Goal: Task Accomplishment & Management: Manage account settings

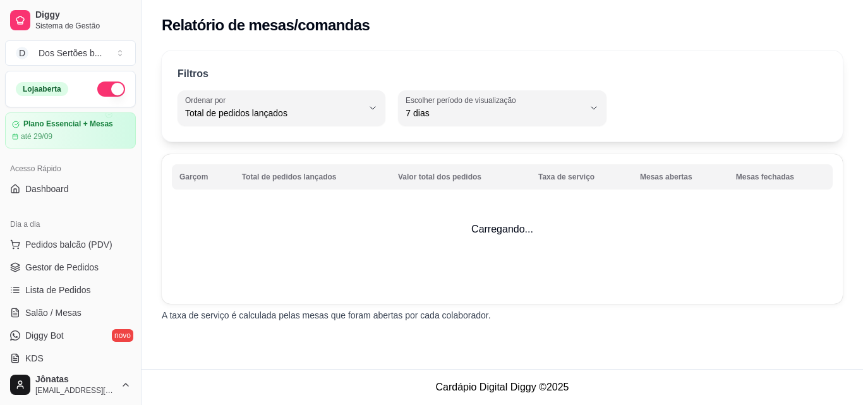
select select "TOTAL_OF_ORDERS"
select select "7"
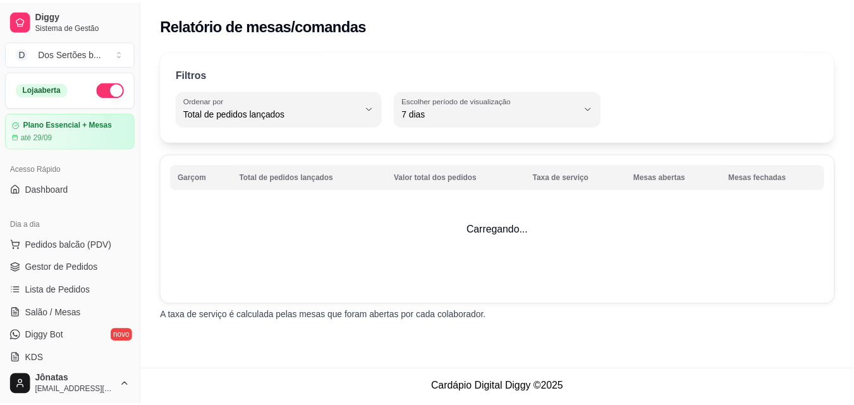
scroll to position [426, 0]
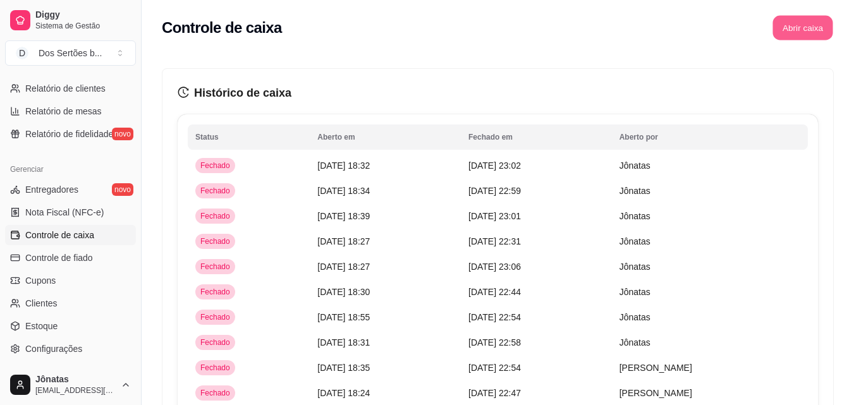
click at [789, 29] on button "Abrir caixa" at bounding box center [802, 28] width 60 height 25
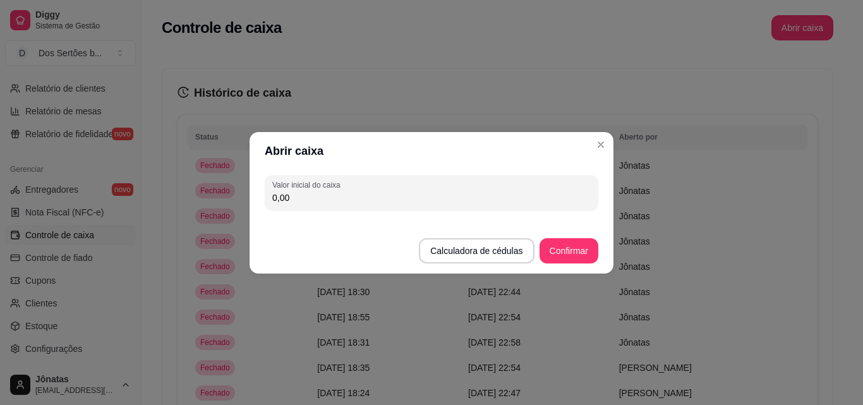
click at [379, 201] on input "0,00" at bounding box center [431, 197] width 318 height 13
type input "461,10"
click at [563, 255] on button "Confirmar" at bounding box center [568, 250] width 57 height 25
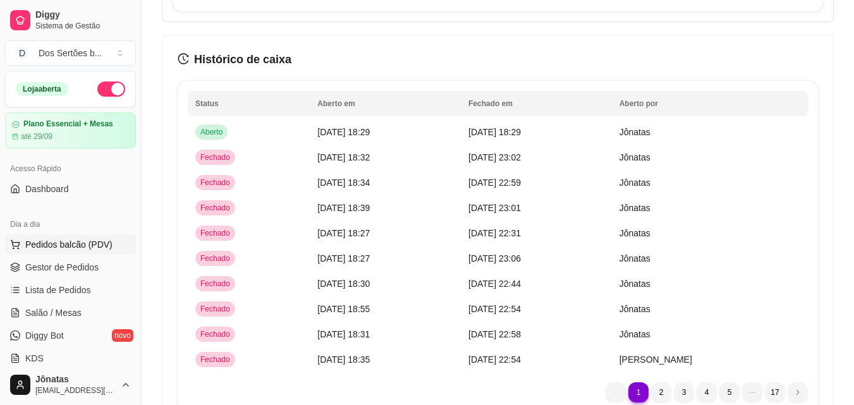
click at [33, 243] on span "Pedidos balcão (PDV)" at bounding box center [68, 244] width 87 height 13
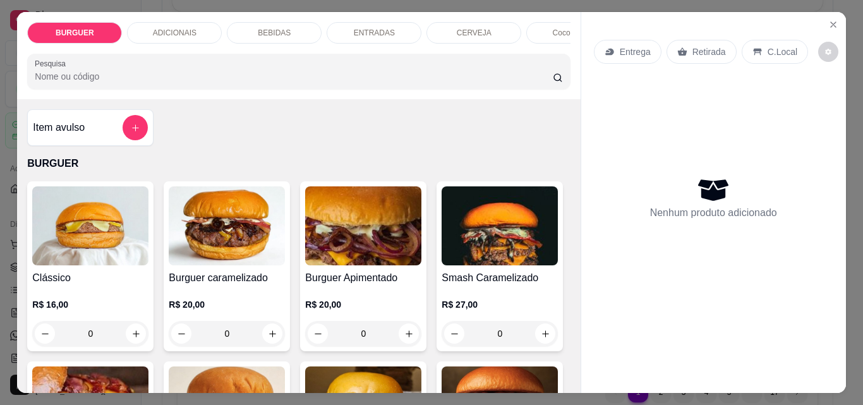
scroll to position [64, 0]
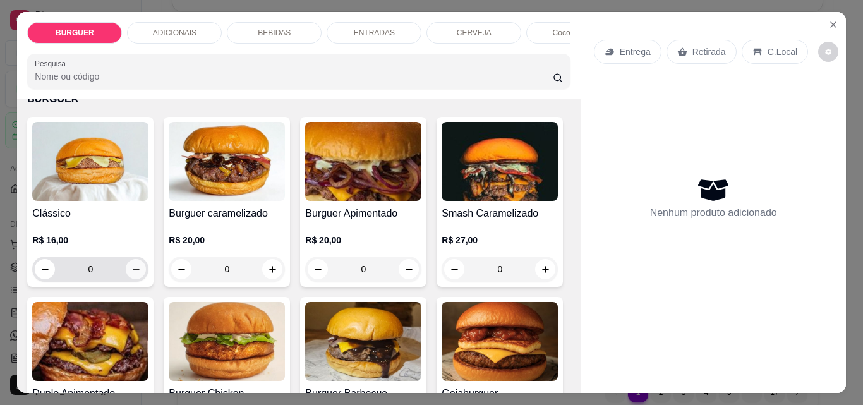
click at [135, 272] on icon "increase-product-quantity" at bounding box center [135, 269] width 9 height 9
type input "1"
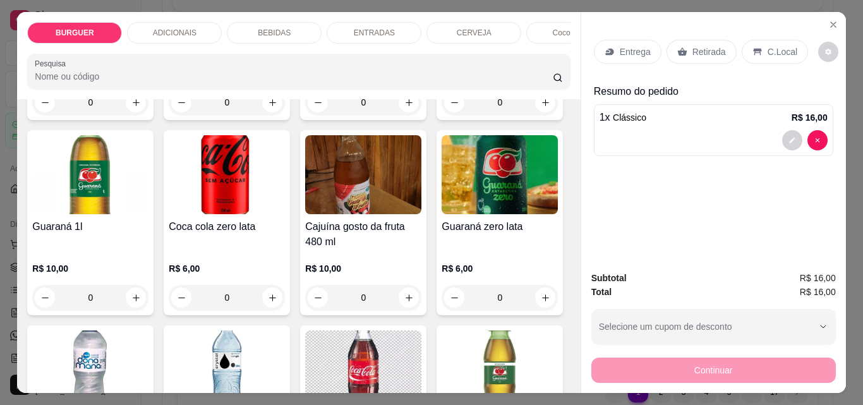
scroll to position [1193, 0]
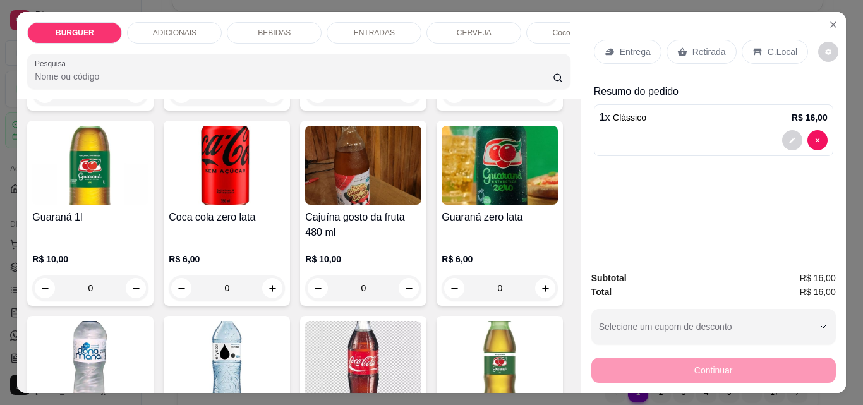
type input "1"
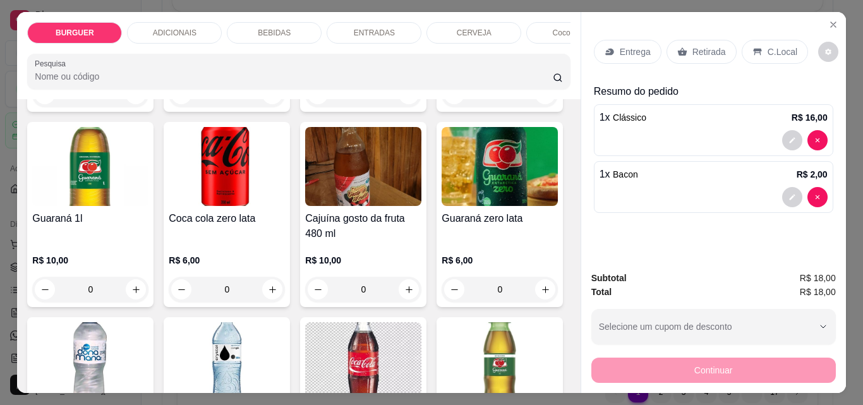
scroll to position [1193, 0]
click at [610, 40] on div "Entrega" at bounding box center [628, 52] width 68 height 24
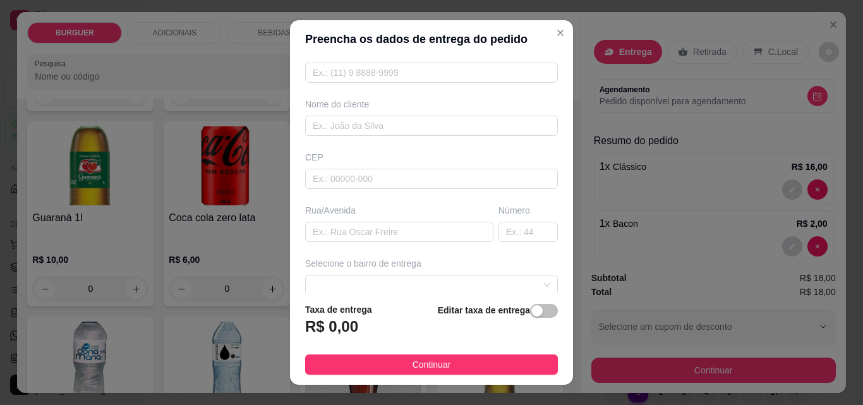
scroll to position [129, 0]
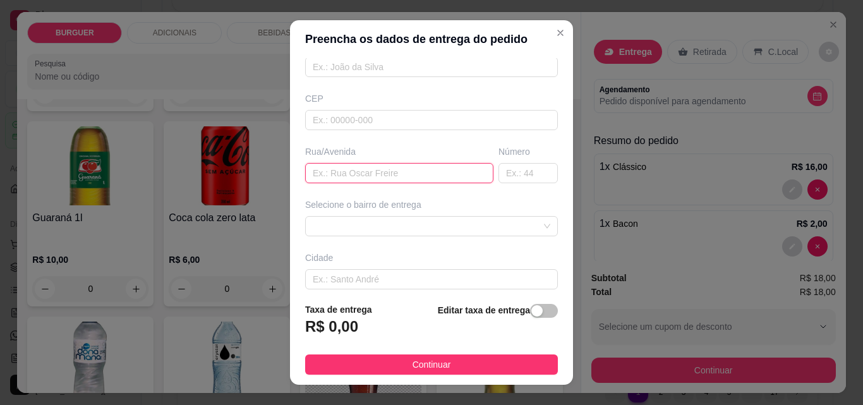
click at [313, 176] on input "text" at bounding box center [399, 173] width 188 height 20
click at [324, 220] on div "67d0a9f2ac621123795caa57 67d0aa4c10a7c36e1d729bd0 [PERSON_NAME] - ESPERANTINA -…" at bounding box center [431, 226] width 253 height 20
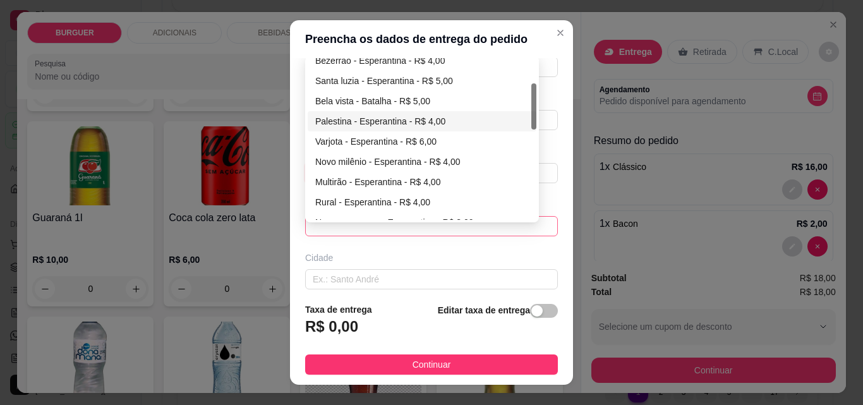
scroll to position [0, 0]
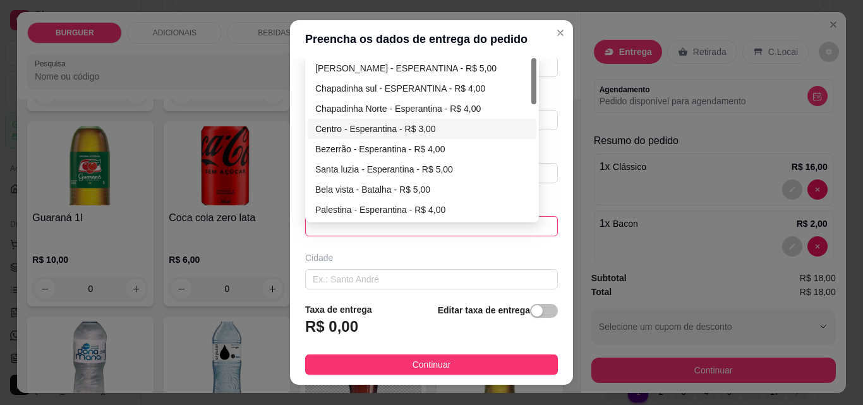
click at [323, 129] on div "Centro - Esperantina - R$ 3,00" at bounding box center [422, 129] width 214 height 14
type input "Esperantina"
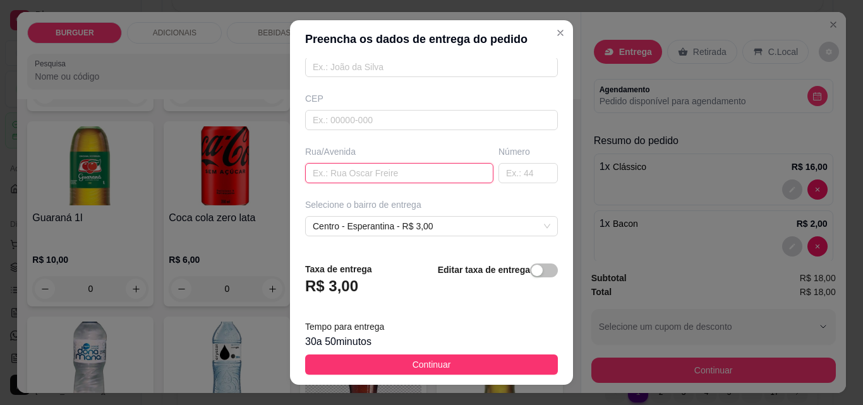
click at [336, 179] on input "text" at bounding box center [399, 173] width 188 height 20
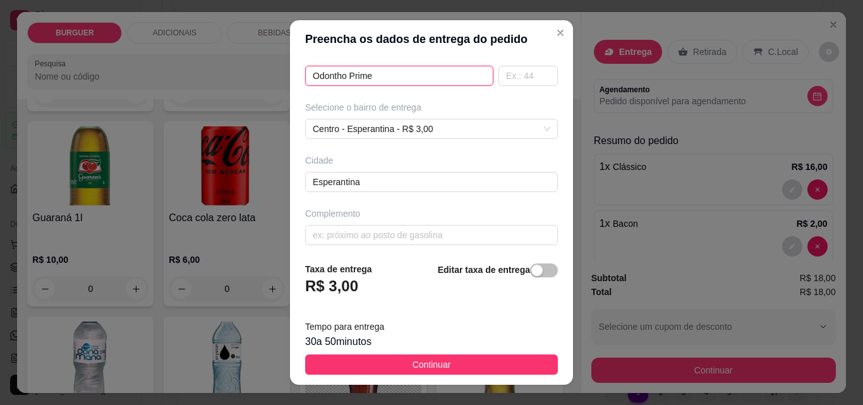
scroll to position [232, 0]
type input "Odontho Prime"
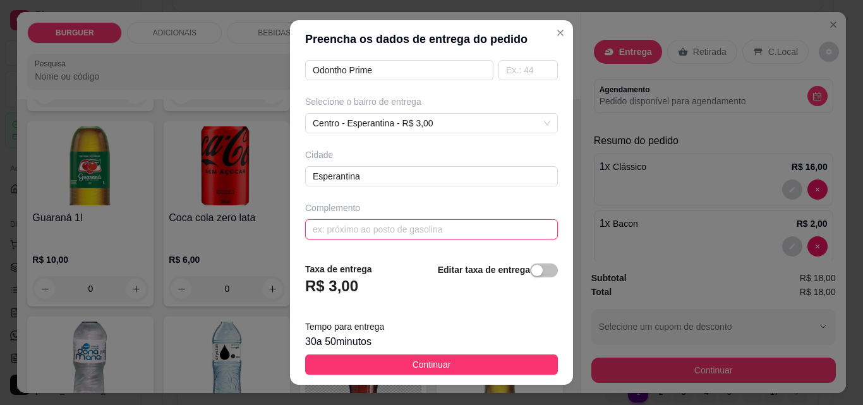
click at [322, 234] on input "text" at bounding box center [431, 229] width 253 height 20
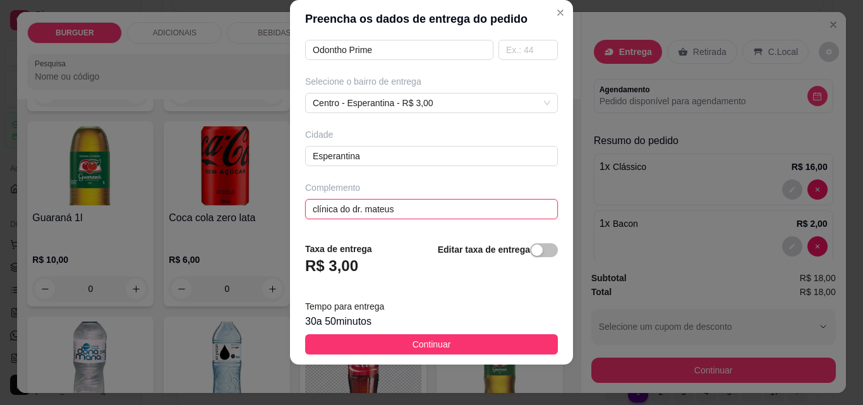
scroll to position [78, 0]
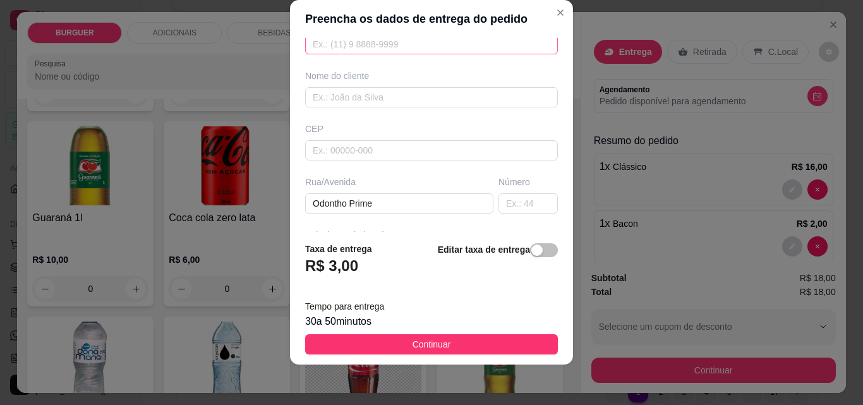
type input "clínica do dr. mateus"
click at [320, 45] on input "text" at bounding box center [431, 44] width 253 height 20
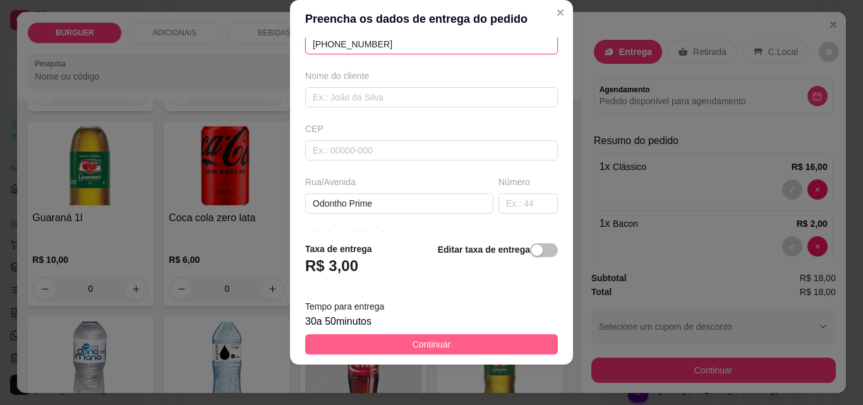
type input "[PHONE_NUMBER]"
click at [482, 344] on button "Continuar" at bounding box center [431, 344] width 253 height 20
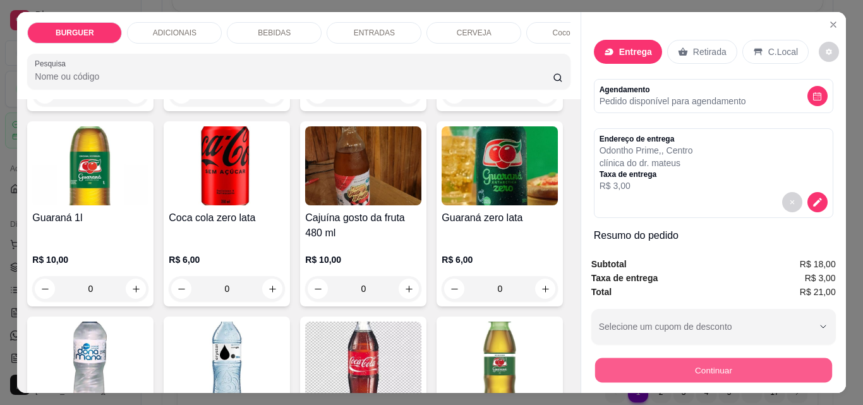
click at [648, 372] on button "Continuar" at bounding box center [713, 370] width 237 height 25
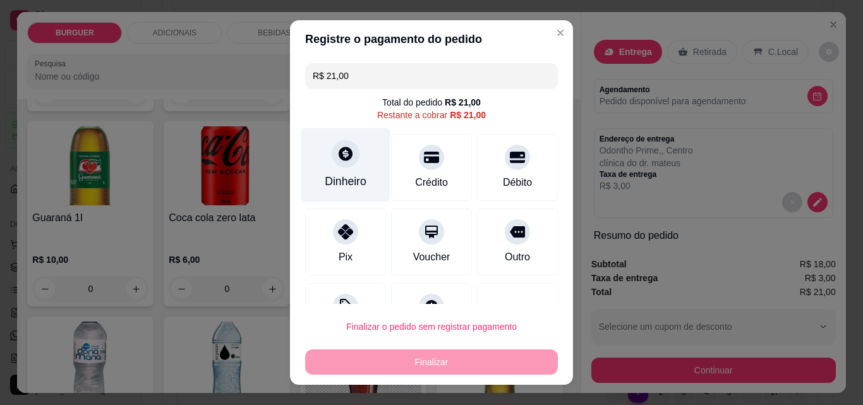
click at [315, 164] on div "Dinheiro" at bounding box center [345, 165] width 89 height 74
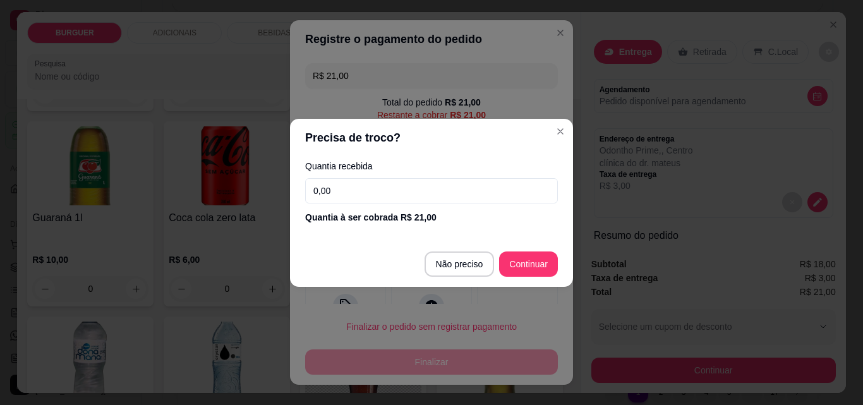
click at [337, 183] on input "0,00" at bounding box center [431, 190] width 253 height 25
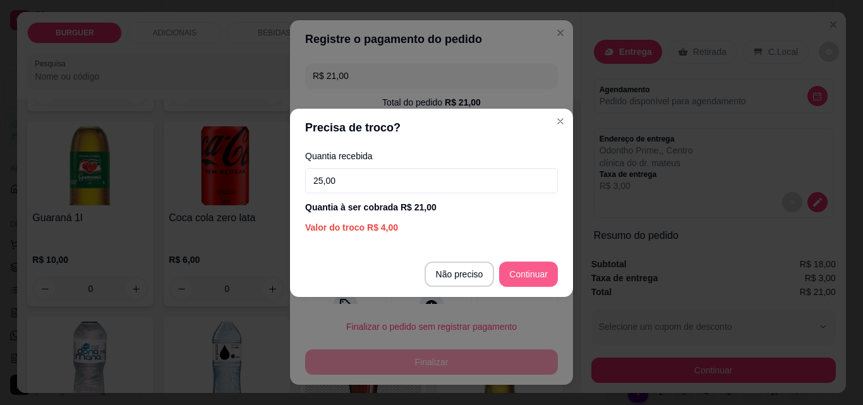
type input "25,00"
type input "R$ 0,00"
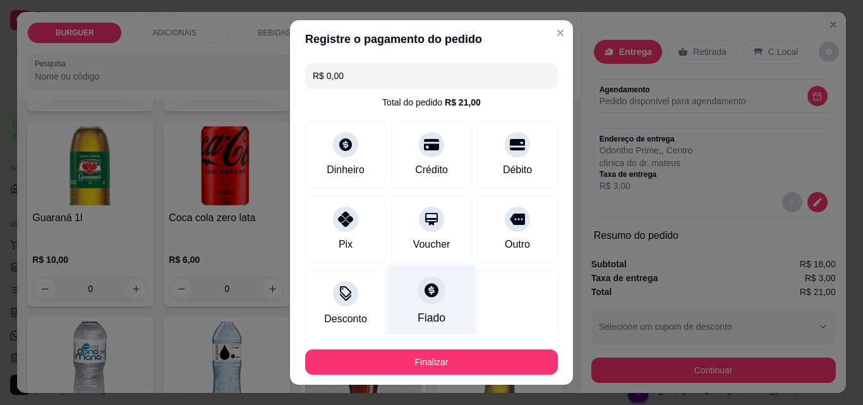
scroll to position [74, 0]
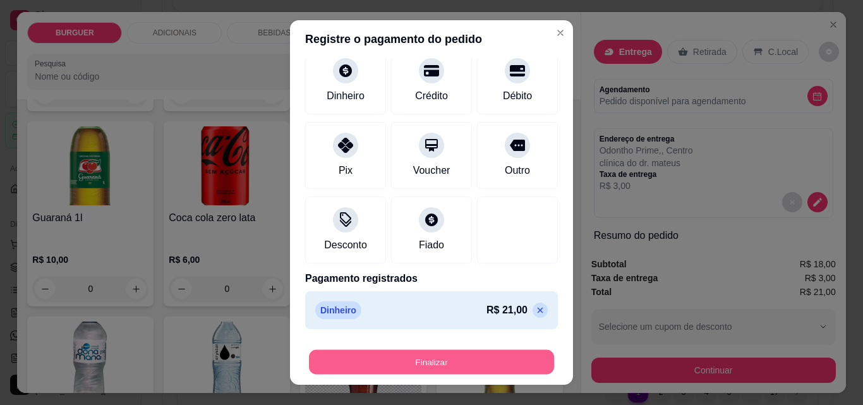
click at [451, 364] on button "Finalizar" at bounding box center [431, 362] width 245 height 25
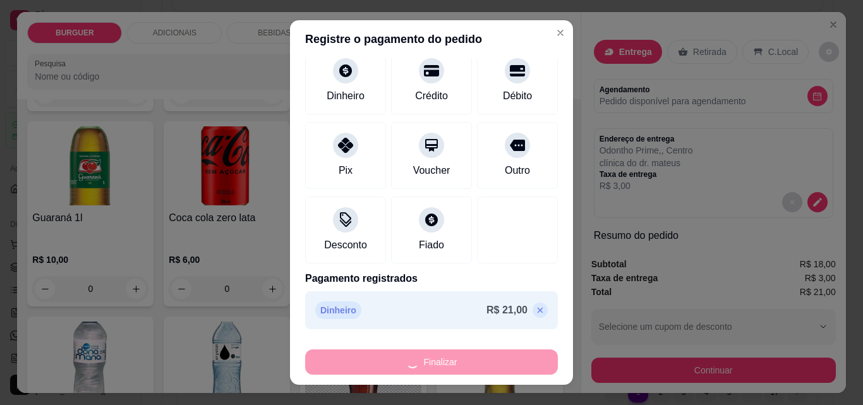
type input "0"
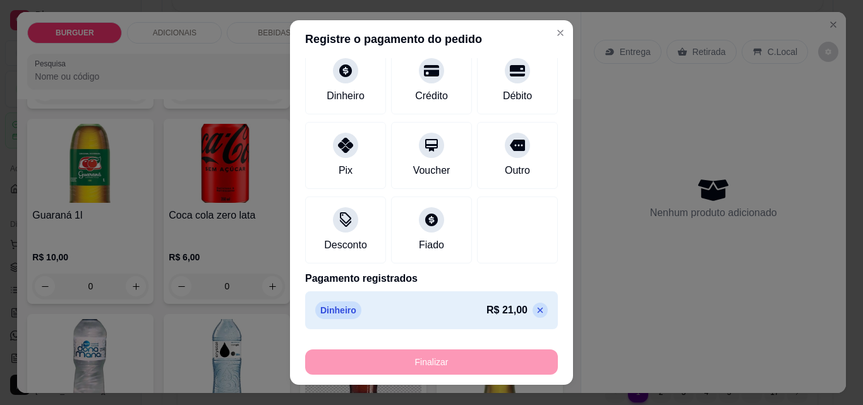
type input "-R$ 21,00"
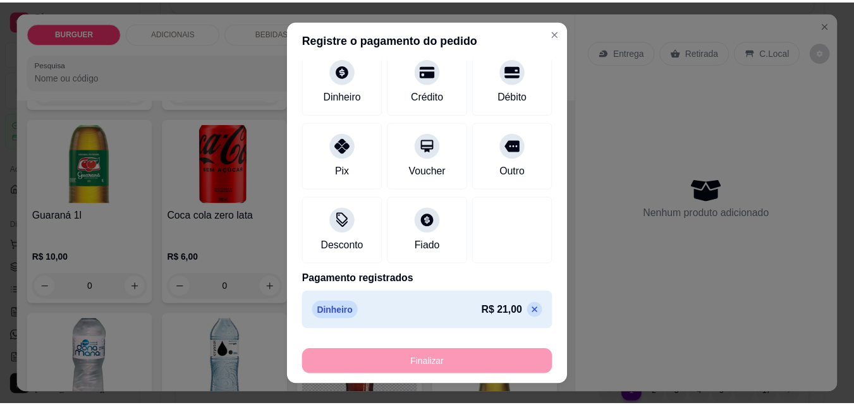
scroll to position [1192, 0]
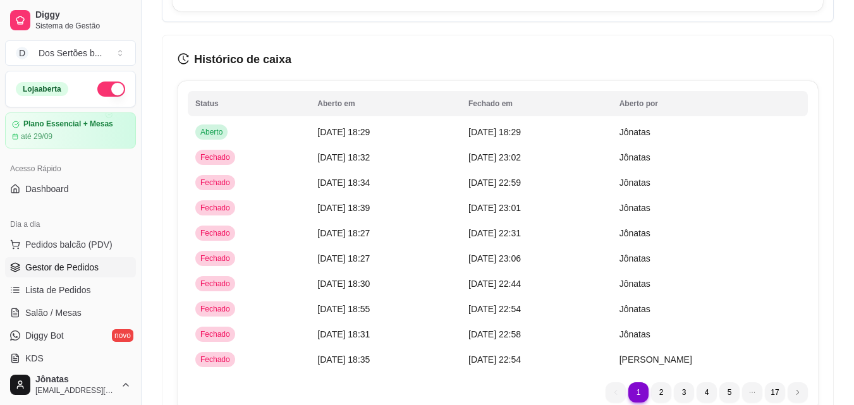
click at [37, 259] on link "Gestor de Pedidos" at bounding box center [70, 267] width 131 height 20
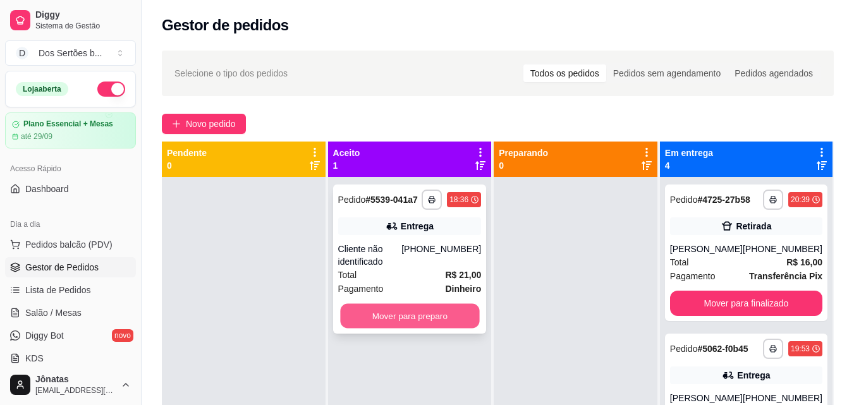
click at [405, 311] on button "Mover para preparo" at bounding box center [409, 316] width 139 height 25
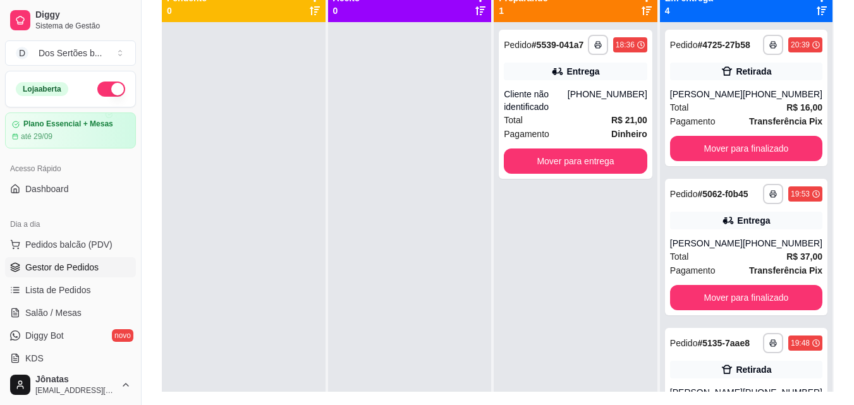
scroll to position [154, 0]
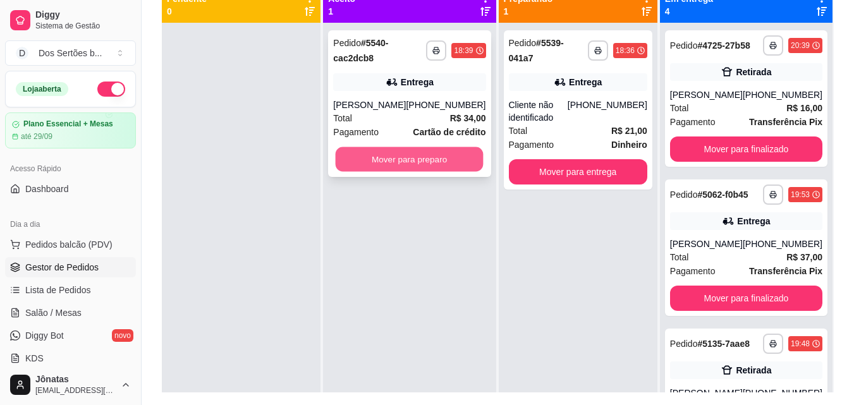
click at [388, 149] on button "Mover para preparo" at bounding box center [409, 159] width 148 height 25
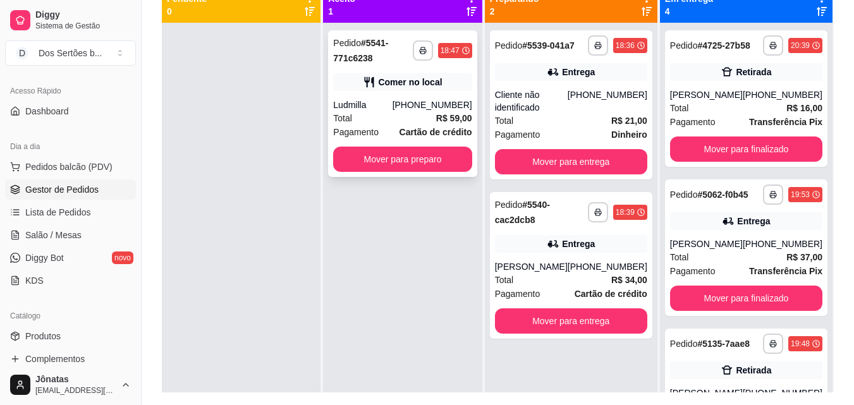
scroll to position [35, 0]
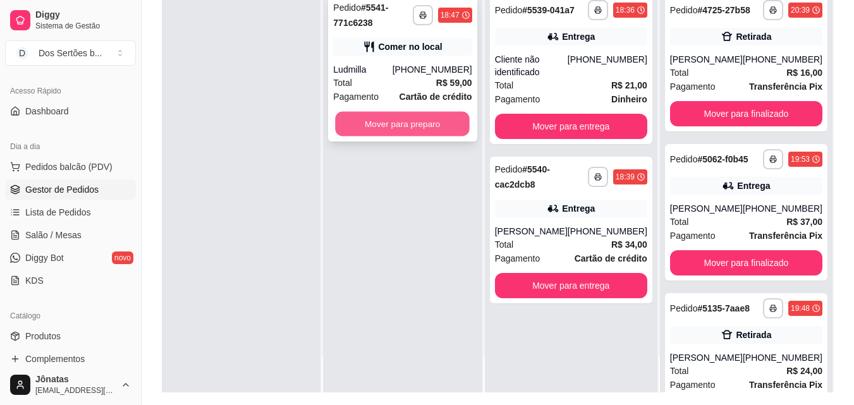
click at [395, 129] on button "Mover para preparo" at bounding box center [402, 124] width 135 height 25
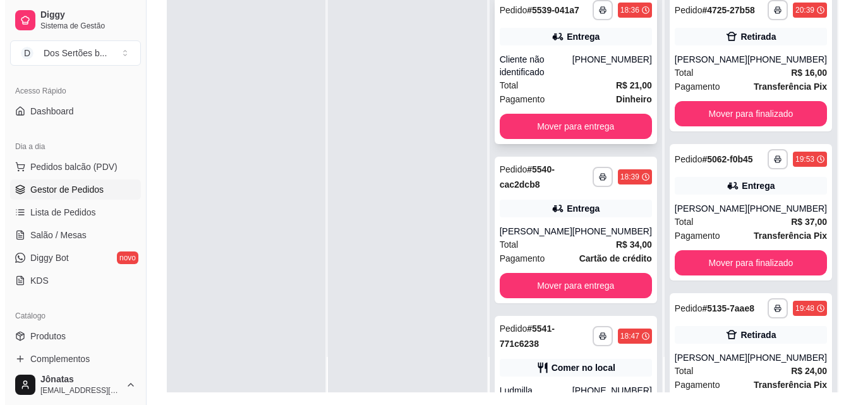
scroll to position [88, 0]
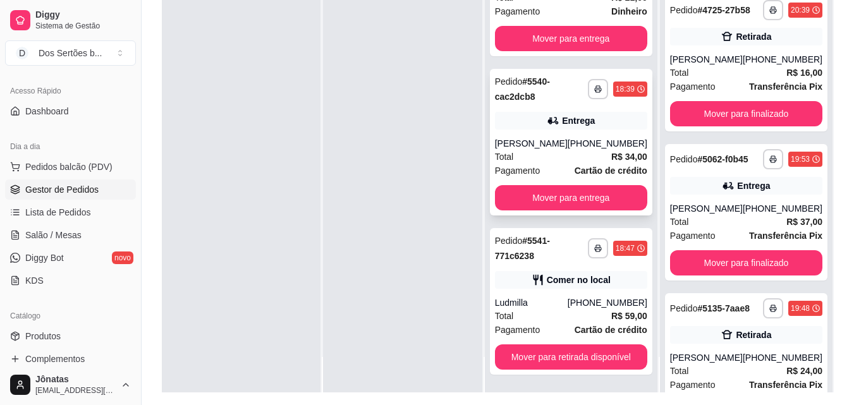
click at [529, 121] on div "Entrega" at bounding box center [571, 121] width 152 height 18
click at [559, 291] on div "**********" at bounding box center [571, 301] width 162 height 147
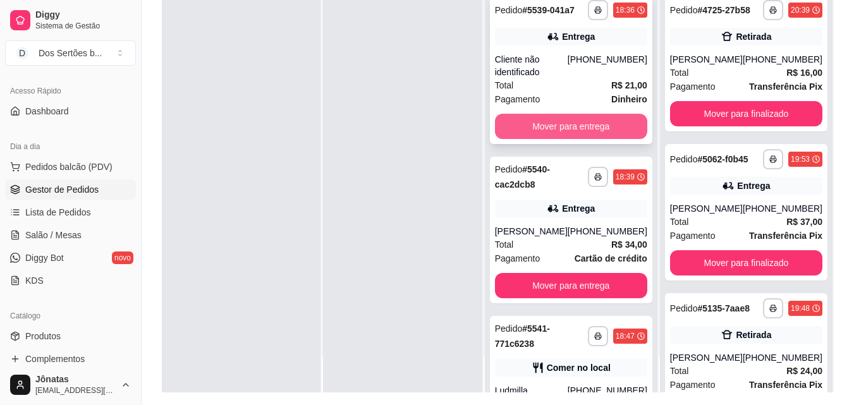
click at [559, 121] on button "Mover para entrega" at bounding box center [571, 126] width 152 height 25
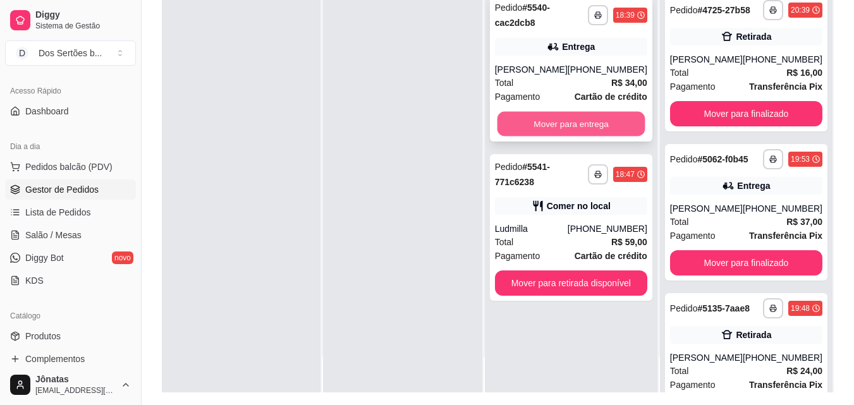
click at [573, 121] on button "Mover para entrega" at bounding box center [571, 124] width 148 height 25
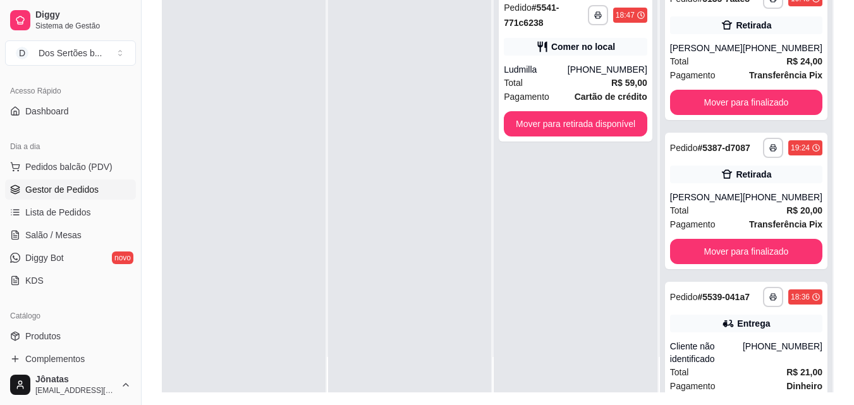
scroll to position [576, 0]
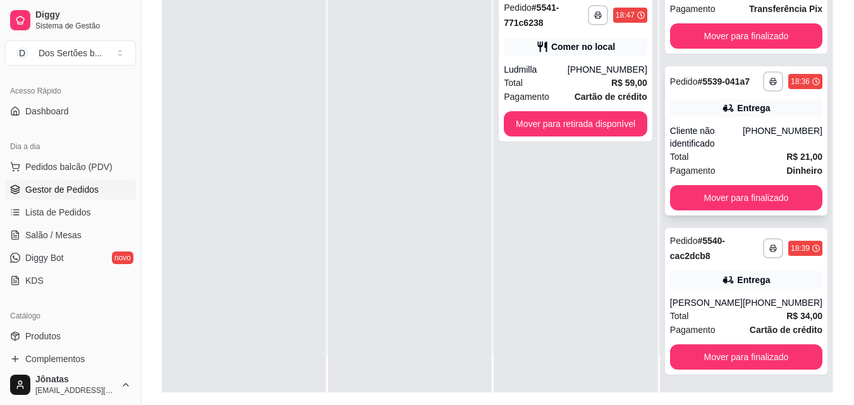
click at [767, 144] on div "[PHONE_NUMBER]" at bounding box center [782, 136] width 80 height 25
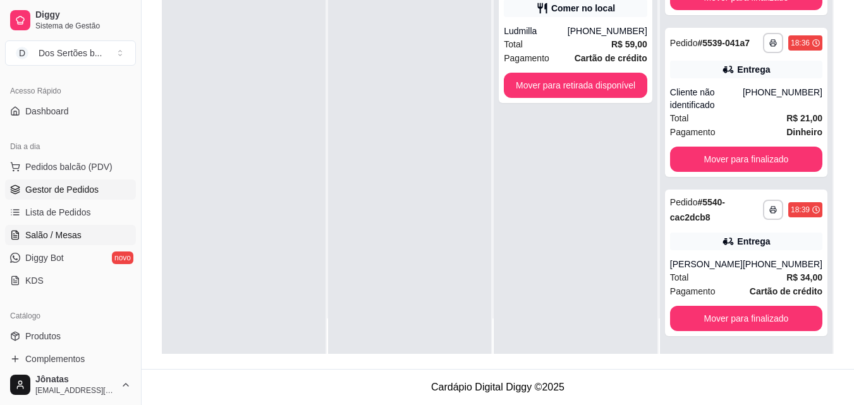
click at [30, 238] on span "Salão / Mesas" at bounding box center [53, 235] width 56 height 13
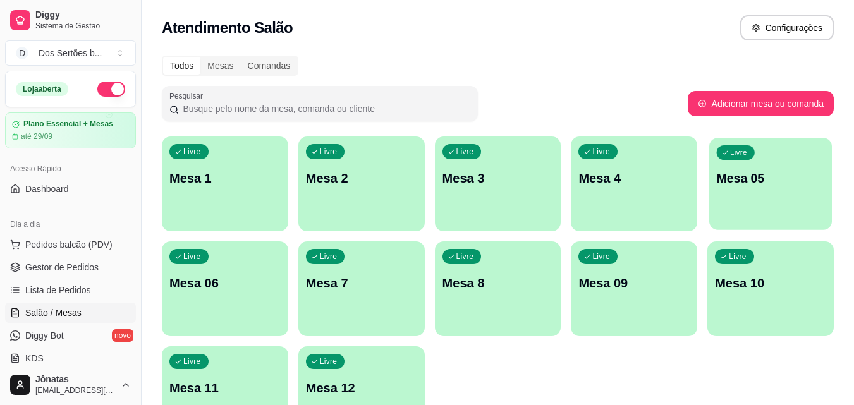
click at [721, 203] on div "Livre Mesa 05" at bounding box center [770, 176] width 123 height 77
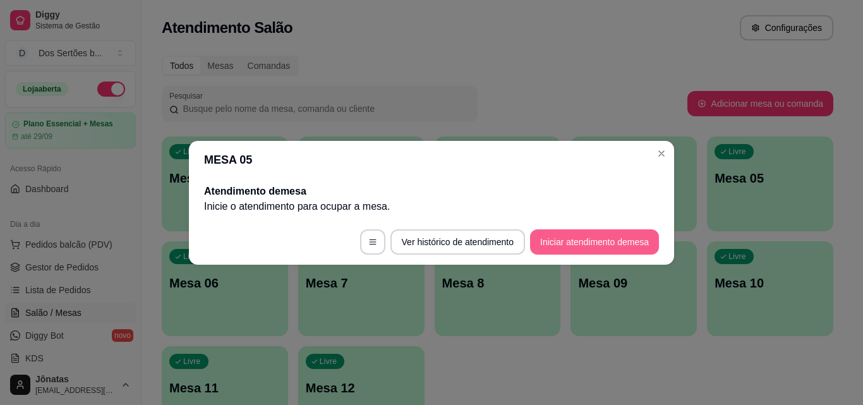
click at [584, 247] on button "Iniciar atendimento de mesa" at bounding box center [594, 241] width 129 height 25
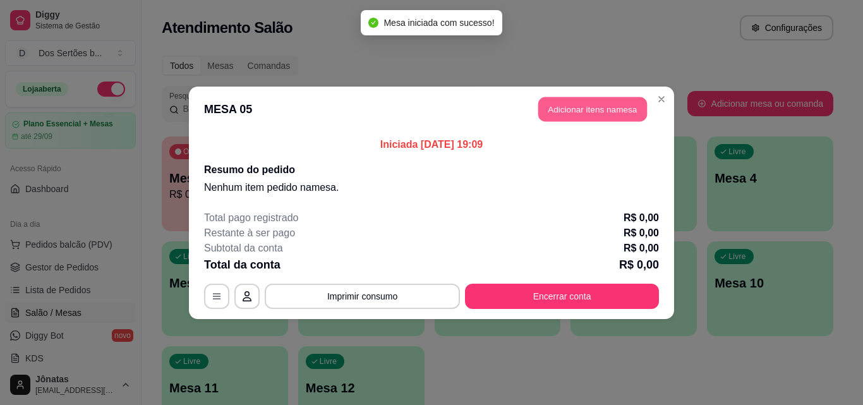
click at [572, 110] on button "Adicionar itens na mesa" at bounding box center [592, 109] width 109 height 25
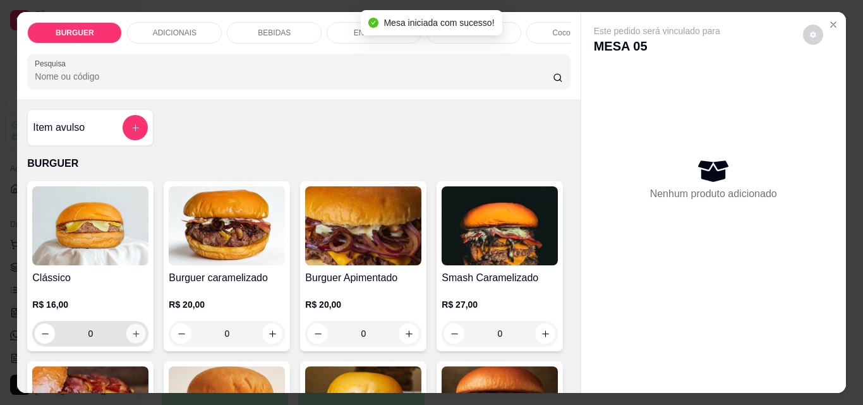
click at [131, 332] on button "increase-product-quantity" at bounding box center [136, 334] width 20 height 20
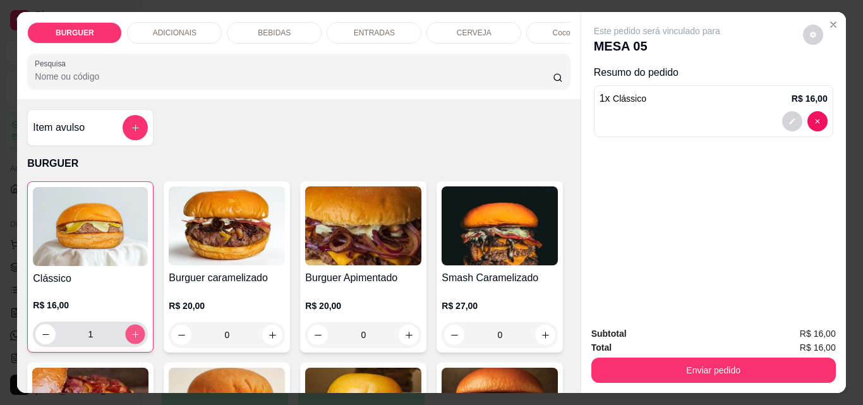
click at [131, 332] on button "increase-product-quantity" at bounding box center [136, 335] width 20 height 20
type input "2"
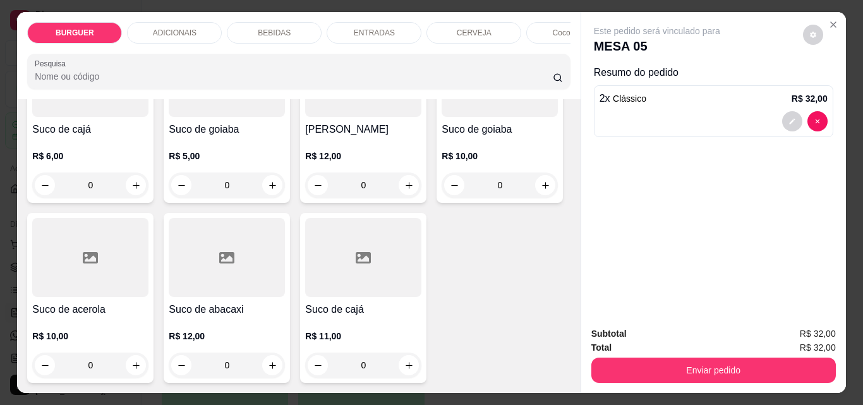
scroll to position [3359, 0]
type input "1"
click at [133, 10] on icon "increase-product-quantity" at bounding box center [135, 5] width 9 height 9
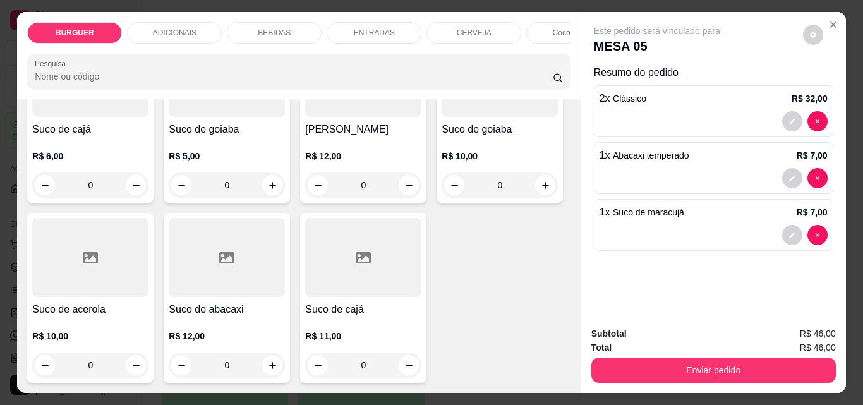
click at [133, 9] on icon "increase-product-quantity" at bounding box center [135, 4] width 9 height 9
type input "2"
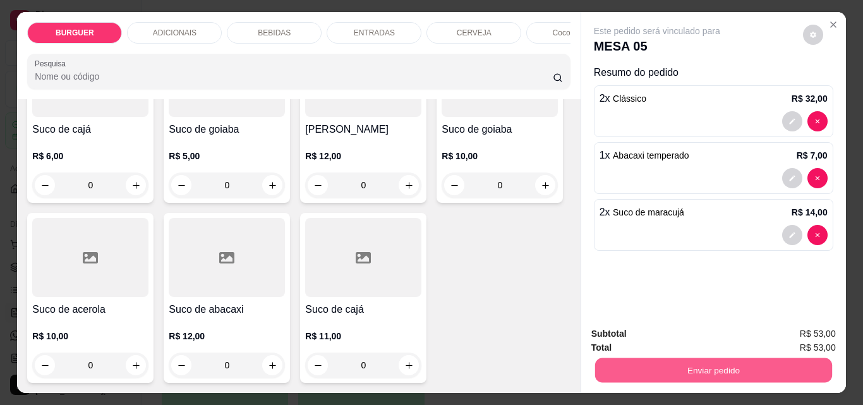
click at [644, 366] on button "Enviar pedido" at bounding box center [713, 370] width 237 height 25
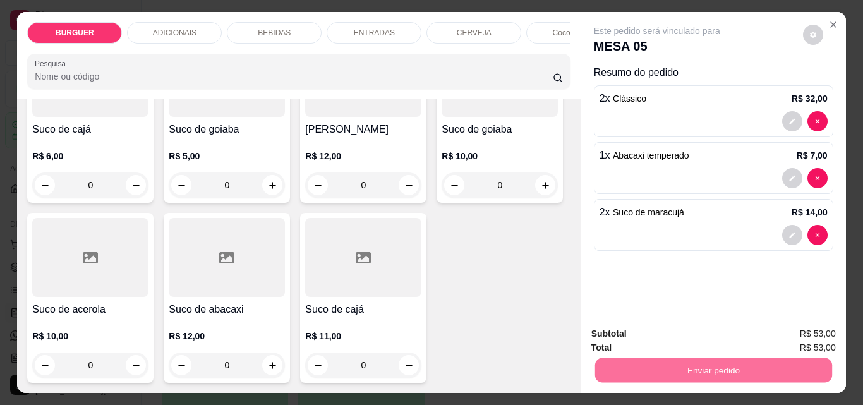
click at [722, 325] on button "Registrar cliente" at bounding box center [718, 333] width 81 height 23
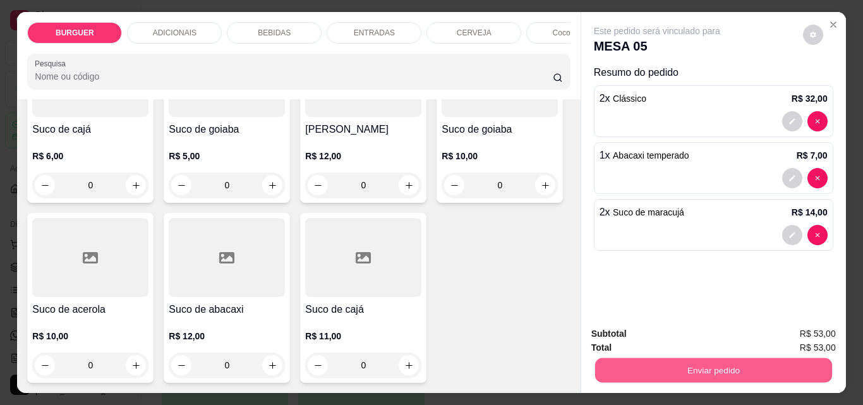
click at [695, 360] on button "Enviar pedido" at bounding box center [713, 370] width 237 height 25
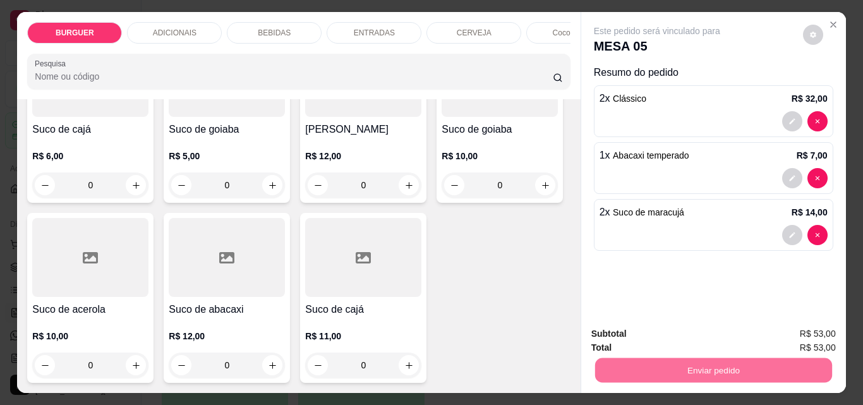
click at [806, 332] on button "Enviar pedido" at bounding box center [802, 333] width 69 height 23
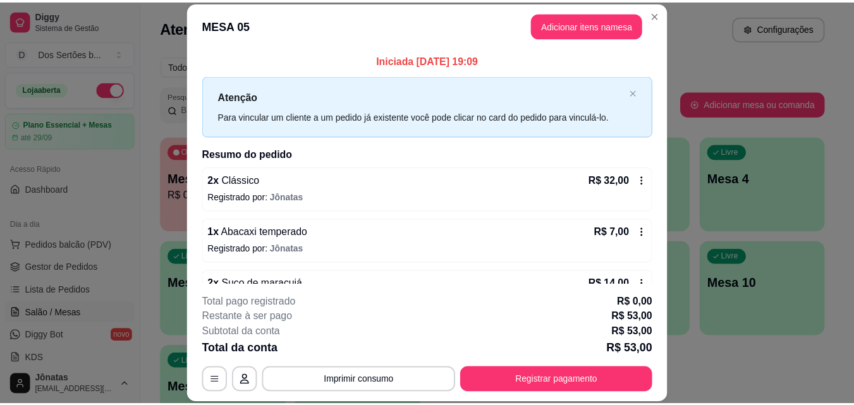
scroll to position [35, 0]
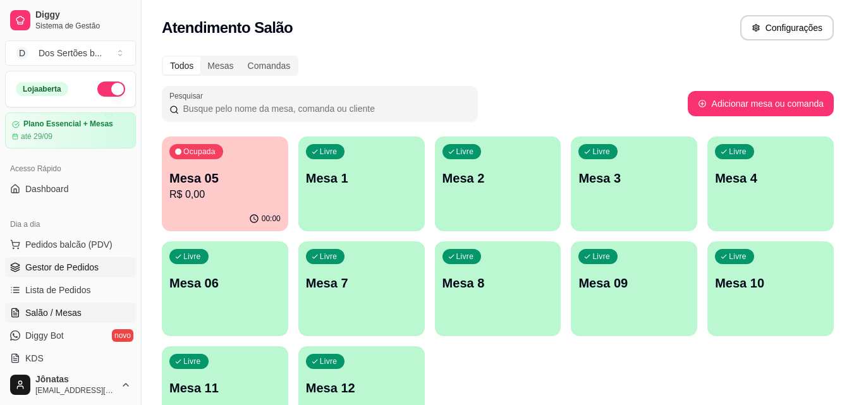
click at [71, 259] on link "Gestor de Pedidos" at bounding box center [70, 267] width 131 height 20
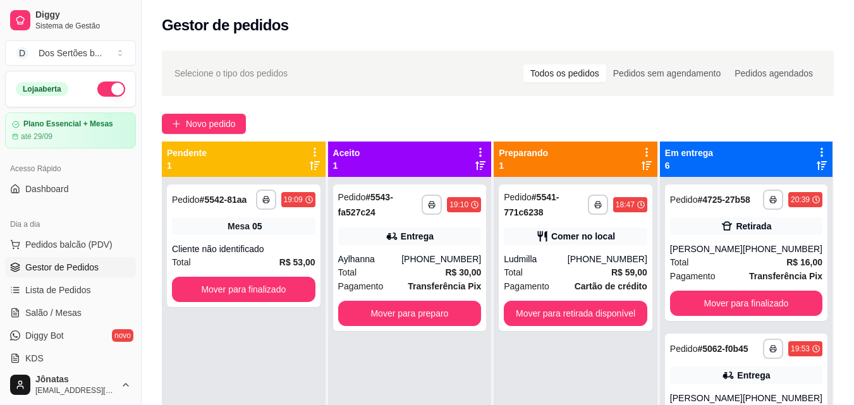
scroll to position [35, 0]
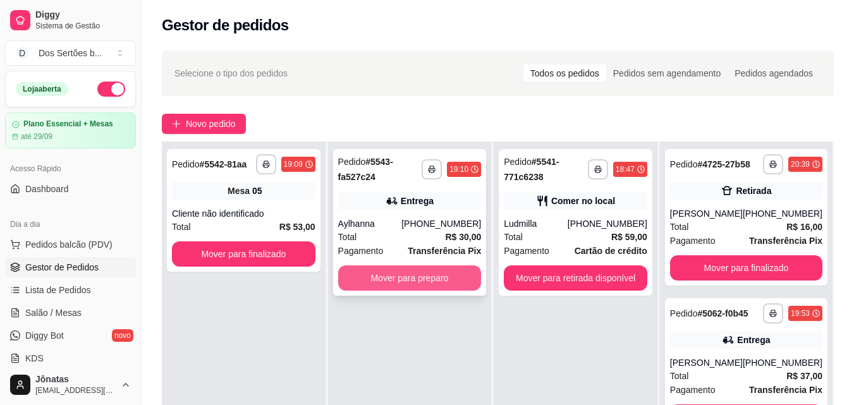
click at [421, 272] on button "Mover para preparo" at bounding box center [409, 277] width 143 height 25
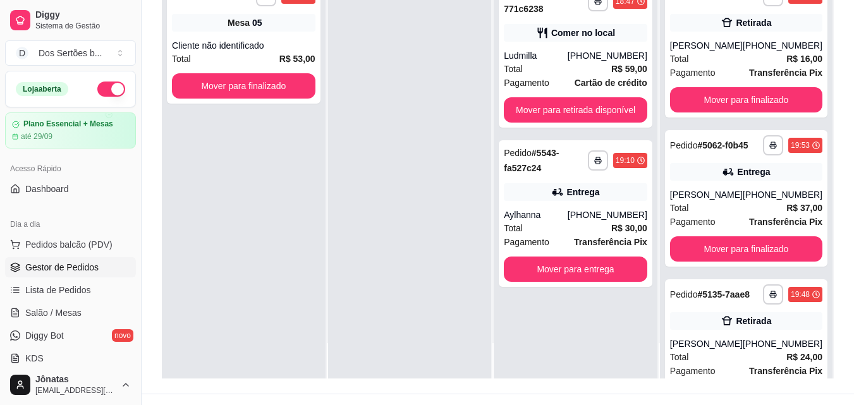
scroll to position [193, 0]
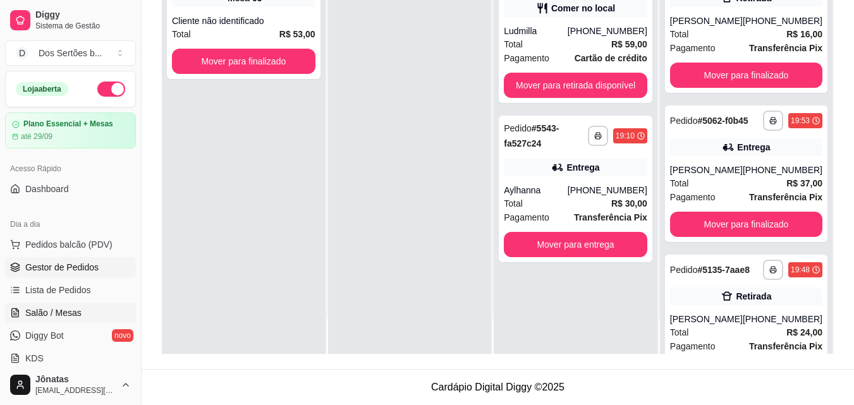
click at [66, 305] on link "Salão / Mesas" at bounding box center [70, 313] width 131 height 20
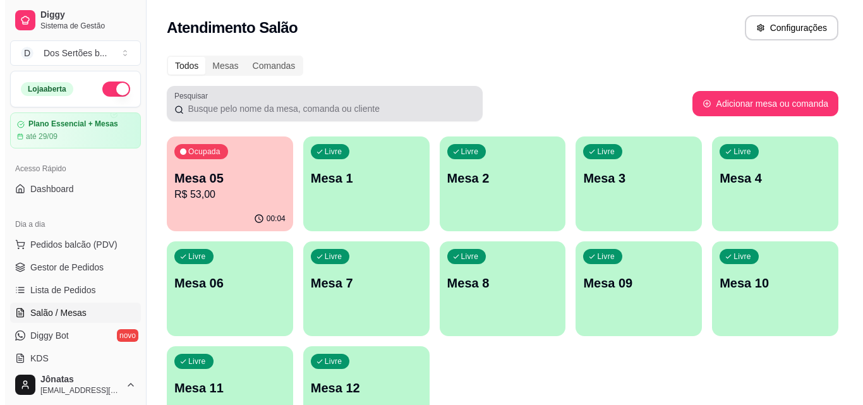
scroll to position [87, 0]
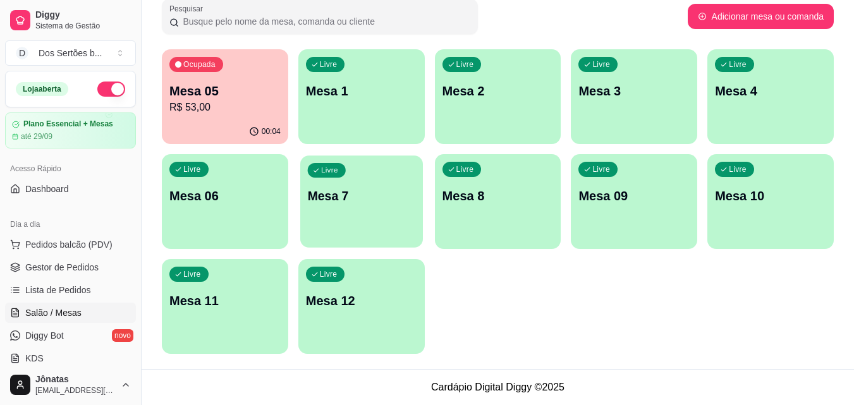
click at [364, 213] on div "Livre Mesa 7" at bounding box center [361, 193] width 123 height 77
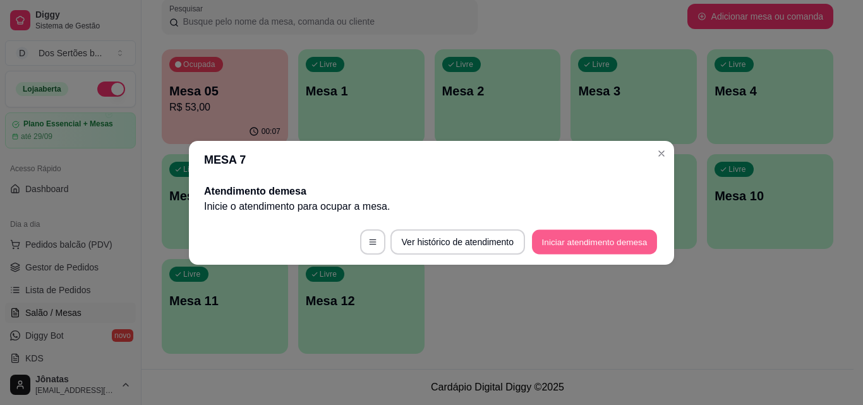
click at [611, 243] on button "Iniciar atendimento de mesa" at bounding box center [594, 241] width 125 height 25
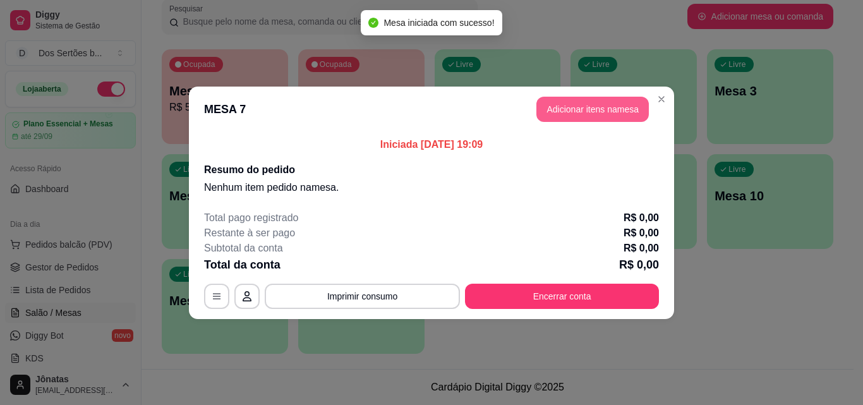
click at [555, 102] on button "Adicionar itens na mesa" at bounding box center [592, 109] width 112 height 25
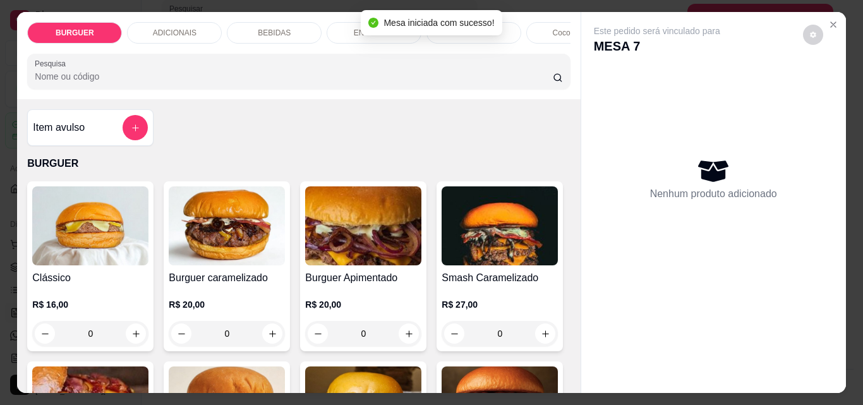
scroll to position [168, 0]
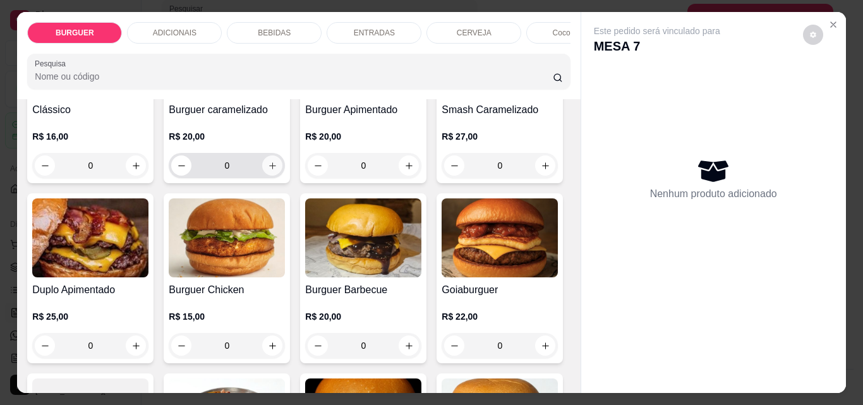
click at [269, 169] on icon "increase-product-quantity" at bounding box center [272, 165] width 7 height 7
type input "1"
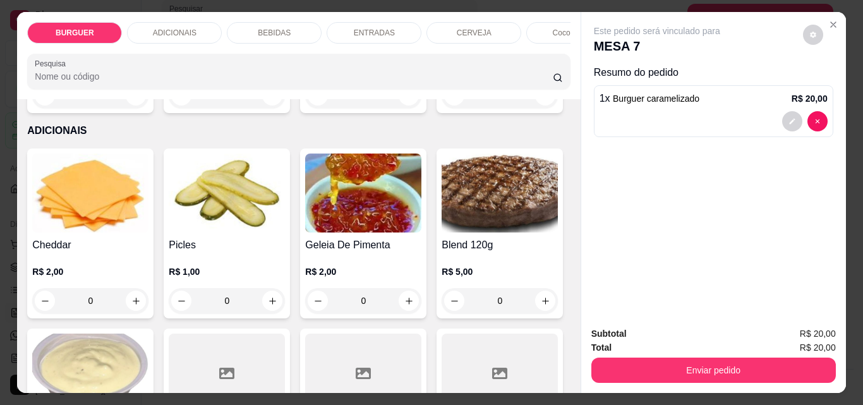
scroll to position [602, 0]
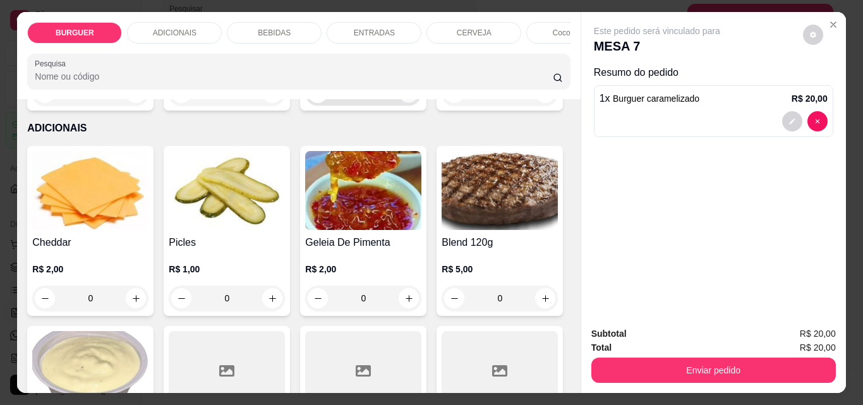
click at [399, 103] on button "increase-product-quantity" at bounding box center [409, 93] width 20 height 20
type input "1"
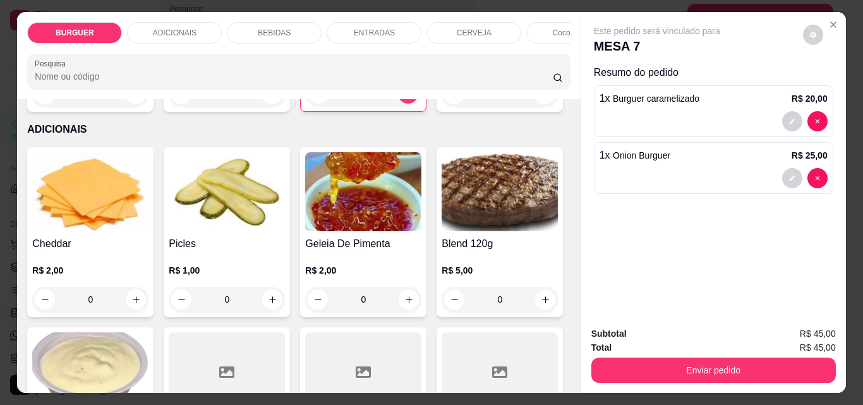
click at [259, 28] on p "BEBIDAS" at bounding box center [274, 33] width 33 height 10
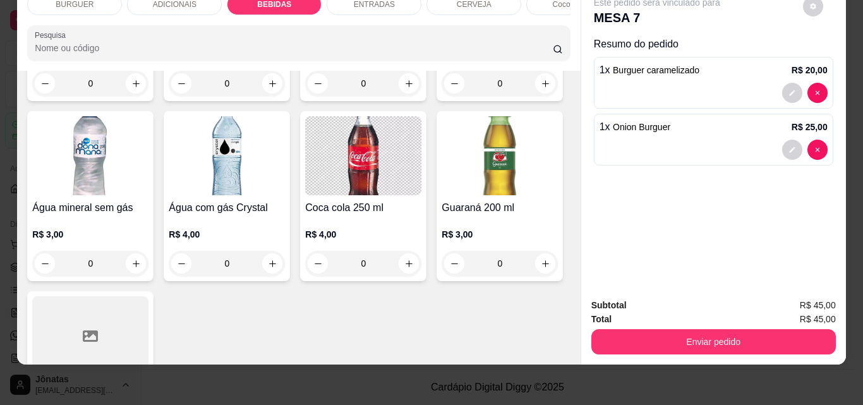
scroll to position [1585, 0]
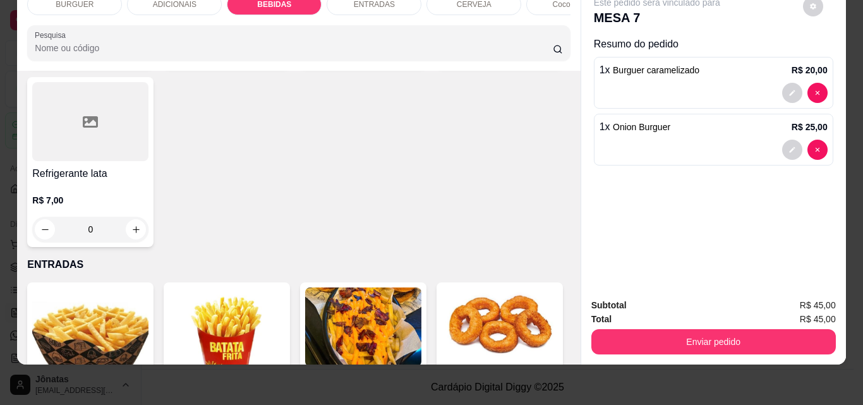
type input "1"
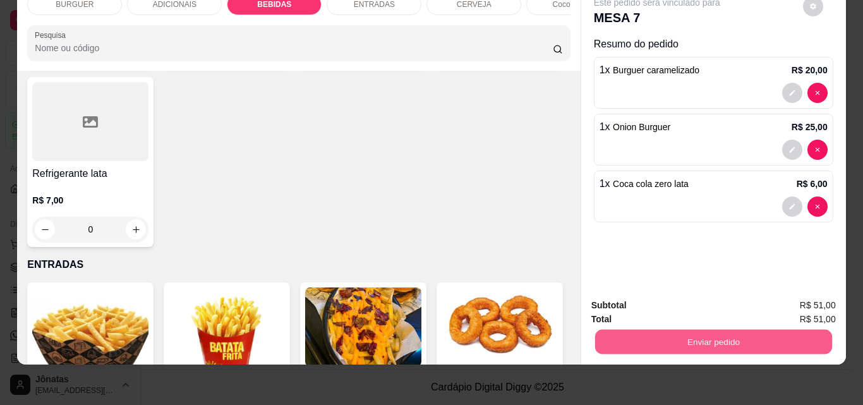
click at [762, 329] on button "Enviar pedido" at bounding box center [713, 341] width 237 height 25
click at [726, 296] on button "Registrar cliente" at bounding box center [718, 300] width 81 height 23
click at [744, 329] on button "Enviar pedido" at bounding box center [713, 341] width 237 height 25
click at [800, 297] on button "Enviar pedido" at bounding box center [802, 300] width 69 height 23
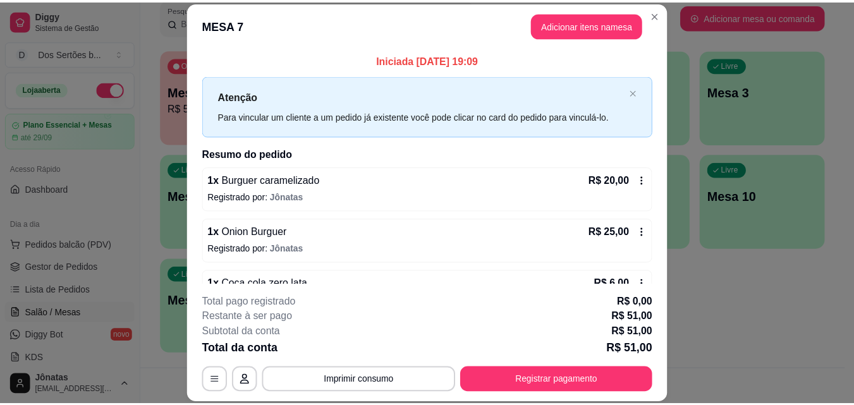
scroll to position [35, 0]
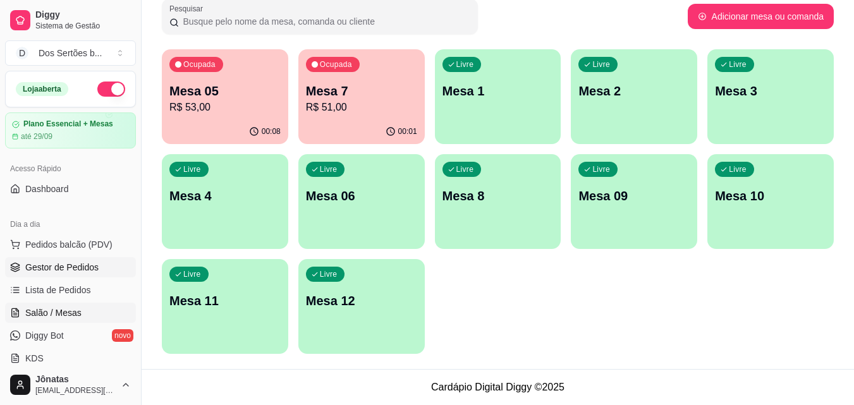
click at [83, 272] on span "Gestor de Pedidos" at bounding box center [61, 267] width 73 height 13
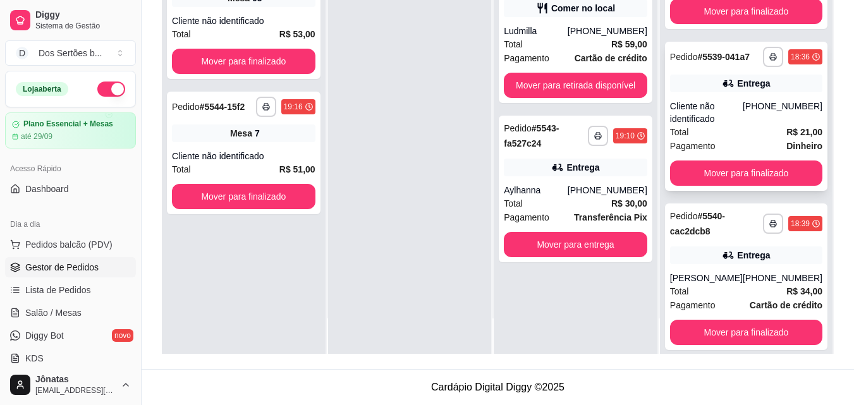
scroll to position [576, 0]
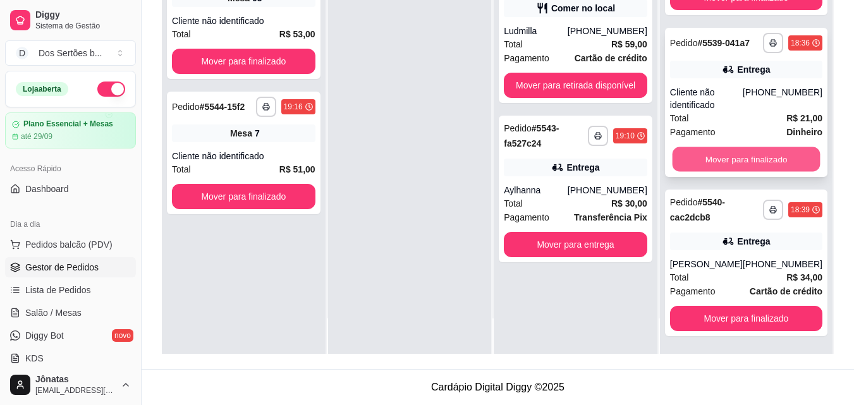
click at [758, 159] on button "Mover para finalizado" at bounding box center [746, 159] width 148 height 25
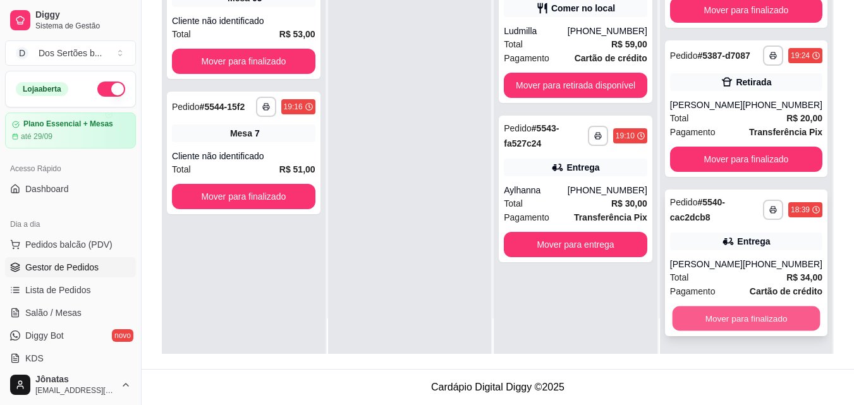
click at [742, 319] on button "Mover para finalizado" at bounding box center [746, 318] width 148 height 25
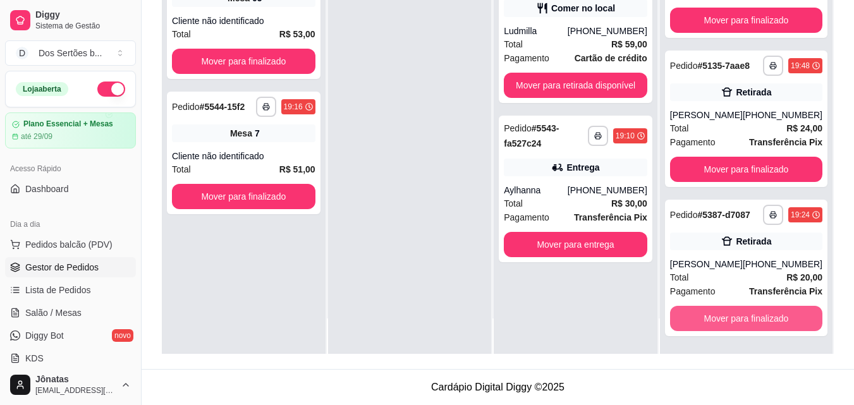
scroll to position [245, 0]
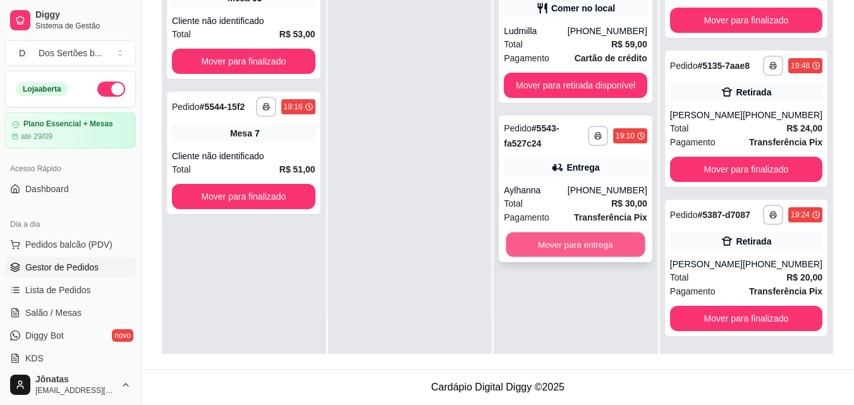
click at [581, 243] on button "Mover para entrega" at bounding box center [575, 244] width 139 height 25
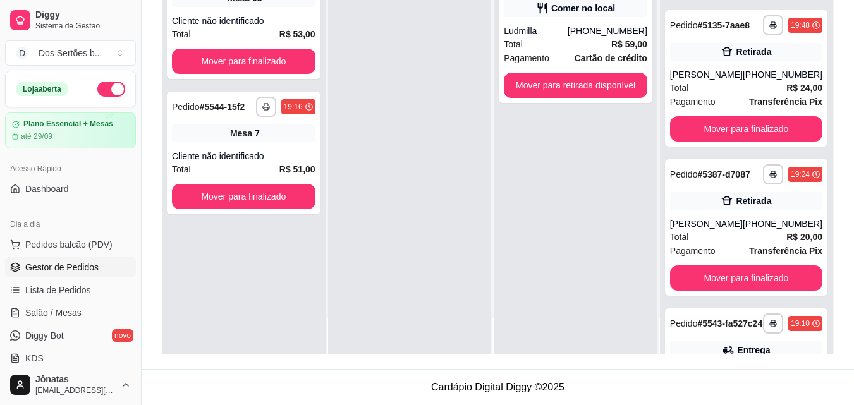
scroll to position [404, 0]
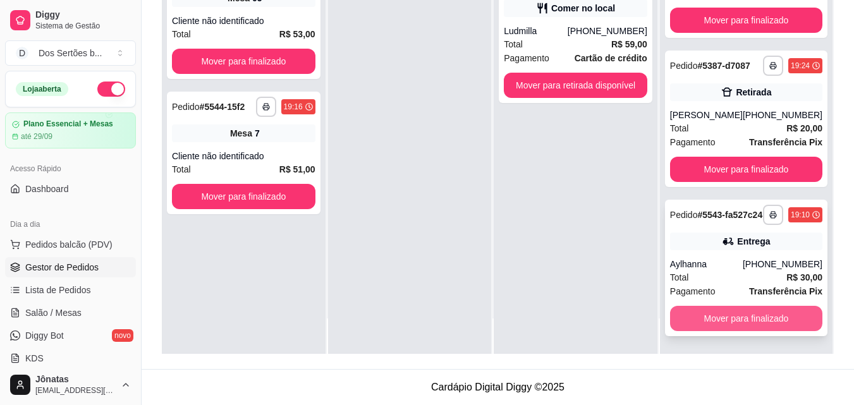
click at [758, 318] on button "Mover para finalizado" at bounding box center [746, 318] width 152 height 25
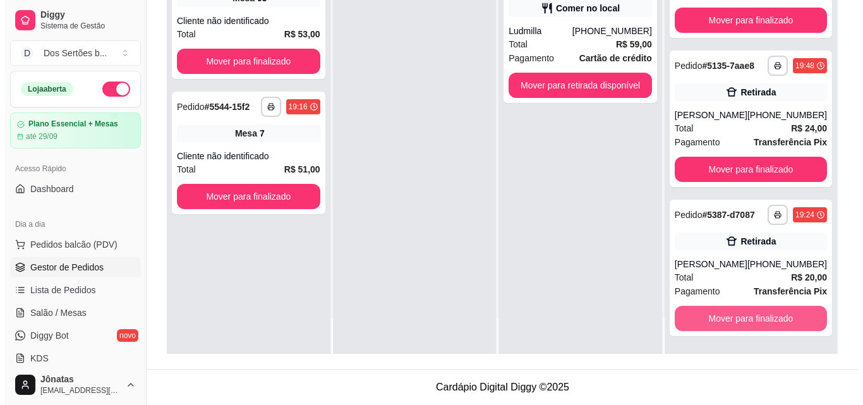
scroll to position [245, 0]
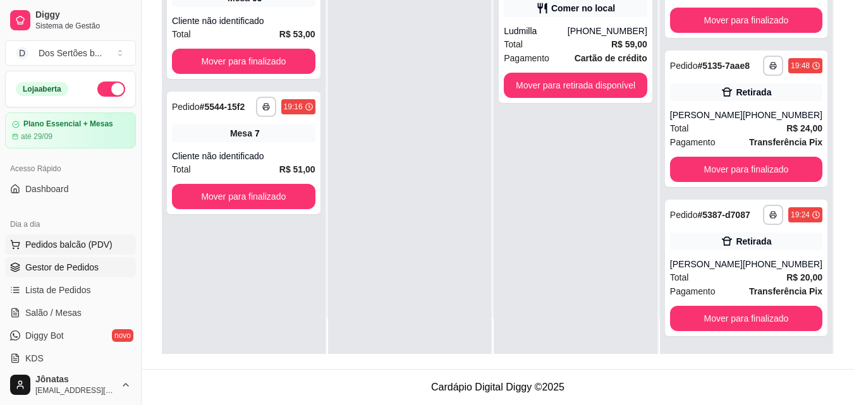
click at [42, 250] on span "Pedidos balcão (PDV)" at bounding box center [68, 244] width 87 height 13
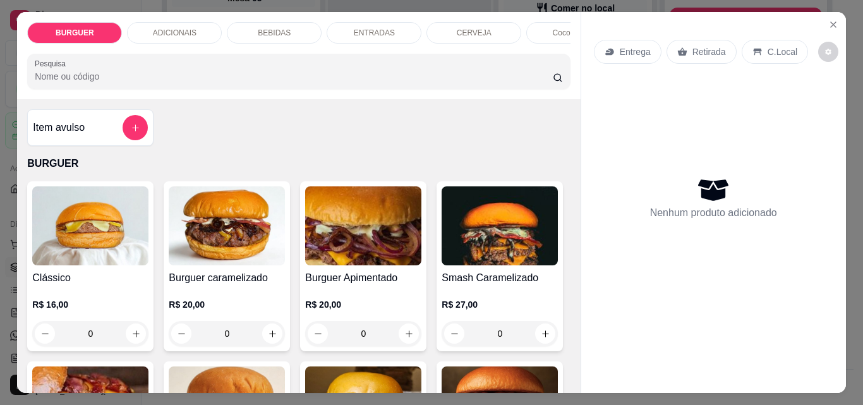
scroll to position [188, 0]
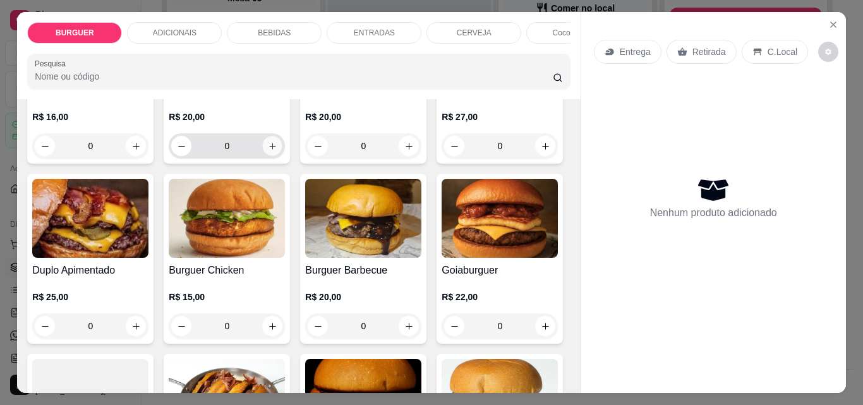
click at [268, 150] on icon "increase-product-quantity" at bounding box center [272, 146] width 9 height 9
type input "1"
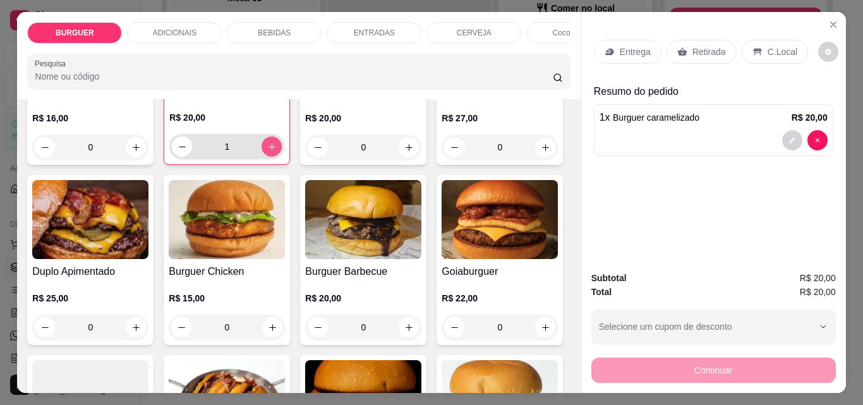
scroll to position [189, 0]
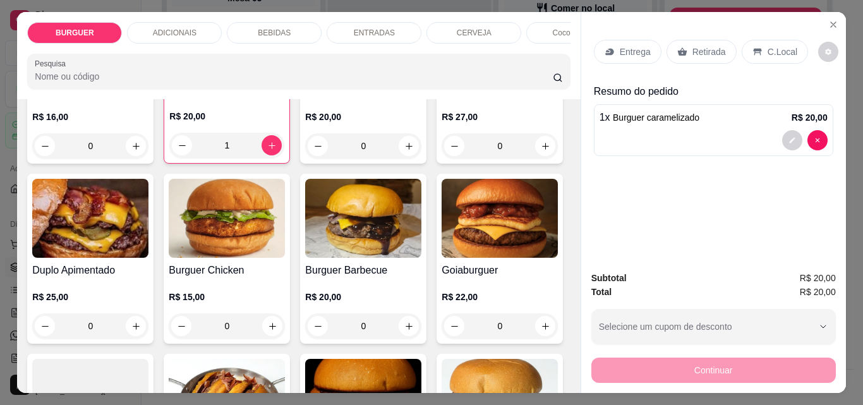
click at [753, 49] on icon at bounding box center [757, 52] width 8 height 7
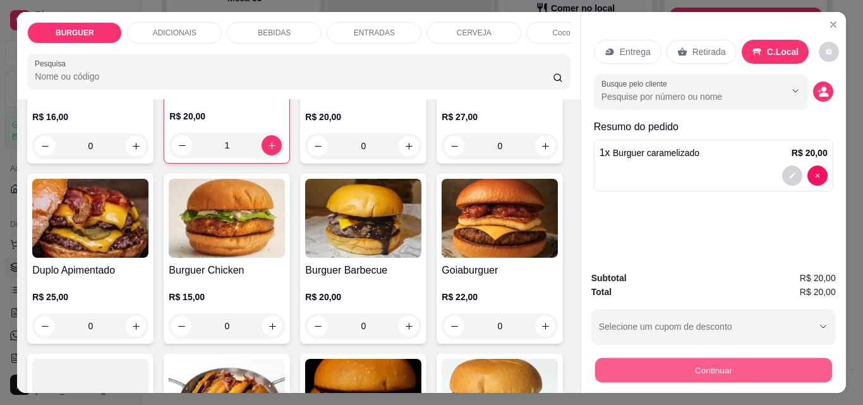
click at [726, 366] on button "Continuar" at bounding box center [713, 370] width 237 height 25
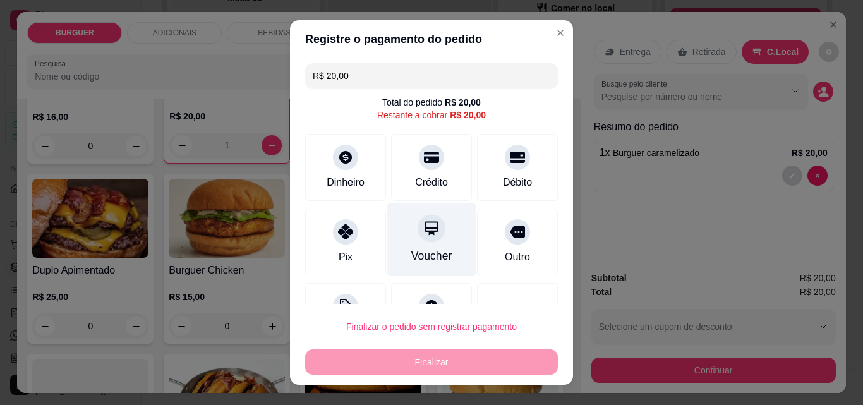
scroll to position [51, 0]
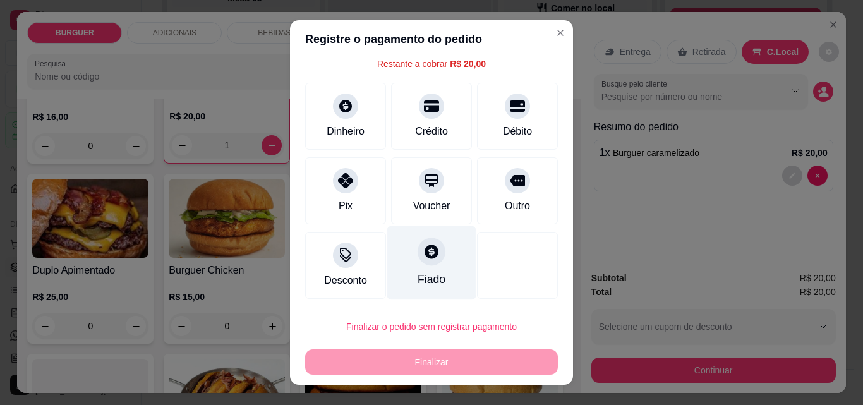
click at [418, 282] on div "Fiado" at bounding box center [432, 279] width 28 height 16
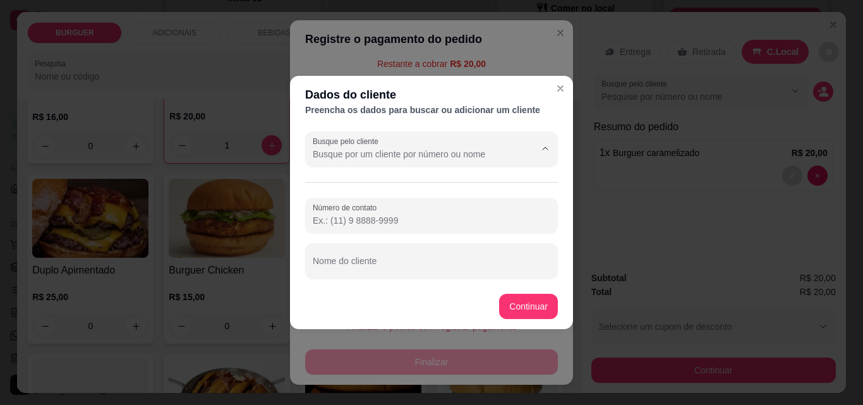
click at [339, 154] on input "Busque pelo cliente" at bounding box center [414, 154] width 202 height 13
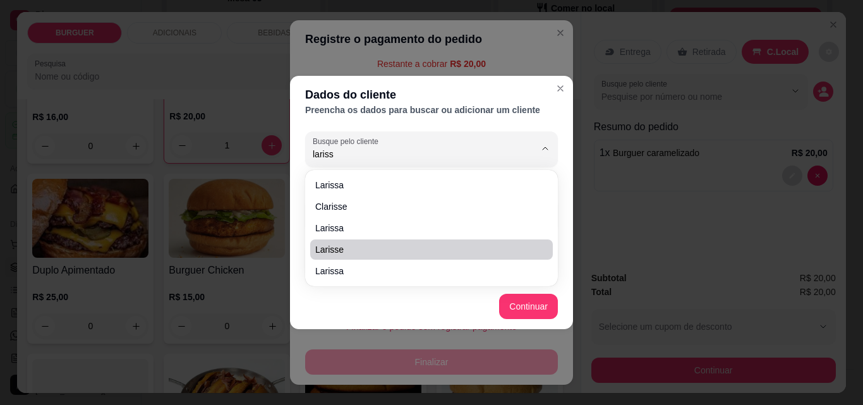
click at [320, 251] on span "Larisse" at bounding box center [425, 249] width 220 height 13
type input "Larisse"
type input "(86) 9578-8348"
type input "Larisse"
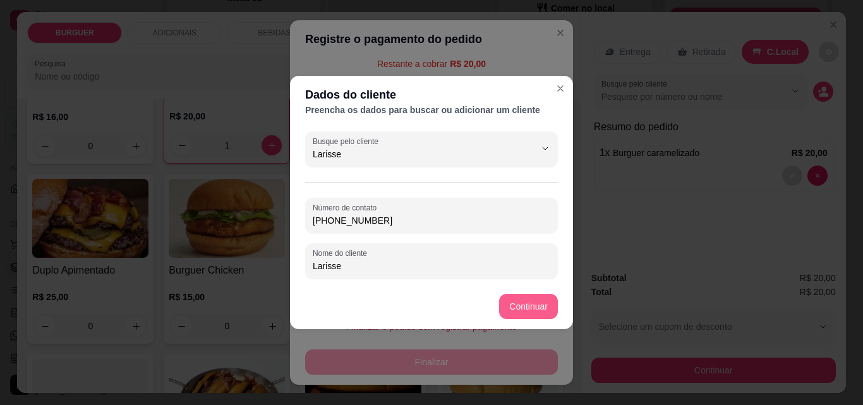
type input "Larisse"
type input "R$ 0,00"
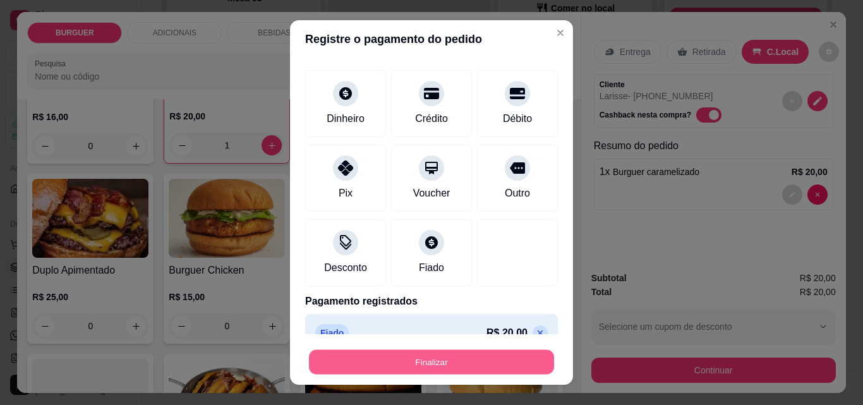
click at [476, 361] on button "Finalizar" at bounding box center [431, 362] width 245 height 25
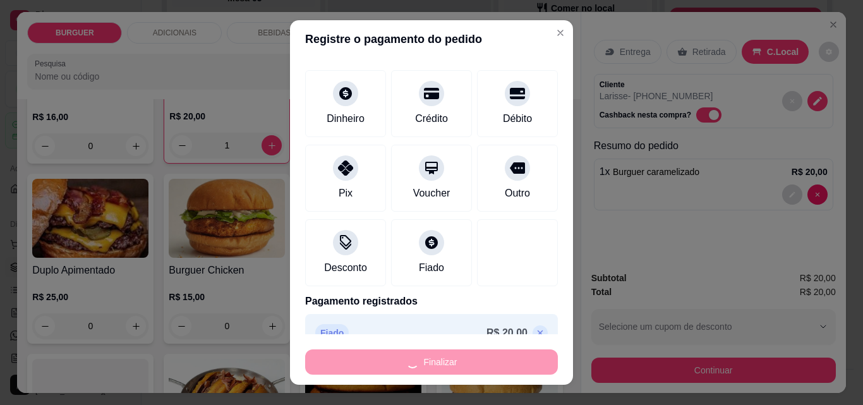
type input "0"
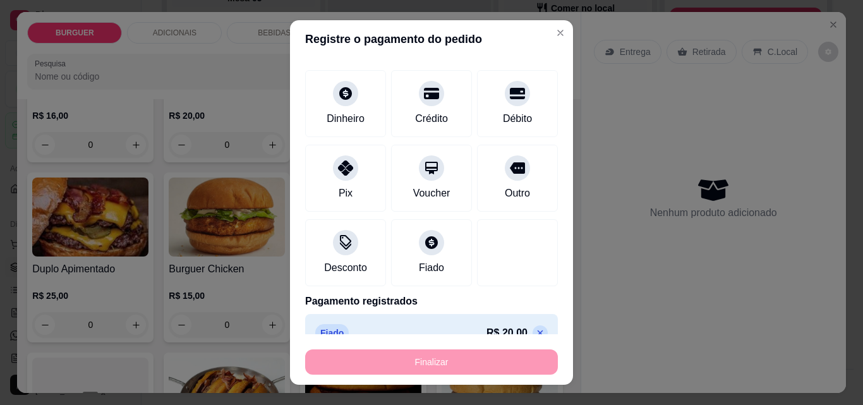
type input "-R$ 20,00"
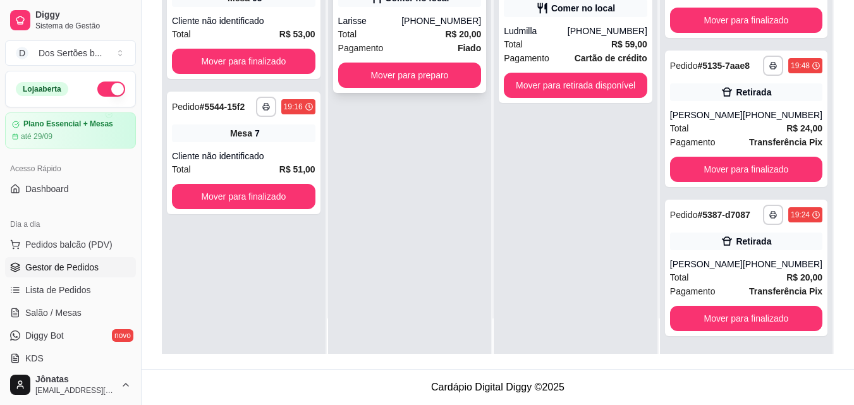
click at [374, 28] on div "Total R$ 20,00" at bounding box center [409, 34] width 143 height 14
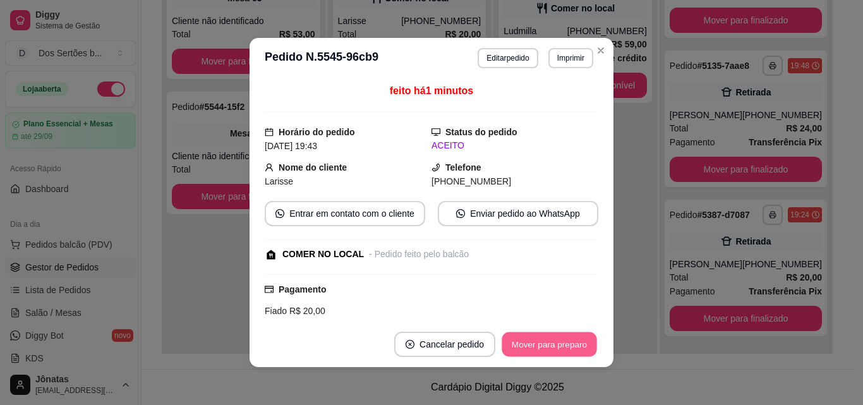
click at [549, 341] on button "Mover para preparo" at bounding box center [549, 344] width 95 height 25
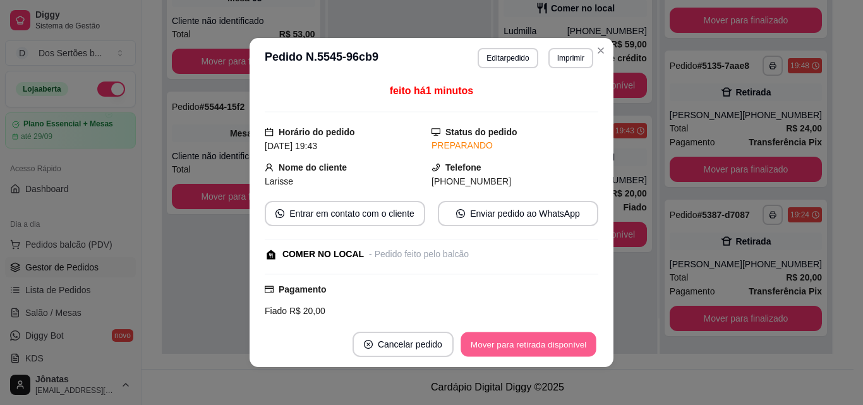
click at [549, 341] on button "Mover para retirada disponível" at bounding box center [528, 344] width 135 height 25
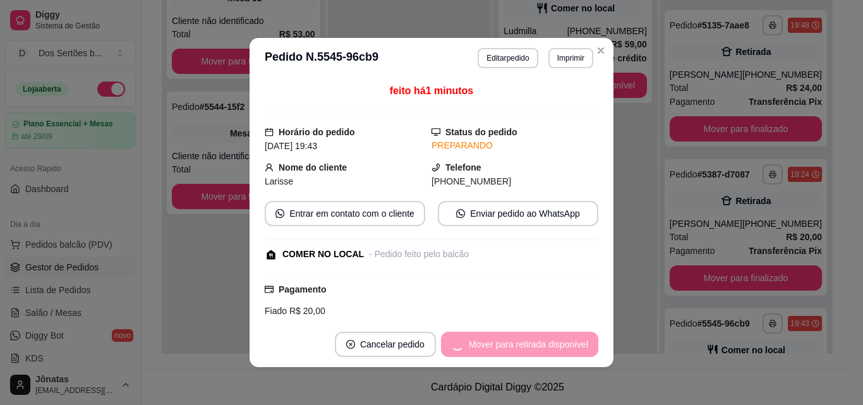
scroll to position [404, 0]
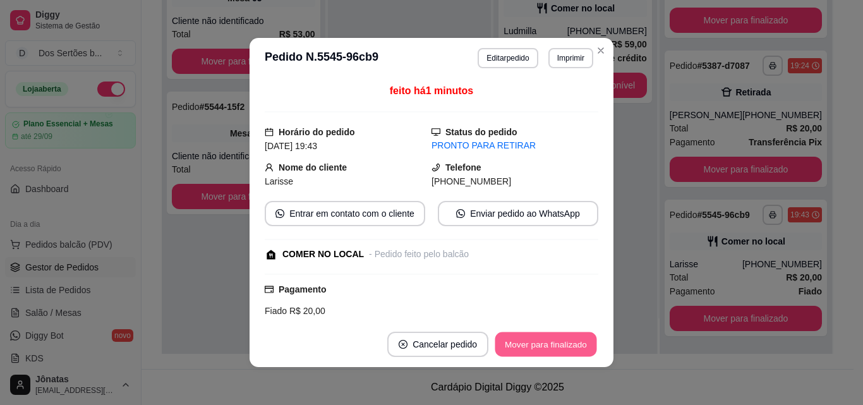
click at [548, 341] on button "Mover para finalizado" at bounding box center [546, 344] width 102 height 25
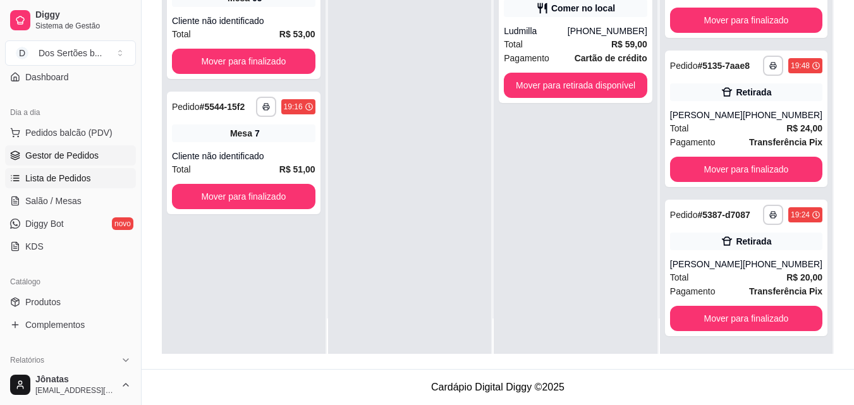
scroll to position [113, 0]
click at [42, 194] on span "Salão / Mesas" at bounding box center [53, 199] width 56 height 13
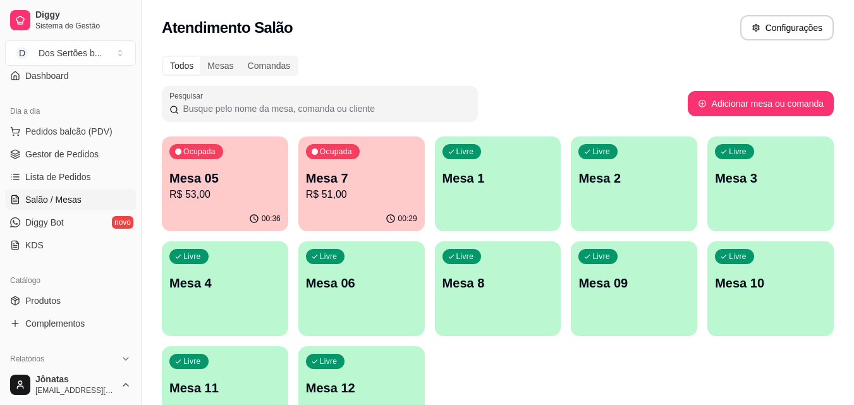
click at [341, 188] on p "R$ 51,00" at bounding box center [361, 194] width 111 height 15
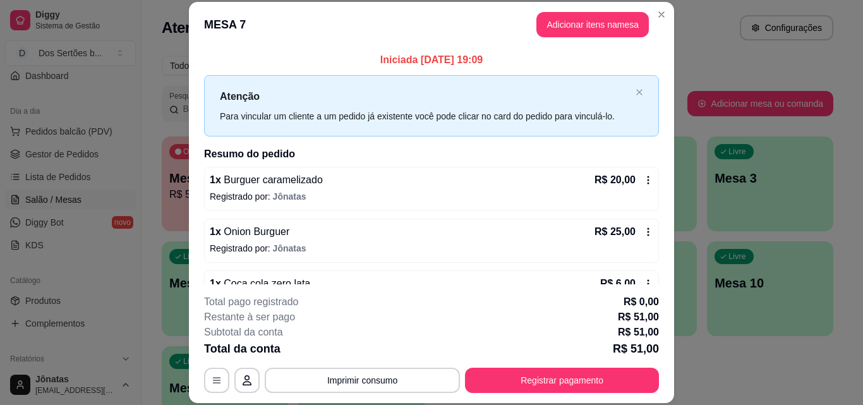
scroll to position [35, 0]
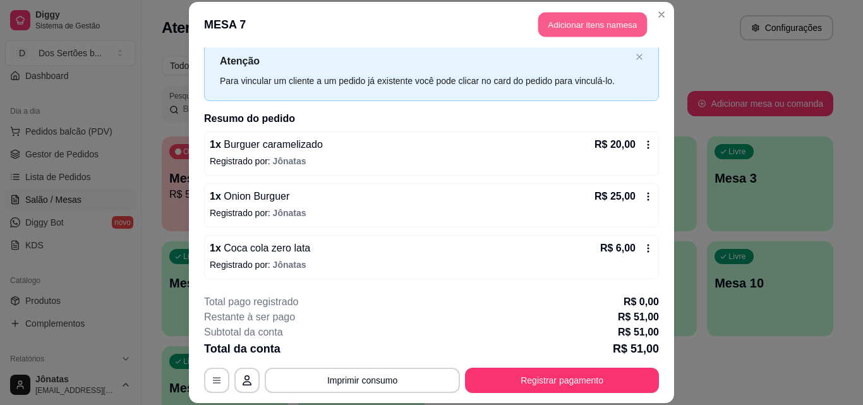
click at [559, 21] on button "Adicionar itens na mesa" at bounding box center [592, 25] width 109 height 25
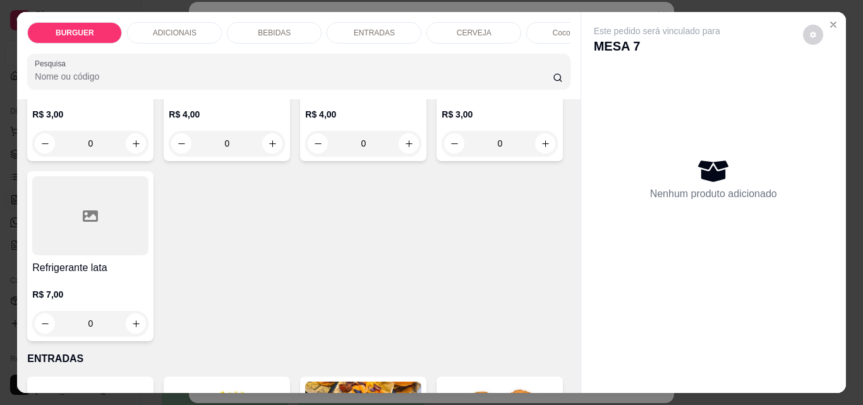
scroll to position [1638, 0]
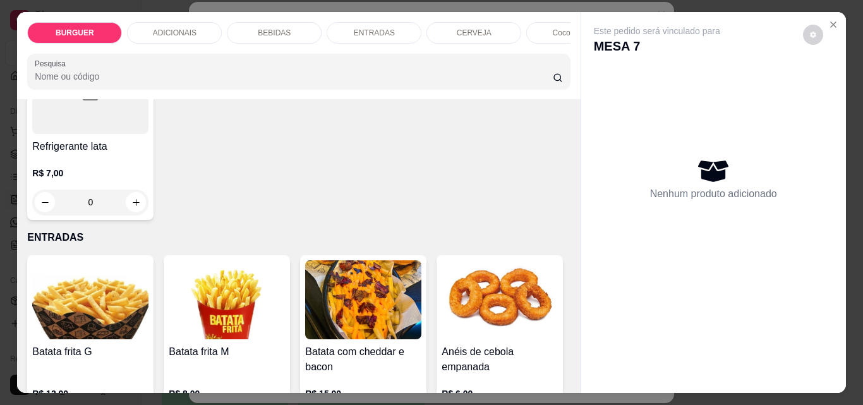
type input "1"
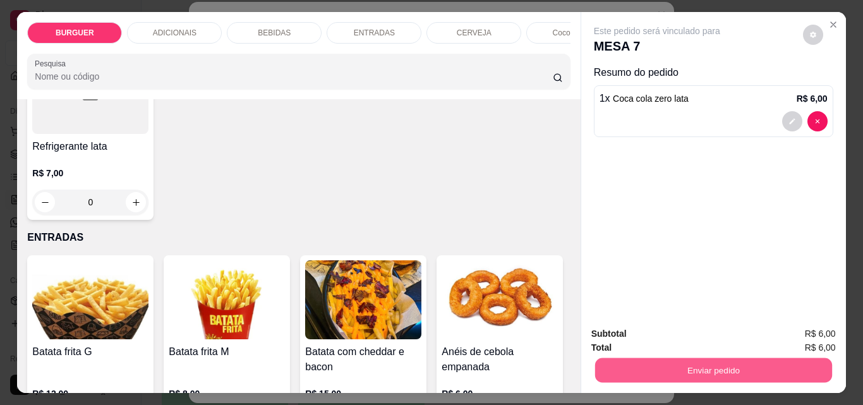
click at [668, 363] on button "Enviar pedido" at bounding box center [713, 370] width 237 height 25
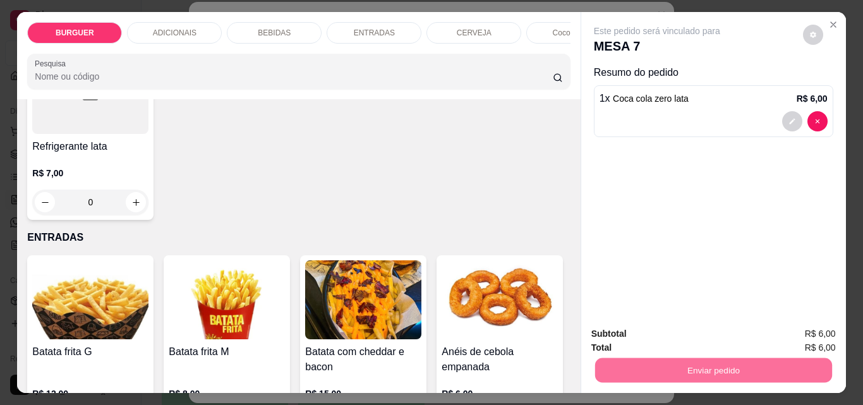
click at [699, 327] on button "Registrar cliente" at bounding box center [718, 333] width 81 height 23
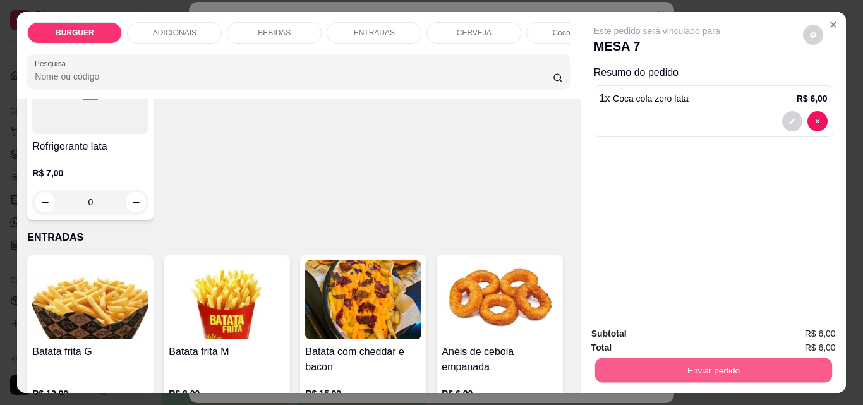
click at [679, 360] on button "Enviar pedido" at bounding box center [713, 370] width 237 height 25
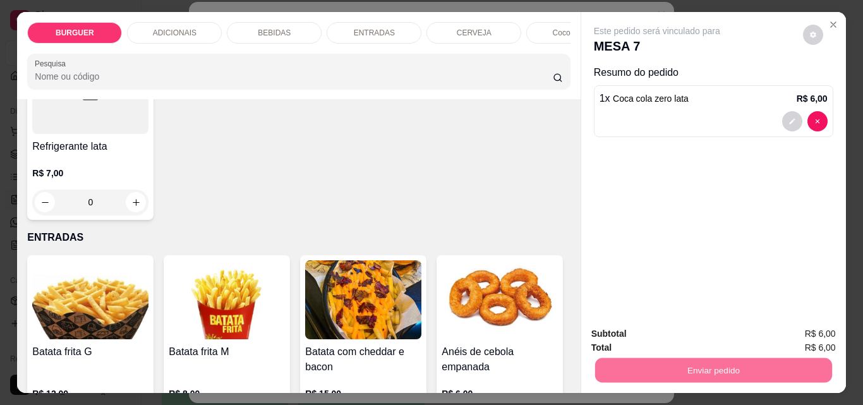
click at [787, 325] on button "Enviar pedido" at bounding box center [802, 333] width 69 height 23
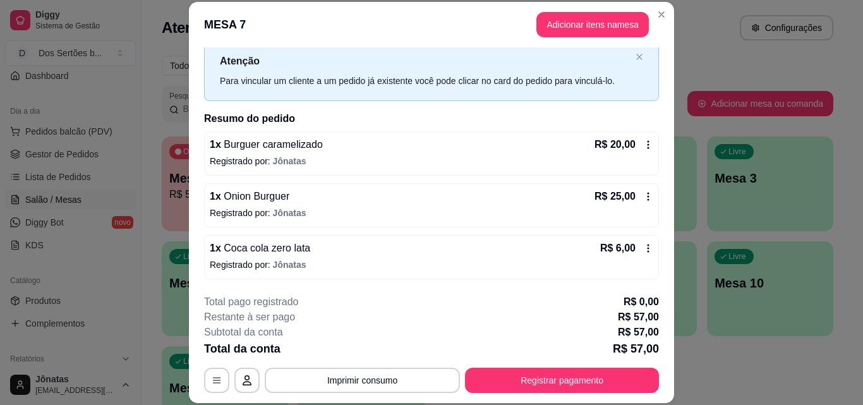
scroll to position [87, 0]
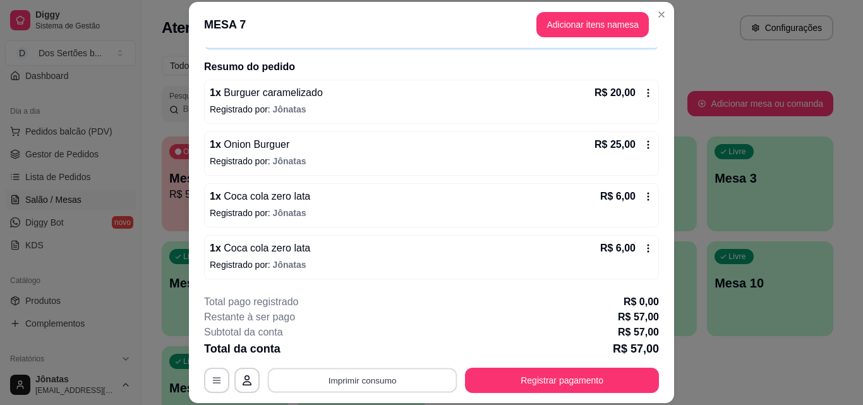
click at [346, 374] on button "Imprimir consumo" at bounding box center [363, 380] width 190 height 25
click at [366, 358] on button "Impressora" at bounding box center [361, 351] width 88 height 20
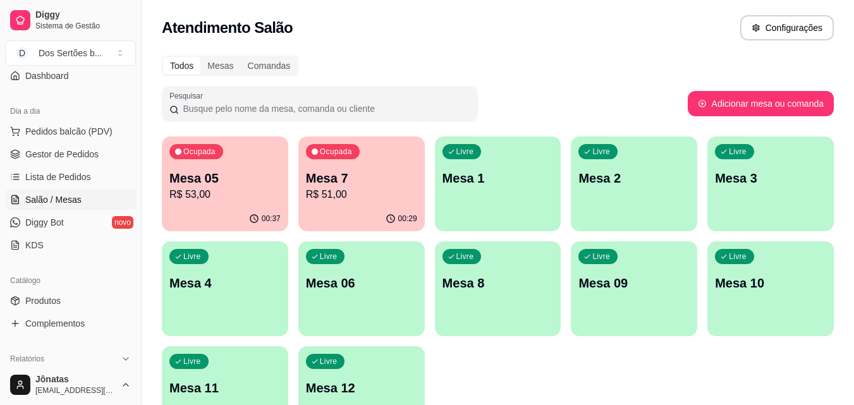
click at [676, 306] on div "Livre Mesa 09" at bounding box center [634, 281] width 126 height 80
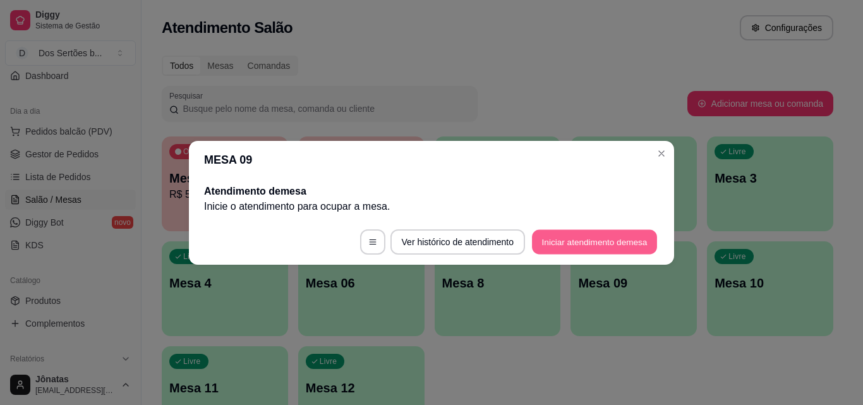
click at [571, 244] on button "Iniciar atendimento de mesa" at bounding box center [594, 241] width 125 height 25
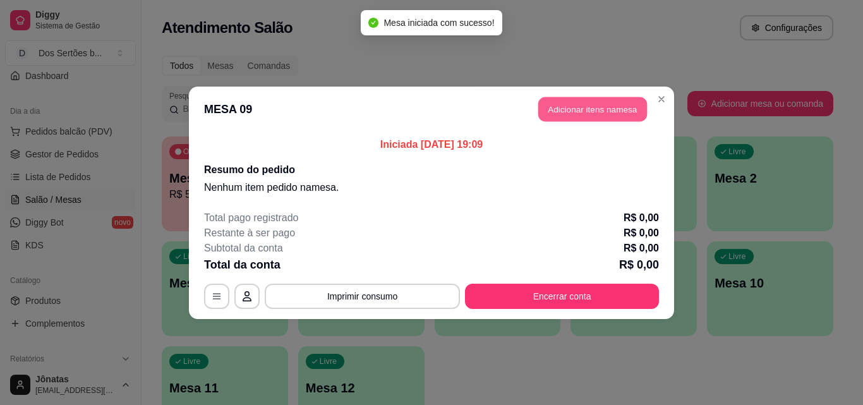
click at [584, 109] on button "Adicionar itens na mesa" at bounding box center [592, 109] width 109 height 25
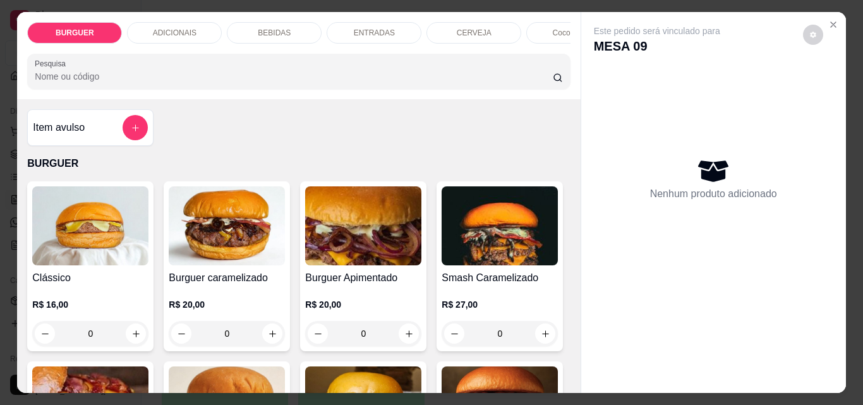
scroll to position [56, 0]
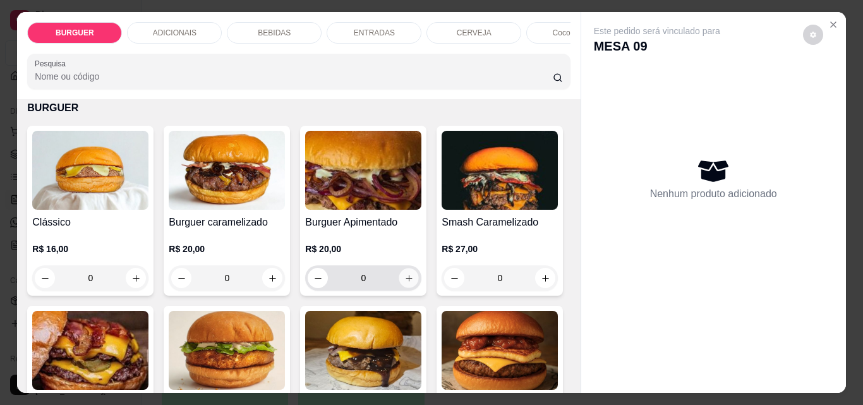
click at [404, 283] on icon "increase-product-quantity" at bounding box center [408, 278] width 9 height 9
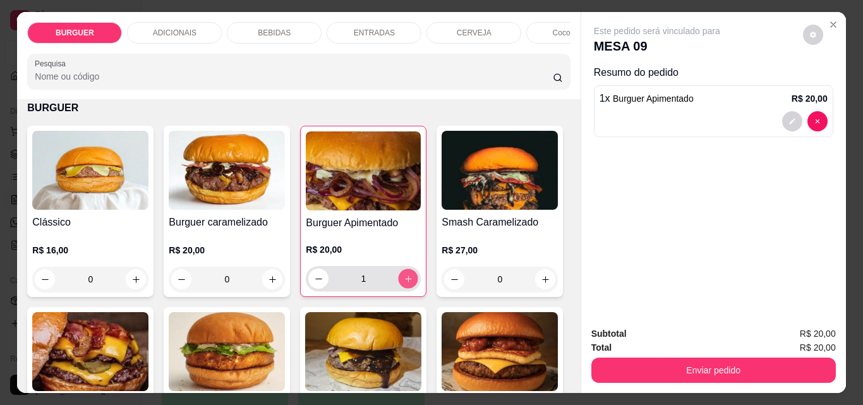
click at [404, 284] on icon "increase-product-quantity" at bounding box center [408, 278] width 9 height 9
type input "2"
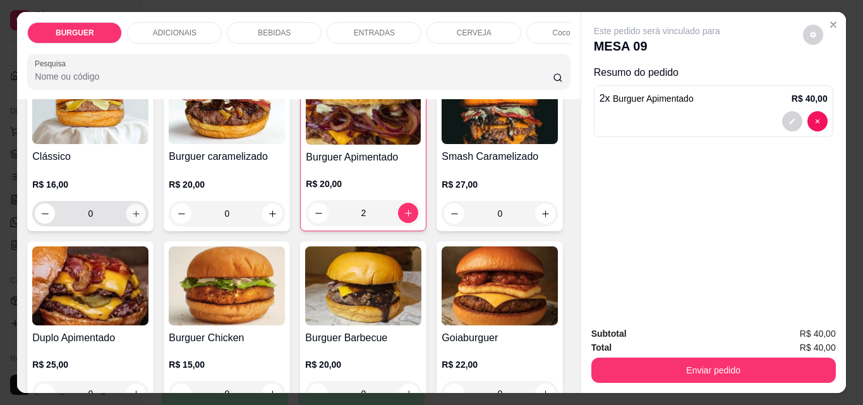
click at [131, 215] on icon "increase-product-quantity" at bounding box center [135, 213] width 9 height 9
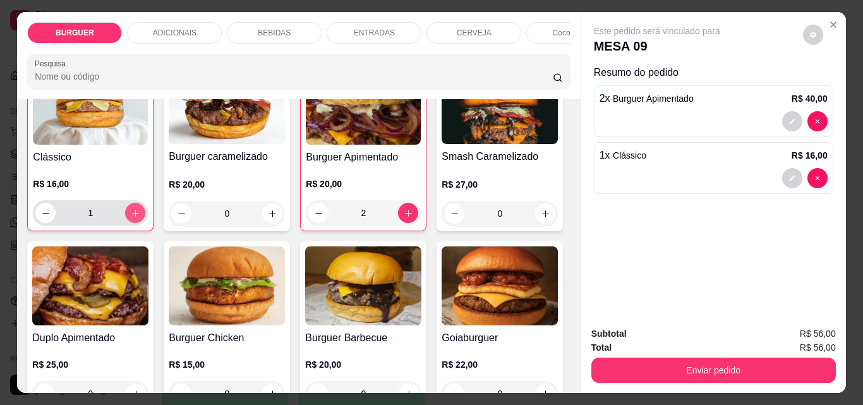
scroll to position [122, 0]
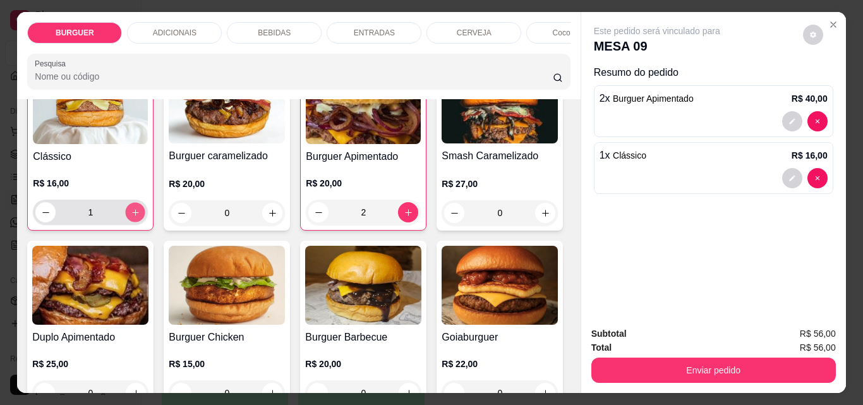
click at [131, 215] on icon "increase-product-quantity" at bounding box center [135, 212] width 9 height 9
type input "2"
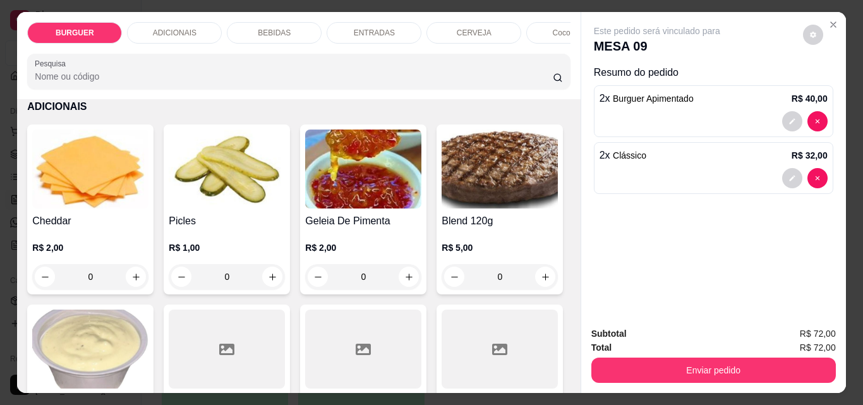
scroll to position [622, 0]
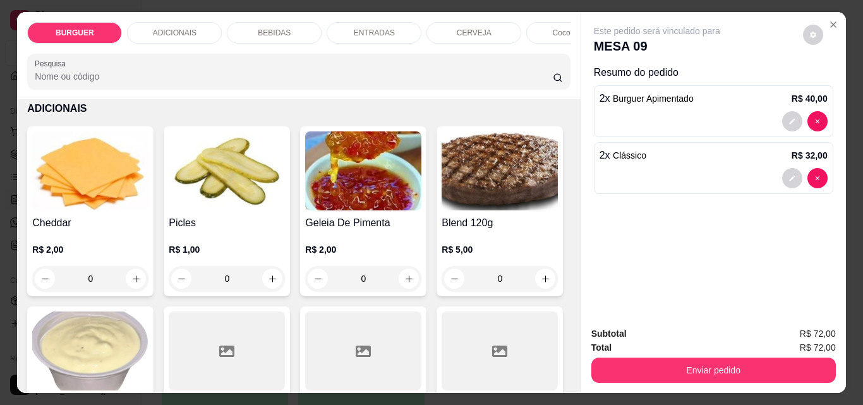
click at [268, 78] on icon "increase-product-quantity" at bounding box center [272, 73] width 9 height 9
type input "1"
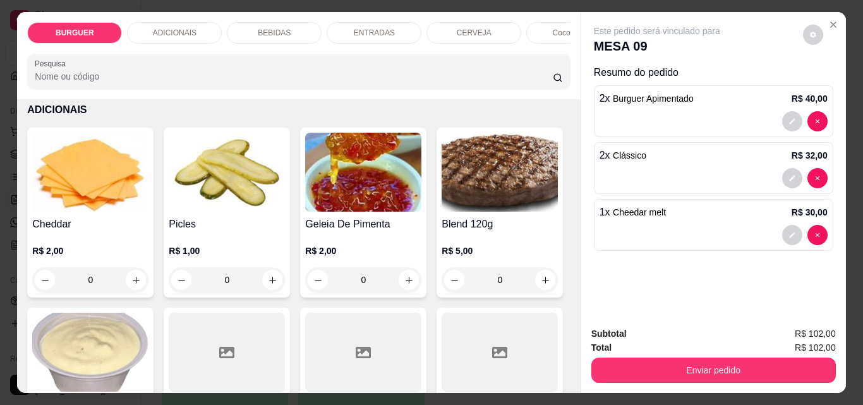
scroll to position [387, 0]
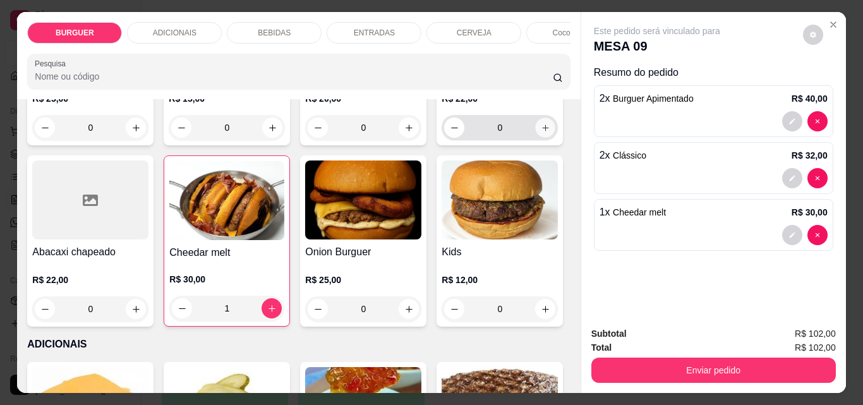
click at [541, 133] on icon "increase-product-quantity" at bounding box center [545, 127] width 9 height 9
type input "1"
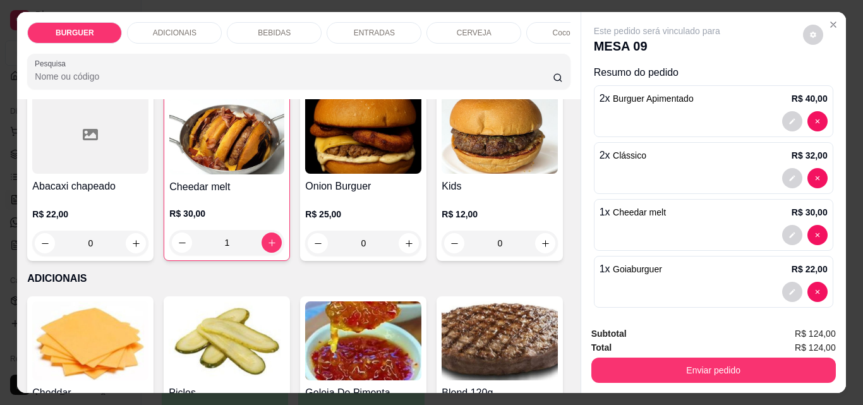
scroll to position [456, 0]
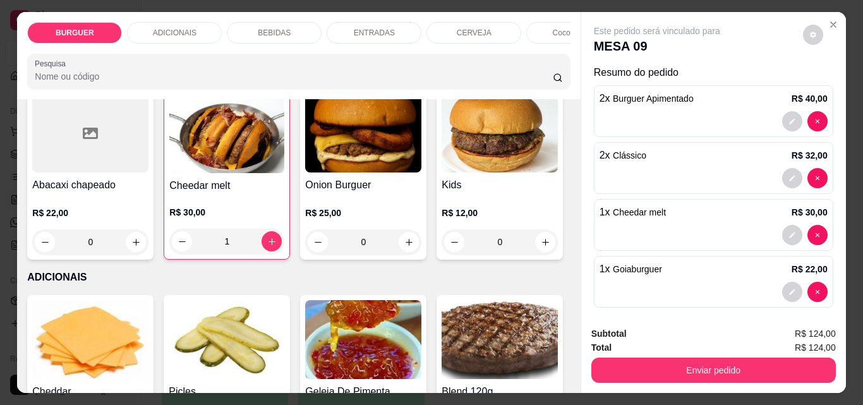
click at [404, 66] on icon "increase-product-quantity" at bounding box center [408, 60] width 9 height 9
type input "1"
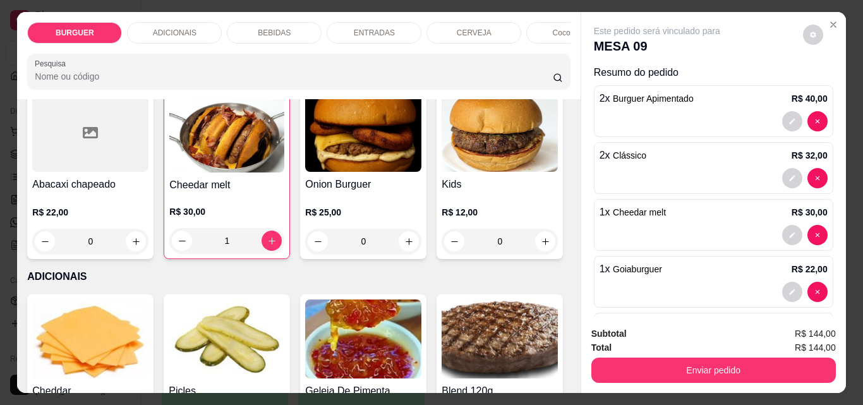
click at [273, 28] on p "BEBIDAS" at bounding box center [274, 33] width 33 height 10
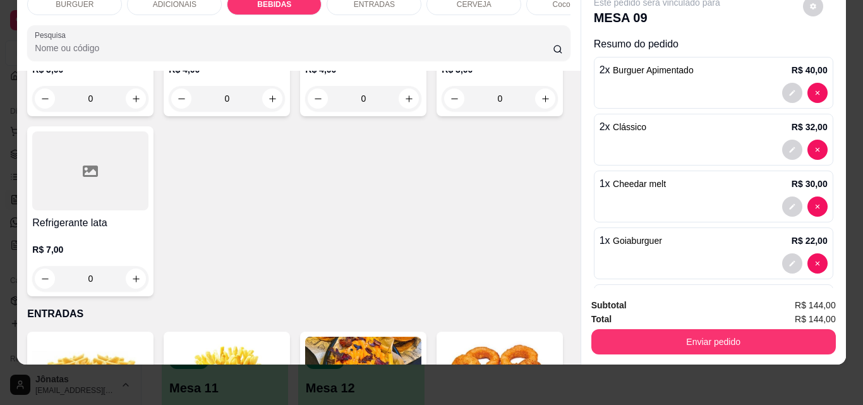
scroll to position [1692, 0]
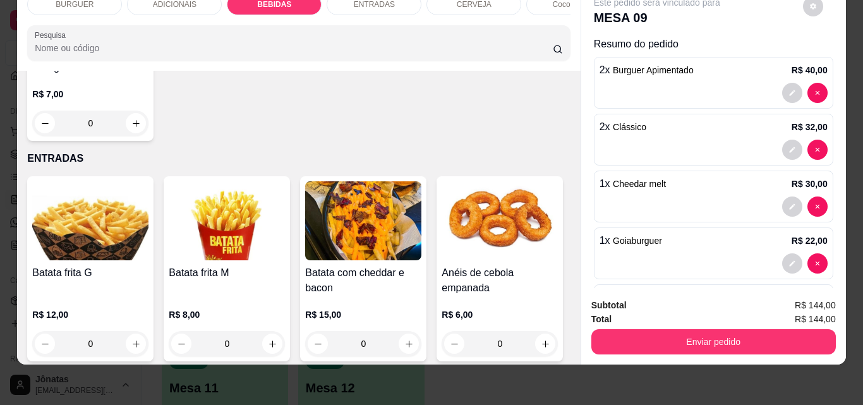
type input "1"
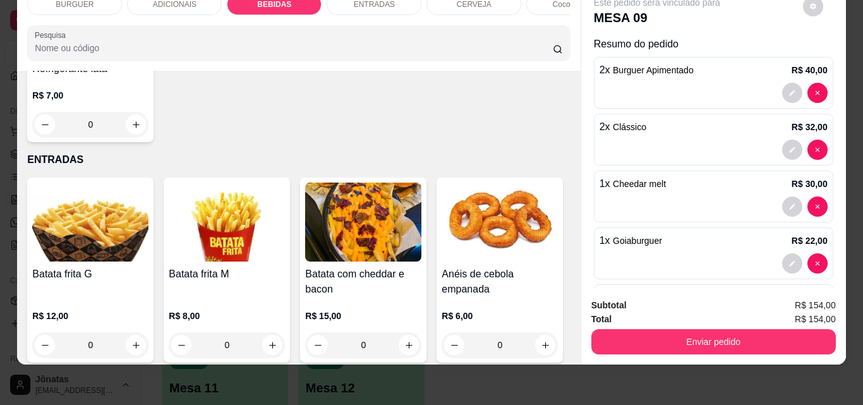
scroll to position [1522, 0]
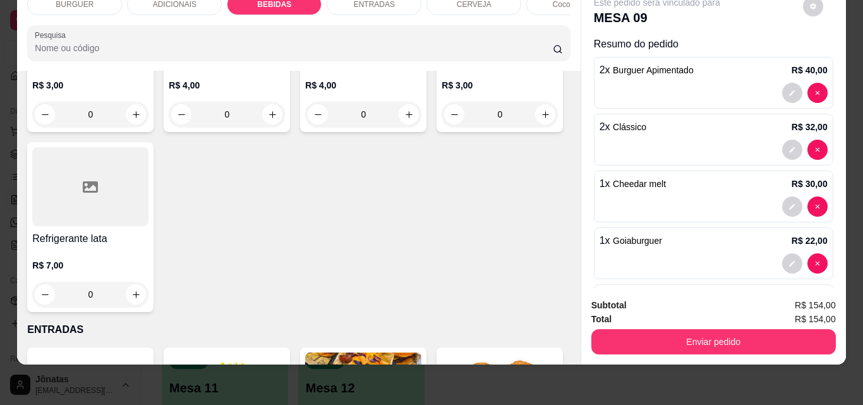
type input "1"
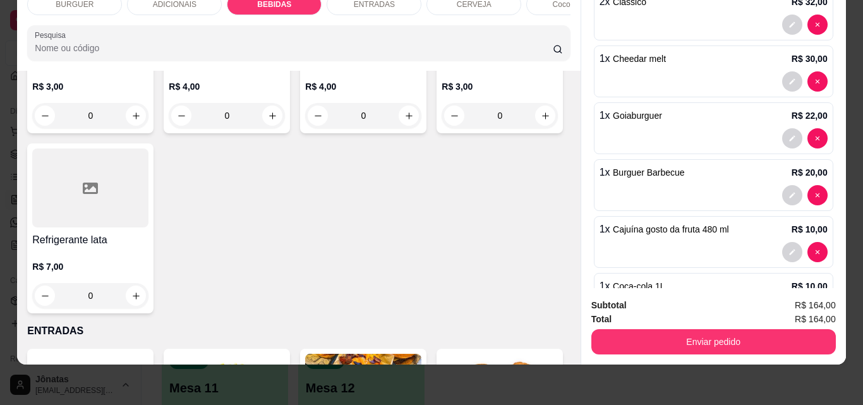
scroll to position [179, 0]
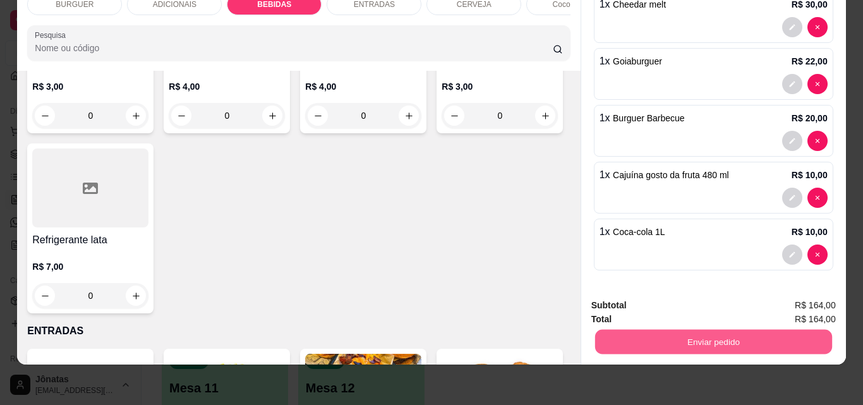
click at [649, 332] on button "Enviar pedido" at bounding box center [713, 341] width 237 height 25
click at [708, 290] on button "Registrar cliente" at bounding box center [718, 300] width 81 height 23
click at [671, 329] on button "Enviar pedido" at bounding box center [713, 341] width 237 height 25
click at [794, 295] on button "Enviar pedido" at bounding box center [802, 301] width 71 height 24
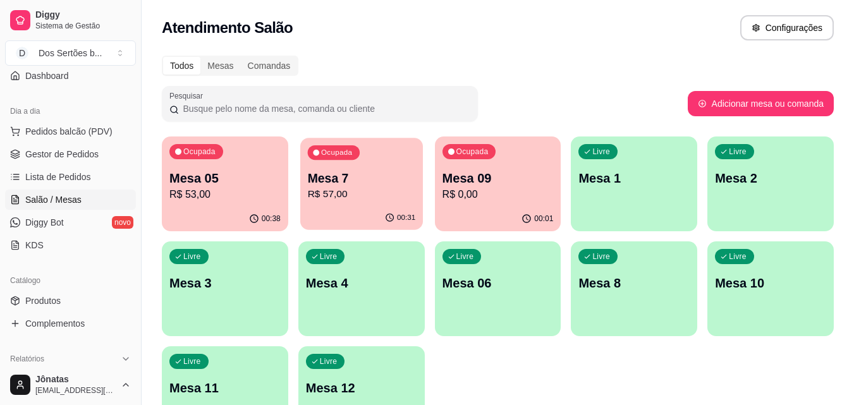
click at [375, 196] on p "R$ 57,00" at bounding box center [361, 194] width 108 height 15
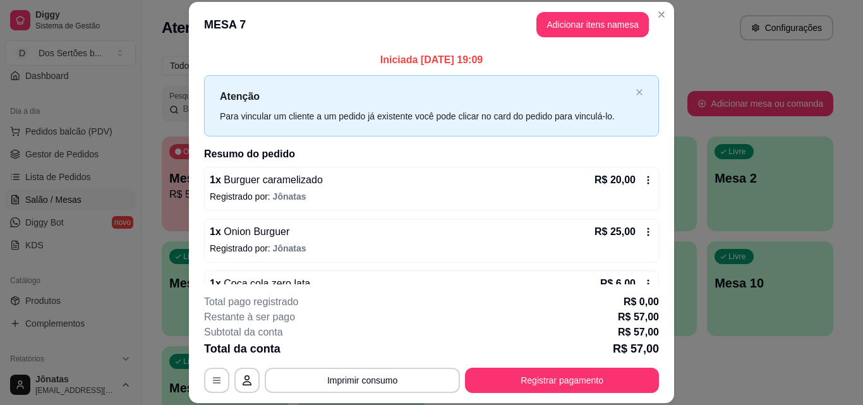
scroll to position [87, 0]
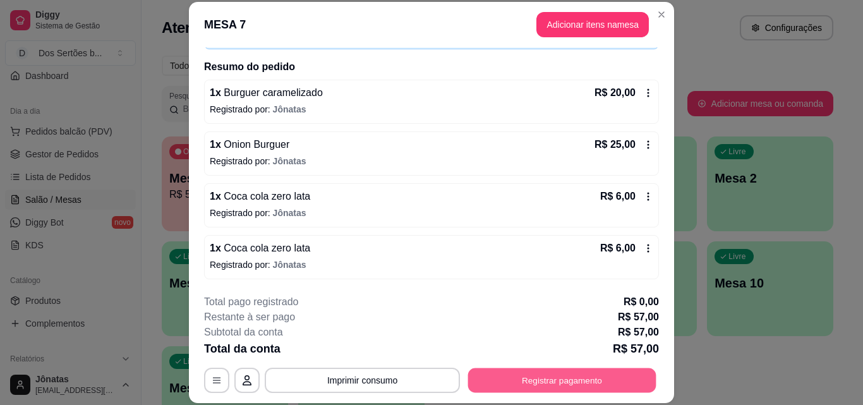
click at [559, 380] on button "Registrar pagamento" at bounding box center [562, 380] width 188 height 25
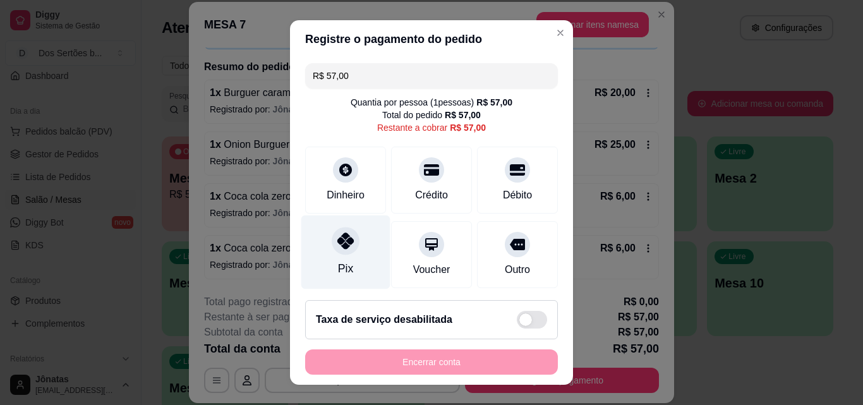
click at [342, 257] on div "Pix" at bounding box center [345, 252] width 89 height 74
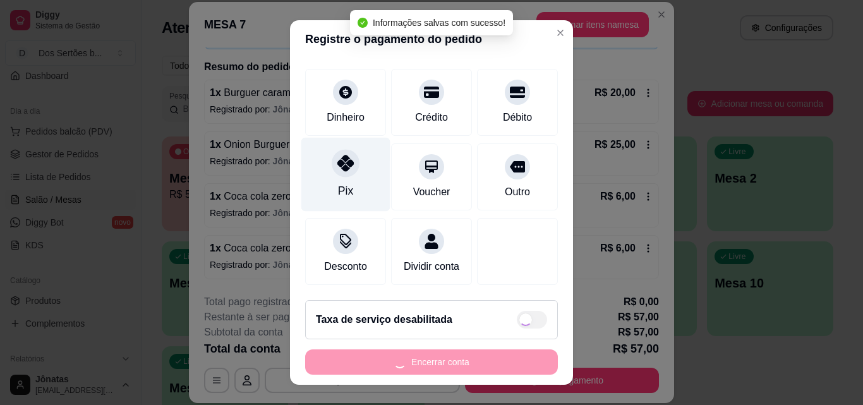
type input "R$ 0,00"
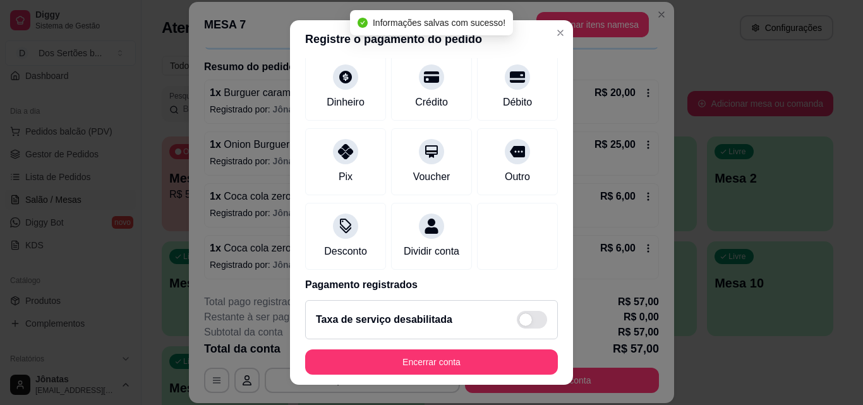
scroll to position [146, 0]
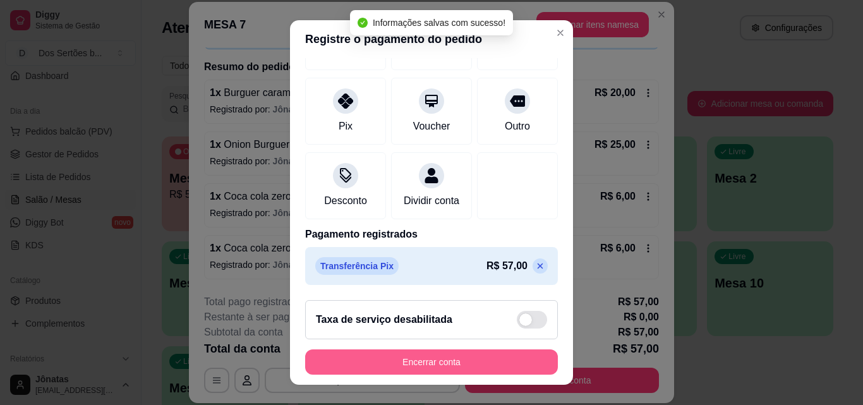
click at [497, 356] on button "Encerrar conta" at bounding box center [431, 361] width 253 height 25
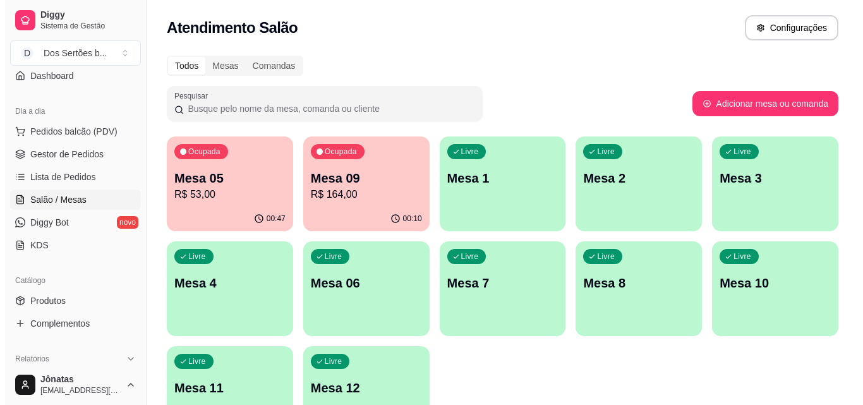
scroll to position [87, 0]
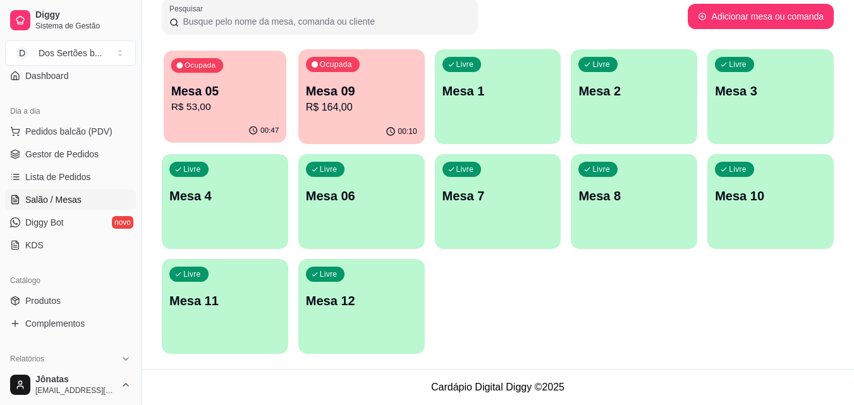
click at [214, 89] on p "Mesa 05" at bounding box center [225, 91] width 108 height 17
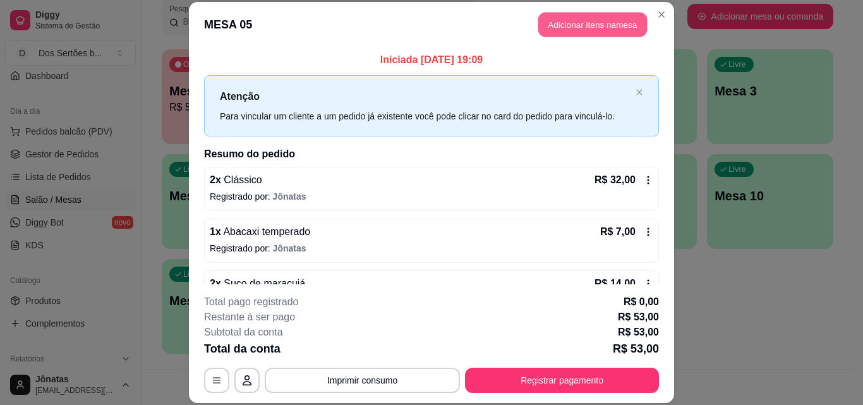
click at [564, 33] on button "Adicionar itens na mesa" at bounding box center [592, 25] width 109 height 25
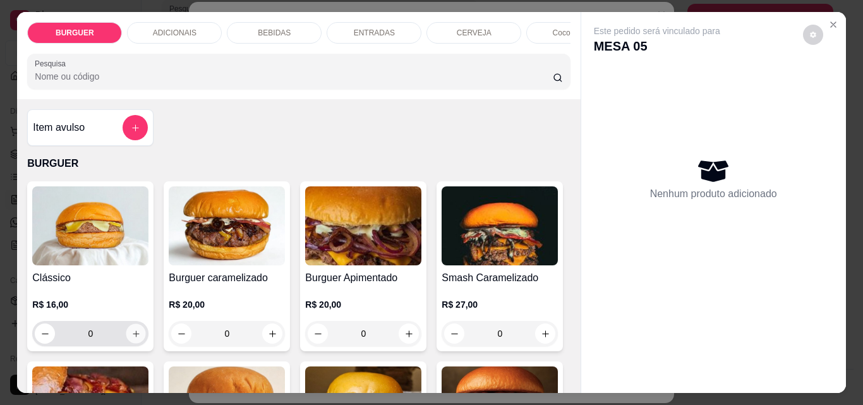
click at [136, 334] on icon "increase-product-quantity" at bounding box center [135, 333] width 9 height 9
type input "1"
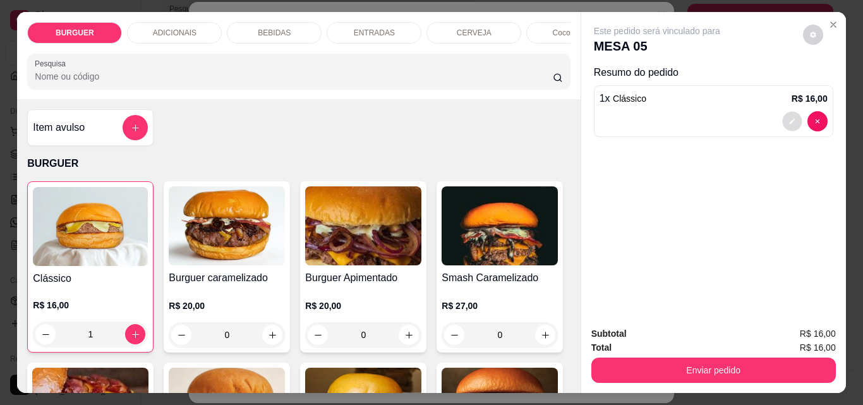
click at [788, 118] on icon "decrease-product-quantity" at bounding box center [792, 122] width 8 height 8
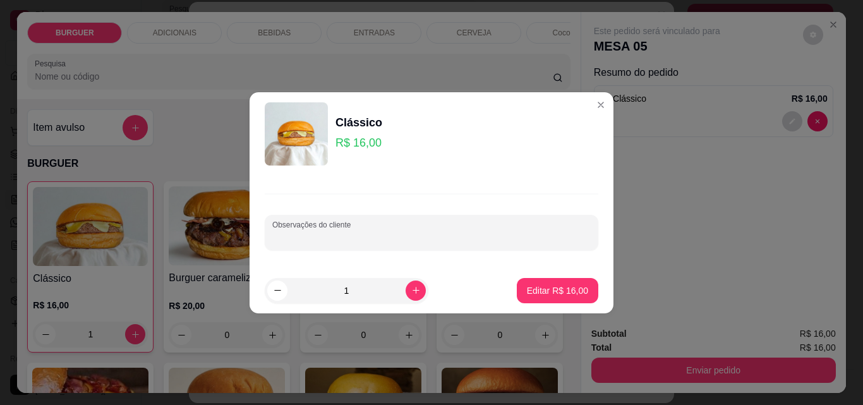
click at [278, 239] on input "Observações do cliente" at bounding box center [431, 237] width 318 height 13
type input "pra levar"
click at [538, 291] on p "Editar R$ 16,00" at bounding box center [557, 290] width 59 height 12
type input "0"
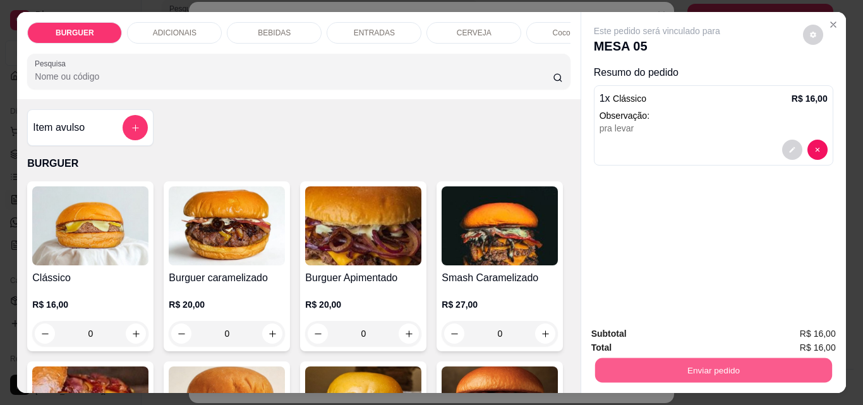
click at [697, 376] on button "Enviar pedido" at bounding box center [713, 370] width 237 height 25
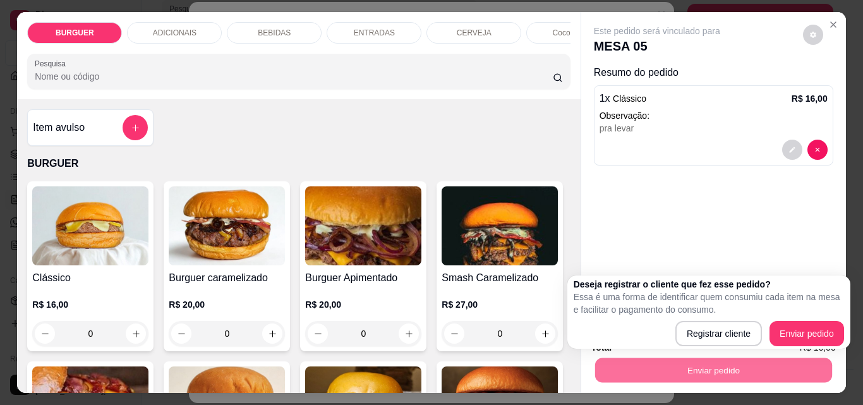
drag, startPoint x: 703, startPoint y: 317, endPoint x: 696, endPoint y: 326, distance: 11.2
click at [696, 326] on div "Deseja registrar o cliente que fez esse pedido? Essa é uma forma de identificar…" at bounding box center [709, 312] width 270 height 68
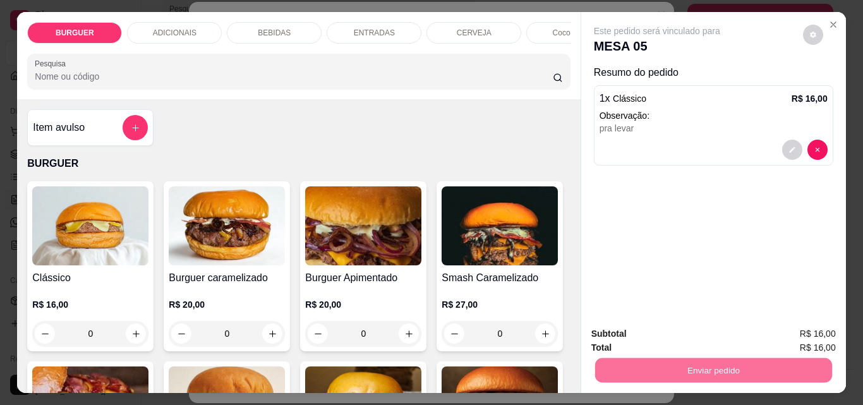
click at [696, 326] on button "Registrar cliente" at bounding box center [718, 333] width 81 height 23
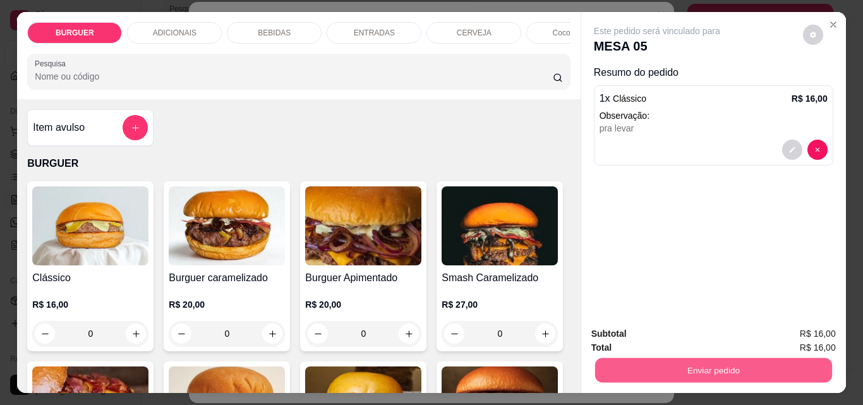
click at [660, 358] on button "Enviar pedido" at bounding box center [713, 370] width 237 height 25
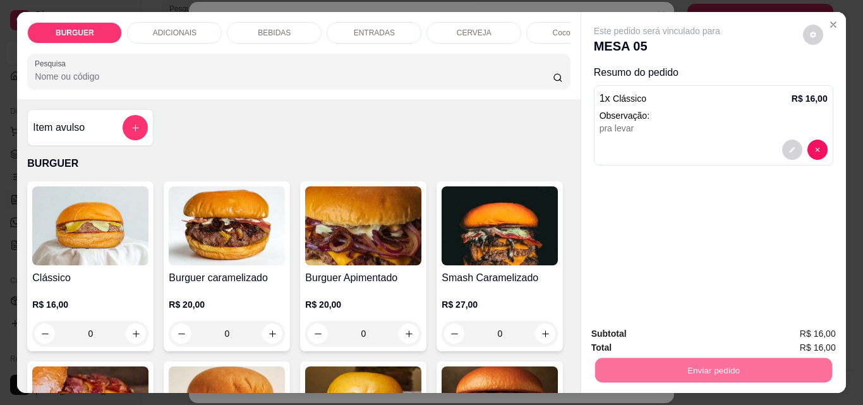
click at [805, 330] on button "Enviar pedido" at bounding box center [802, 333] width 69 height 23
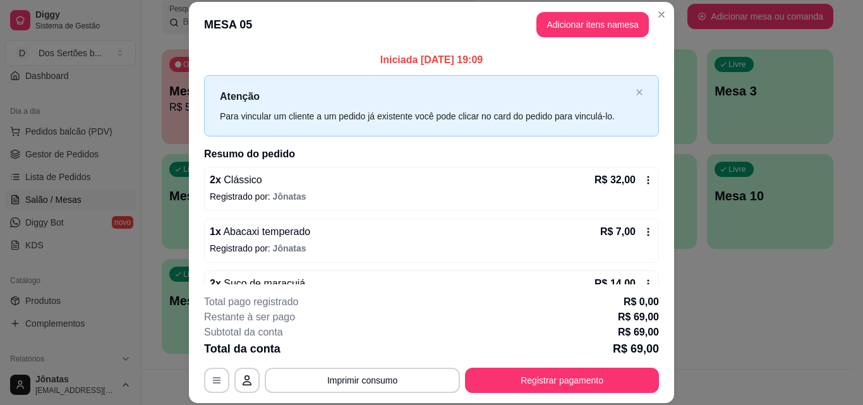
scroll to position [118, 0]
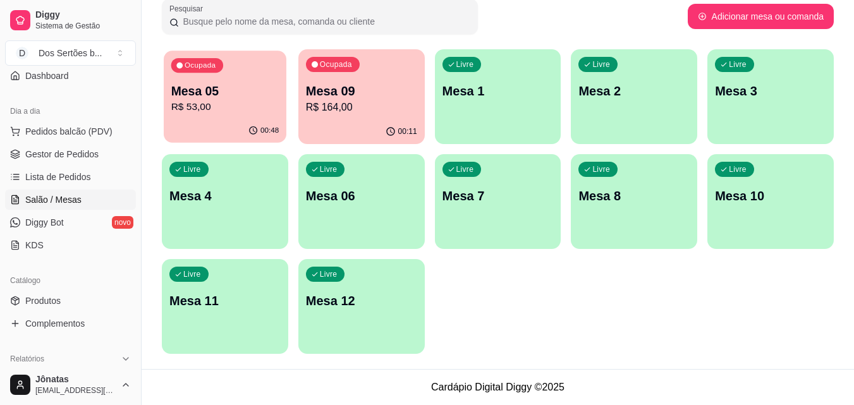
click at [222, 112] on p "R$ 53,00" at bounding box center [225, 107] width 108 height 15
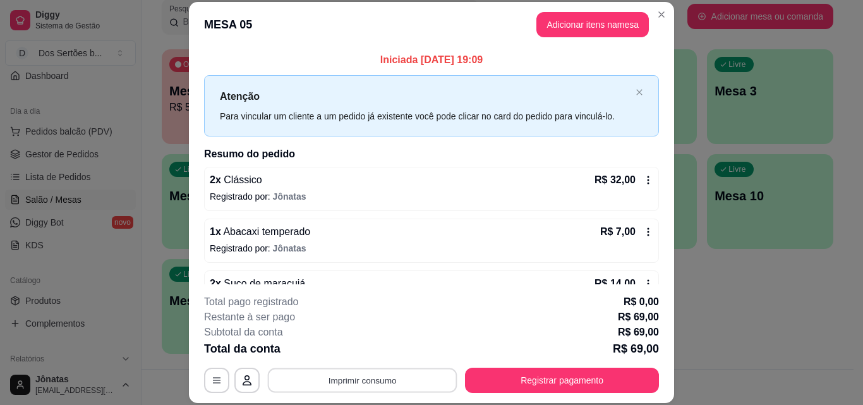
click at [344, 371] on button "Imprimir consumo" at bounding box center [363, 380] width 190 height 25
click at [352, 353] on button "Impressora" at bounding box center [361, 351] width 88 height 20
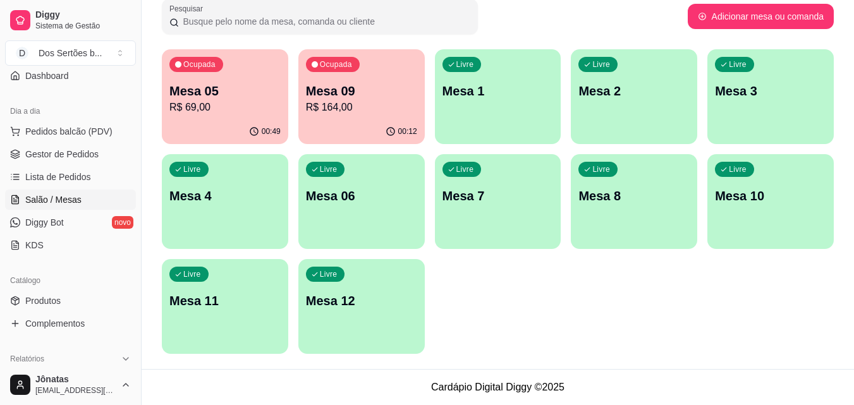
click at [498, 228] on div "Livre Mesa 7" at bounding box center [498, 194] width 126 height 80
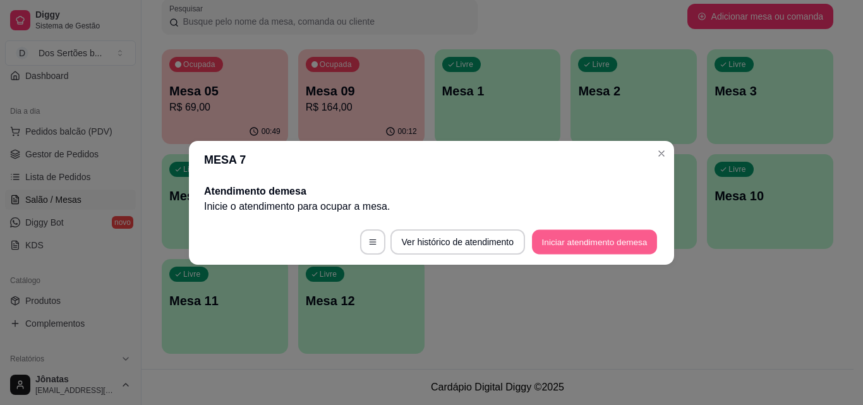
click at [600, 238] on button "Iniciar atendimento de mesa" at bounding box center [594, 241] width 125 height 25
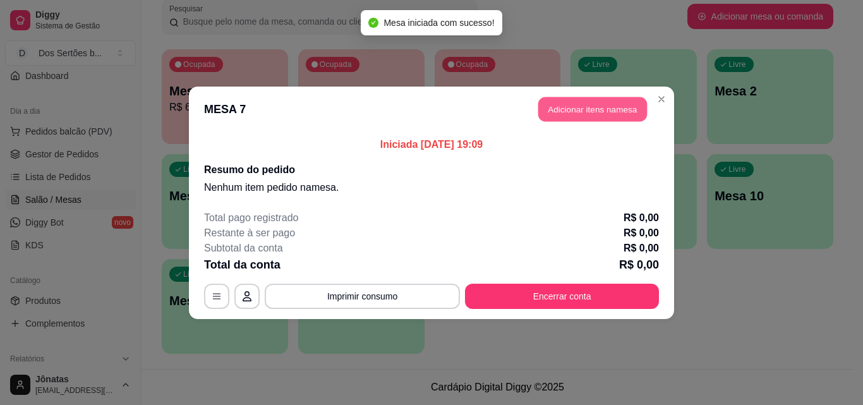
click at [553, 108] on button "Adicionar itens na mesa" at bounding box center [592, 109] width 109 height 25
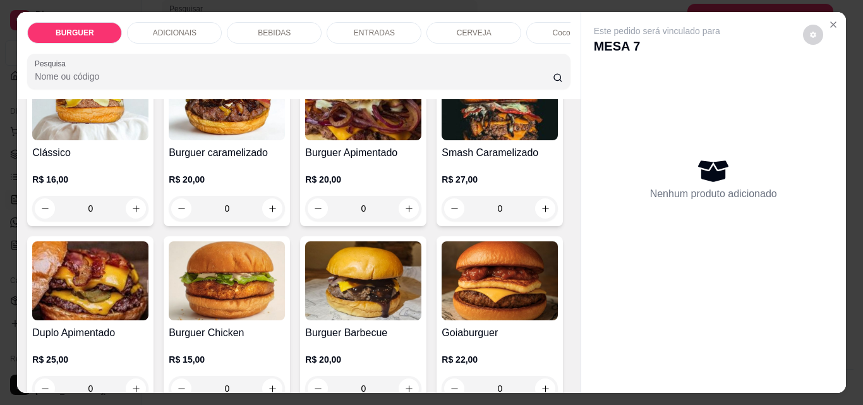
scroll to position [190, 0]
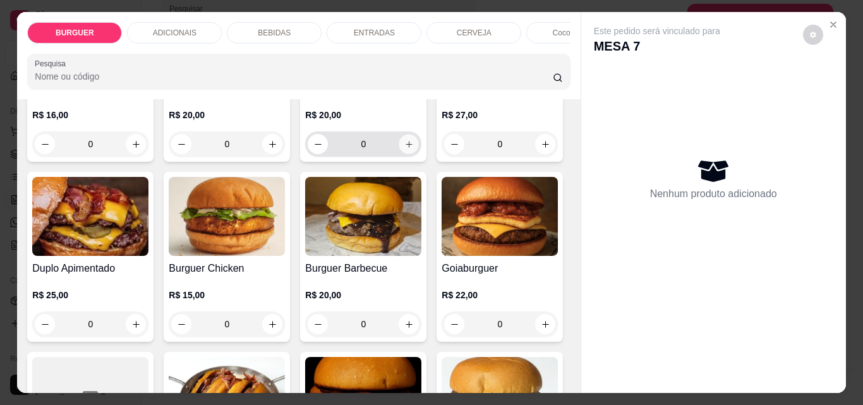
click at [406, 147] on icon "increase-product-quantity" at bounding box center [409, 144] width 6 height 6
type input "1"
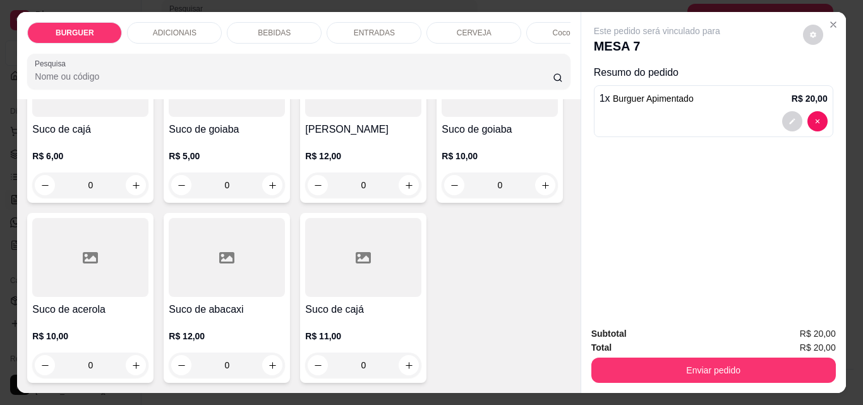
scroll to position [3436, 0]
type input "1"
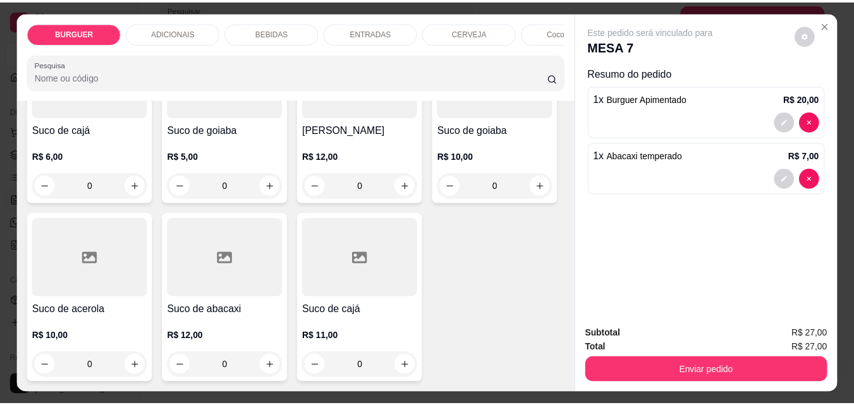
scroll to position [3437, 0]
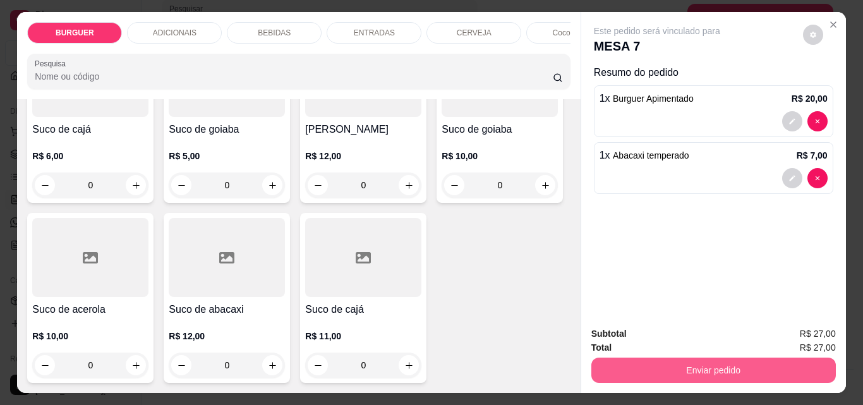
click at [654, 358] on button "Enviar pedido" at bounding box center [713, 370] width 245 height 25
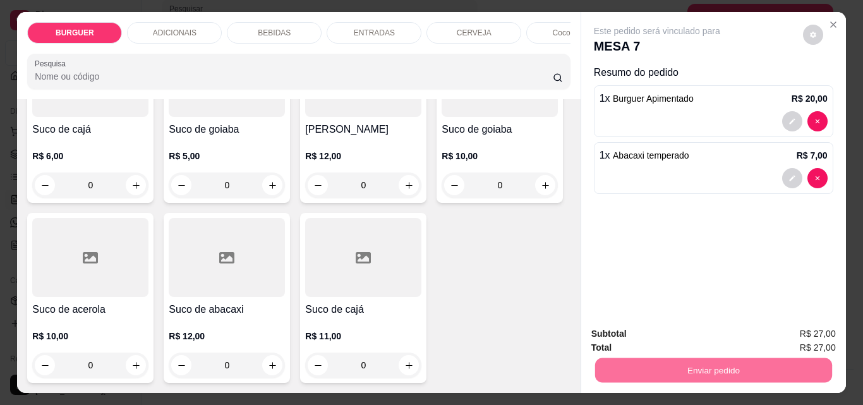
click at [800, 325] on button "Enviar pedido" at bounding box center [802, 333] width 69 height 23
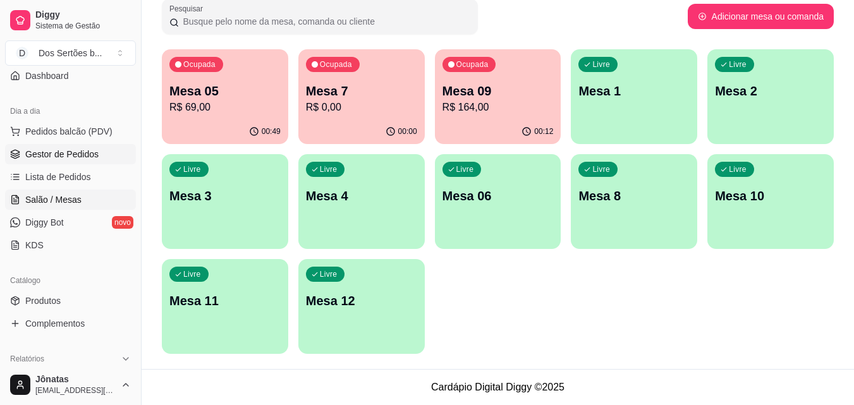
click at [44, 148] on span "Gestor de Pedidos" at bounding box center [61, 154] width 73 height 13
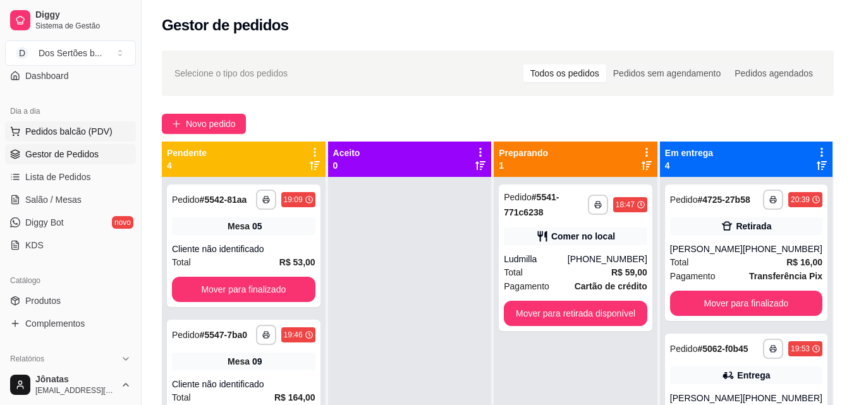
click at [36, 130] on span "Pedidos balcão (PDV)" at bounding box center [68, 131] width 87 height 13
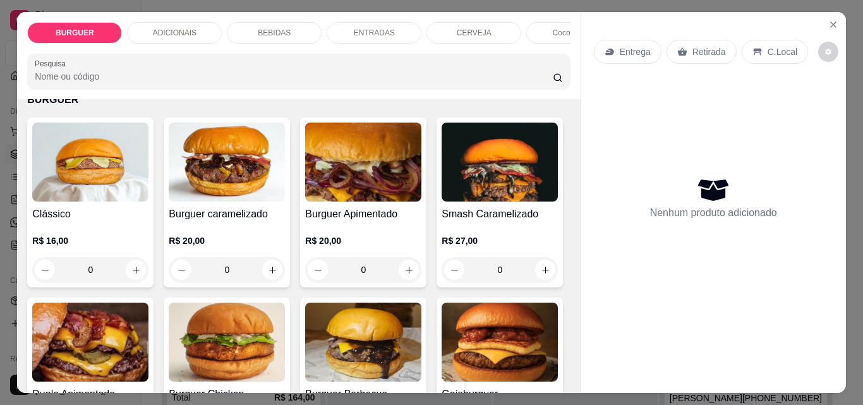
scroll to position [81, 0]
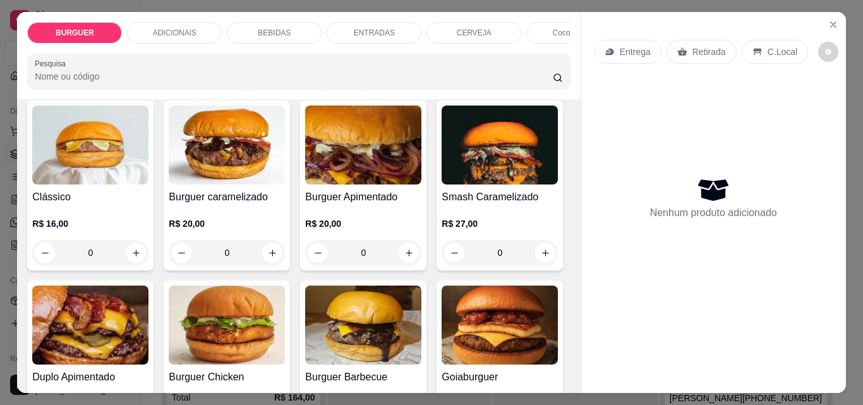
click at [208, 227] on p "R$ 20,00" at bounding box center [227, 223] width 116 height 13
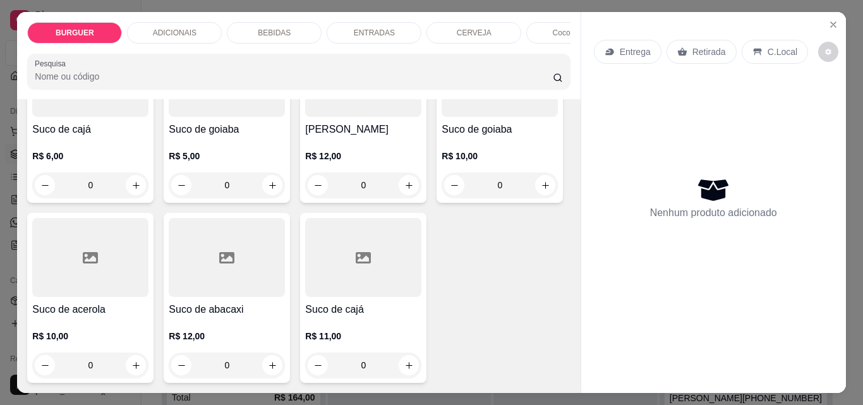
scroll to position [3480, 0]
type input "1"
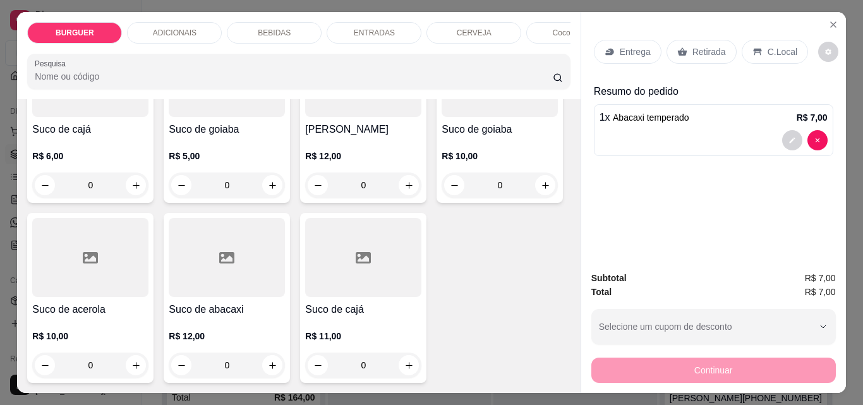
scroll to position [3481, 0]
click at [752, 49] on icon at bounding box center [757, 52] width 10 height 10
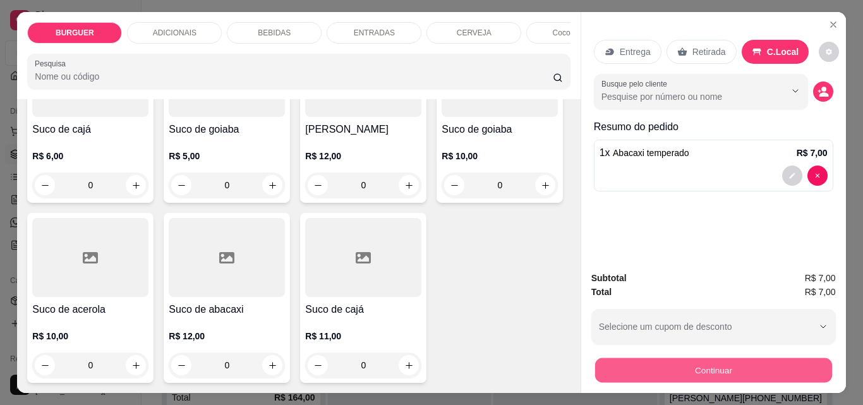
click at [713, 358] on button "Continuar" at bounding box center [713, 370] width 237 height 25
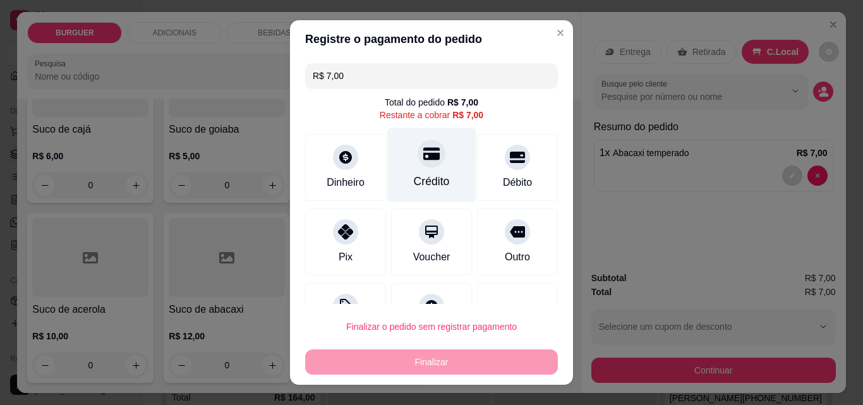
scroll to position [51, 0]
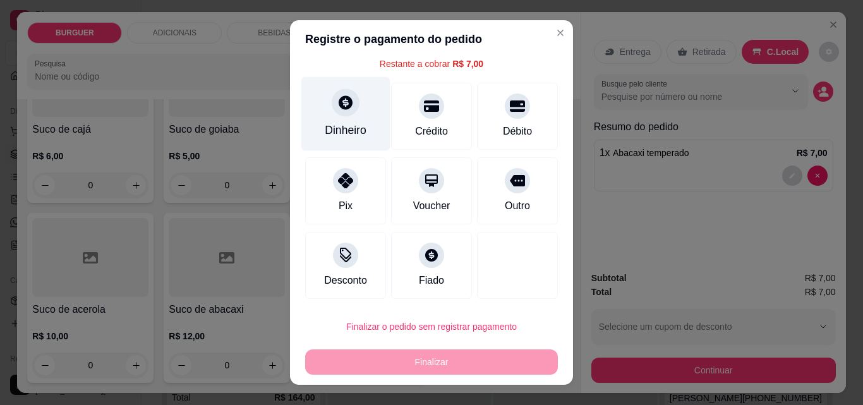
click at [332, 147] on div "Dinheiro" at bounding box center [345, 114] width 89 height 74
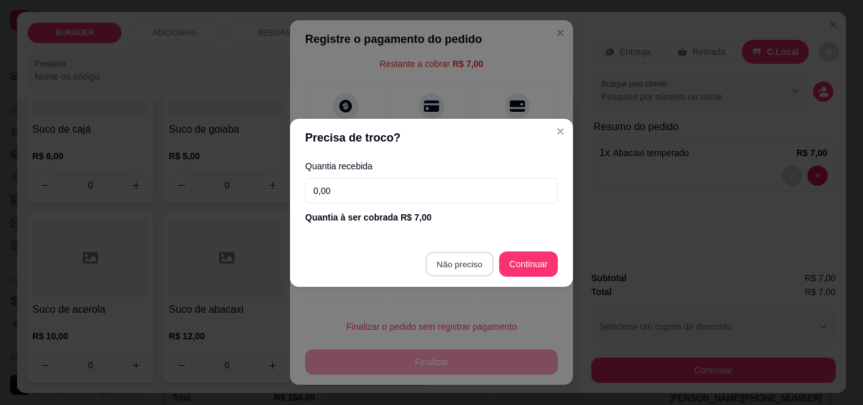
type input "R$ 0,00"
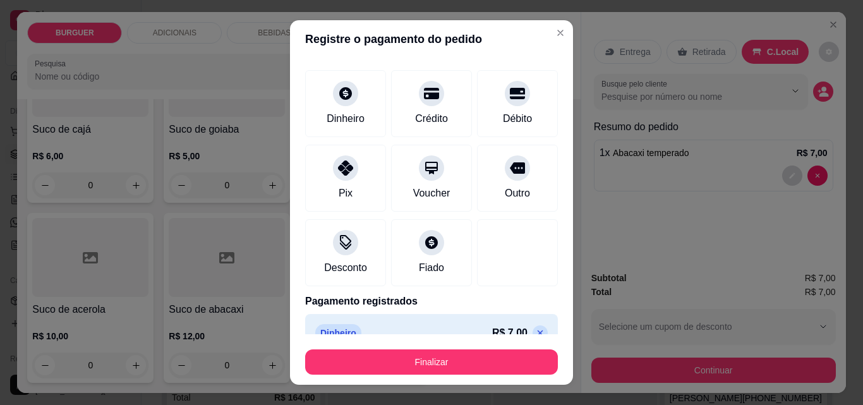
scroll to position [74, 0]
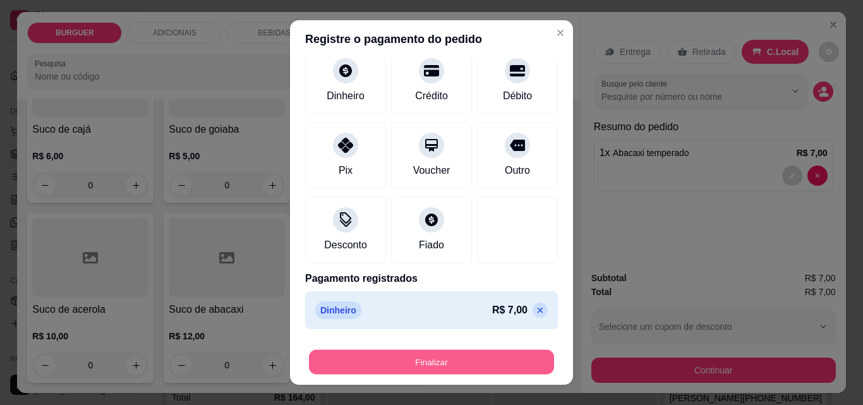
click at [488, 361] on button "Finalizar" at bounding box center [431, 362] width 245 height 25
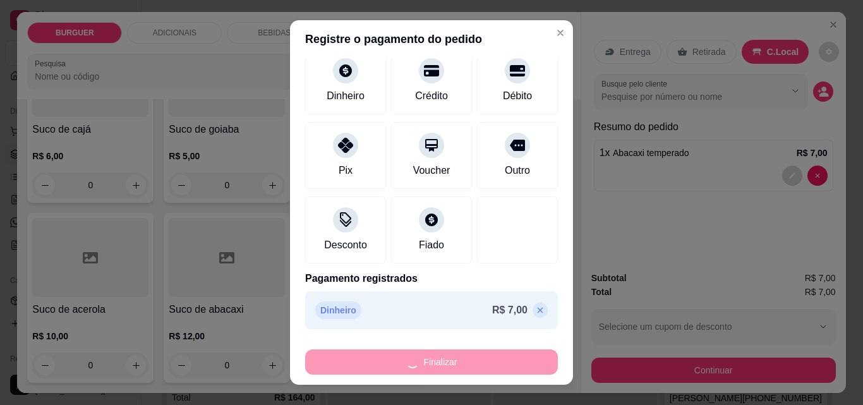
type input "0"
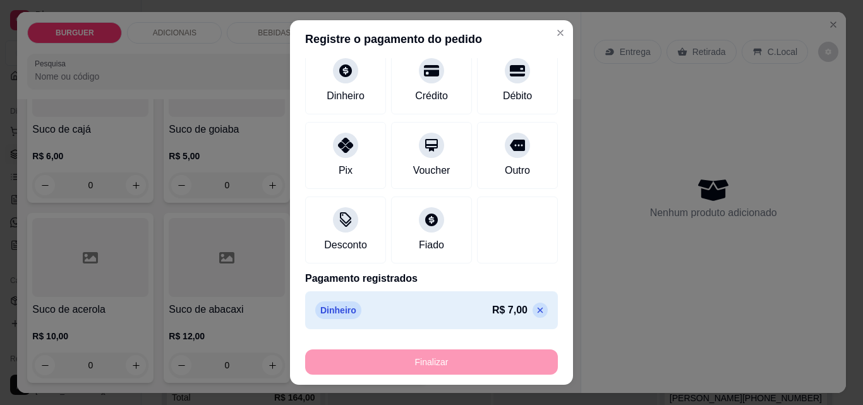
type input "-R$ 7,00"
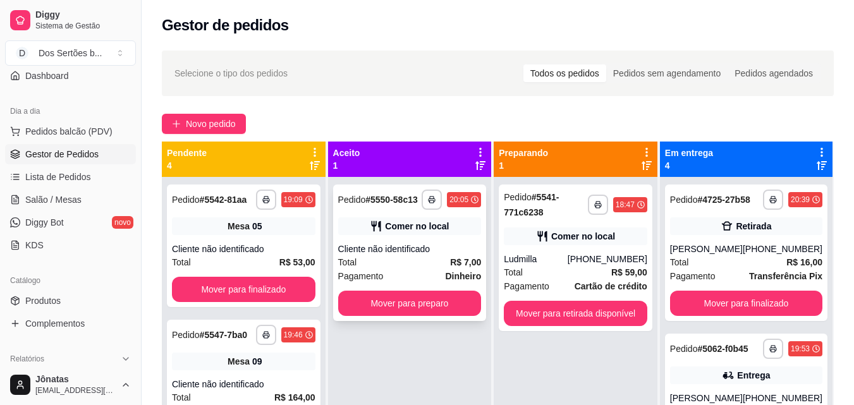
click at [418, 241] on div "**********" at bounding box center [410, 252] width 154 height 136
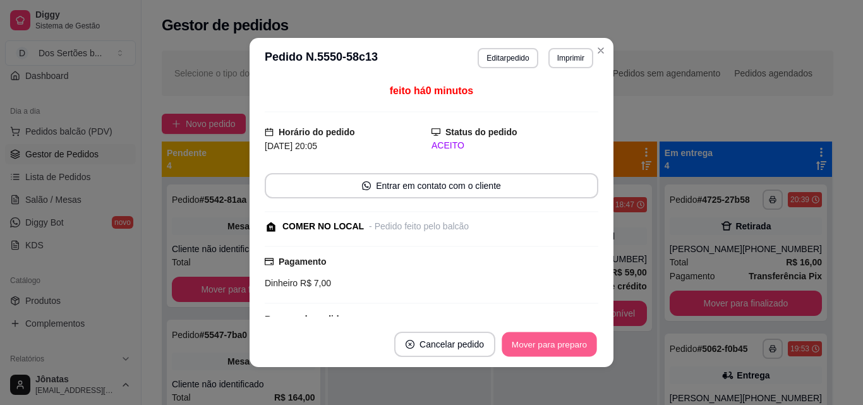
click at [565, 349] on button "Mover para preparo" at bounding box center [549, 344] width 95 height 25
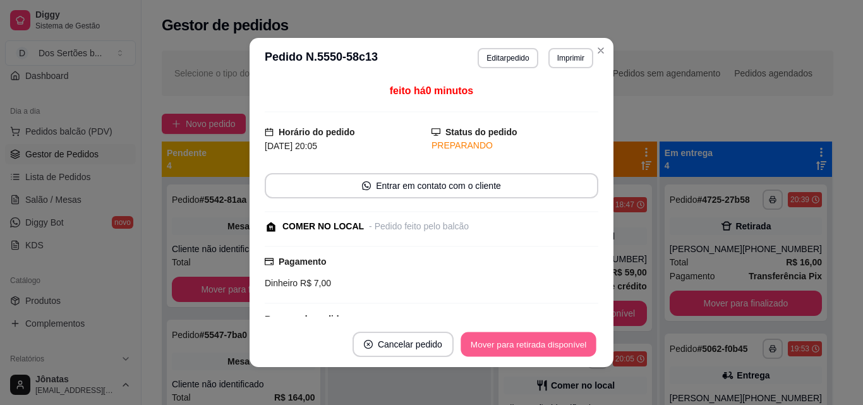
click at [565, 349] on button "Mover para retirada disponível" at bounding box center [528, 344] width 135 height 25
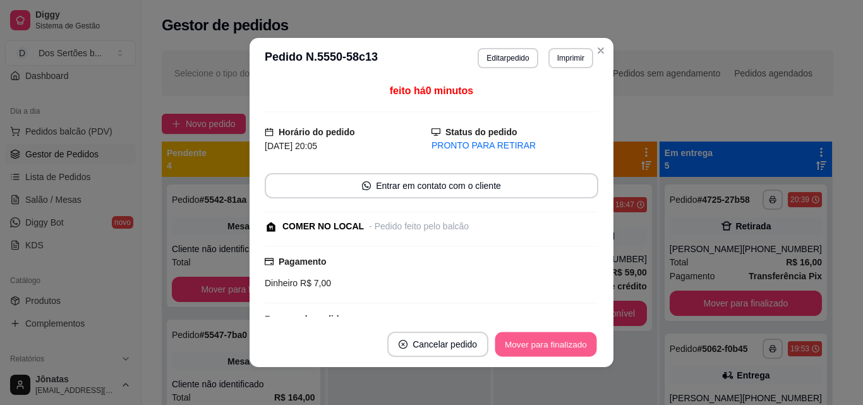
click at [565, 349] on button "Mover para finalizado" at bounding box center [546, 344] width 102 height 25
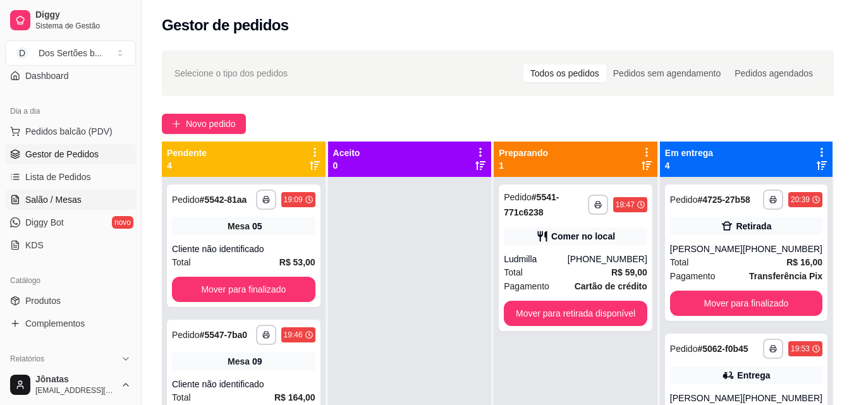
click at [52, 197] on span "Salão / Mesas" at bounding box center [53, 199] width 56 height 13
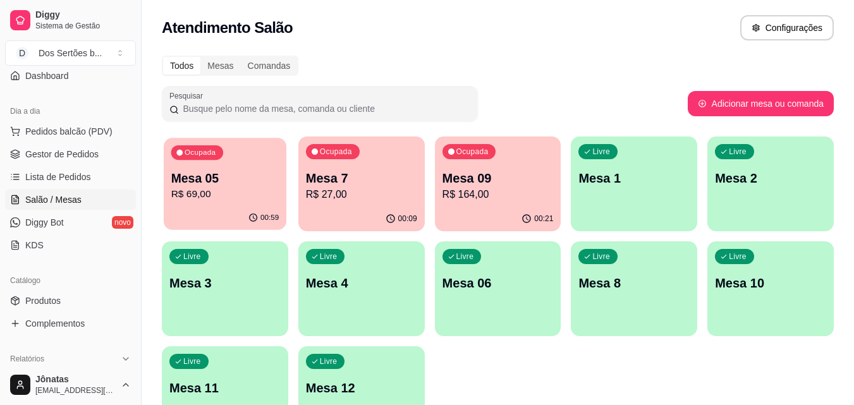
click at [233, 194] on p "R$ 69,00" at bounding box center [225, 194] width 108 height 15
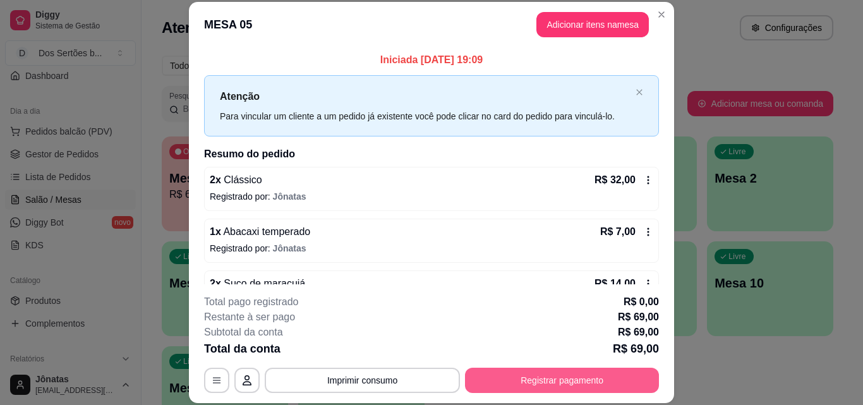
click at [593, 376] on button "Registrar pagamento" at bounding box center [562, 380] width 194 height 25
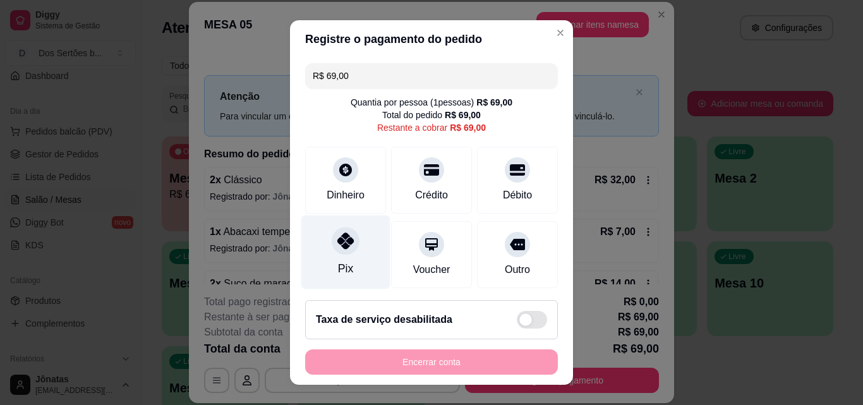
click at [346, 253] on div "Pix" at bounding box center [345, 252] width 89 height 74
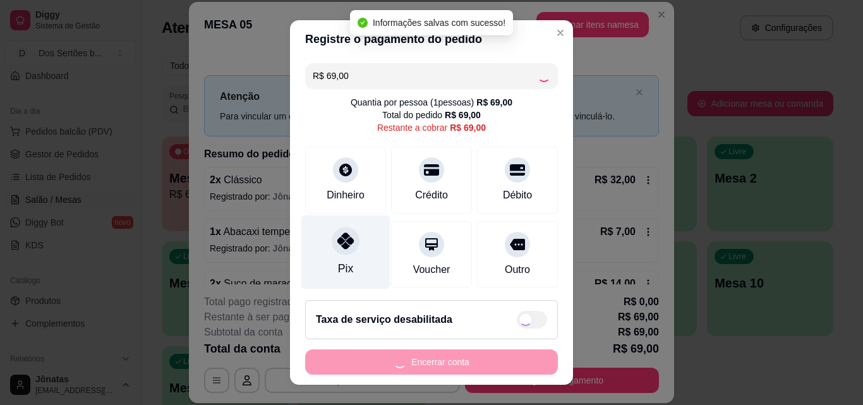
type input "R$ 0,00"
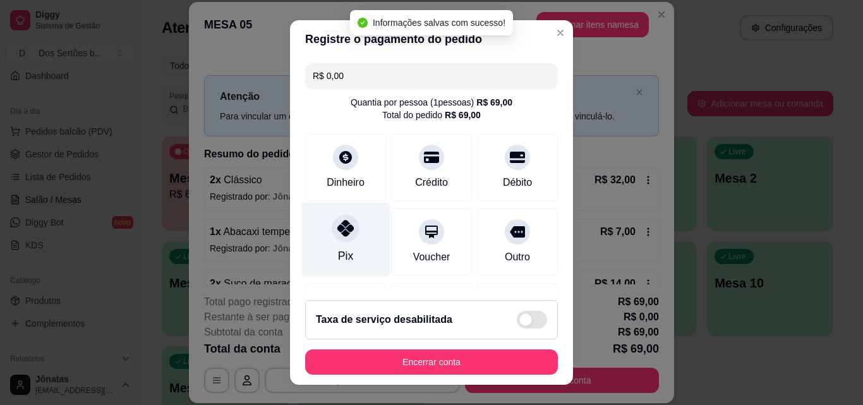
scroll to position [146, 0]
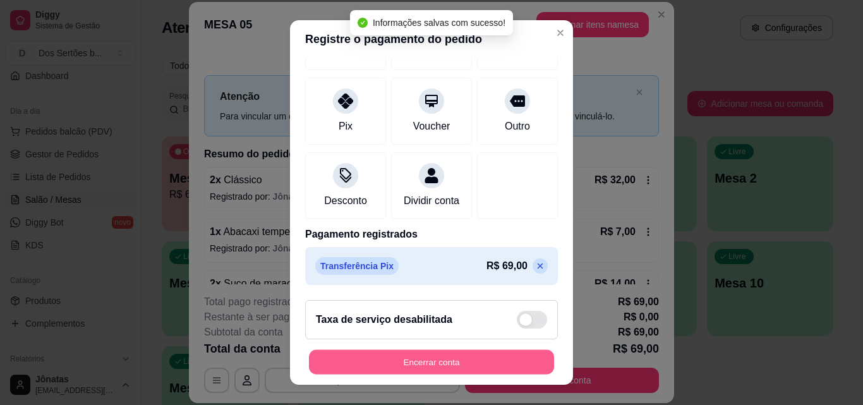
click at [501, 359] on button "Encerrar conta" at bounding box center [431, 362] width 245 height 25
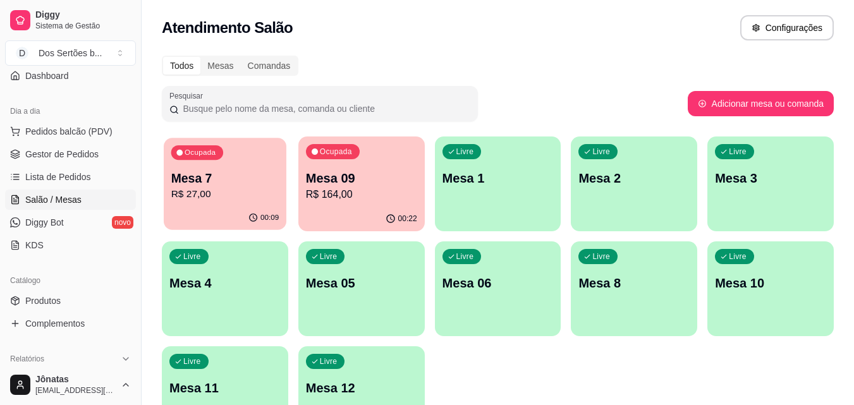
click at [210, 177] on p "Mesa 7" at bounding box center [225, 178] width 108 height 17
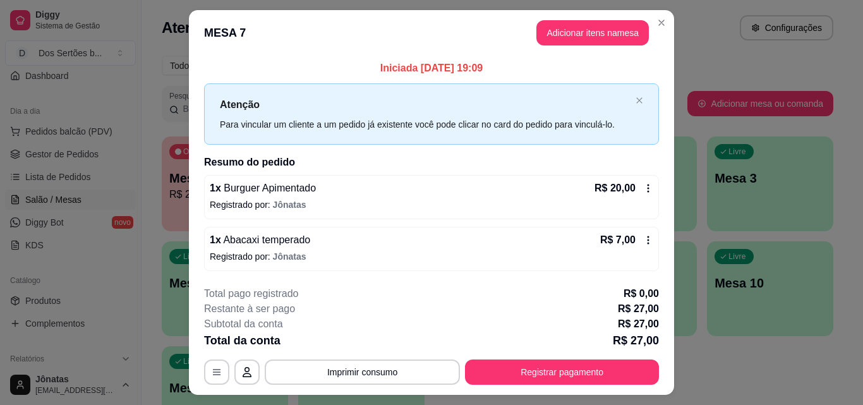
scroll to position [30, 0]
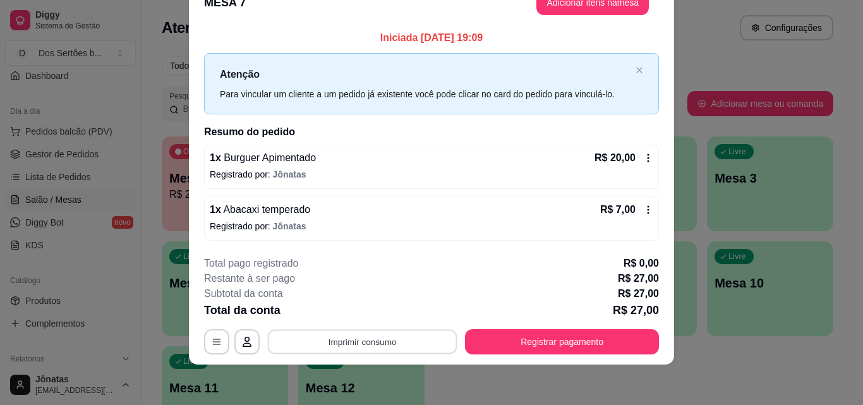
click at [370, 341] on button "Imprimir consumo" at bounding box center [363, 342] width 190 height 25
click at [371, 312] on button "Impressora" at bounding box center [361, 313] width 88 height 20
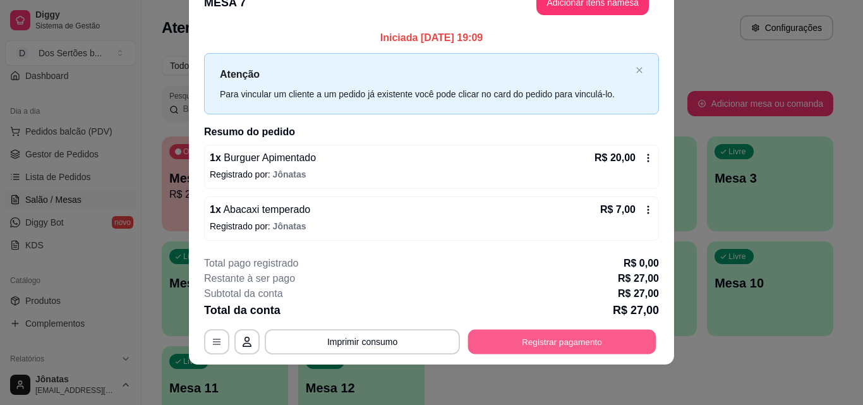
click at [598, 348] on button "Registrar pagamento" at bounding box center [562, 342] width 188 height 25
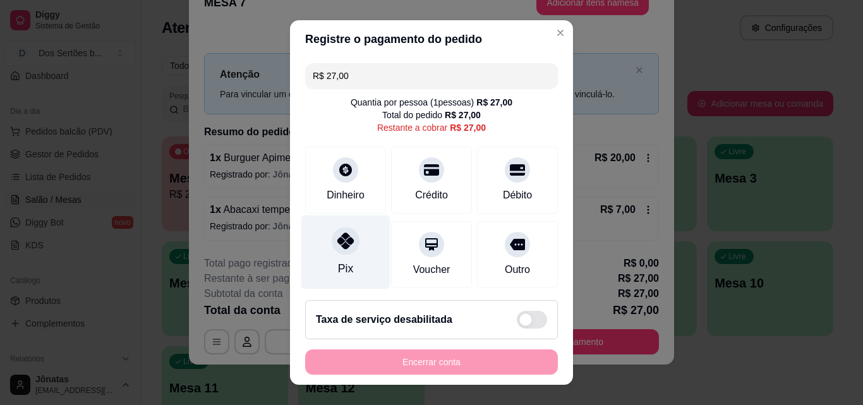
click at [337, 235] on icon at bounding box center [345, 240] width 16 height 16
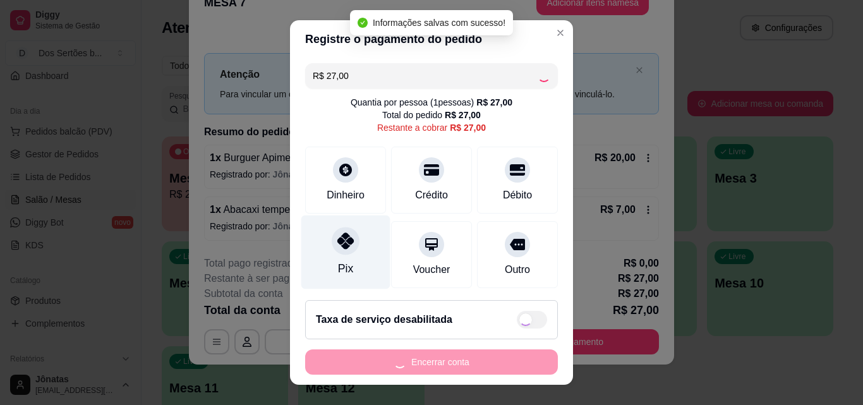
type input "R$ 0,00"
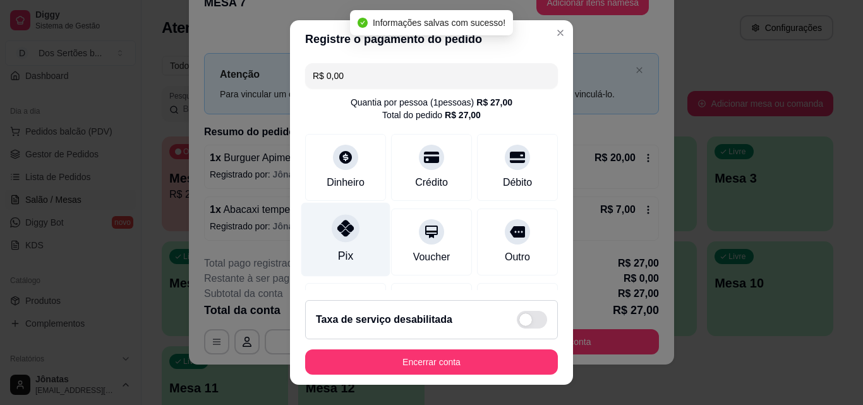
scroll to position [146, 0]
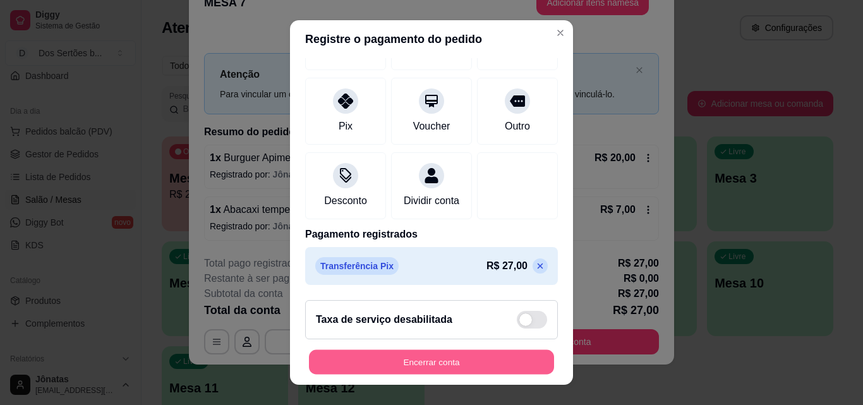
click at [437, 366] on button "Encerrar conta" at bounding box center [431, 362] width 245 height 25
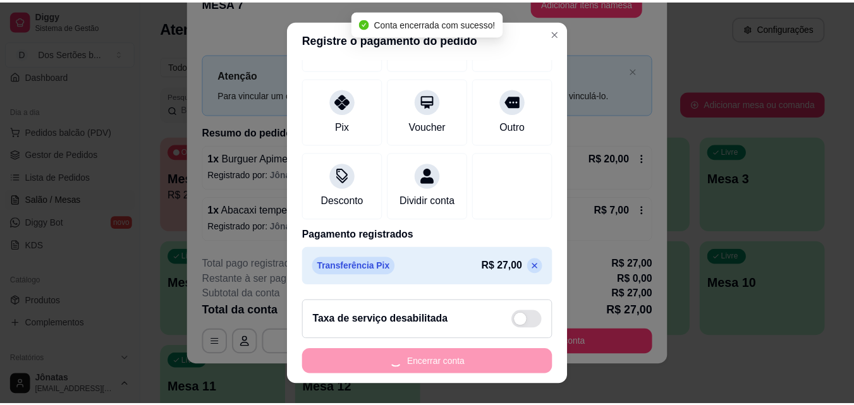
scroll to position [0, 0]
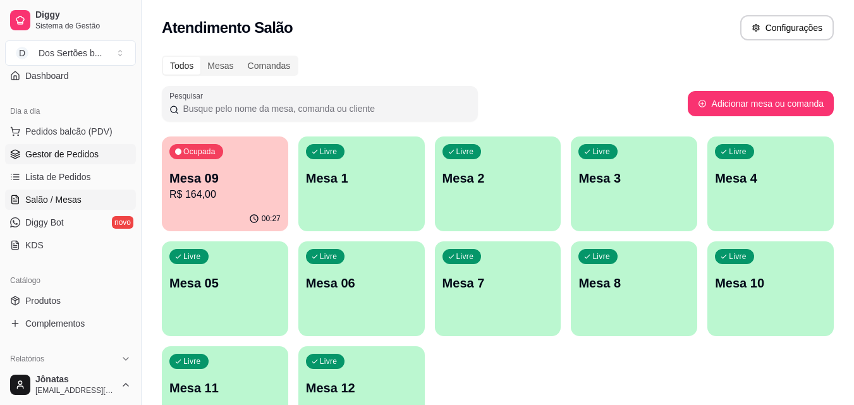
click at [33, 147] on link "Gestor de Pedidos" at bounding box center [70, 154] width 131 height 20
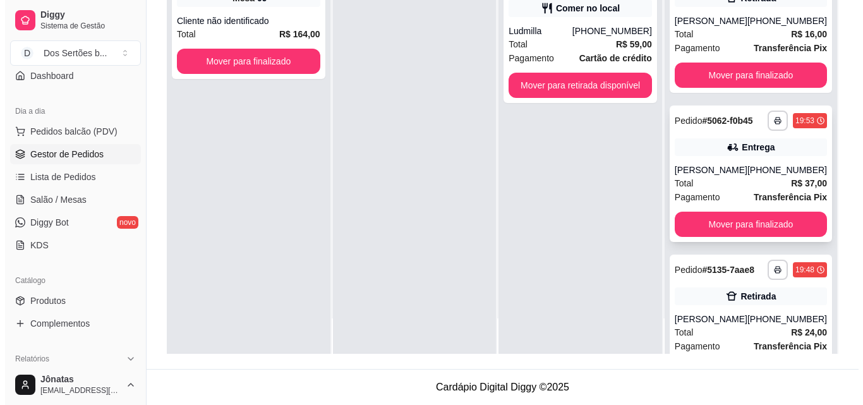
scroll to position [245, 0]
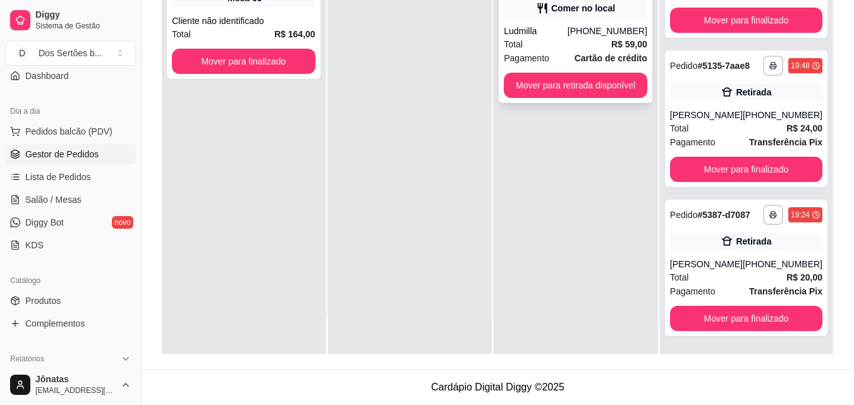
click at [587, 28] on div "[PHONE_NUMBER]" at bounding box center [607, 31] width 80 height 13
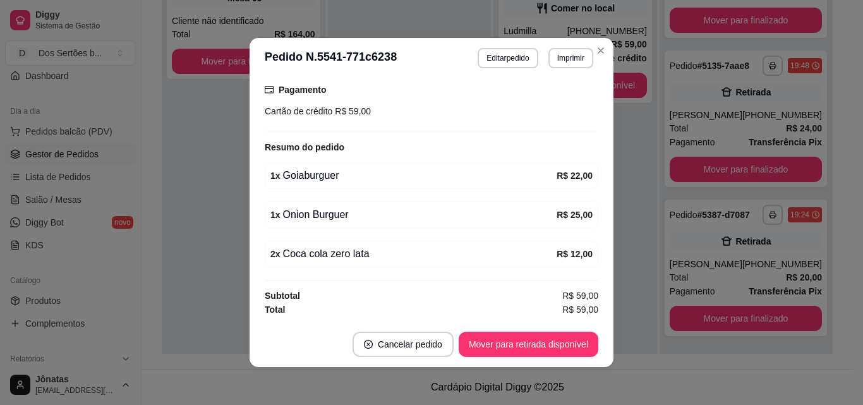
scroll to position [3, 0]
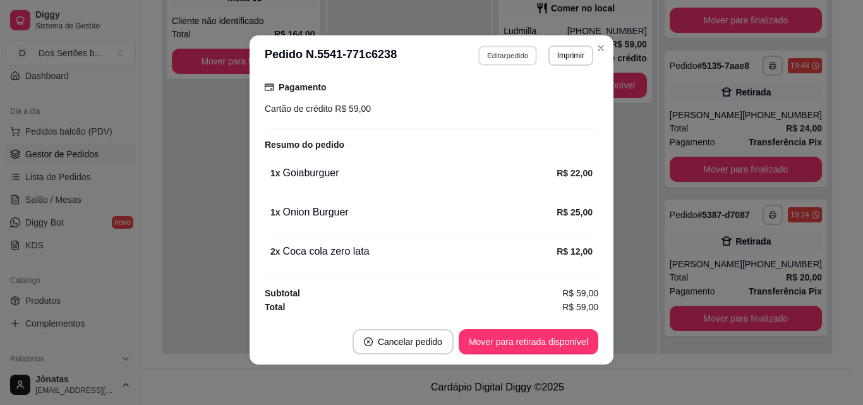
click at [498, 58] on button "Editar pedido" at bounding box center [508, 55] width 59 height 20
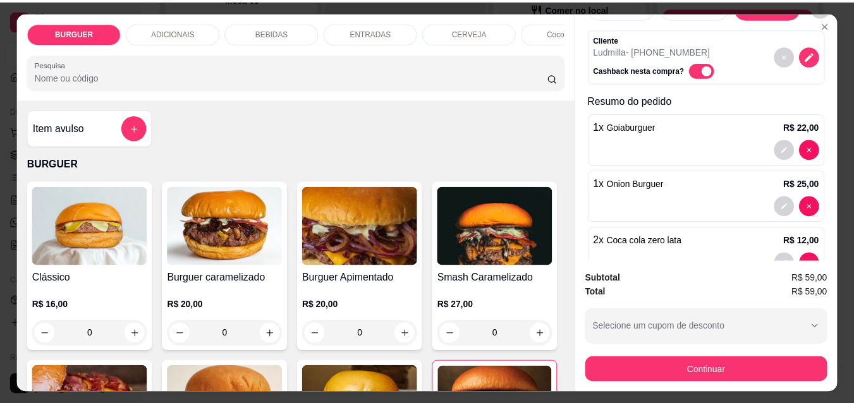
scroll to position [106, 0]
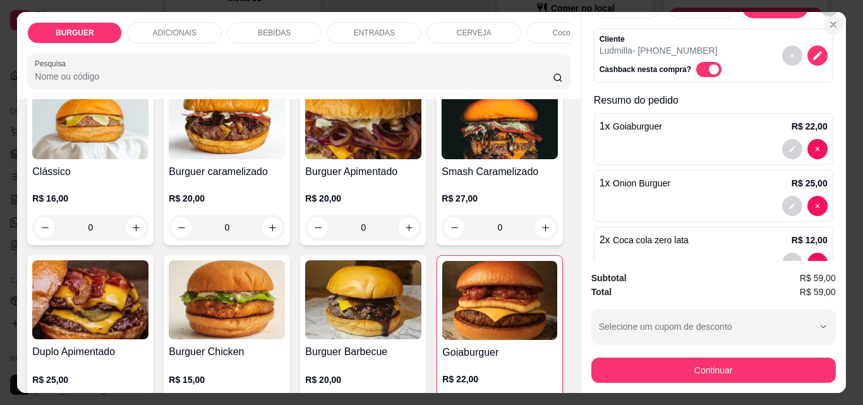
click at [831, 20] on icon "Close" at bounding box center [833, 25] width 10 height 10
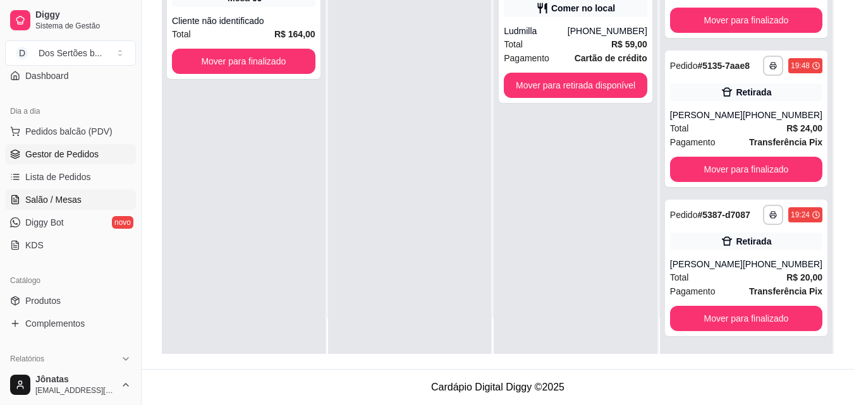
click at [31, 190] on link "Salão / Mesas" at bounding box center [70, 200] width 131 height 20
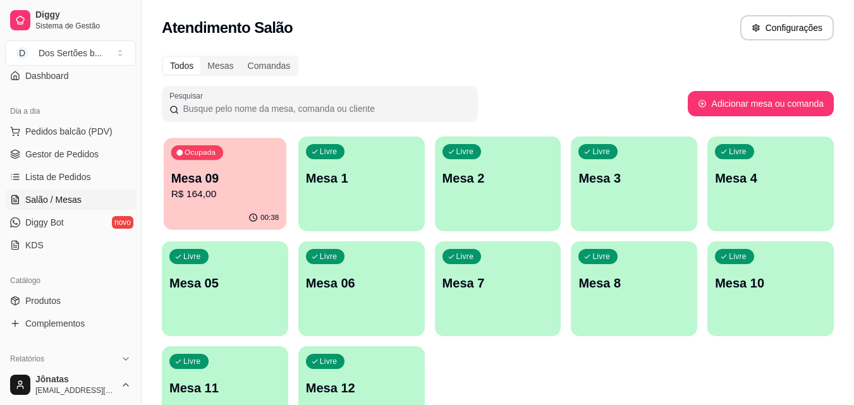
click at [219, 179] on p "Mesa 09" at bounding box center [225, 178] width 108 height 17
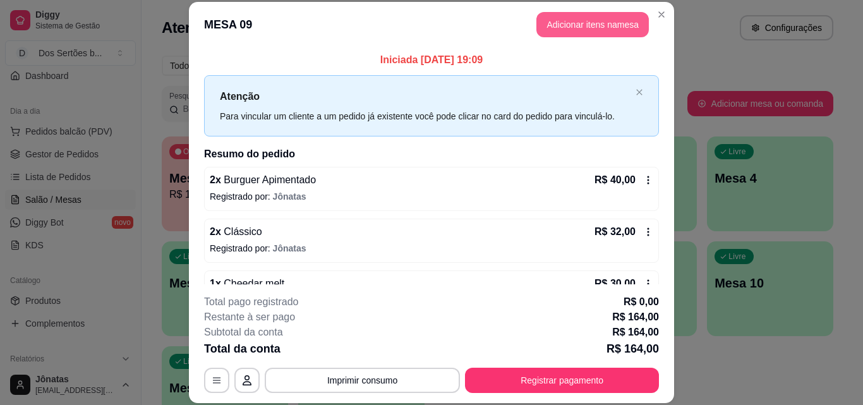
click at [561, 23] on button "Adicionar itens na mesa" at bounding box center [592, 24] width 112 height 25
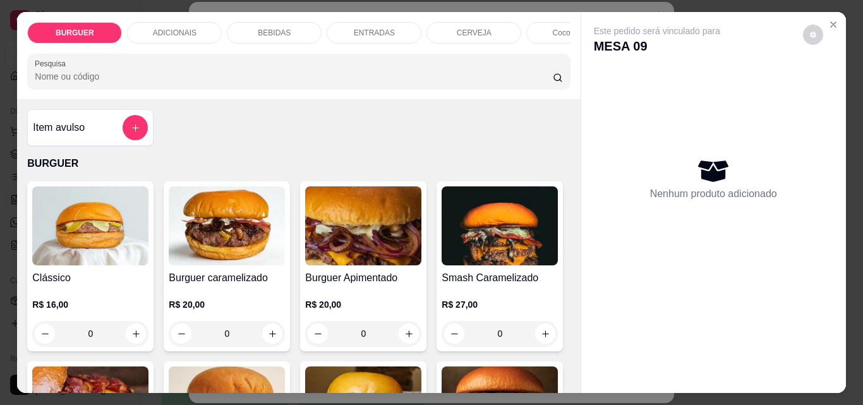
click at [258, 28] on p "BEBIDAS" at bounding box center [274, 33] width 33 height 10
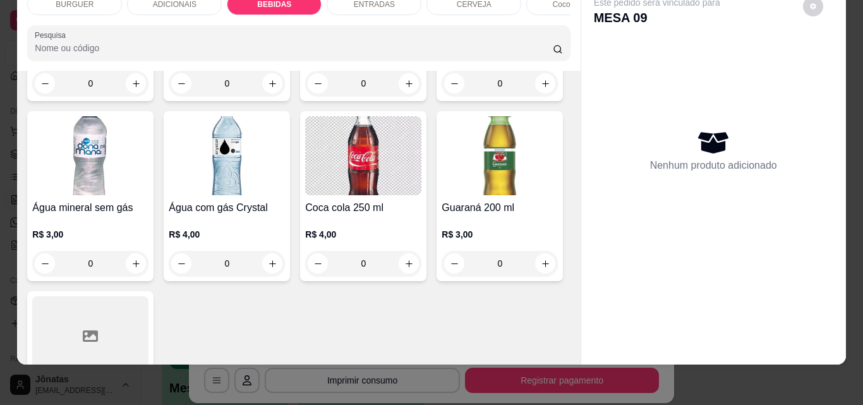
scroll to position [1570, 0]
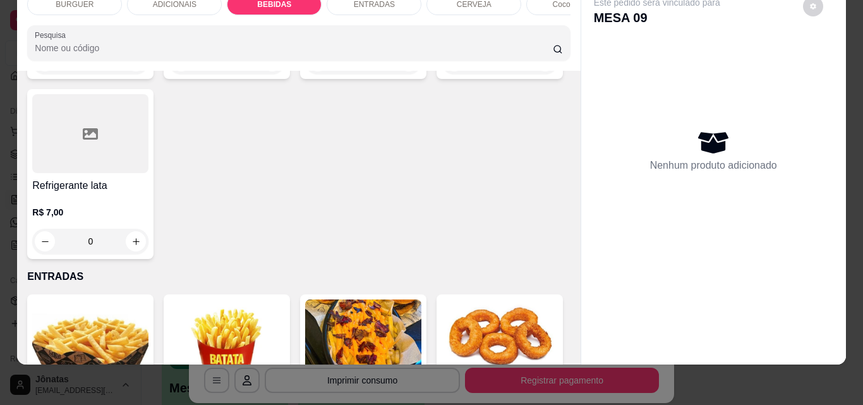
type input "1"
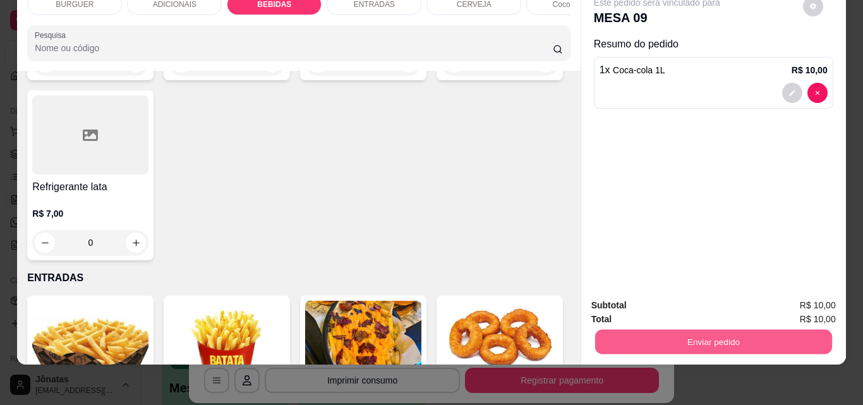
click at [600, 330] on button "Enviar pedido" at bounding box center [713, 341] width 237 height 25
click at [710, 297] on button "Registrar cliente" at bounding box center [718, 300] width 81 height 23
click at [710, 334] on button "Enviar pedido" at bounding box center [713, 341] width 237 height 25
click at [795, 292] on button "Enviar pedido" at bounding box center [802, 301] width 71 height 24
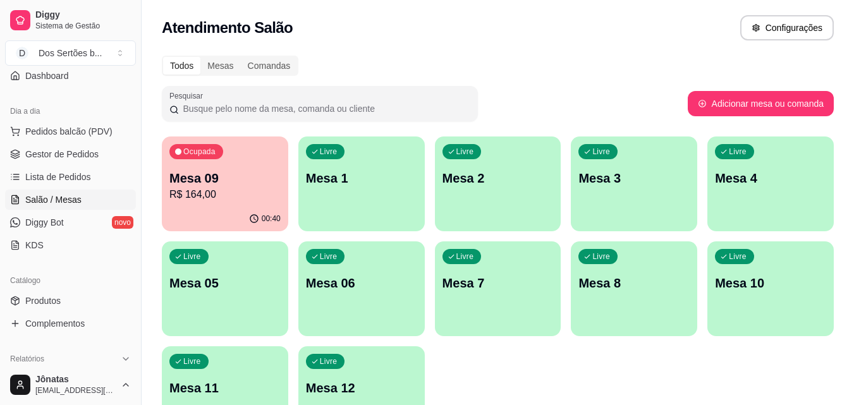
scroll to position [87, 0]
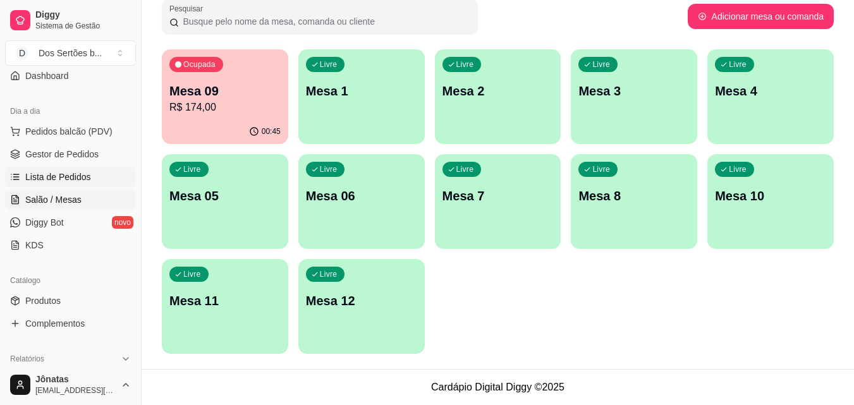
click at [22, 174] on link "Lista de Pedidos" at bounding box center [70, 177] width 131 height 20
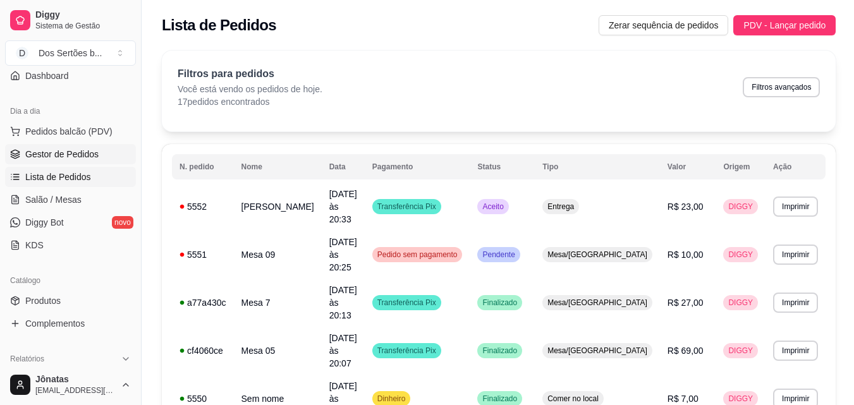
click at [33, 153] on span "Gestor de Pedidos" at bounding box center [61, 154] width 73 height 13
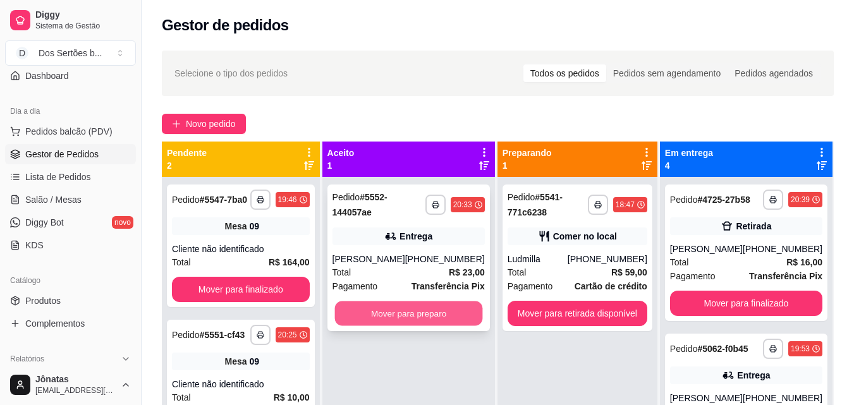
click at [396, 318] on button "Mover para preparo" at bounding box center [408, 313] width 148 height 25
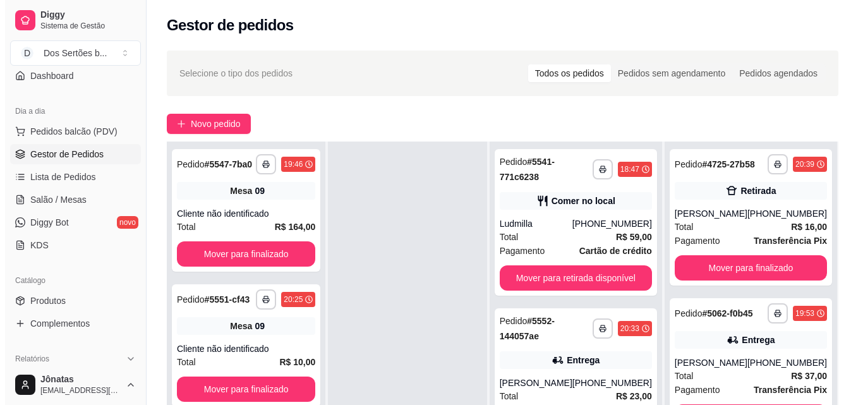
scroll to position [193, 0]
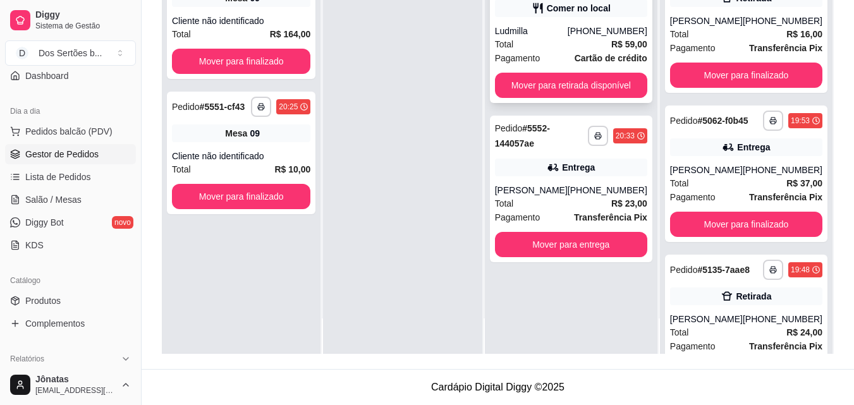
click at [600, 45] on div "Total R$ 59,00" at bounding box center [571, 44] width 152 height 14
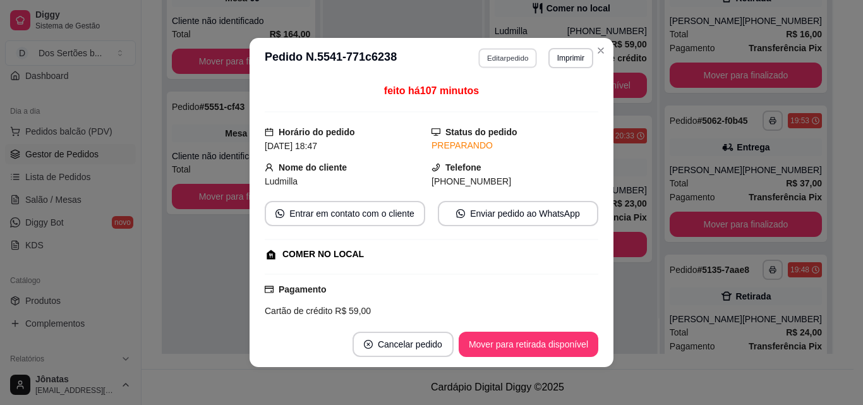
click at [485, 56] on button "Editar pedido" at bounding box center [508, 58] width 59 height 20
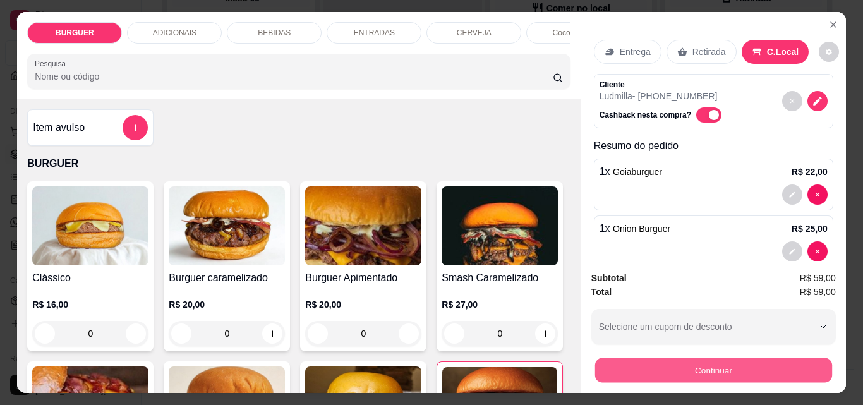
click at [615, 363] on button "Continuar" at bounding box center [713, 370] width 237 height 25
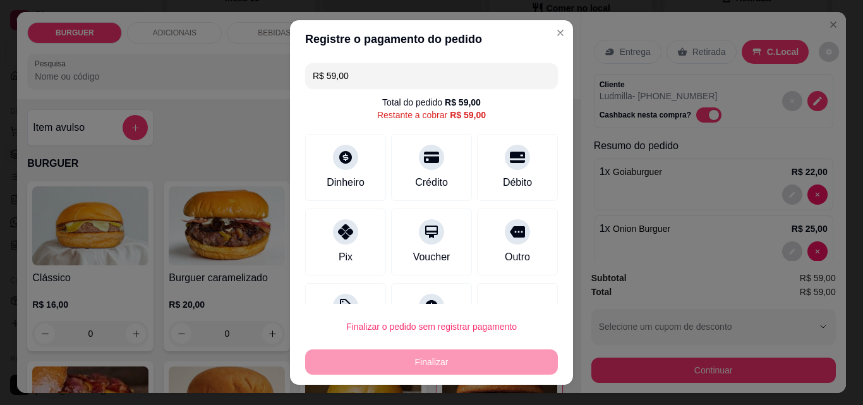
click at [355, 81] on input "R$ 59,00" at bounding box center [432, 75] width 238 height 25
click at [323, 267] on div "Pix" at bounding box center [345, 240] width 89 height 74
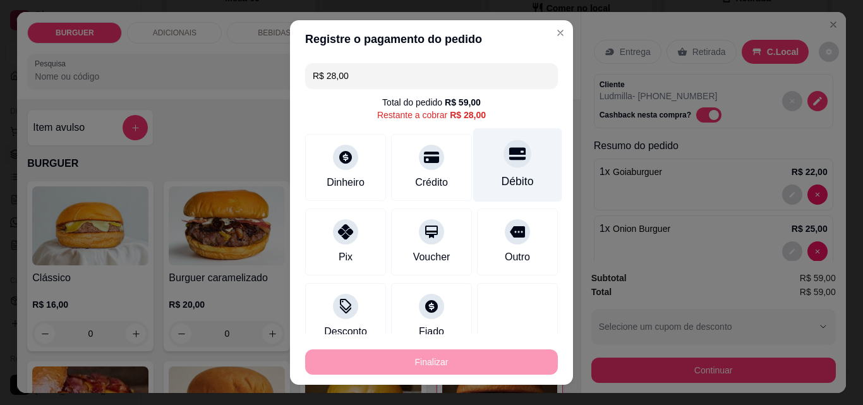
click at [509, 160] on icon at bounding box center [517, 153] width 16 height 16
type input "R$ 0,00"
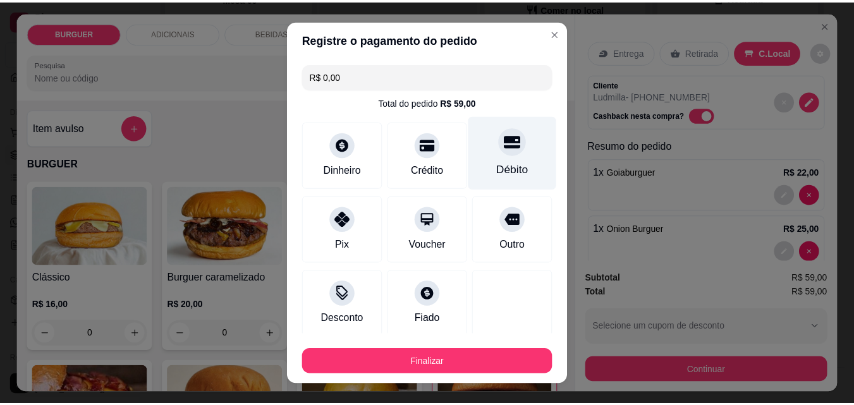
scroll to position [122, 0]
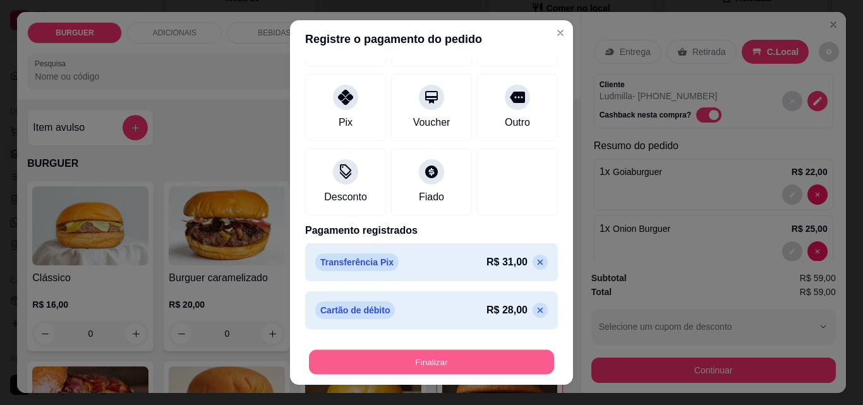
click at [447, 363] on button "Finalizar" at bounding box center [431, 362] width 245 height 25
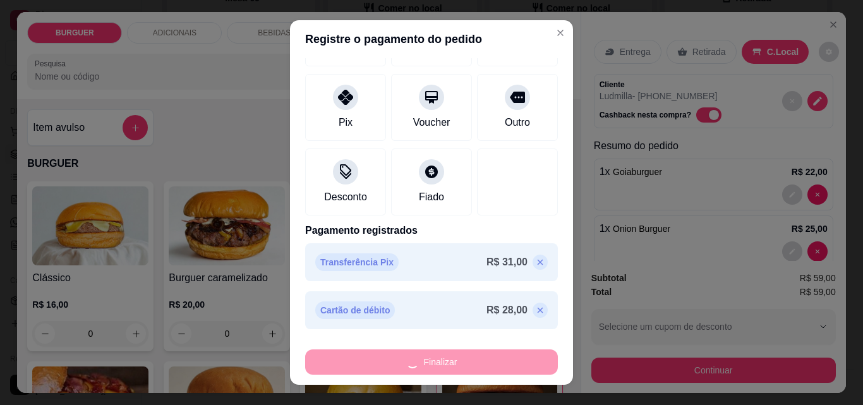
type input "0"
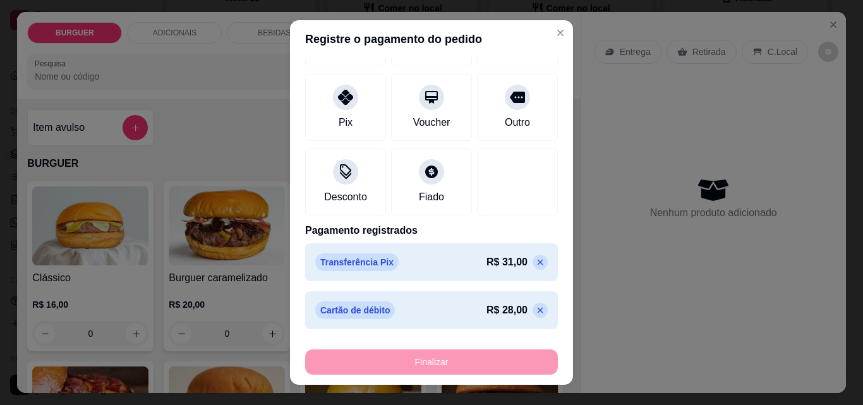
type input "-R$ 59,00"
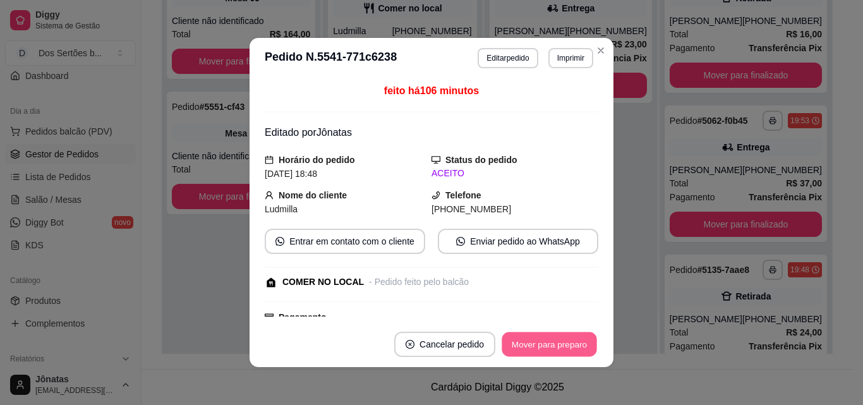
click at [562, 341] on button "Mover para preparo" at bounding box center [549, 344] width 95 height 25
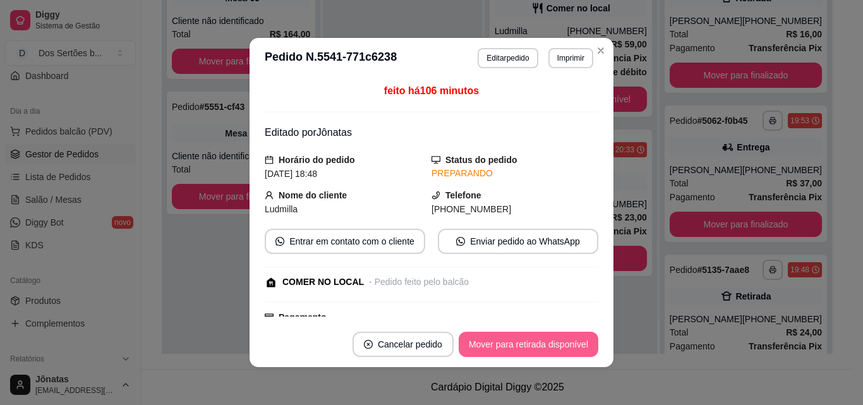
click at [562, 341] on button "Mover para retirada disponível" at bounding box center [529, 344] width 140 height 25
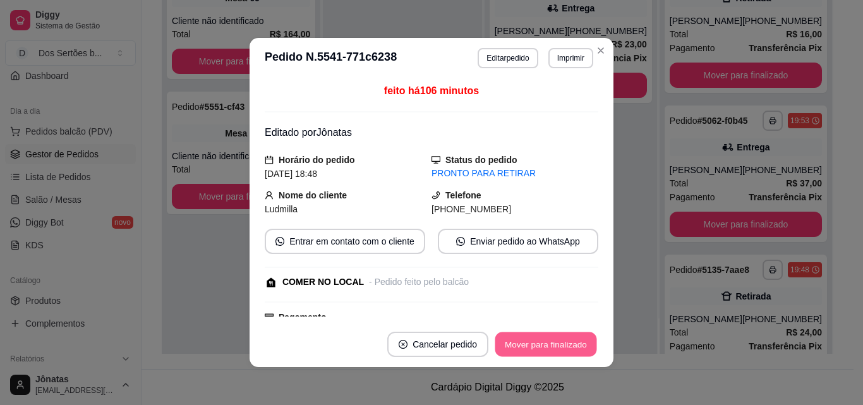
click at [562, 341] on button "Mover para finalizado" at bounding box center [546, 344] width 102 height 25
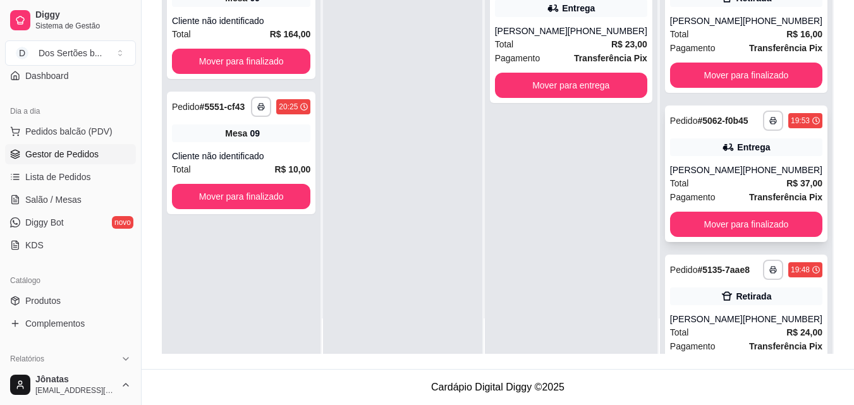
scroll to position [245, 0]
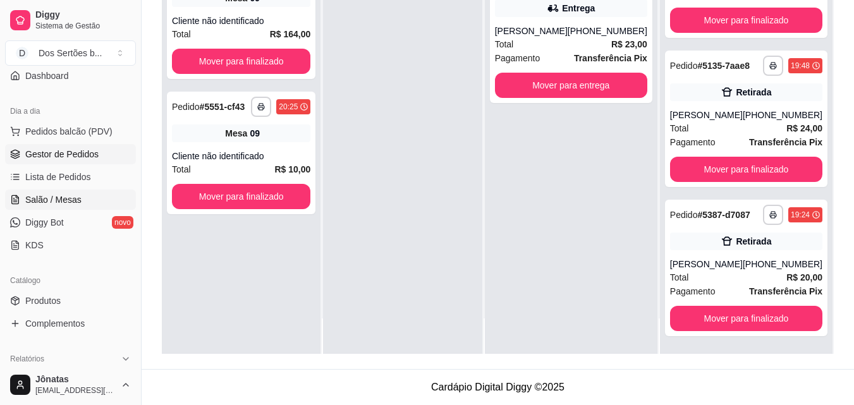
click at [33, 196] on span "Salão / Mesas" at bounding box center [53, 199] width 56 height 13
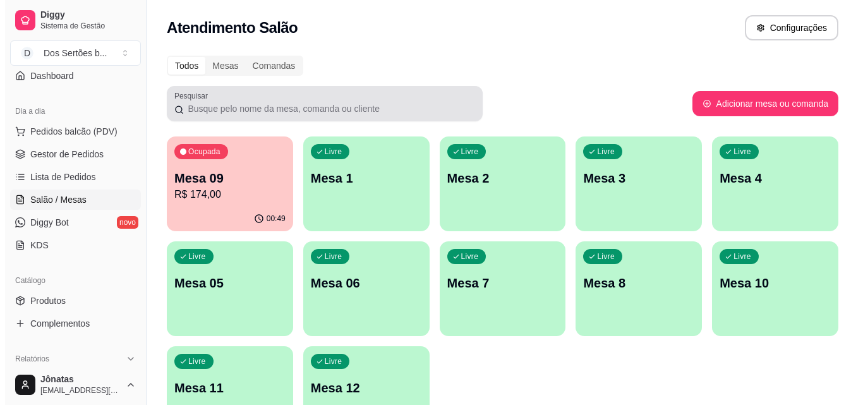
scroll to position [87, 0]
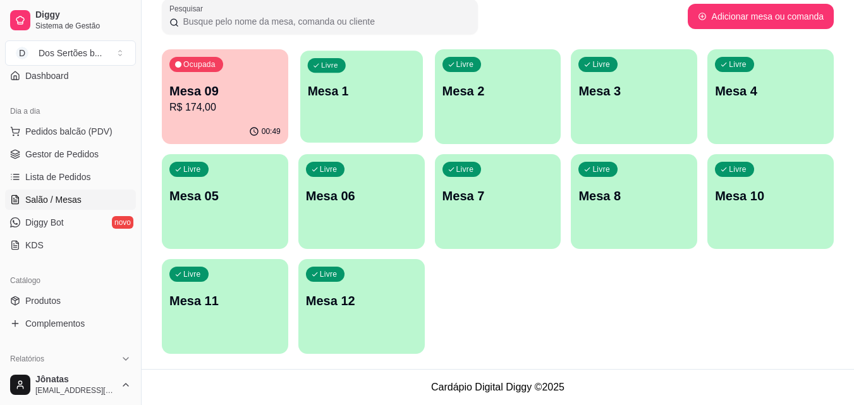
click at [371, 85] on p "Mesa 1" at bounding box center [361, 91] width 108 height 17
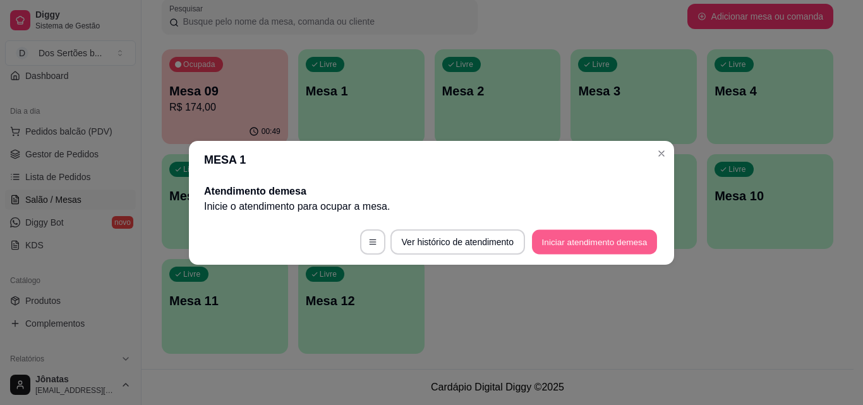
click at [600, 241] on button "Iniciar atendimento de mesa" at bounding box center [594, 241] width 125 height 25
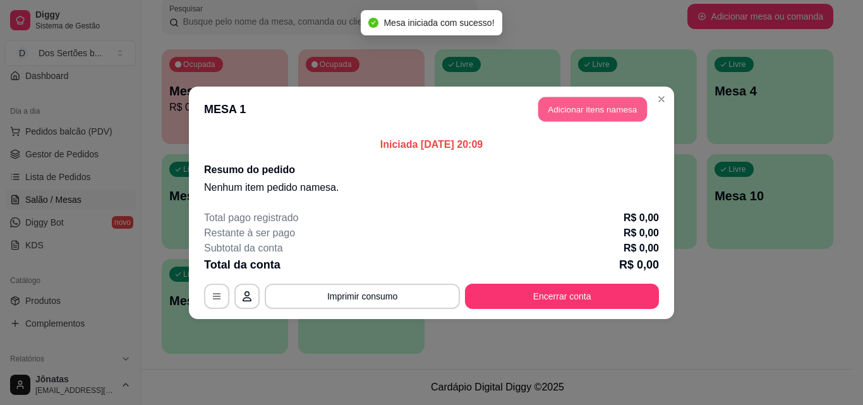
click at [595, 112] on button "Adicionar itens na mesa" at bounding box center [592, 109] width 109 height 25
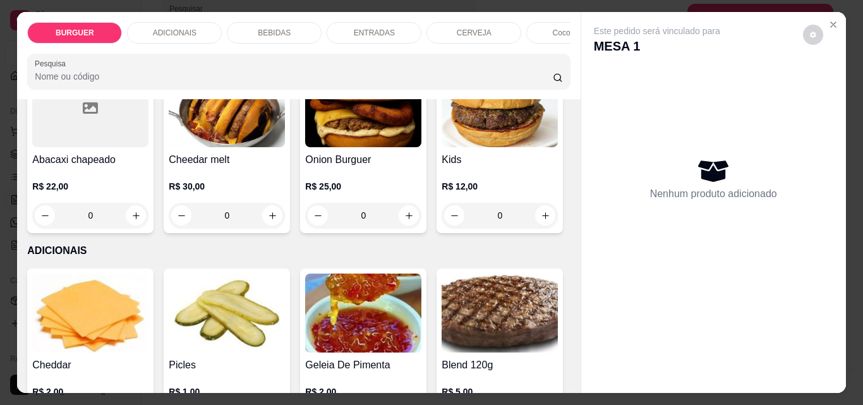
scroll to position [207, 0]
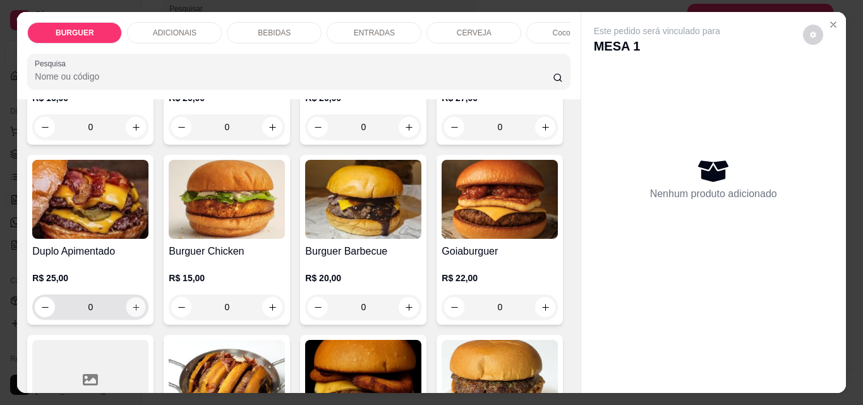
click at [146, 305] on button "increase-product-quantity" at bounding box center [136, 308] width 20 height 20
type input "1"
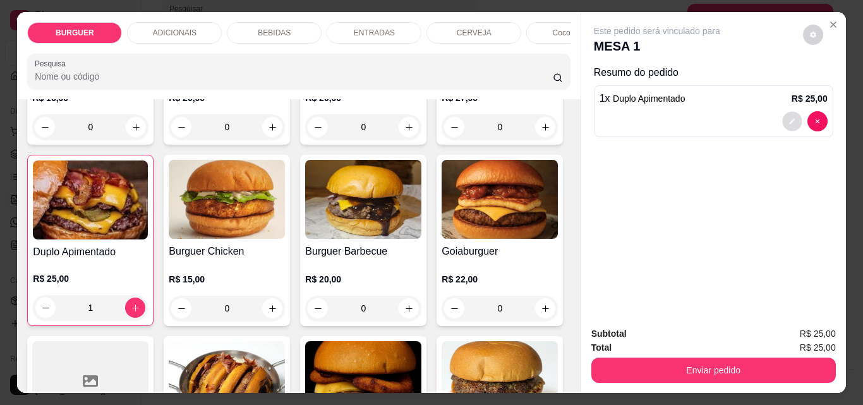
click at [782, 122] on button "decrease-product-quantity" at bounding box center [792, 122] width 20 height 20
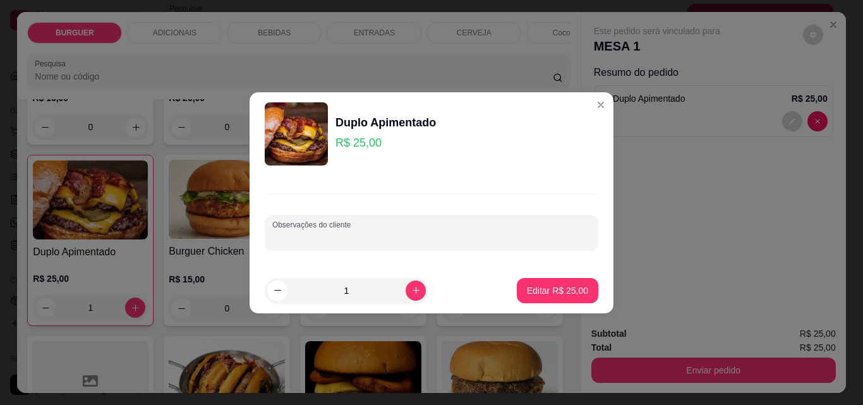
click at [341, 231] on input "Observações do cliente" at bounding box center [431, 237] width 318 height 13
type input "bastante geleia"
click at [571, 290] on p "Editar R$ 25,00" at bounding box center [557, 290] width 61 height 13
type input "0"
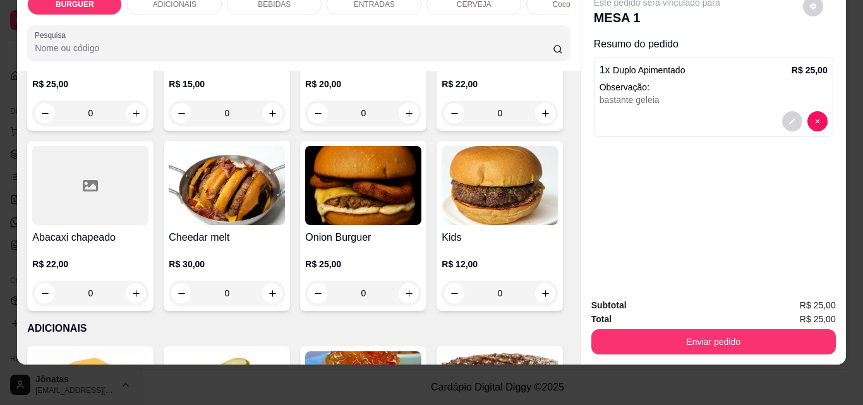
scroll to position [444, 0]
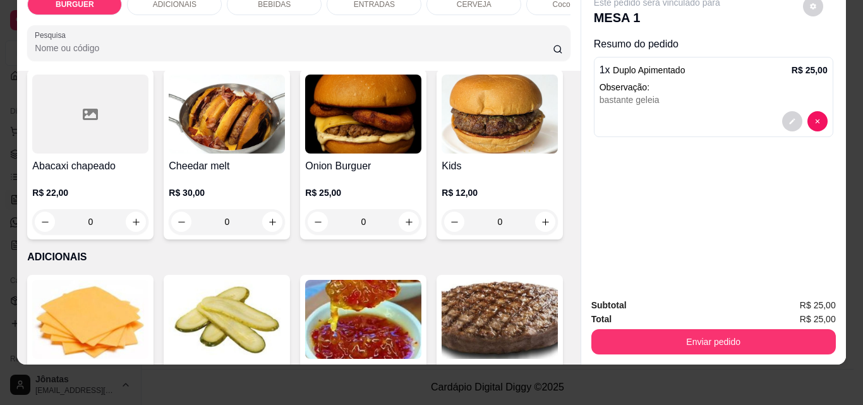
click at [404, 47] on icon "increase-product-quantity" at bounding box center [408, 41] width 9 height 9
type input "1"
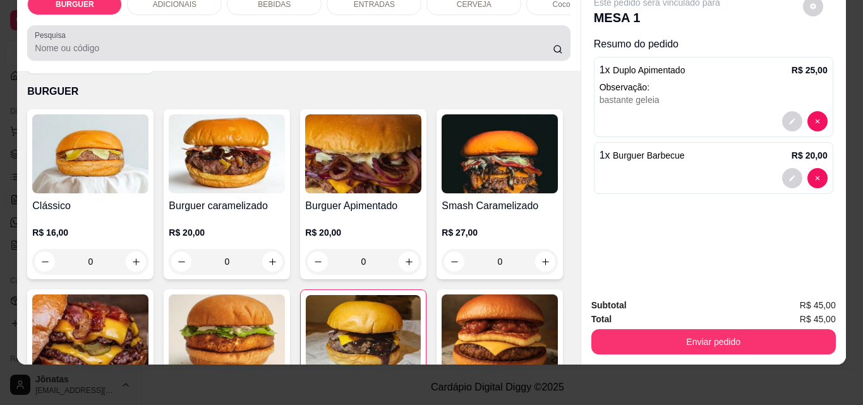
scroll to position [0, 0]
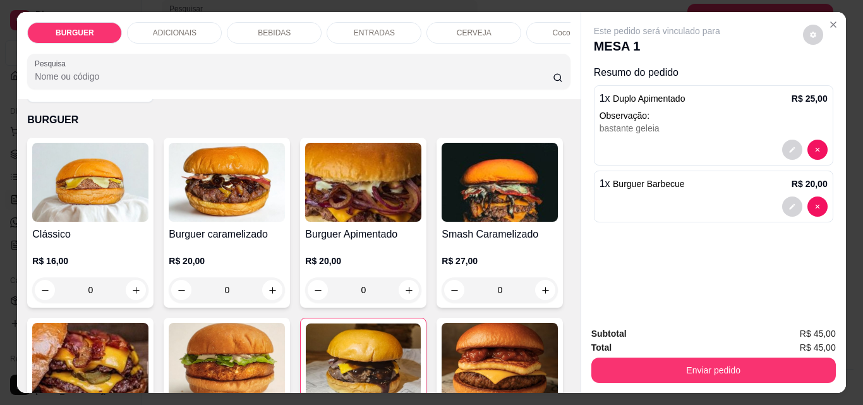
click at [264, 28] on p "BEBIDAS" at bounding box center [274, 33] width 33 height 10
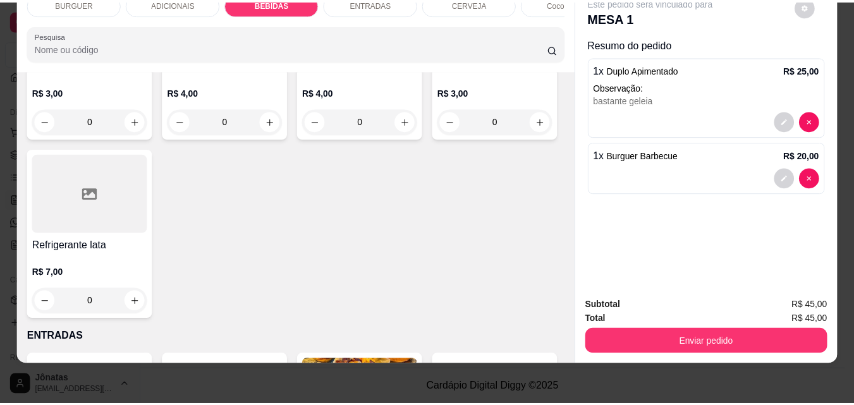
scroll to position [1630, 0]
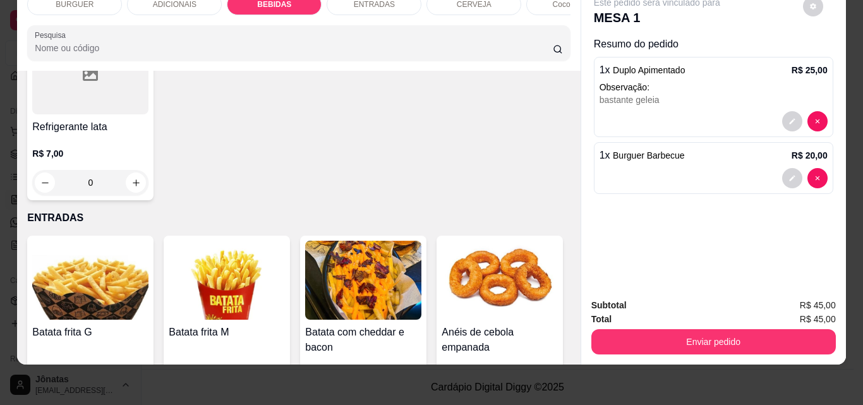
type input "1"
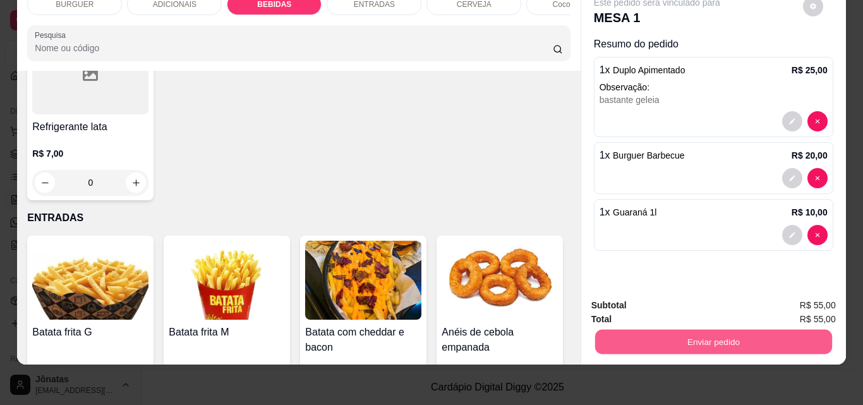
click at [688, 329] on button "Enviar pedido" at bounding box center [713, 341] width 237 height 25
click at [710, 295] on button "Registrar cliente" at bounding box center [718, 301] width 83 height 24
click at [708, 338] on button "Enviar pedido" at bounding box center [713, 341] width 237 height 25
click at [788, 299] on button "Enviar pedido" at bounding box center [802, 300] width 69 height 23
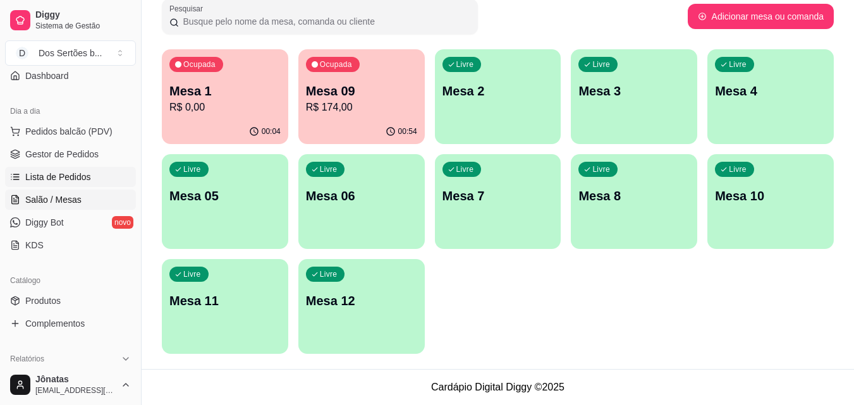
click at [102, 181] on link "Lista de Pedidos" at bounding box center [70, 177] width 131 height 20
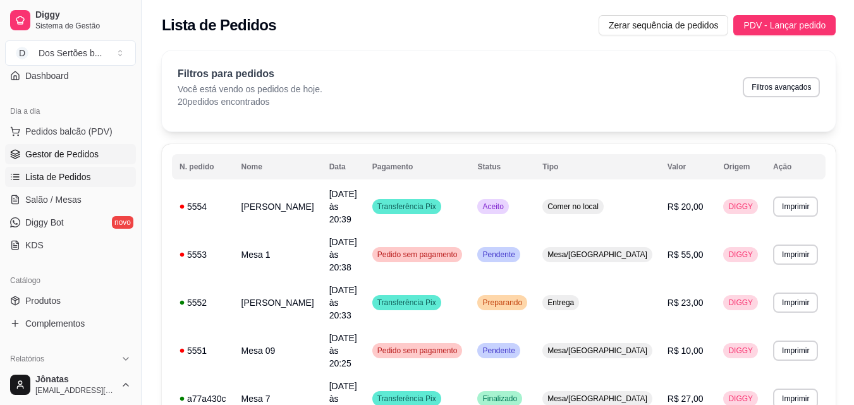
click at [57, 157] on span "Gestor de Pedidos" at bounding box center [61, 154] width 73 height 13
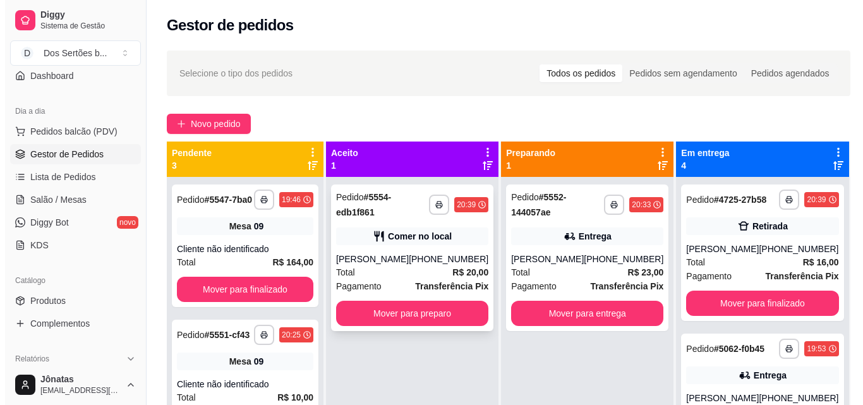
scroll to position [35, 0]
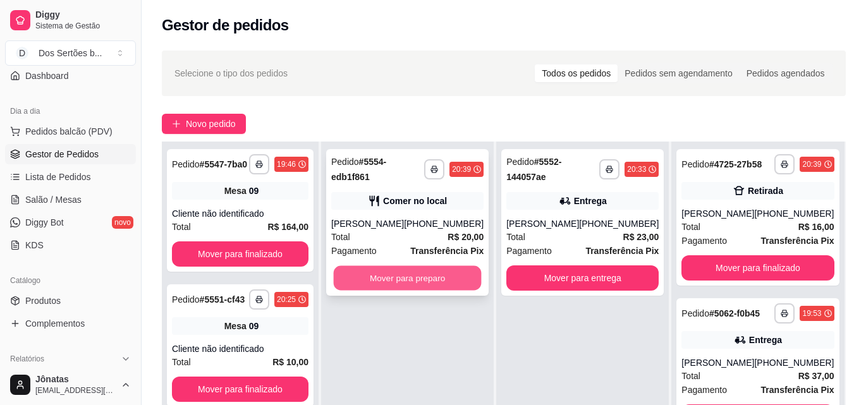
click at [400, 275] on button "Mover para preparo" at bounding box center [408, 278] width 148 height 25
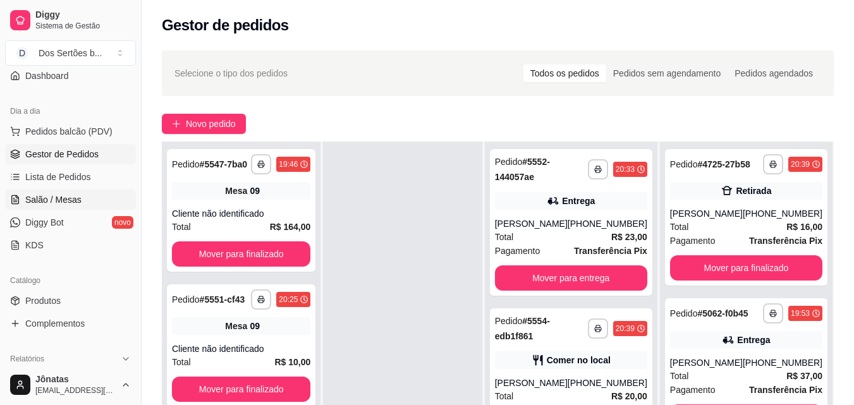
click at [32, 203] on span "Salão / Mesas" at bounding box center [53, 199] width 56 height 13
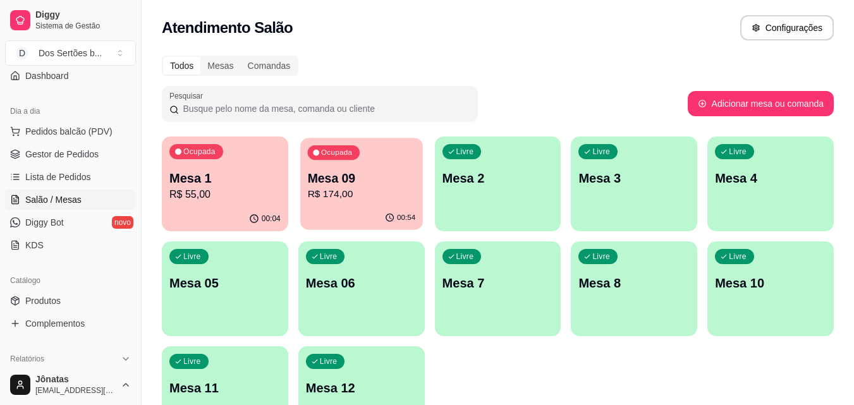
click at [325, 186] on div "Mesa 09 R$ 174,00" at bounding box center [361, 186] width 108 height 32
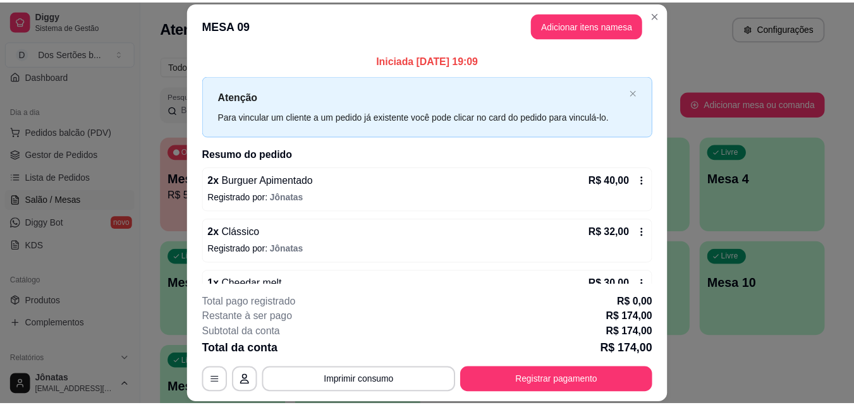
scroll to position [267, 0]
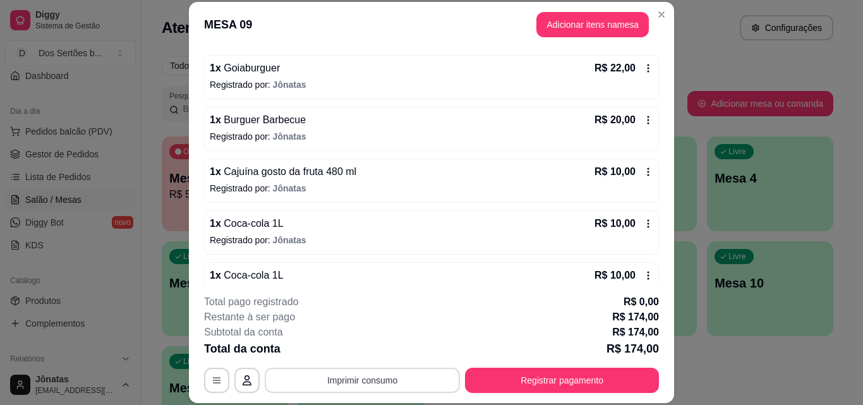
click at [358, 383] on button "Imprimir consumo" at bounding box center [362, 380] width 195 height 25
click at [373, 347] on button "Impressora" at bounding box center [361, 351] width 88 height 20
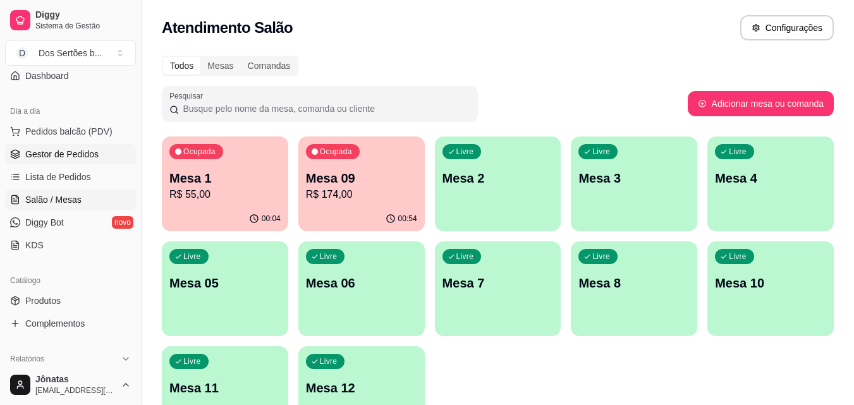
click at [56, 152] on span "Gestor de Pedidos" at bounding box center [61, 154] width 73 height 13
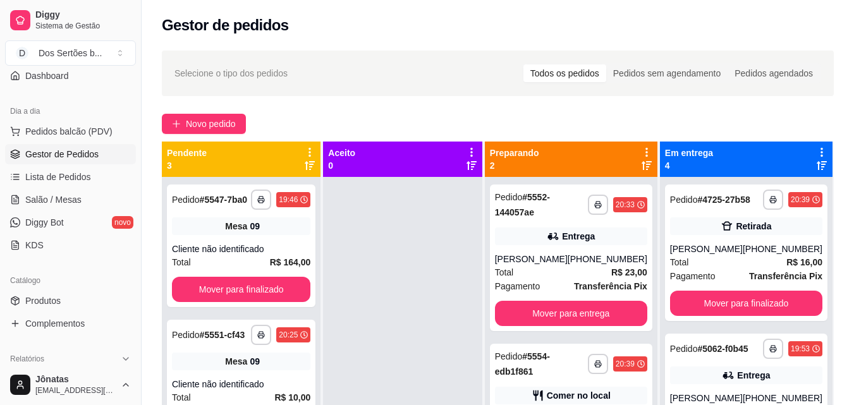
scroll to position [35, 0]
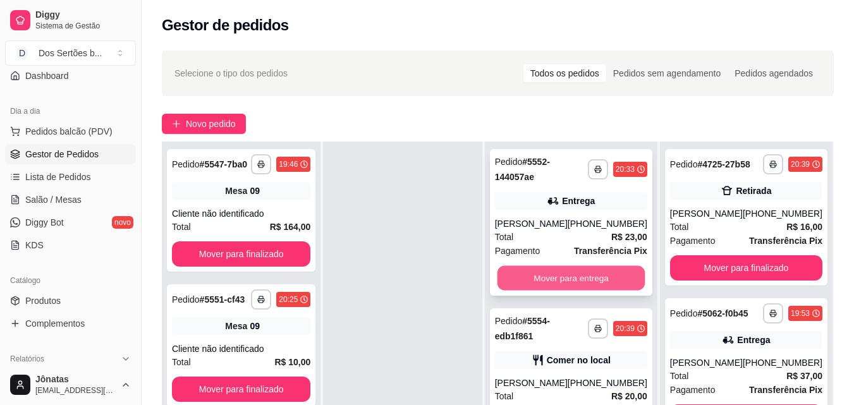
click at [554, 270] on button "Mover para entrega" at bounding box center [571, 278] width 148 height 25
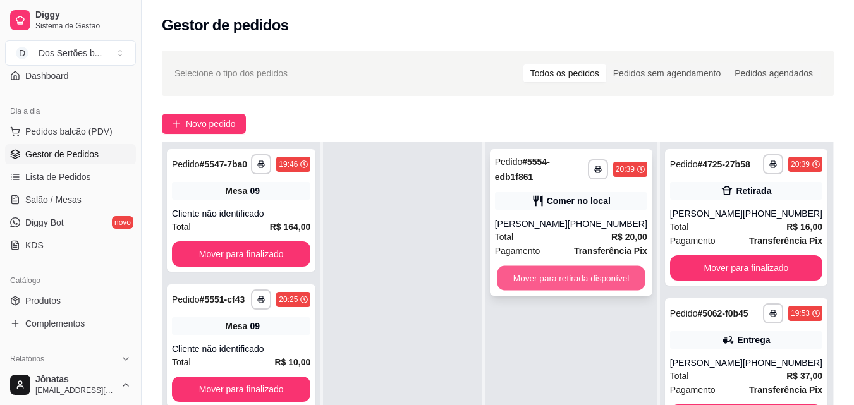
click at [588, 278] on button "Mover para retirada disponível" at bounding box center [571, 278] width 148 height 25
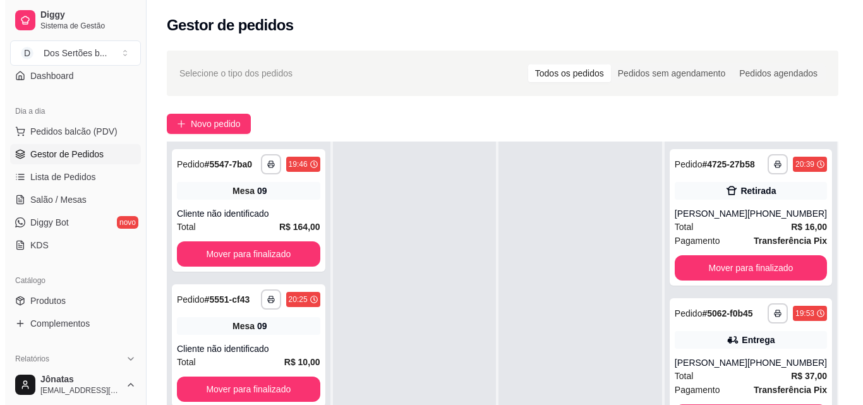
scroll to position [22, 0]
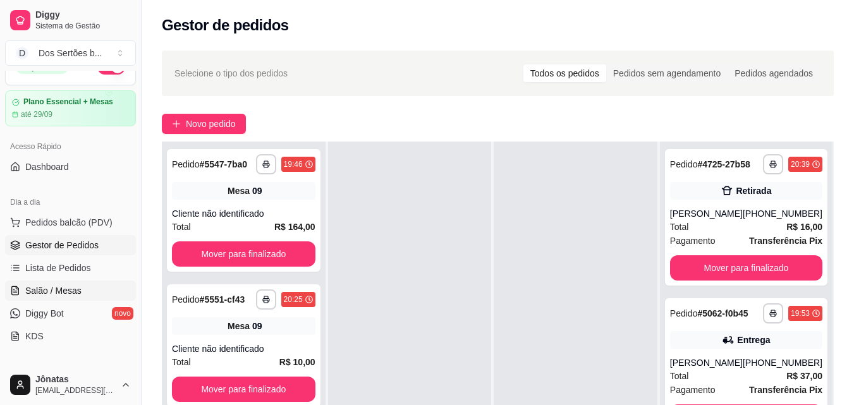
click at [38, 295] on span "Salão / Mesas" at bounding box center [53, 290] width 56 height 13
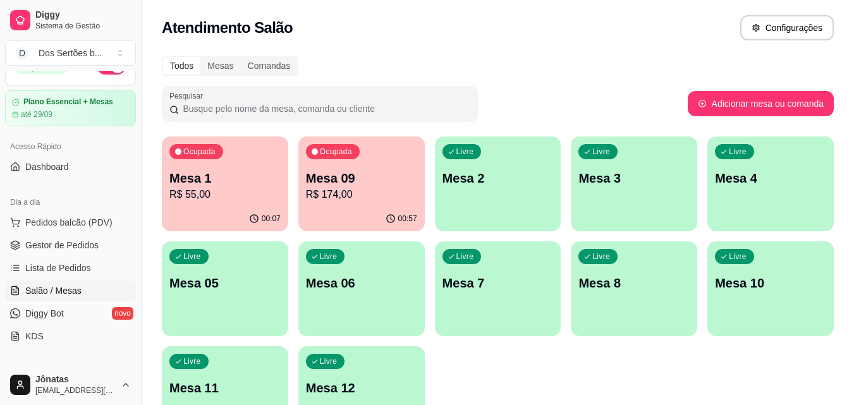
click at [359, 192] on p "R$ 174,00" at bounding box center [361, 194] width 111 height 15
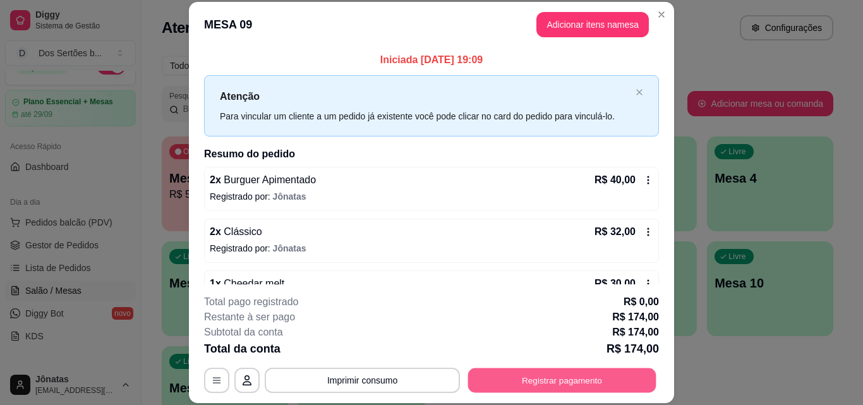
click at [587, 382] on button "Registrar pagamento" at bounding box center [562, 380] width 188 height 25
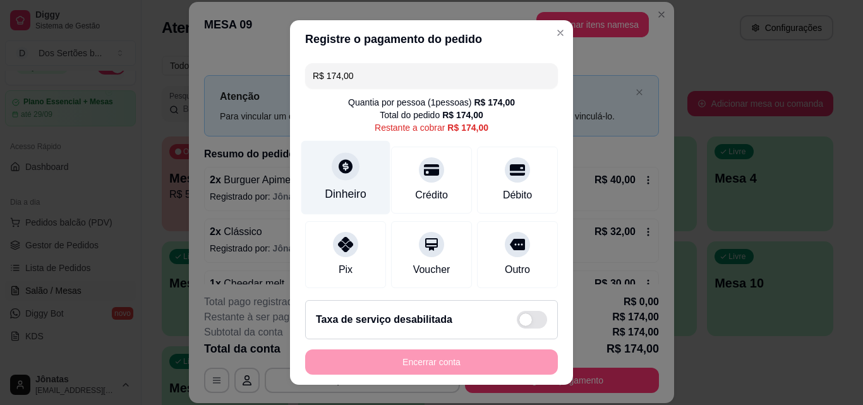
click at [334, 189] on div "Dinheiro" at bounding box center [346, 194] width 42 height 16
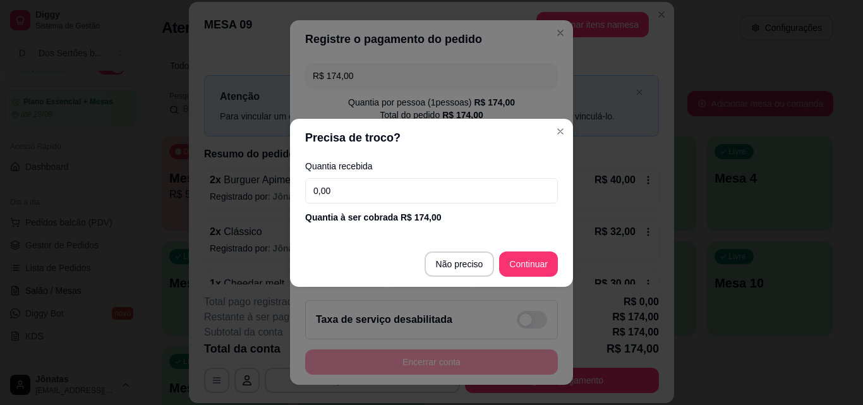
click at [334, 196] on input "0,00" at bounding box center [431, 190] width 253 height 25
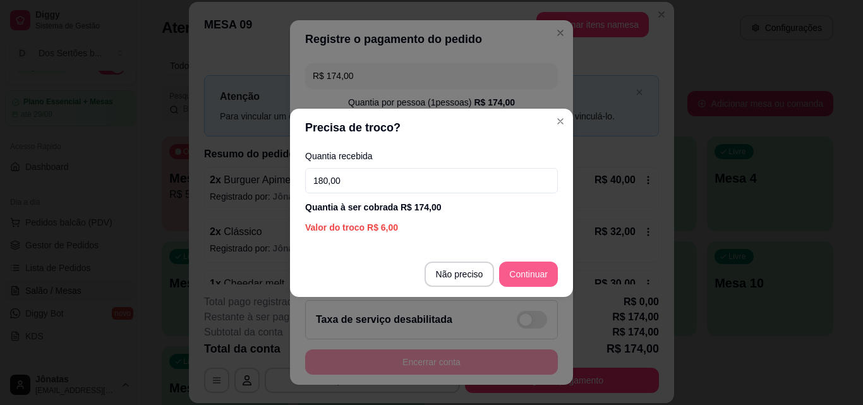
type input "180,00"
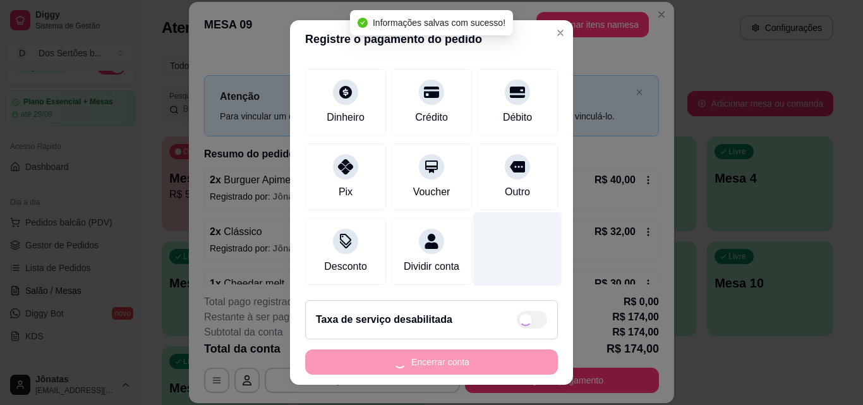
type input "R$ 0,00"
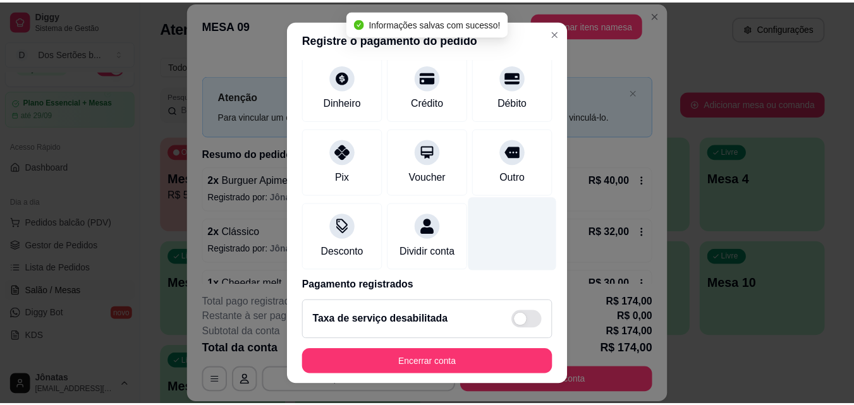
scroll to position [146, 0]
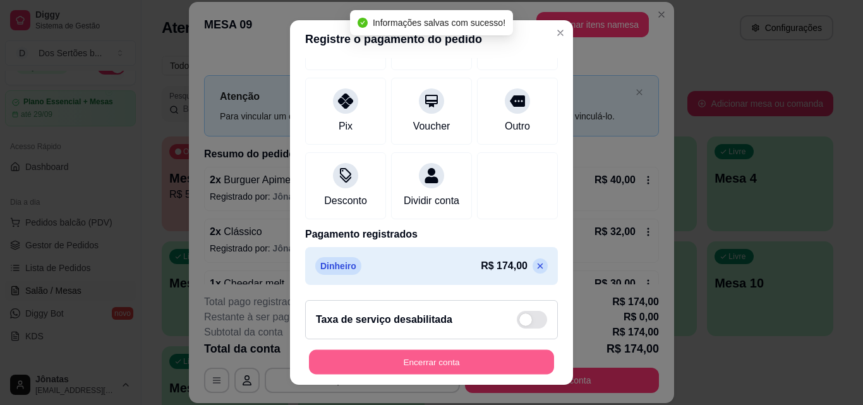
click at [514, 362] on button "Encerrar conta" at bounding box center [431, 362] width 245 height 25
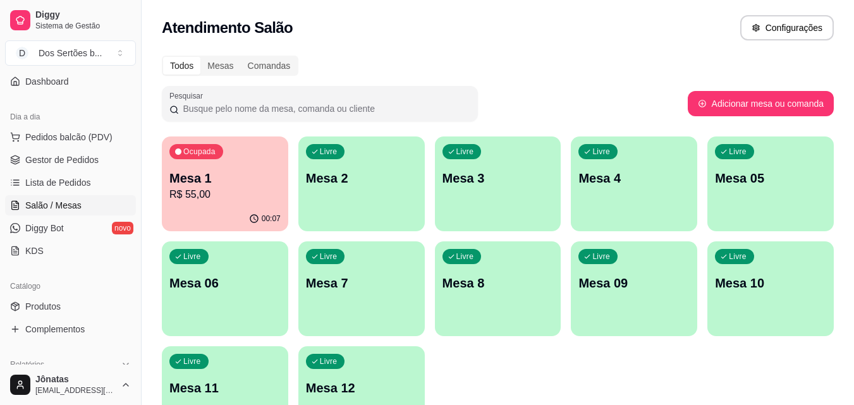
scroll to position [109, 0]
click at [23, 157] on link "Gestor de Pedidos" at bounding box center [70, 158] width 131 height 20
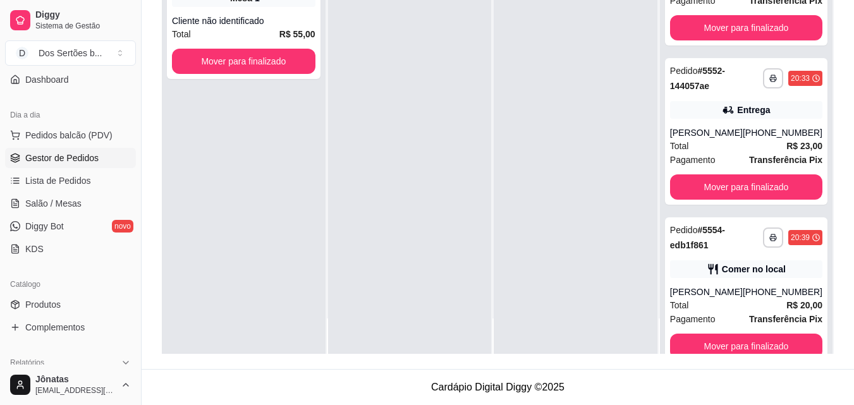
scroll to position [563, 0]
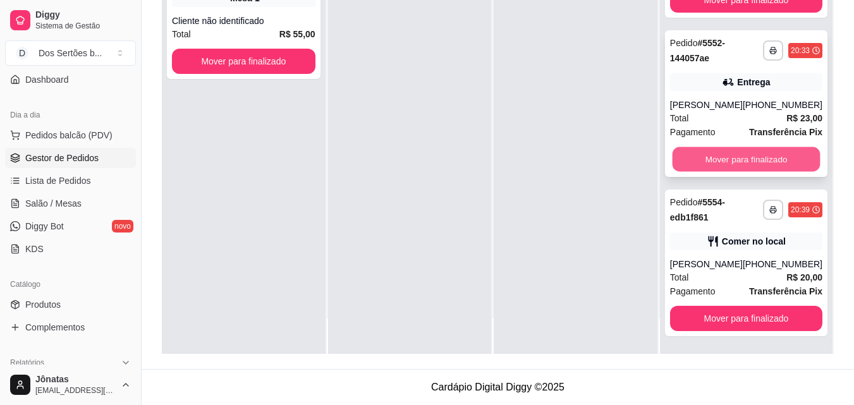
click at [732, 157] on button "Mover para finalizado" at bounding box center [746, 159] width 148 height 25
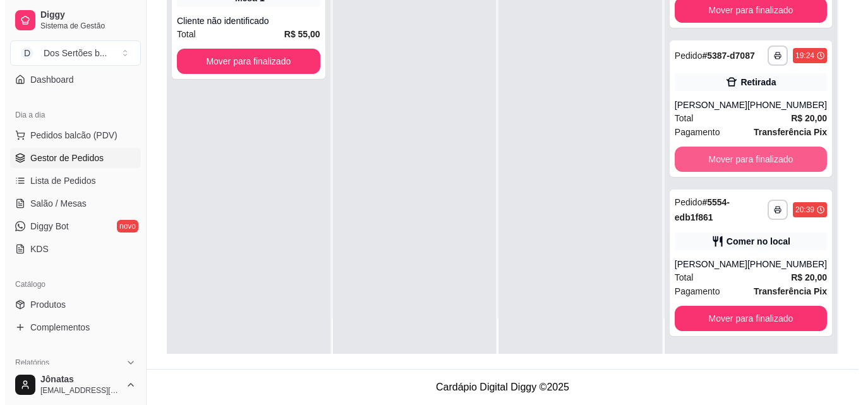
scroll to position [404, 0]
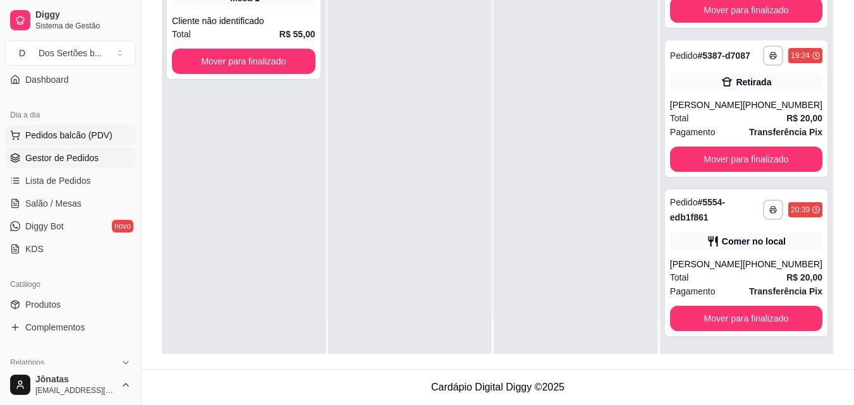
click at [42, 131] on span "Pedidos balcão (PDV)" at bounding box center [68, 135] width 87 height 13
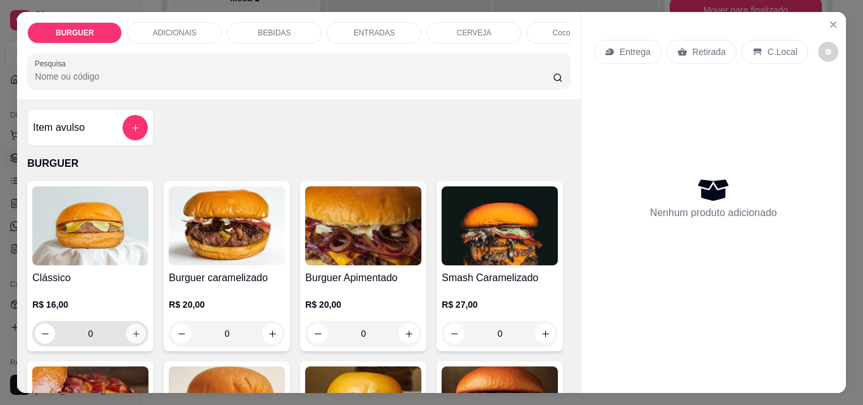
click at [131, 334] on icon "increase-product-quantity" at bounding box center [135, 333] width 9 height 9
type input "1"
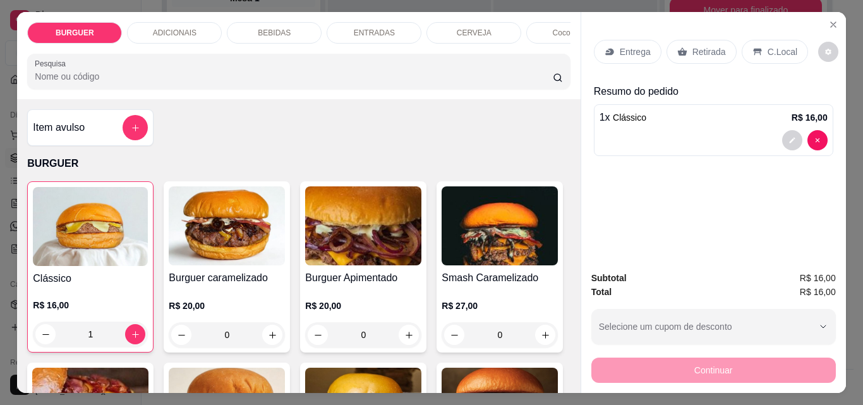
click at [766, 40] on div "C.Local" at bounding box center [775, 52] width 66 height 24
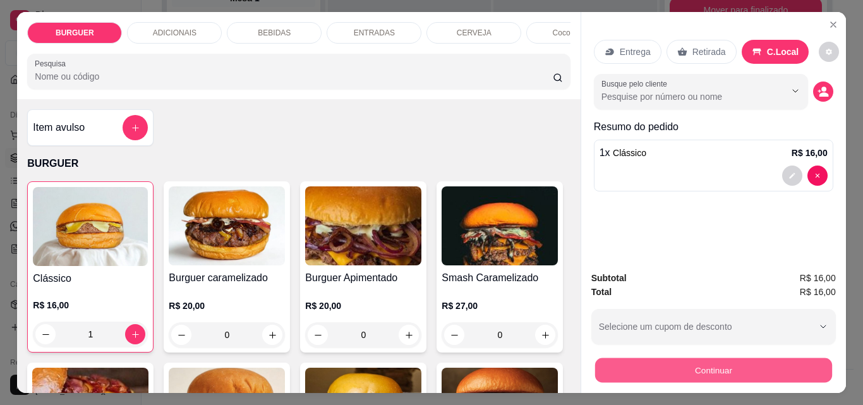
click at [661, 363] on button "Continuar" at bounding box center [713, 370] width 237 height 25
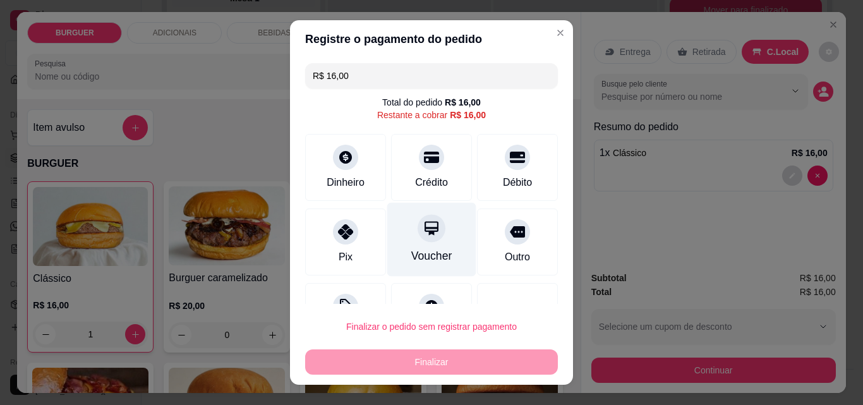
scroll to position [51, 0]
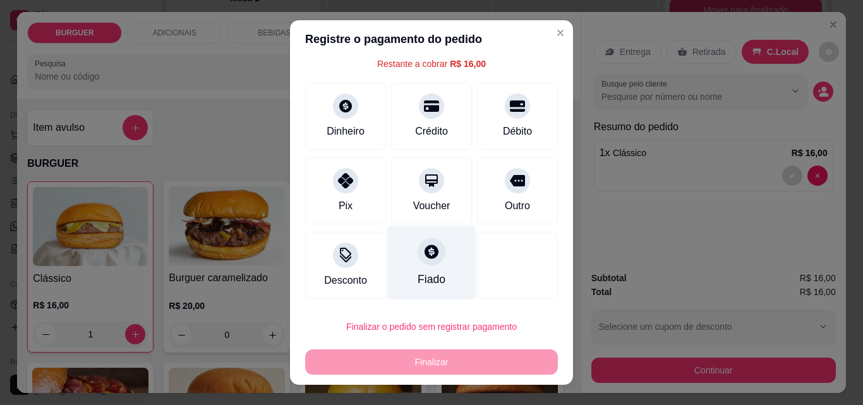
click at [418, 240] on div at bounding box center [432, 252] width 28 height 28
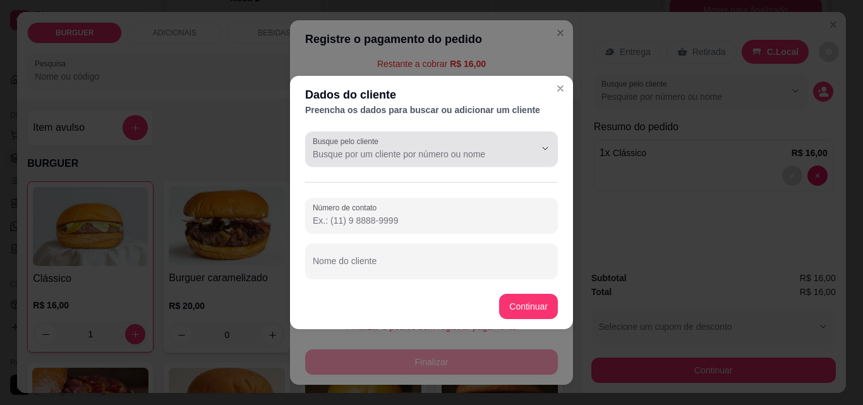
click at [326, 154] on input "Busque pelo cliente" at bounding box center [414, 154] width 202 height 13
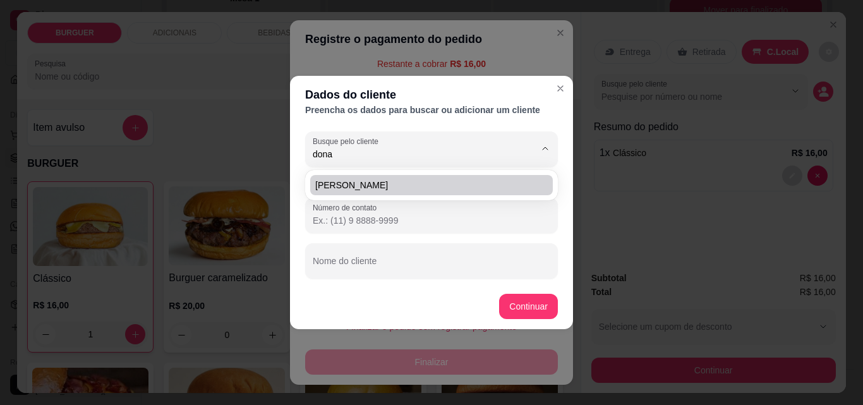
click at [352, 188] on span "Dona Maria" at bounding box center [425, 185] width 220 height 13
type input "Dona Maria"
type input "(86) 9 9414-3405"
type input "Dona Maria"
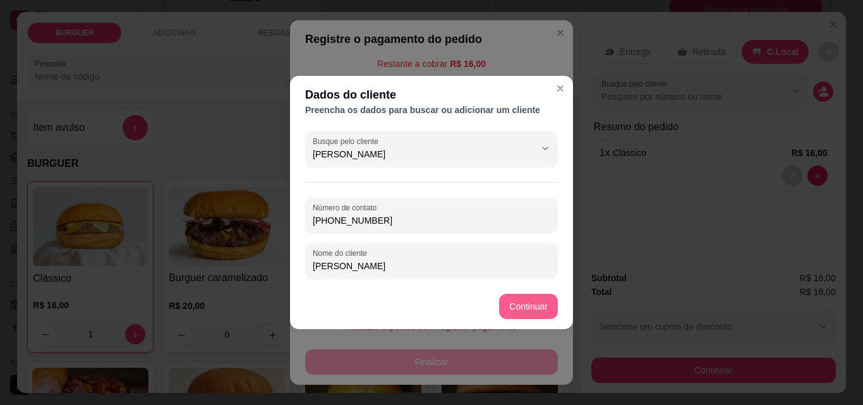
type input "Dona Maria"
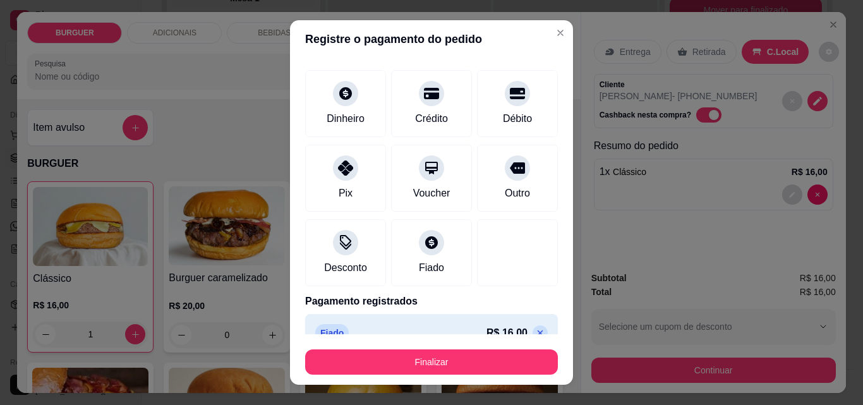
type input "R$ 0,00"
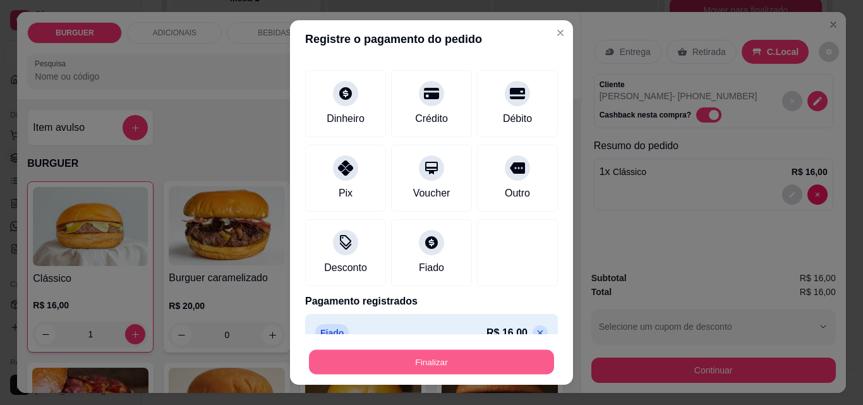
click at [504, 355] on button "Finalizar" at bounding box center [431, 362] width 245 height 25
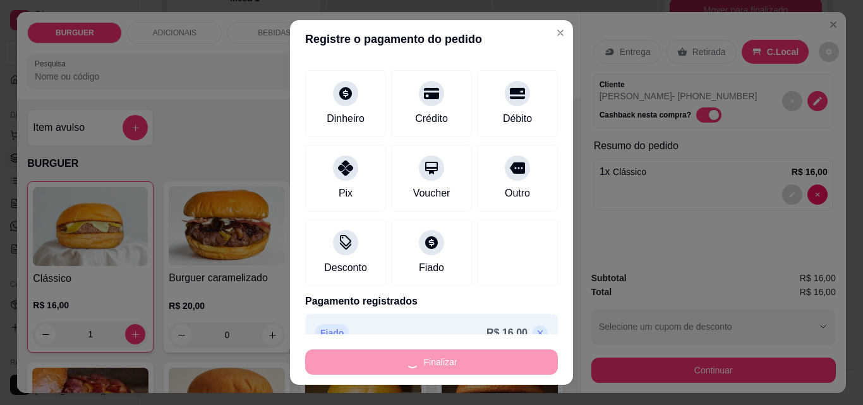
type input "0"
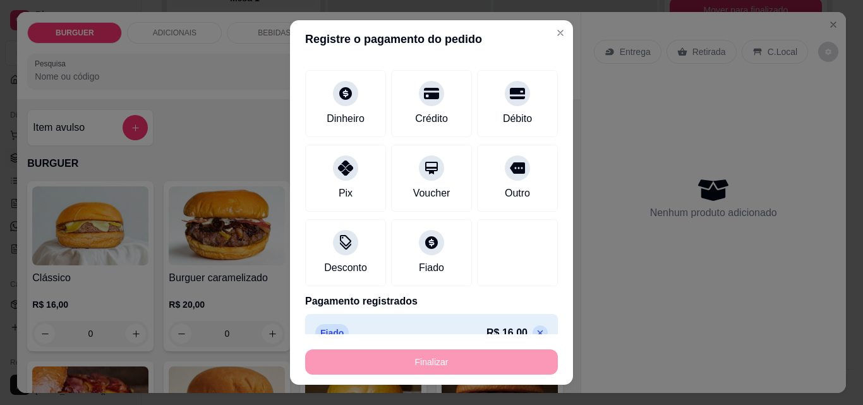
type input "-R$ 16,00"
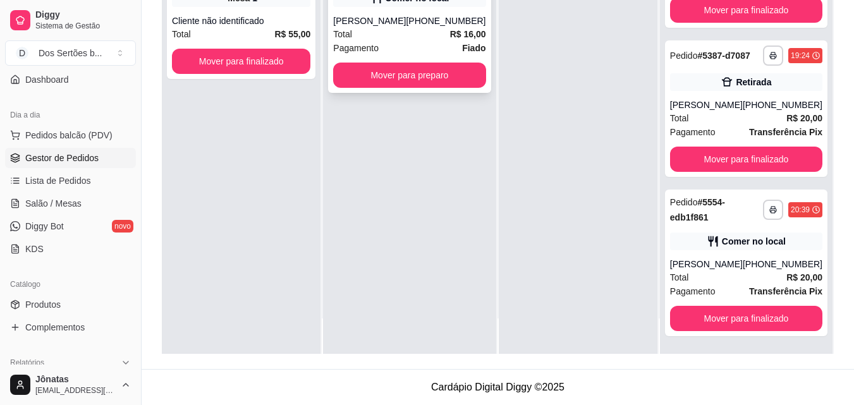
click at [370, 42] on span "Pagamento" at bounding box center [355, 48] width 45 height 14
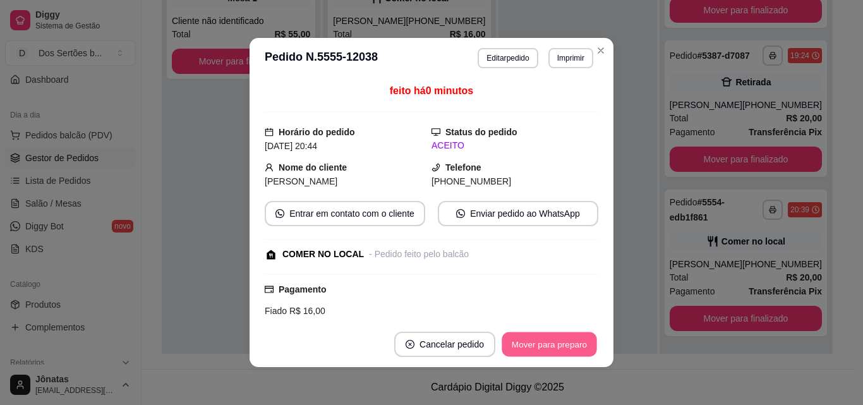
click at [561, 352] on button "Mover para preparo" at bounding box center [549, 344] width 95 height 25
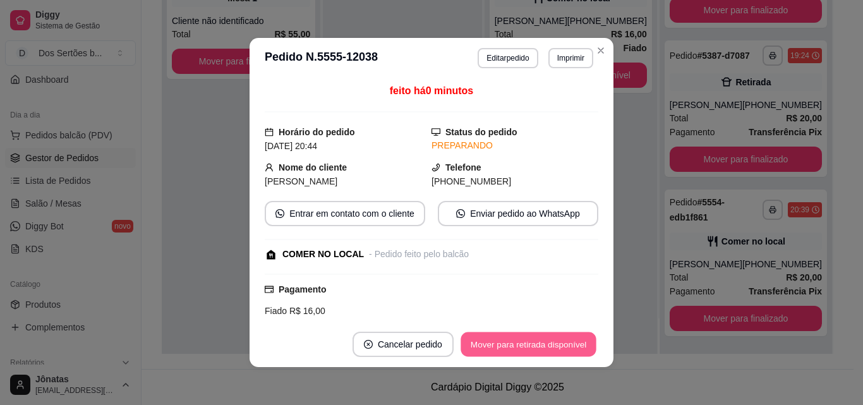
click at [561, 353] on button "Mover para retirada disponível" at bounding box center [528, 344] width 135 height 25
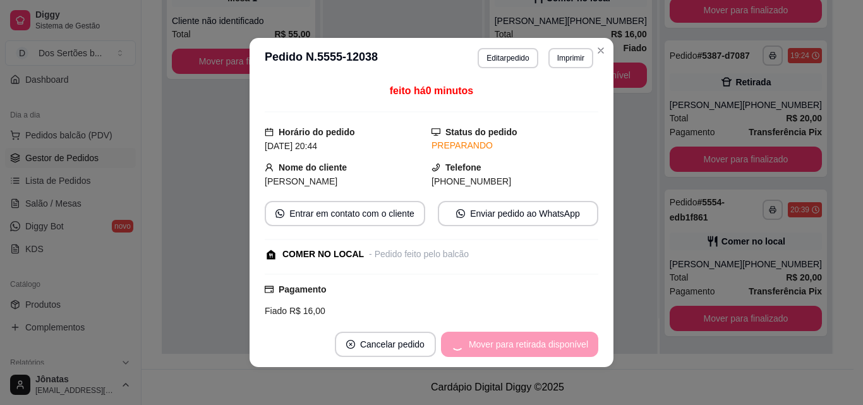
scroll to position [563, 0]
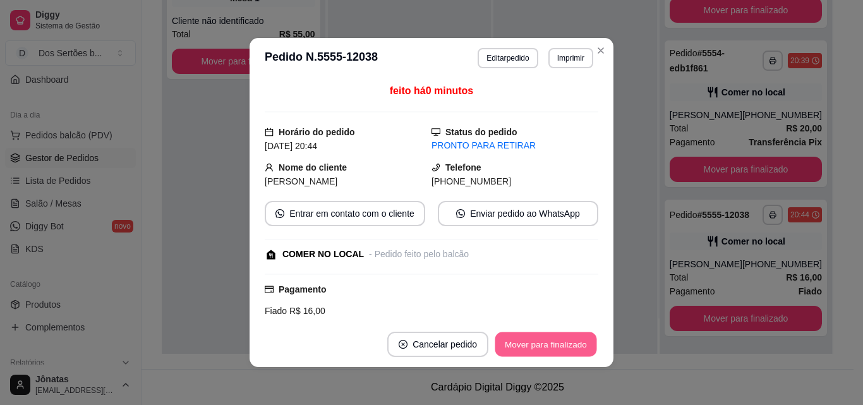
click at [561, 353] on button "Mover para finalizado" at bounding box center [546, 344] width 102 height 25
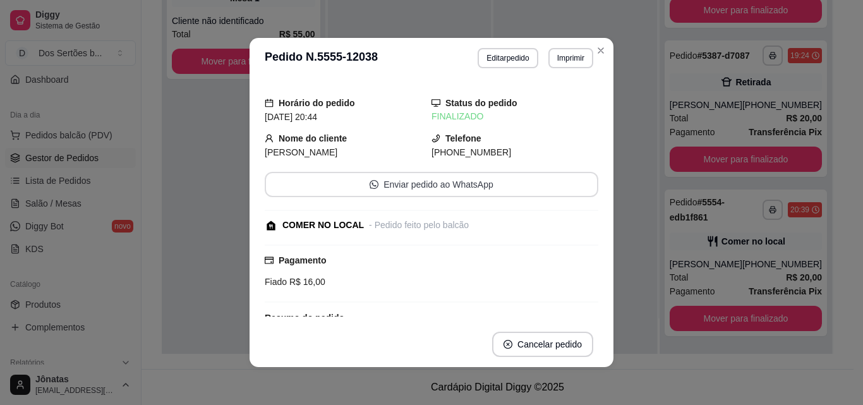
scroll to position [404, 0]
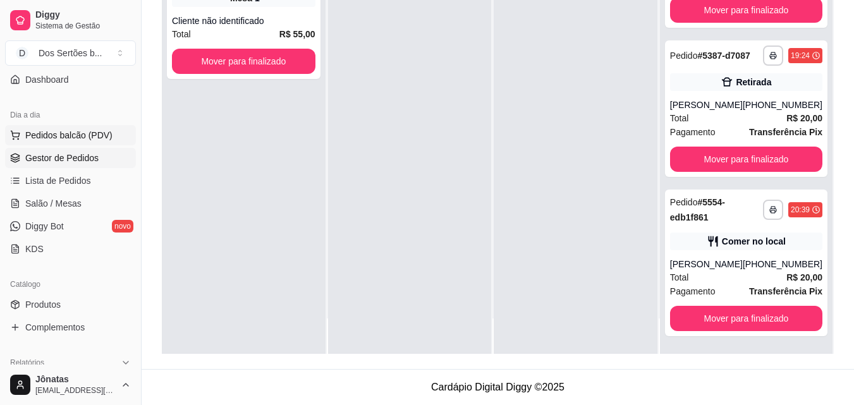
click at [21, 138] on button "Pedidos balcão (PDV)" at bounding box center [70, 135] width 131 height 20
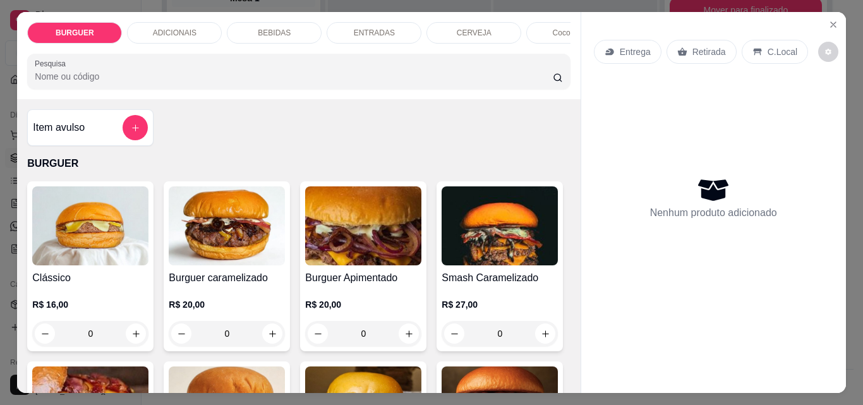
scroll to position [109, 0]
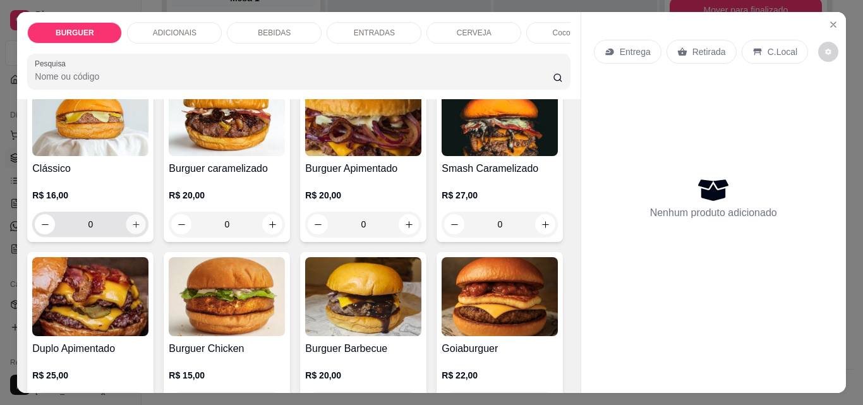
click at [135, 229] on icon "increase-product-quantity" at bounding box center [135, 224] width 9 height 9
type input "1"
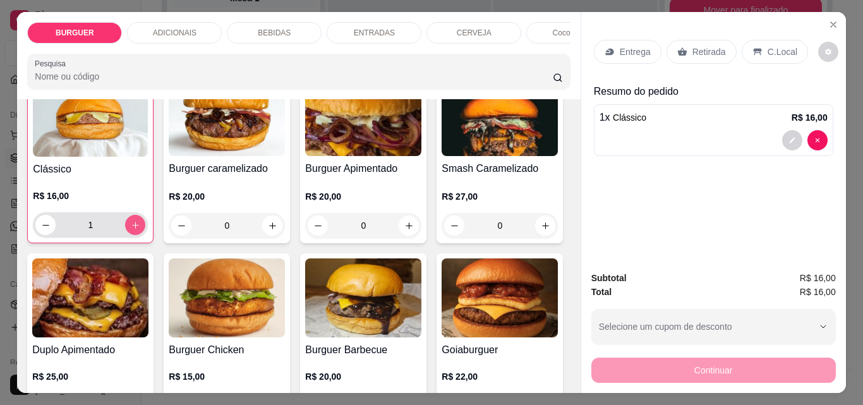
scroll to position [110, 0]
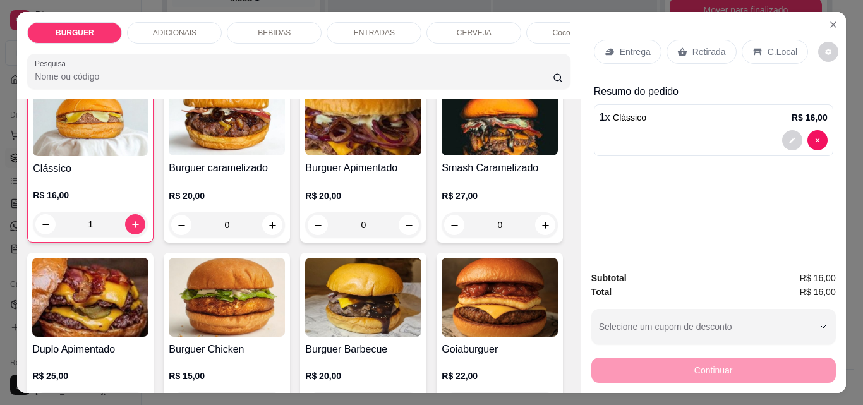
click at [771, 50] on p "C.Local" at bounding box center [783, 51] width 30 height 13
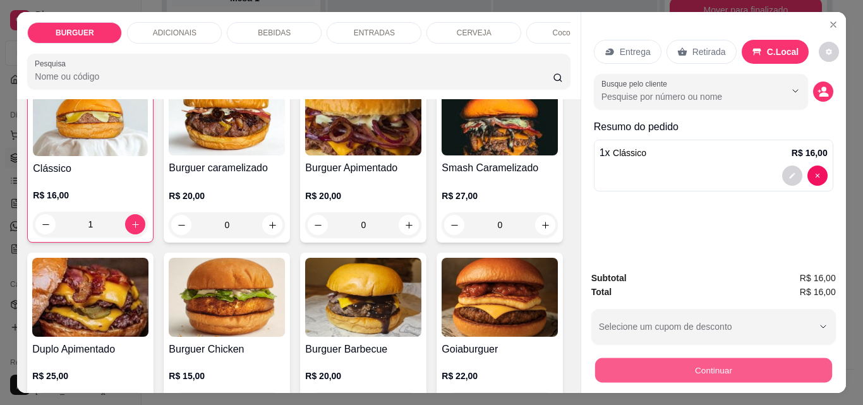
click at [679, 369] on button "Continuar" at bounding box center [713, 370] width 237 height 25
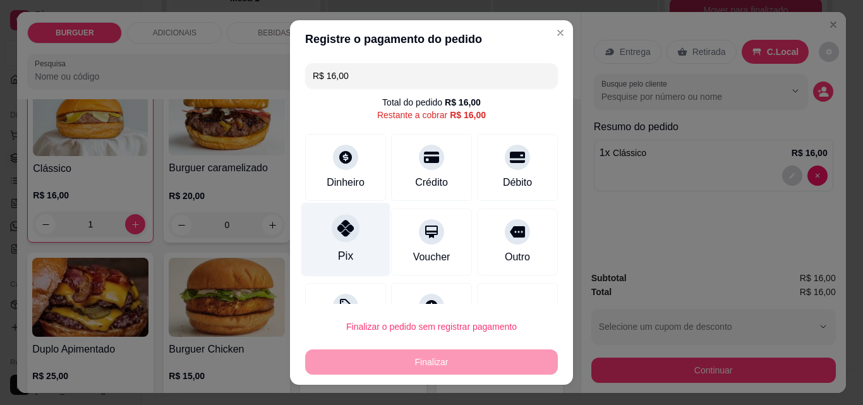
scroll to position [51, 0]
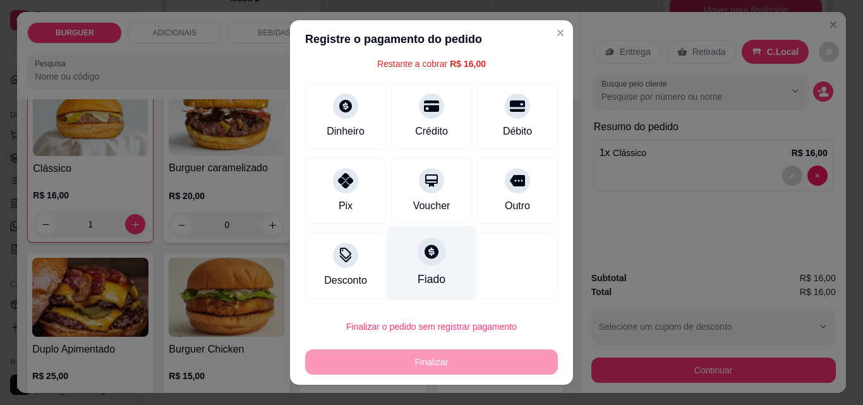
click at [441, 280] on div "Fiado" at bounding box center [431, 263] width 89 height 74
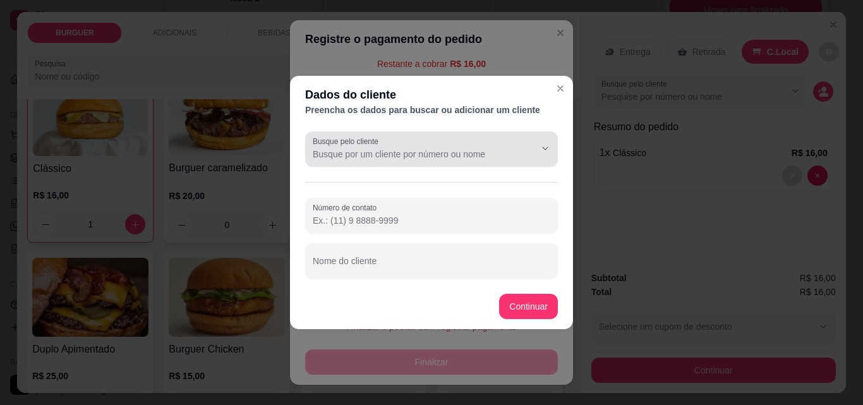
click at [328, 160] on input "Busque pelo cliente" at bounding box center [414, 154] width 202 height 13
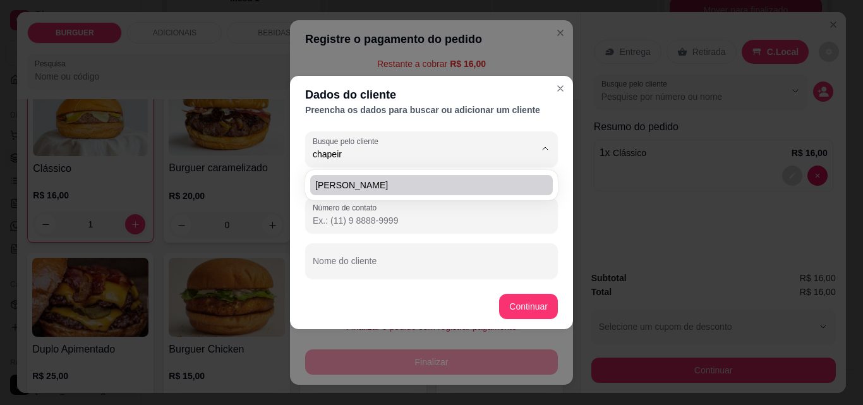
click at [344, 178] on li "Luís chapeiro" at bounding box center [431, 185] width 243 height 20
type input "Luís chapeiro"
type input "(86) 9484-3975"
type input "Luís chapeiro"
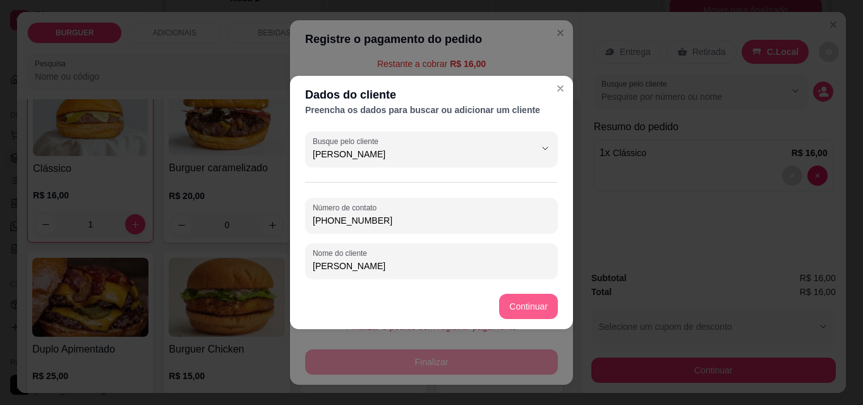
type input "Luís chapeiro"
type input "R$ 0,00"
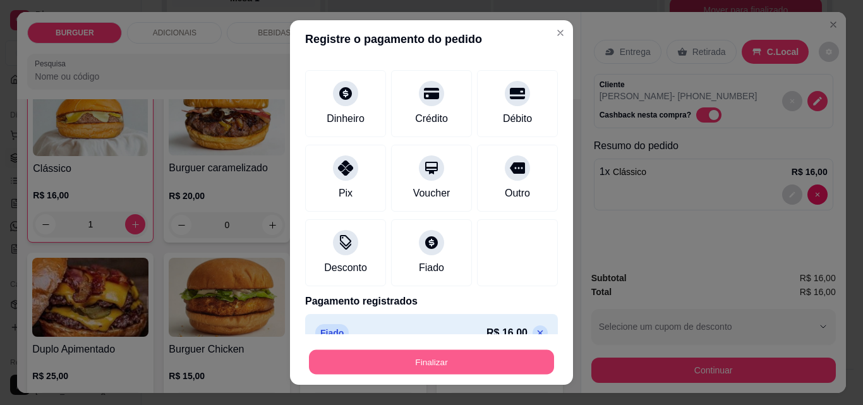
click at [422, 359] on button "Finalizar" at bounding box center [431, 362] width 245 height 25
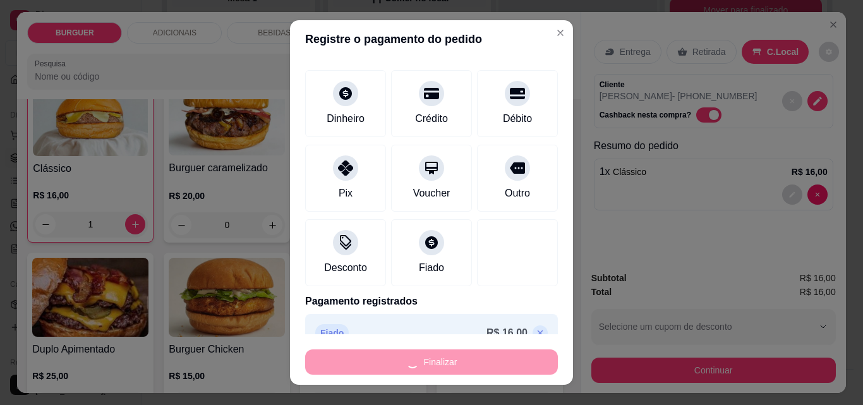
type input "0"
type input "-R$ 16,00"
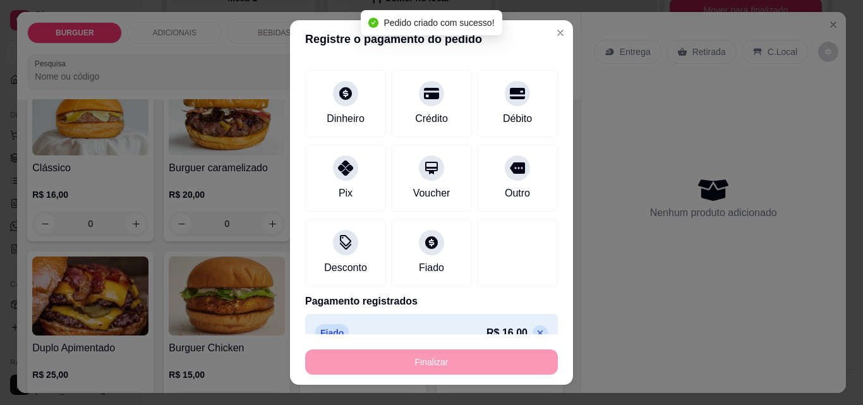
scroll to position [109, 0]
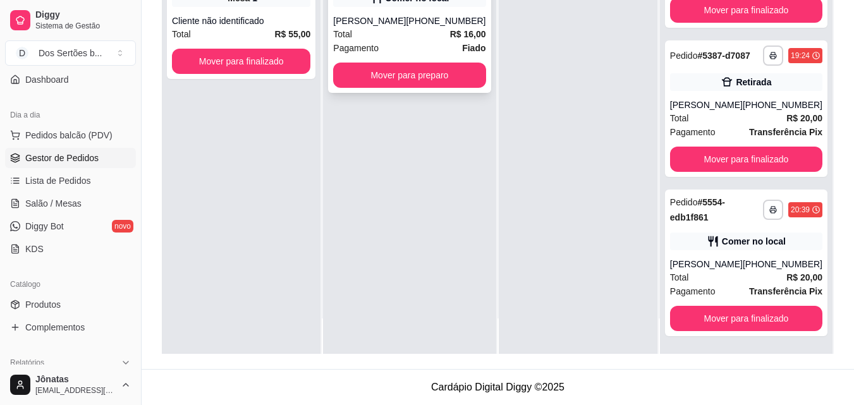
click at [364, 33] on div "Total R$ 16,00" at bounding box center [409, 34] width 152 height 14
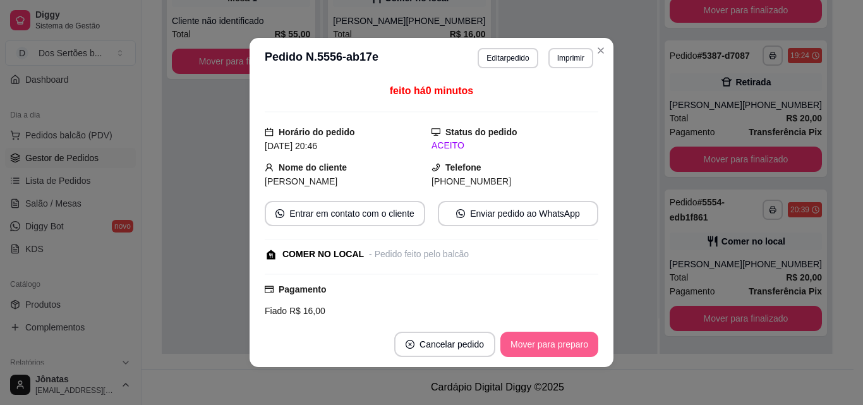
click at [545, 344] on button "Mover para preparo" at bounding box center [549, 344] width 98 height 25
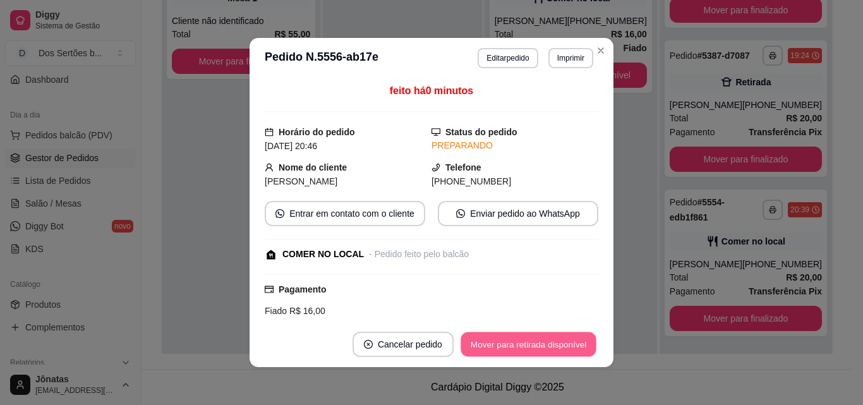
click at [545, 344] on button "Mover para retirada disponível" at bounding box center [528, 344] width 135 height 25
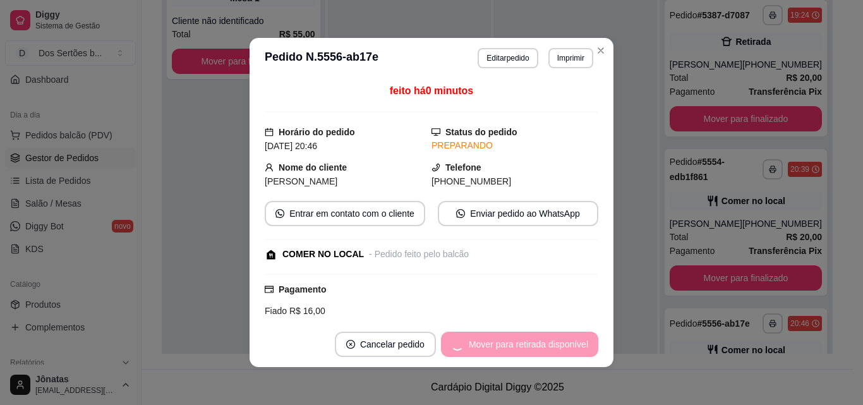
scroll to position [563, 0]
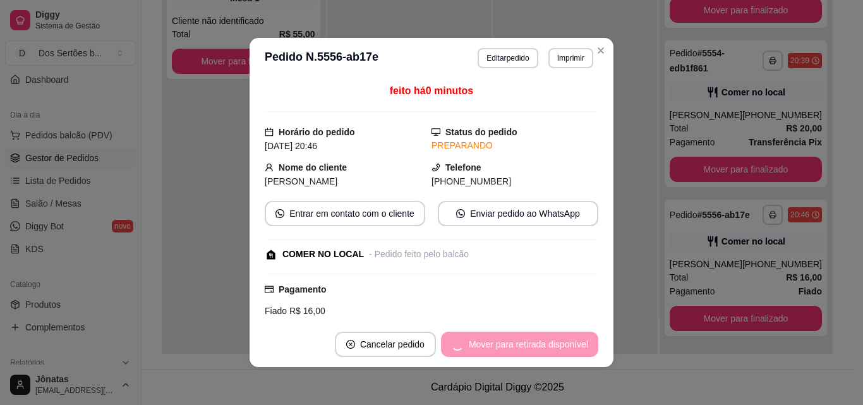
click at [545, 344] on div "Mover para retirada disponível" at bounding box center [519, 344] width 157 height 25
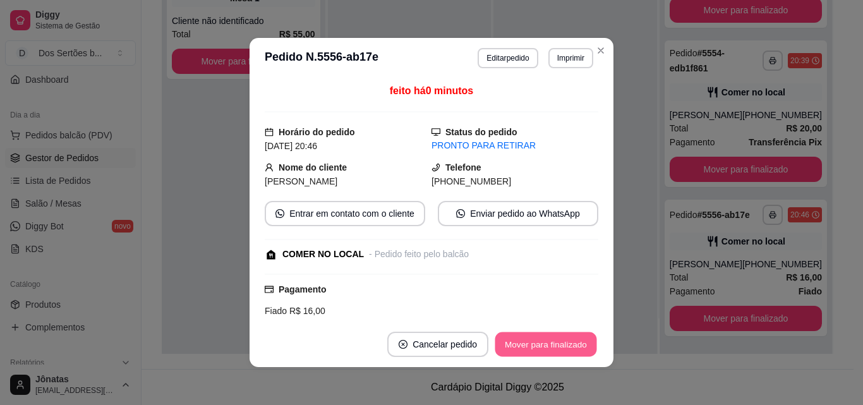
click at [545, 344] on button "Mover para finalizado" at bounding box center [546, 344] width 102 height 25
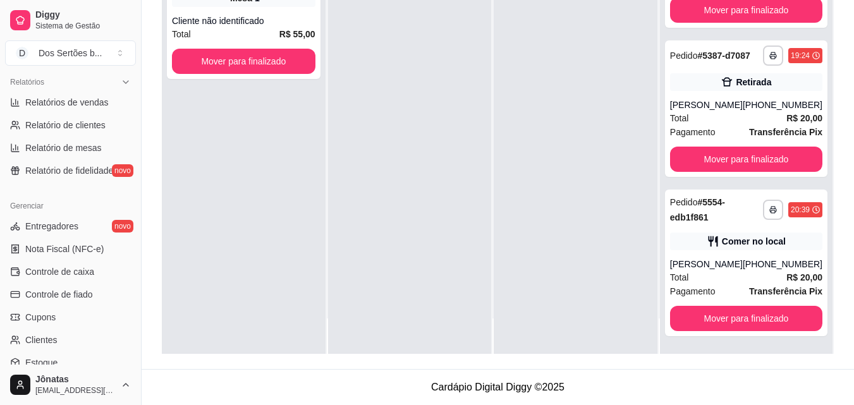
scroll to position [504, 0]
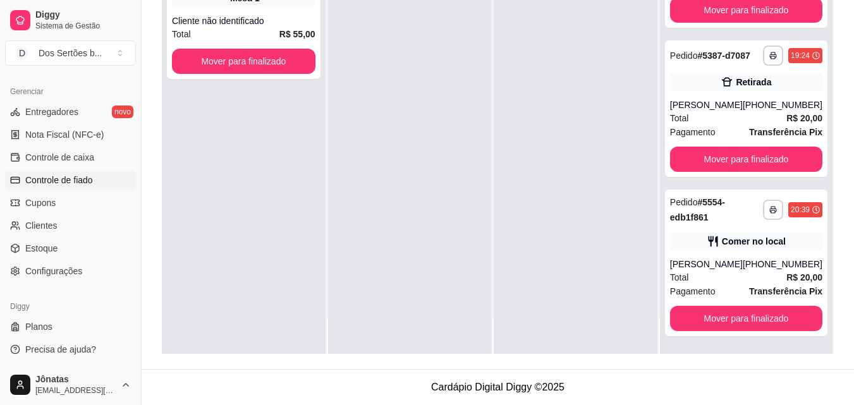
click at [56, 179] on span "Controle de fiado" at bounding box center [59, 180] width 68 height 13
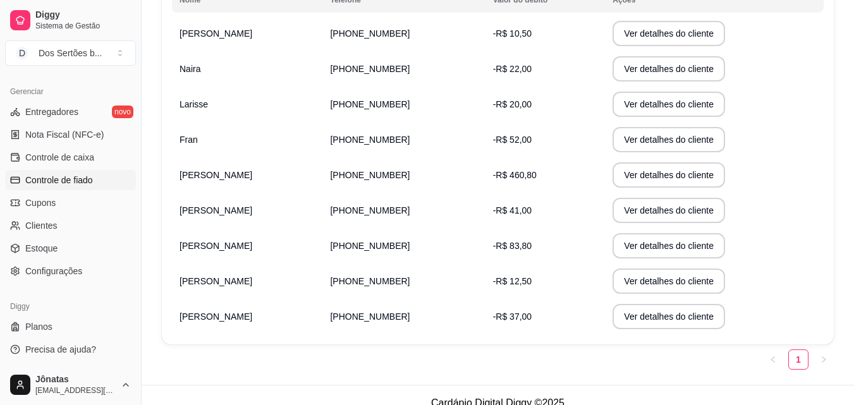
scroll to position [242, 0]
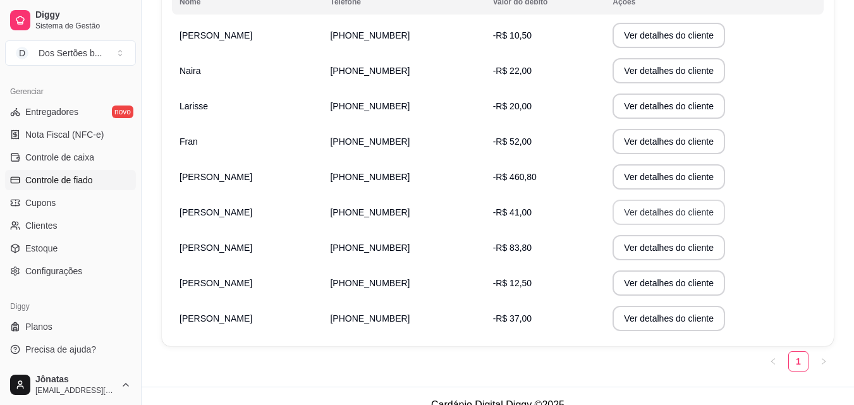
click at [620, 208] on button "Ver detalhes do cliente" at bounding box center [668, 212] width 112 height 25
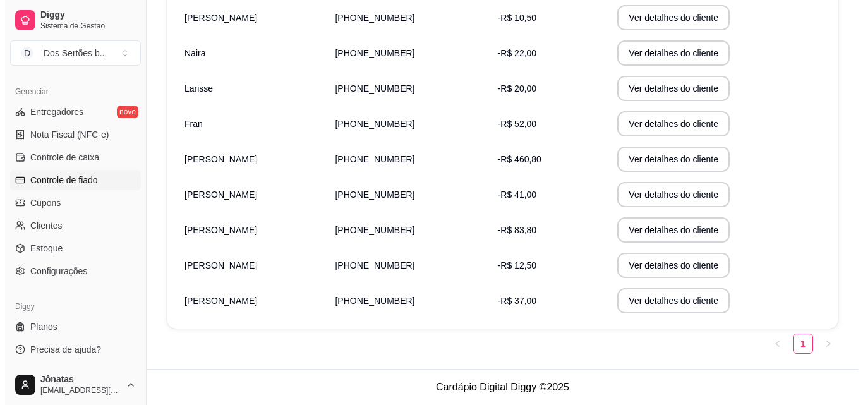
scroll to position [246, 0]
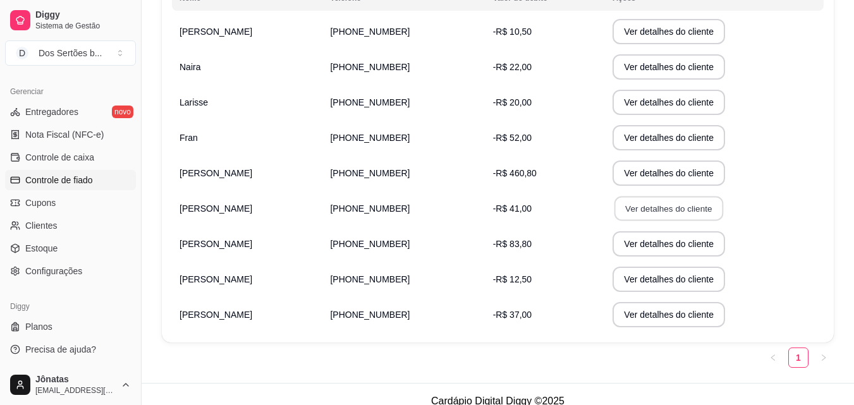
click at [620, 208] on button "Ver detalhes do cliente" at bounding box center [668, 208] width 109 height 25
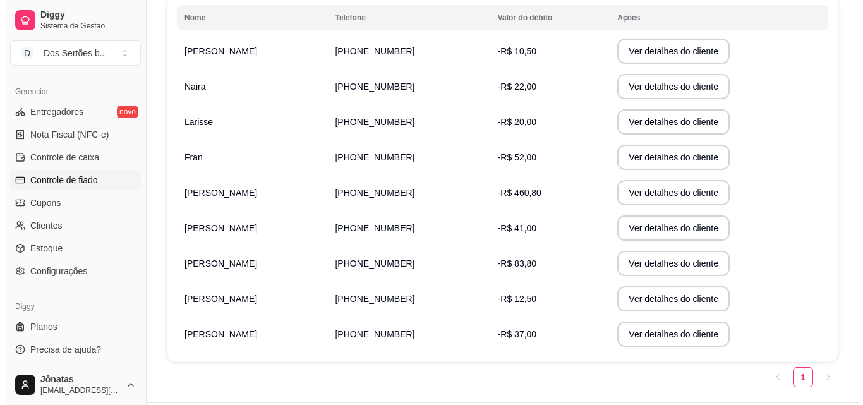
scroll to position [231, 0]
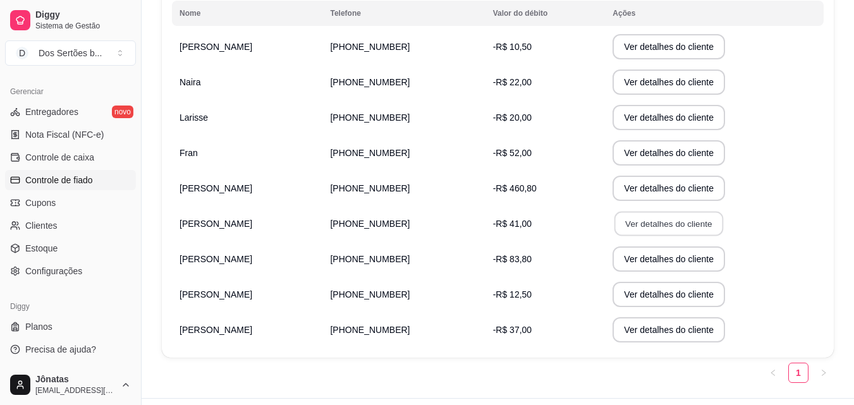
click at [629, 225] on button "Ver detalhes do cliente" at bounding box center [668, 224] width 109 height 25
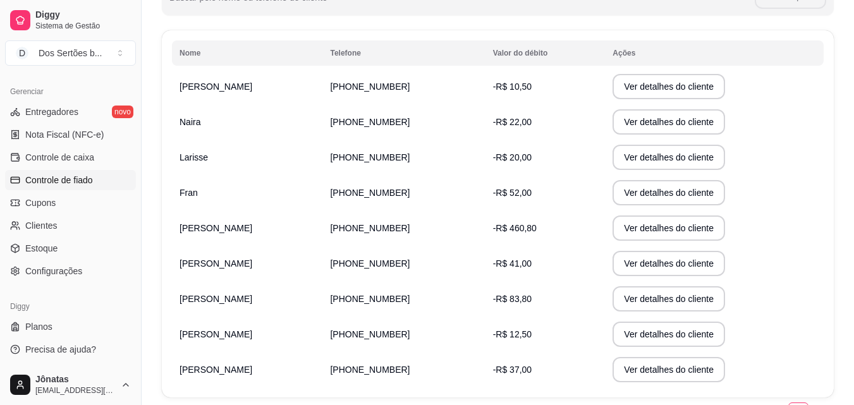
scroll to position [196, 0]
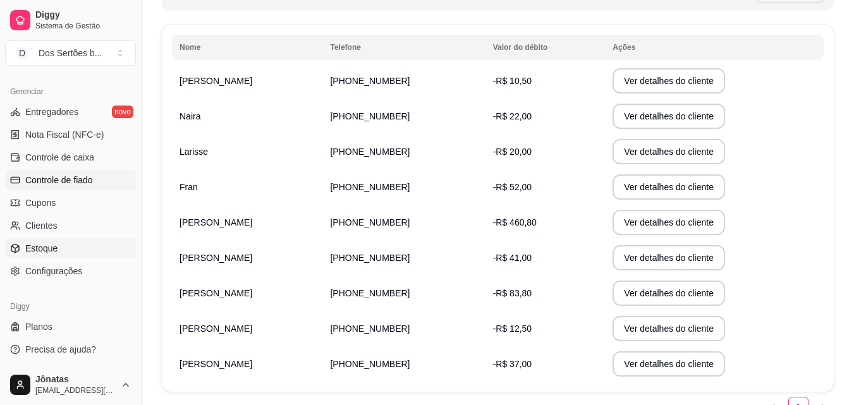
click at [32, 245] on span "Estoque" at bounding box center [41, 248] width 32 height 13
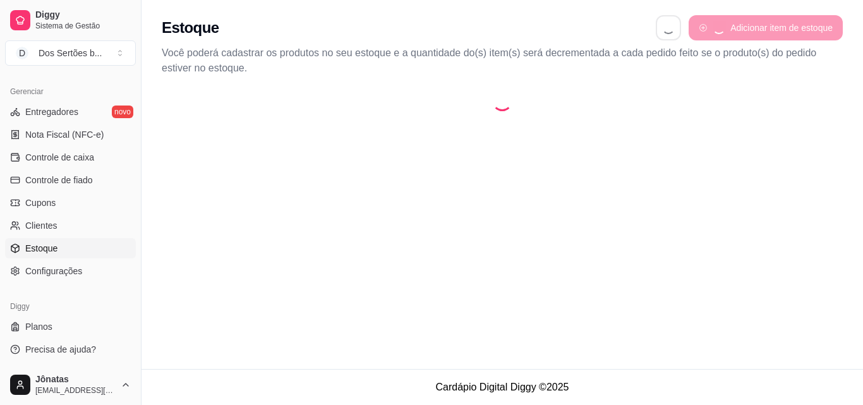
select select "QUANTITY_ORDER"
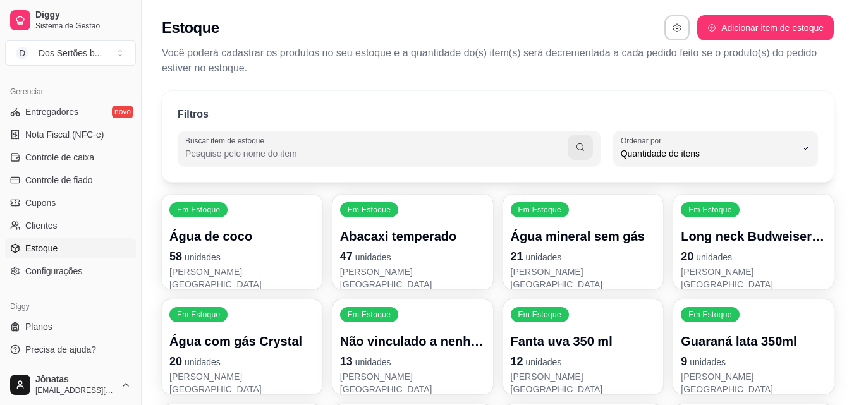
scroll to position [95, 0]
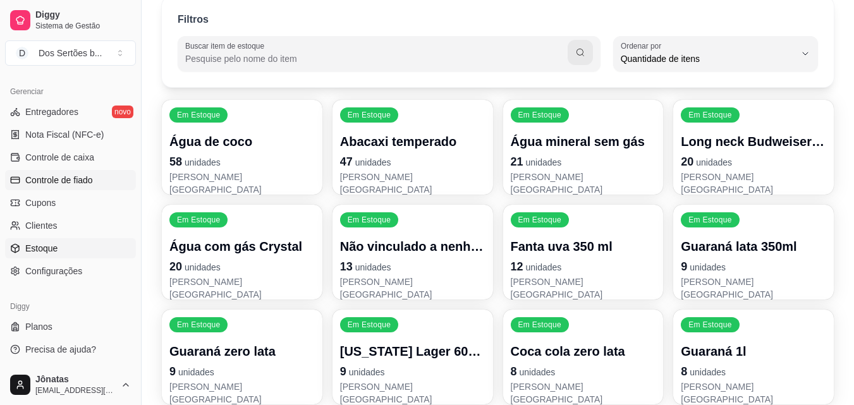
click at [37, 175] on span "Controle de fiado" at bounding box center [59, 180] width 68 height 13
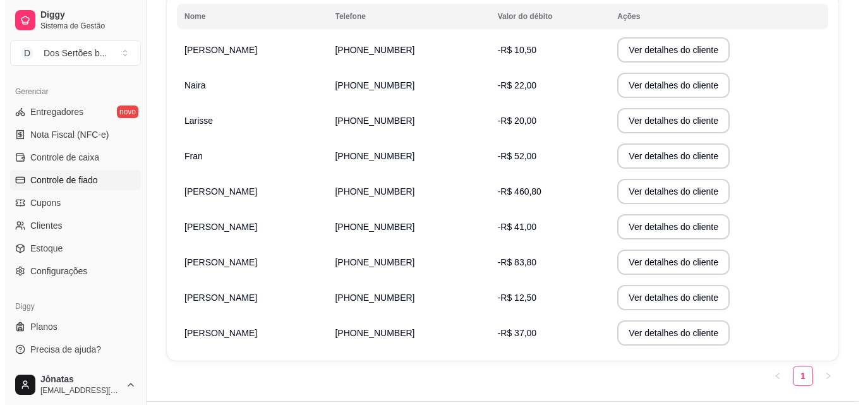
scroll to position [234, 0]
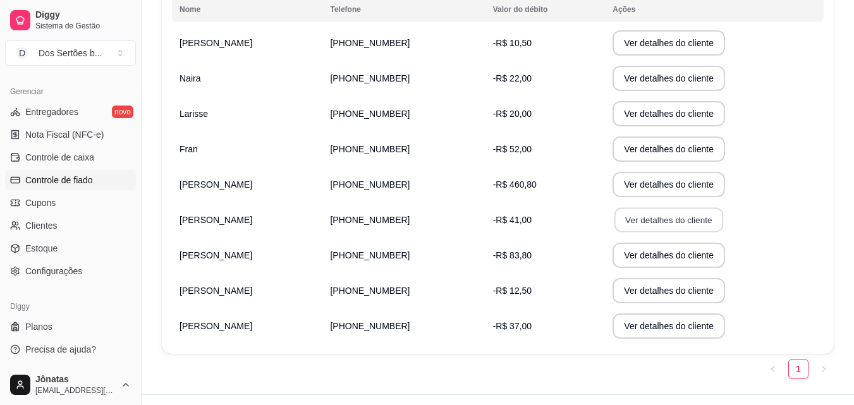
click at [644, 223] on button "Ver detalhes do cliente" at bounding box center [668, 220] width 109 height 25
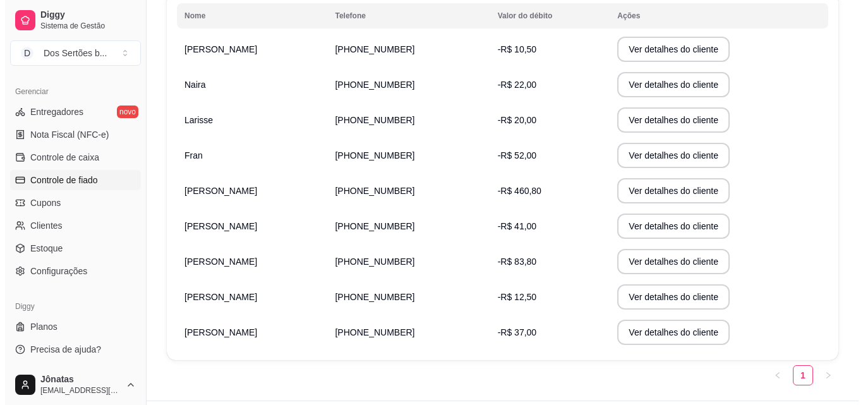
scroll to position [227, 0]
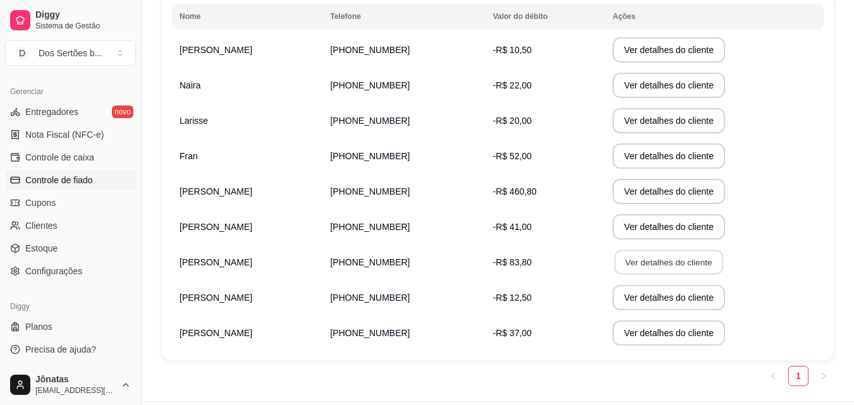
click at [619, 257] on button "Ver detalhes do cliente" at bounding box center [668, 262] width 109 height 25
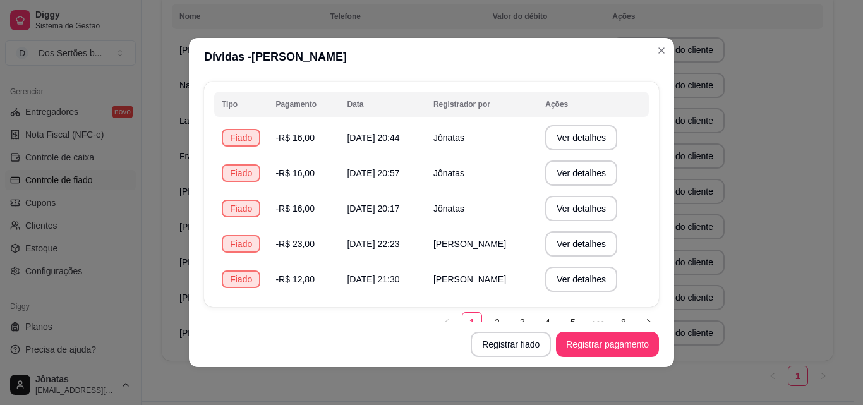
scroll to position [81, 0]
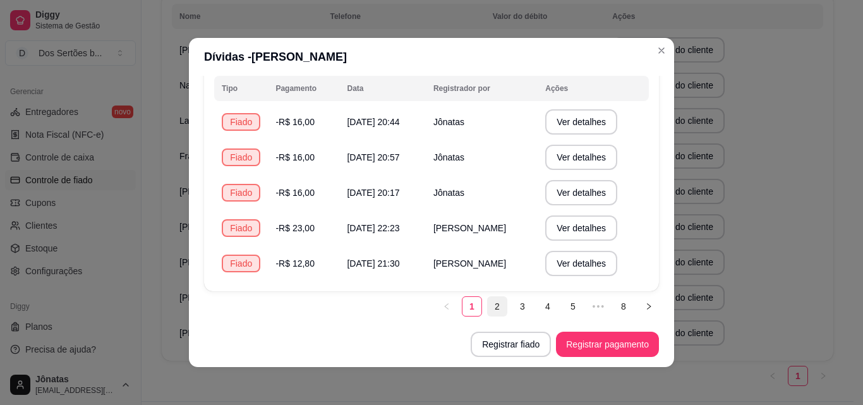
click at [488, 306] on link "2" at bounding box center [497, 306] width 19 height 19
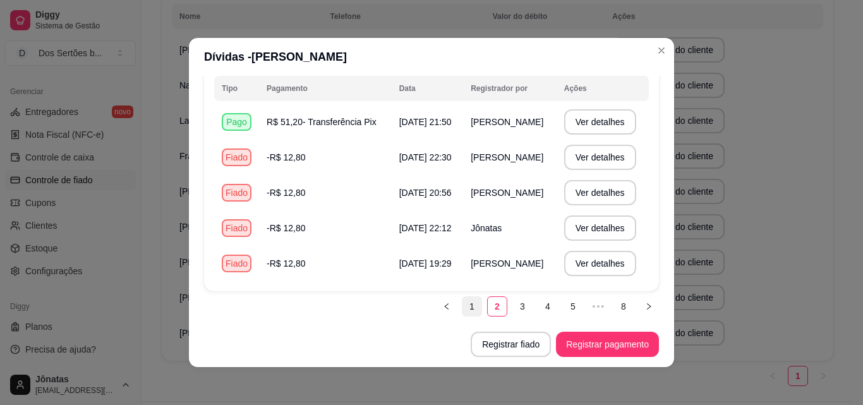
click at [462, 305] on link "1" at bounding box center [471, 306] width 19 height 19
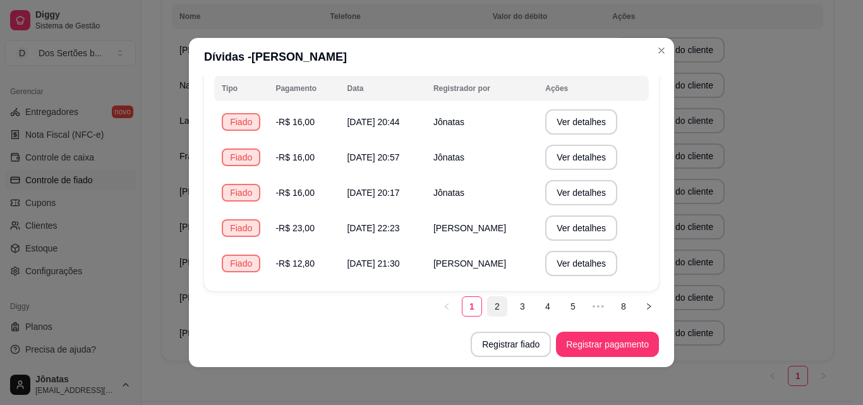
click at [488, 305] on link "2" at bounding box center [497, 306] width 19 height 19
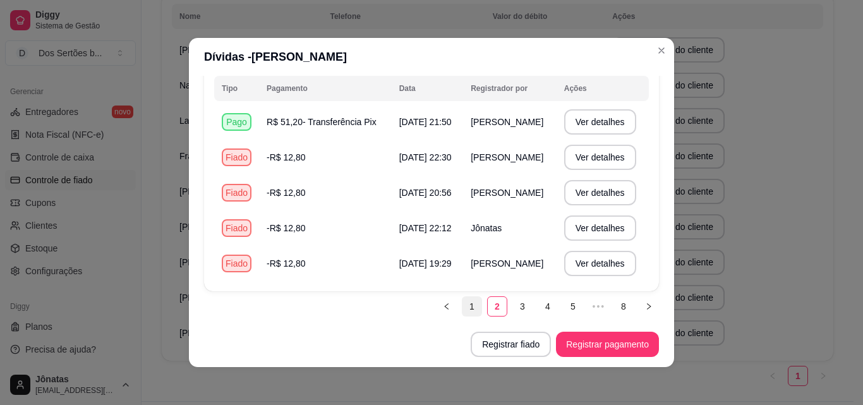
click at [462, 309] on link "1" at bounding box center [471, 306] width 19 height 19
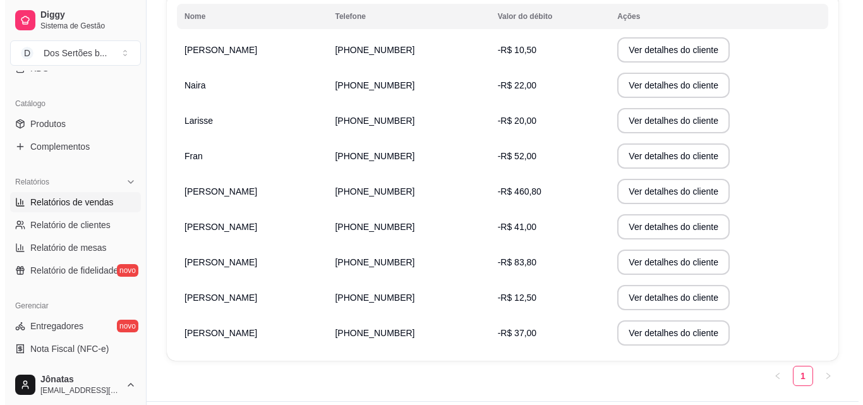
scroll to position [0, 0]
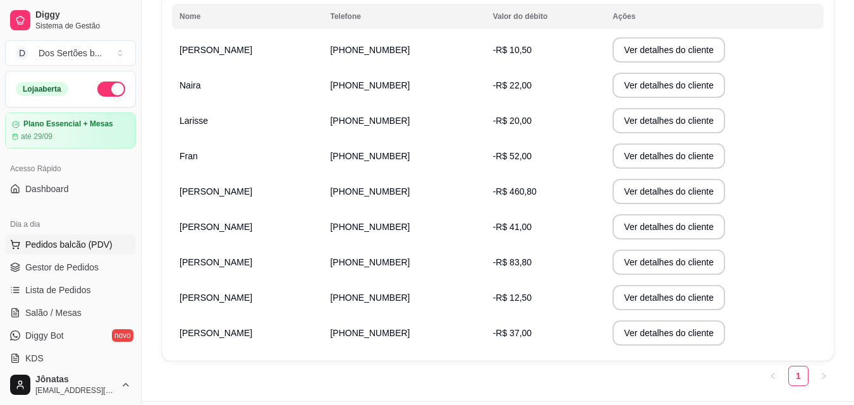
click at [42, 245] on span "Pedidos balcão (PDV)" at bounding box center [68, 244] width 87 height 13
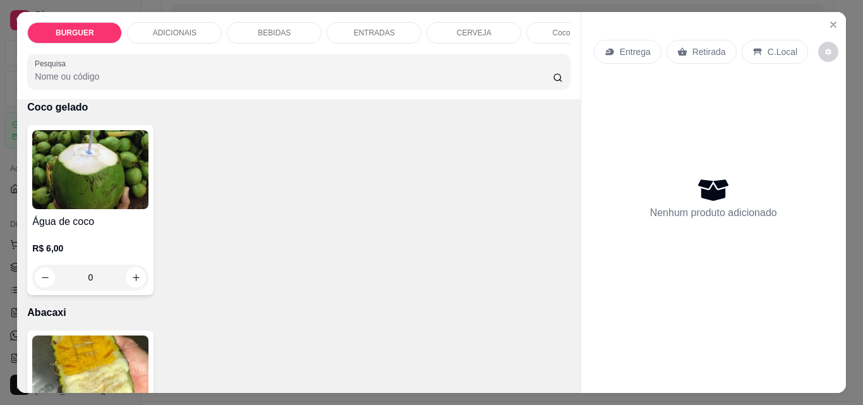
scroll to position [2523, 0]
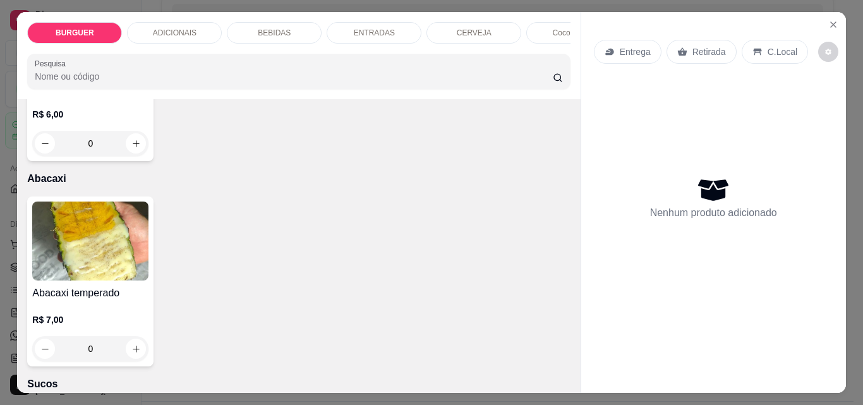
type input "1"
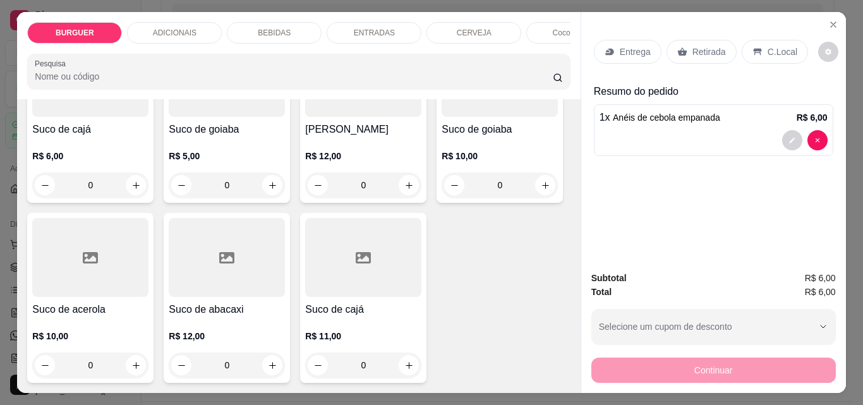
scroll to position [3377, 0]
type input "1"
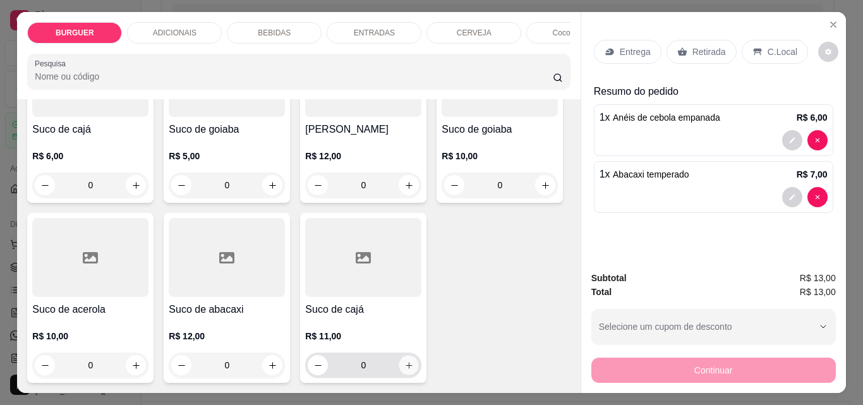
click at [406, 362] on icon "increase-product-quantity" at bounding box center [409, 365] width 6 height 6
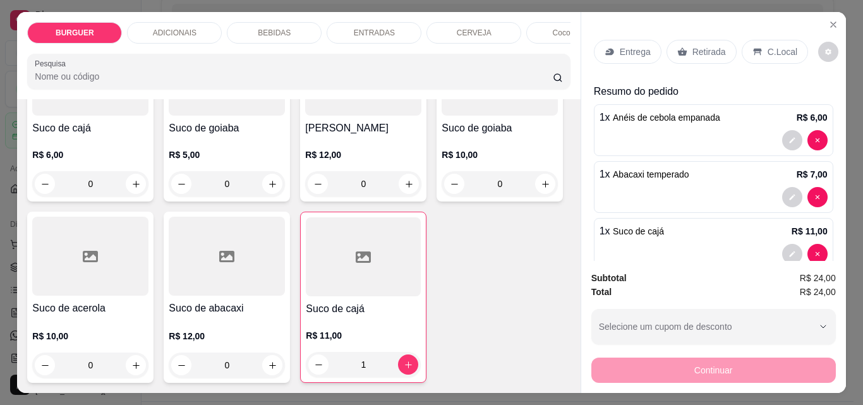
click at [753, 49] on icon at bounding box center [757, 52] width 8 height 7
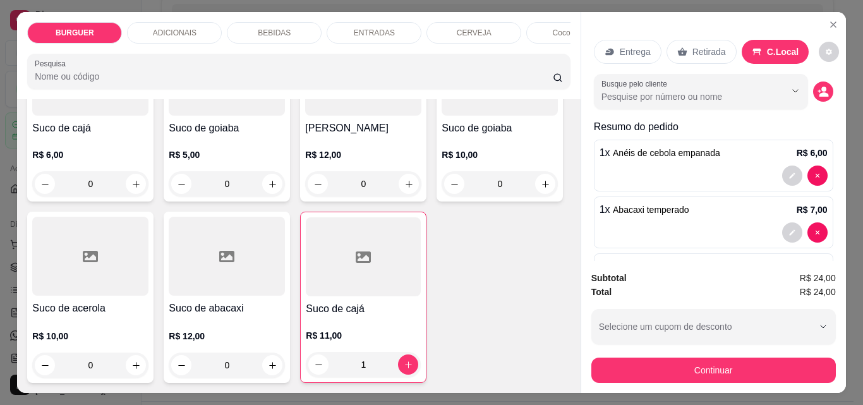
scroll to position [62, 0]
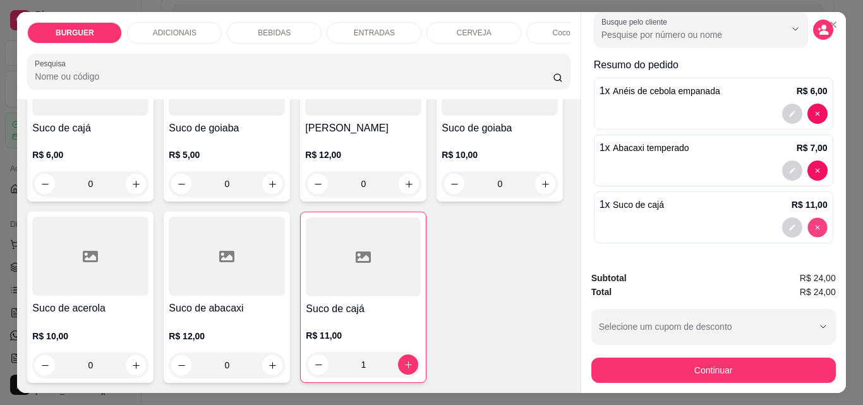
type input "0"
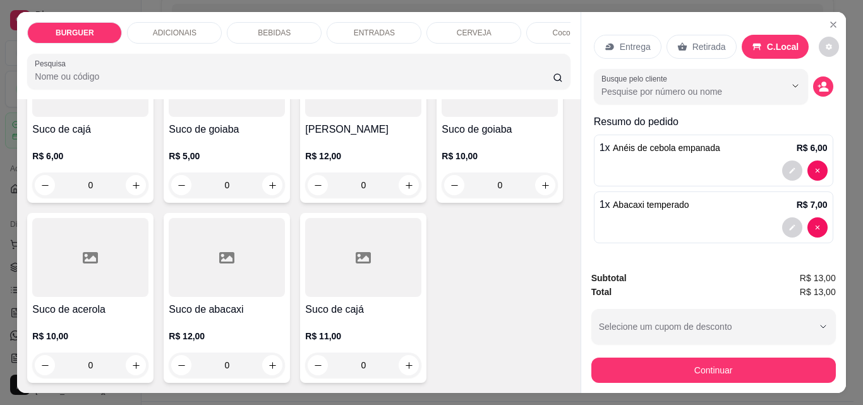
scroll to position [3659, 0]
click at [275, 188] on icon "increase-product-quantity" at bounding box center [272, 185] width 6 height 6
type input "1"
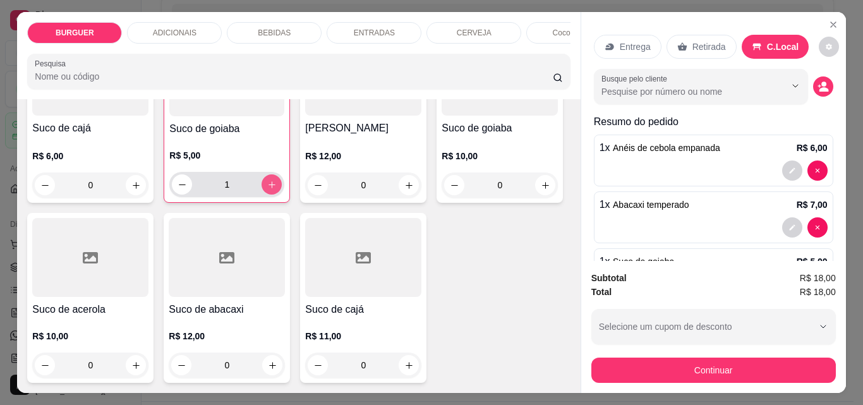
scroll to position [62, 0]
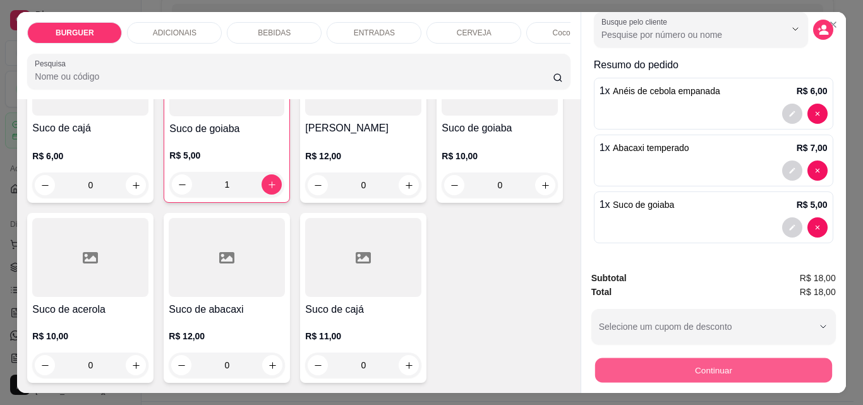
click at [694, 366] on button "Continuar" at bounding box center [713, 370] width 237 height 25
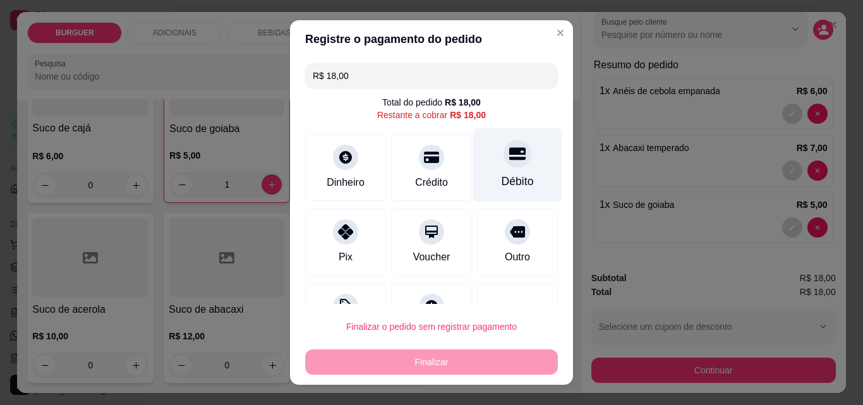
click at [483, 169] on div "Débito" at bounding box center [517, 165] width 89 height 74
type input "R$ 0,00"
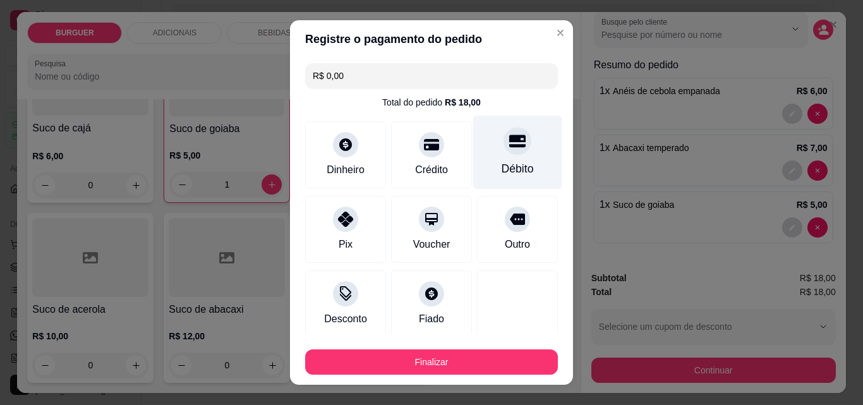
scroll to position [74, 0]
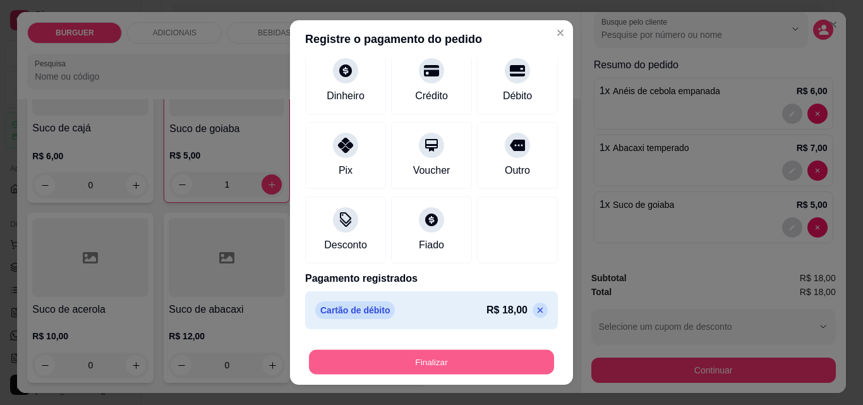
click at [488, 358] on button "Finalizar" at bounding box center [431, 362] width 245 height 25
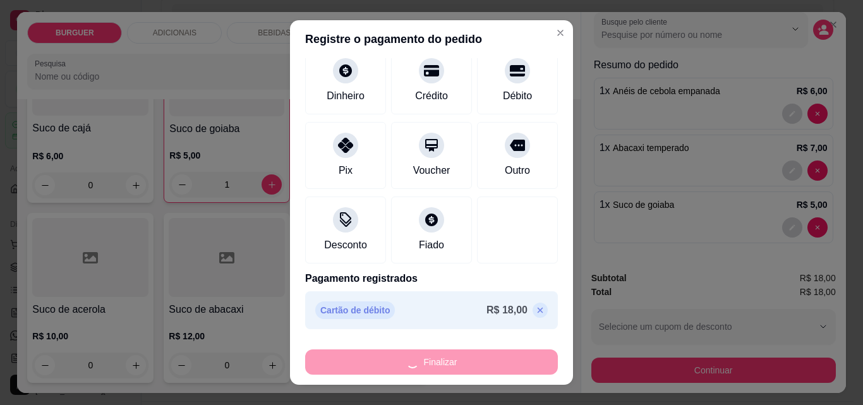
type input "0"
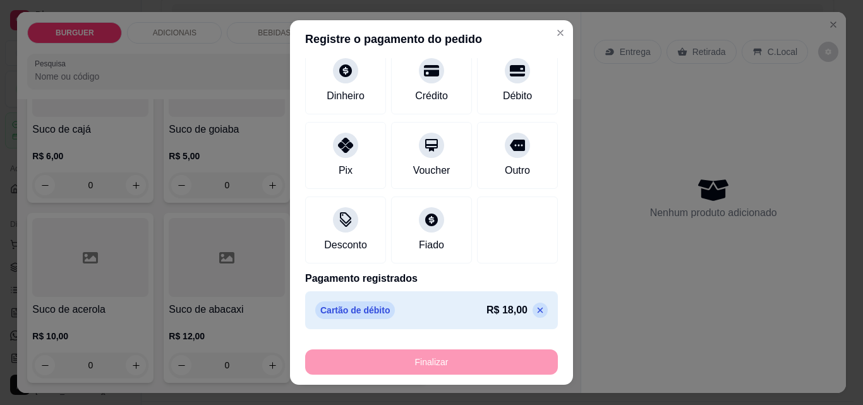
type input "-R$ 18,00"
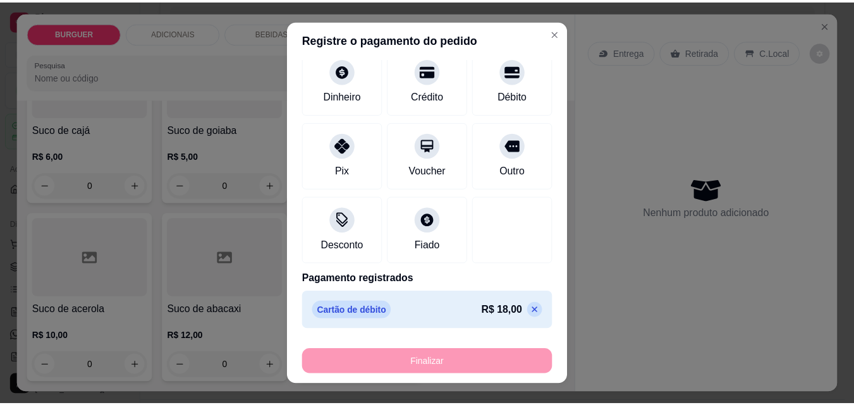
scroll to position [3657, 0]
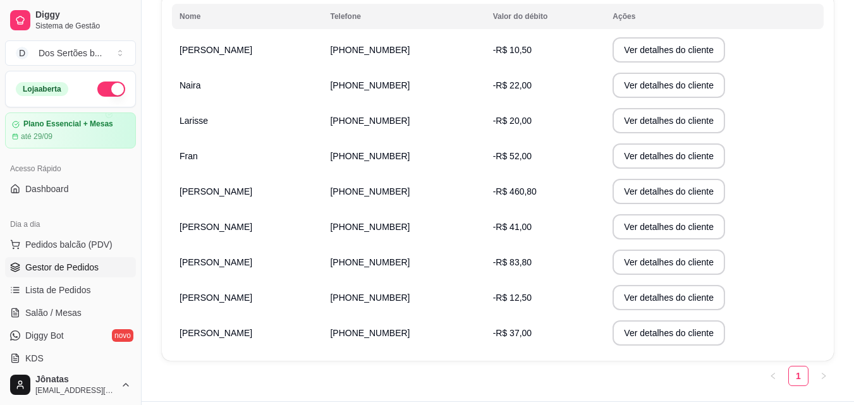
click at [46, 267] on span "Gestor de Pedidos" at bounding box center [61, 267] width 73 height 13
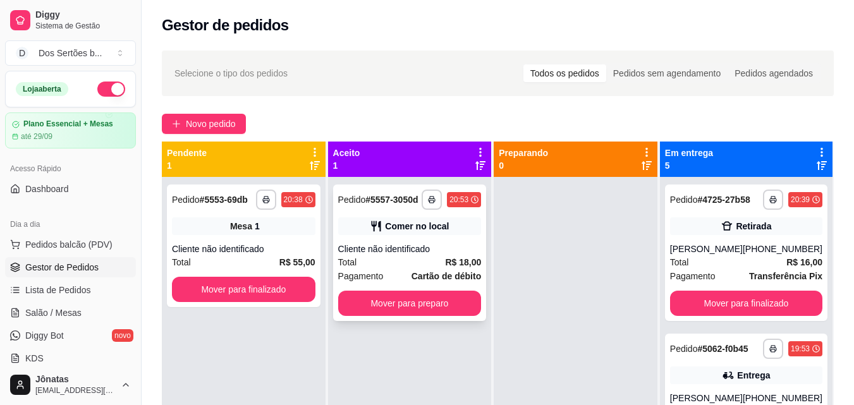
click at [381, 222] on icon at bounding box center [375, 226] width 9 height 11
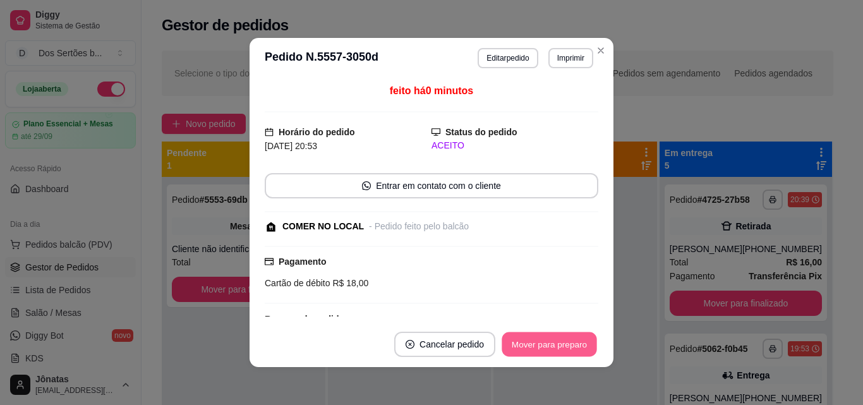
click at [552, 339] on button "Mover para preparo" at bounding box center [549, 344] width 95 height 25
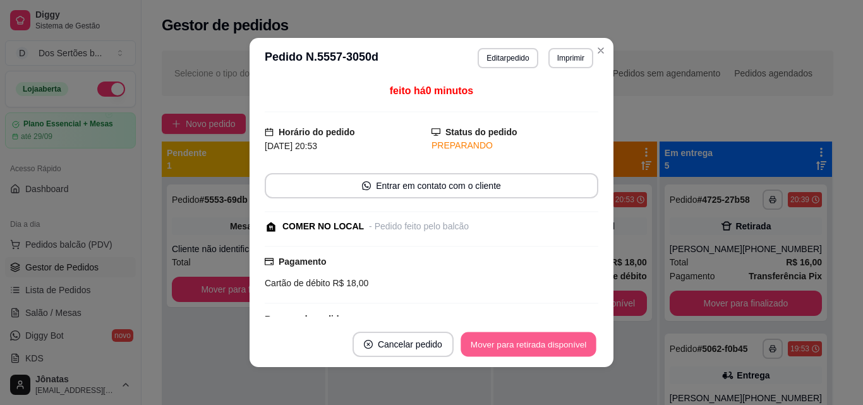
click at [551, 339] on button "Mover para retirada disponível" at bounding box center [528, 344] width 135 height 25
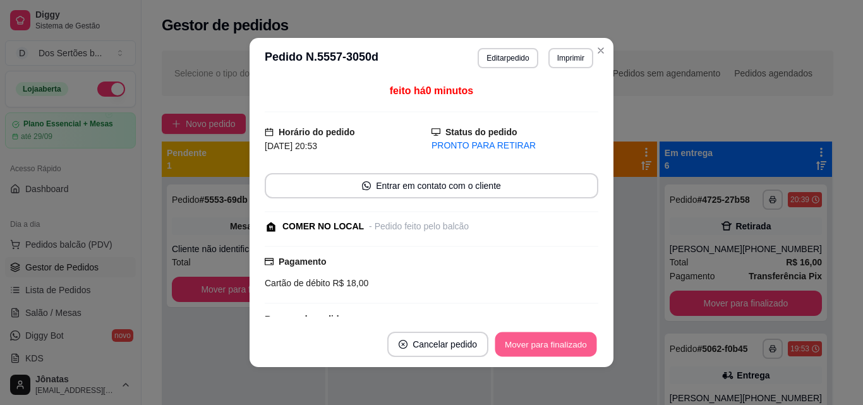
click at [550, 339] on button "Mover para finalizado" at bounding box center [546, 344] width 102 height 25
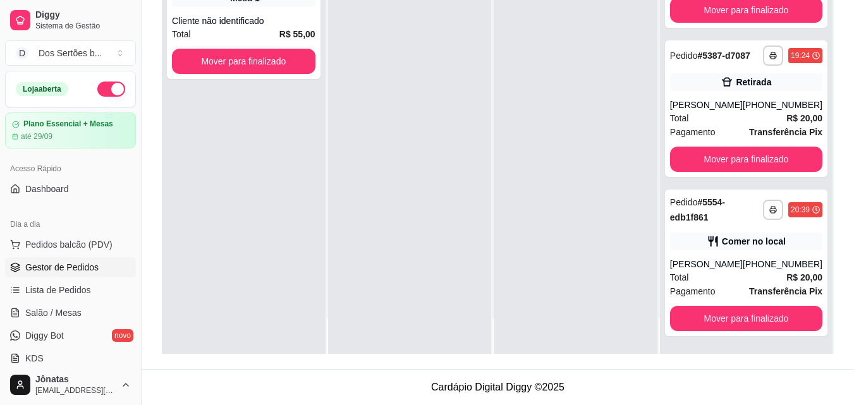
scroll to position [131, 0]
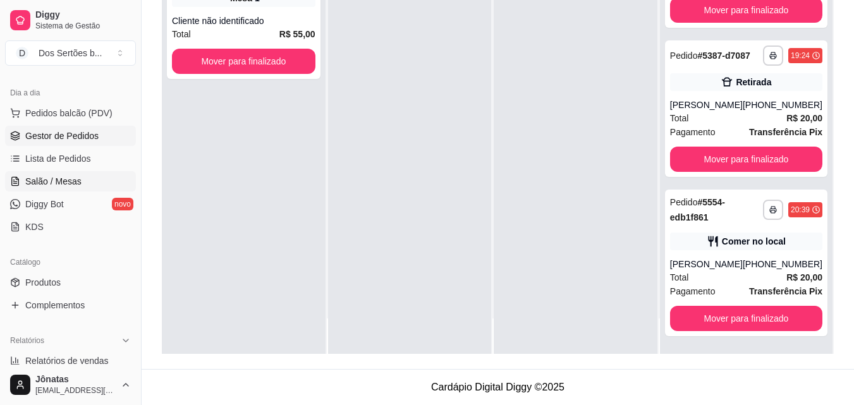
click at [35, 174] on link "Salão / Mesas" at bounding box center [70, 181] width 131 height 20
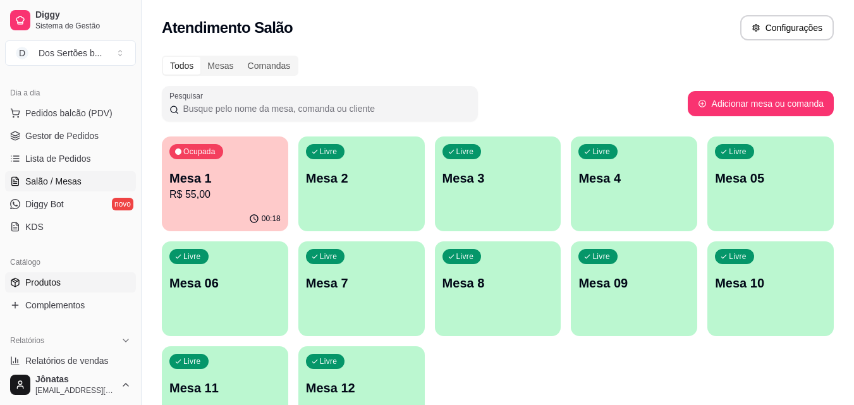
scroll to position [263, 0]
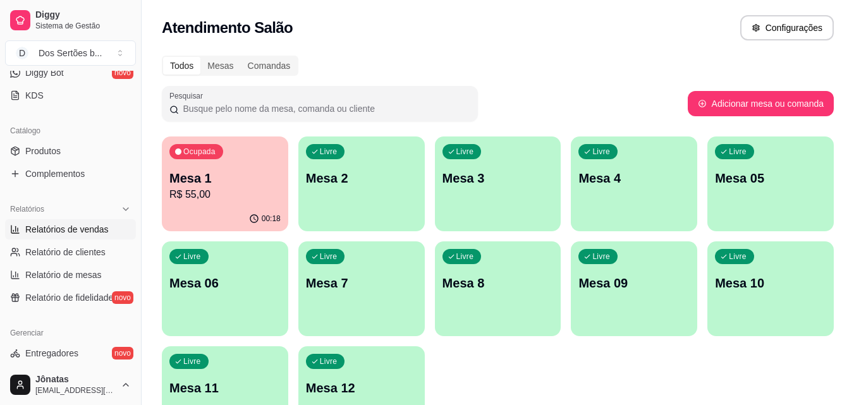
click at [59, 236] on link "Relatórios de vendas" at bounding box center [70, 229] width 131 height 20
select select "ALL"
select select "0"
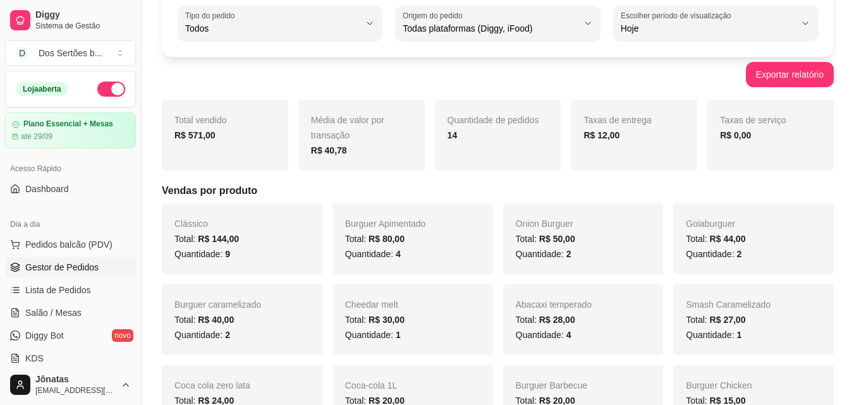
click at [38, 265] on span "Gestor de Pedidos" at bounding box center [61, 267] width 73 height 13
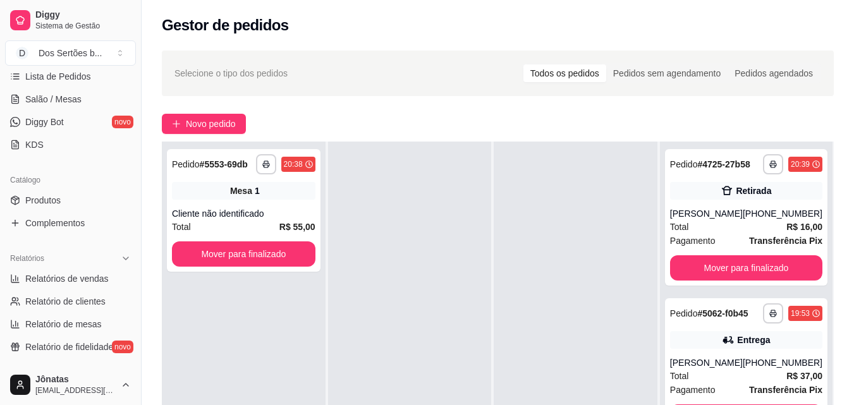
scroll to position [286, 0]
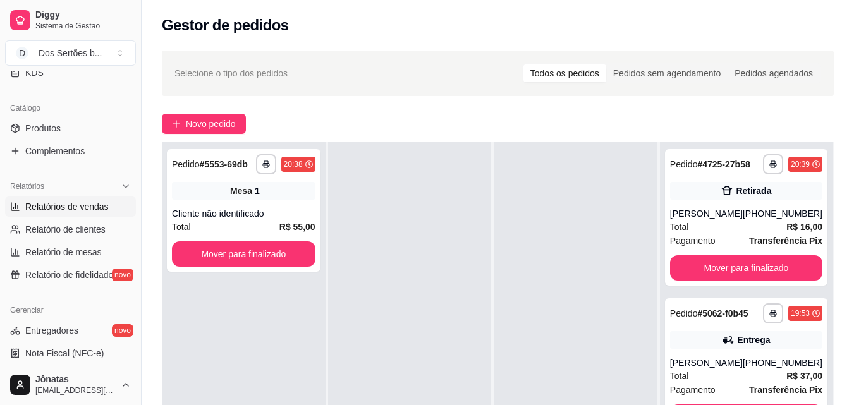
click at [22, 208] on link "Relatórios de vendas" at bounding box center [70, 206] width 131 height 20
select select "ALL"
select select "0"
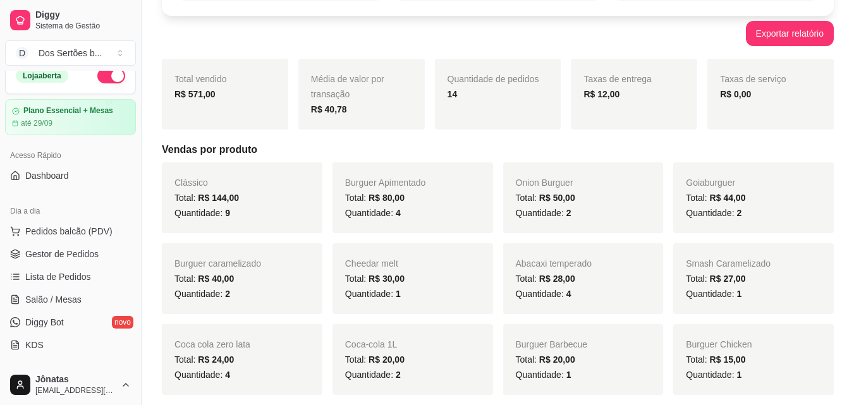
scroll to position [10, 0]
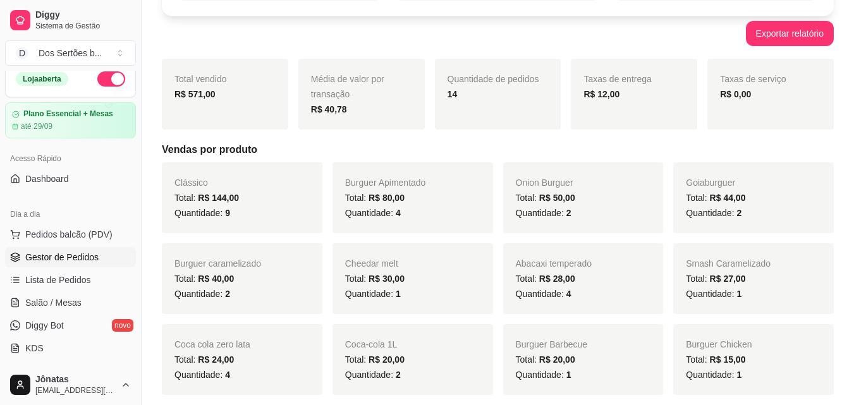
click at [61, 249] on link "Gestor de Pedidos" at bounding box center [70, 257] width 131 height 20
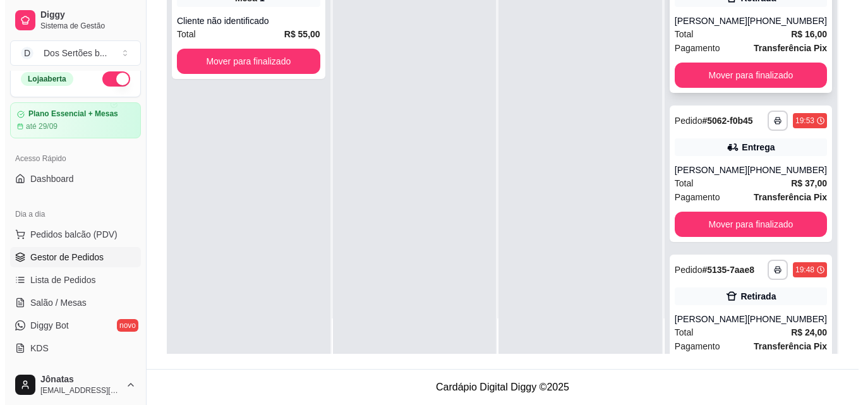
scroll to position [404, 0]
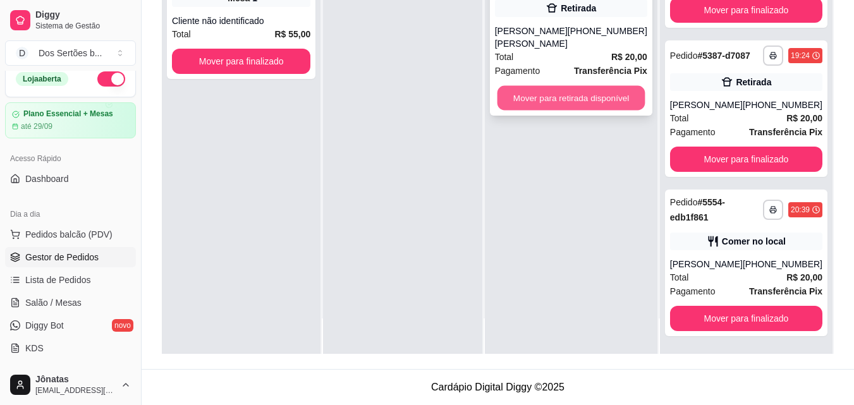
click at [567, 86] on button "Mover para retirada disponível" at bounding box center [571, 98] width 148 height 25
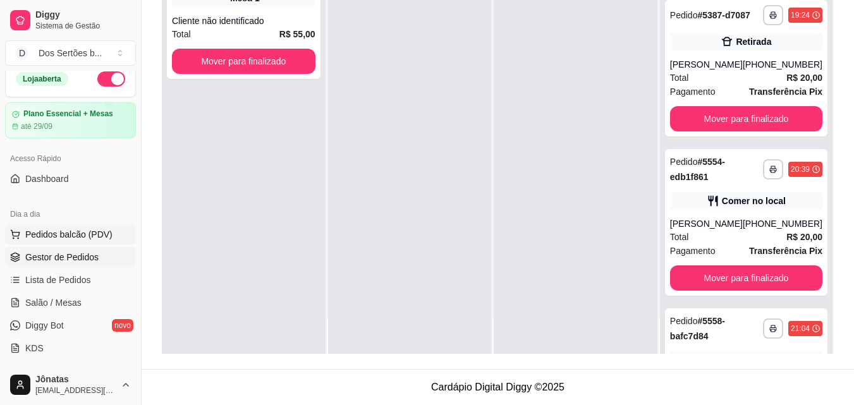
click at [82, 236] on span "Pedidos balcão (PDV)" at bounding box center [68, 234] width 87 height 13
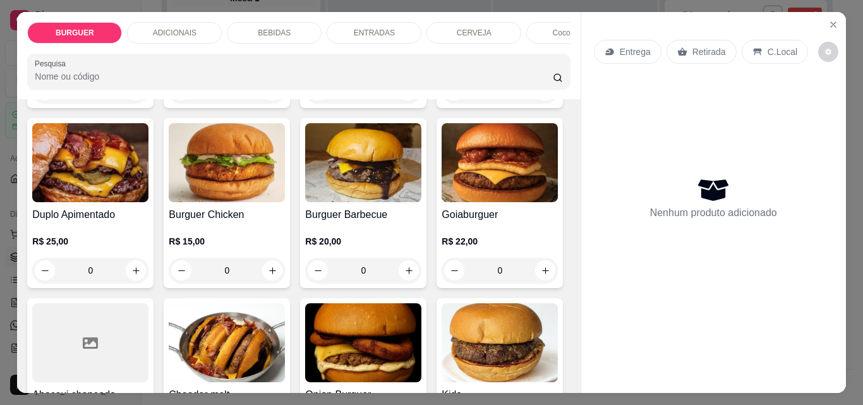
scroll to position [403, 0]
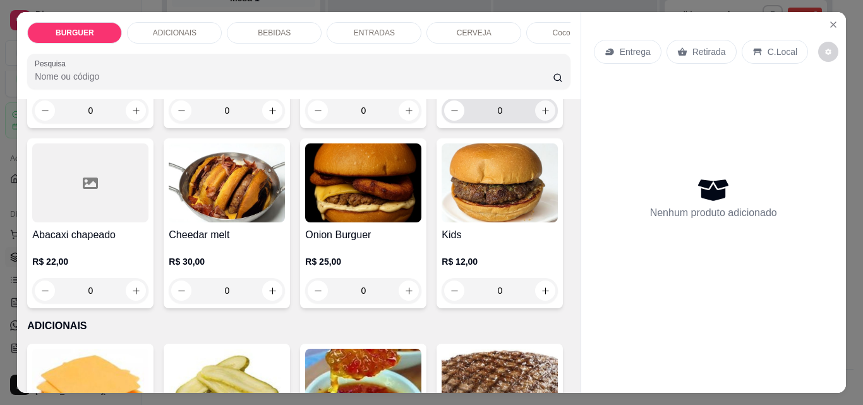
click at [541, 116] on icon "increase-product-quantity" at bounding box center [545, 110] width 9 height 9
type input "1"
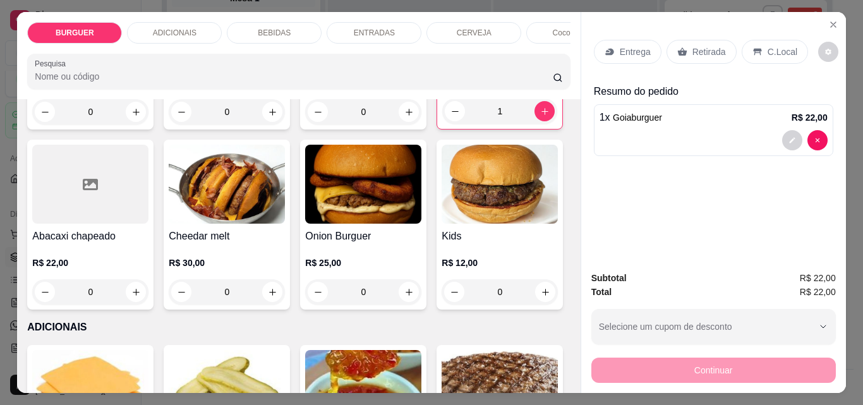
click at [607, 47] on icon at bounding box center [610, 52] width 10 height 10
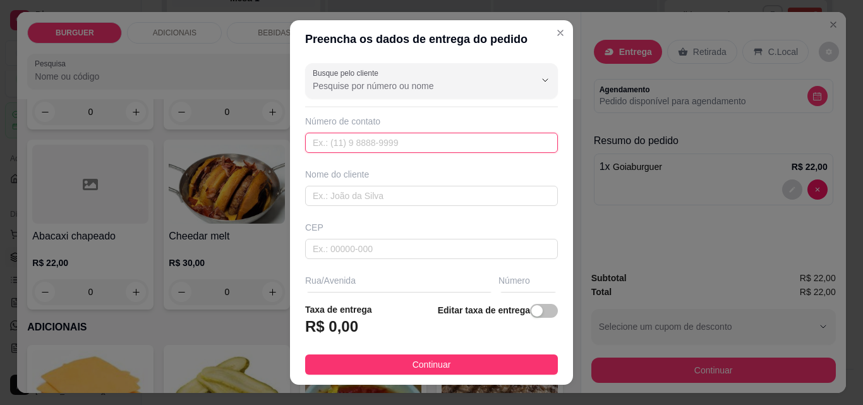
click at [314, 148] on input "text" at bounding box center [431, 143] width 253 height 20
click at [339, 90] on input "Busque pelo cliente" at bounding box center [414, 86] width 202 height 13
type input "m"
type input "Maria franc"
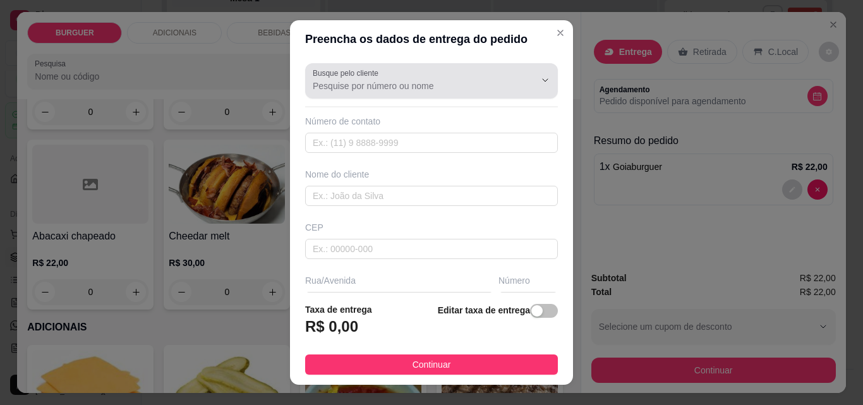
click at [522, 83] on icon "Show suggestions" at bounding box center [527, 80] width 10 height 10
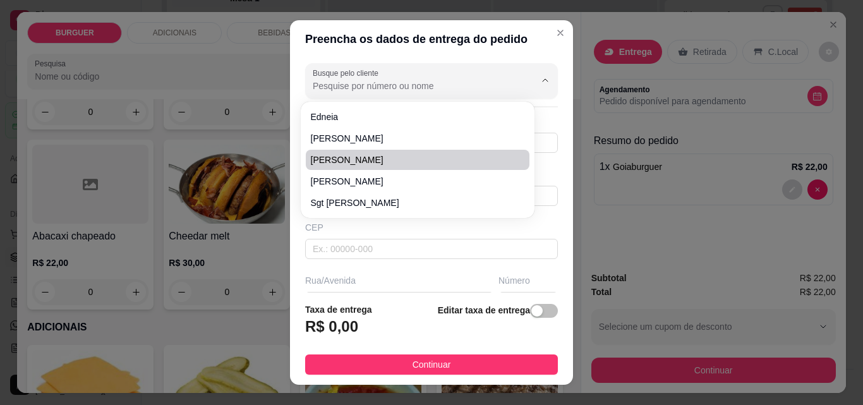
scroll to position [191, 0]
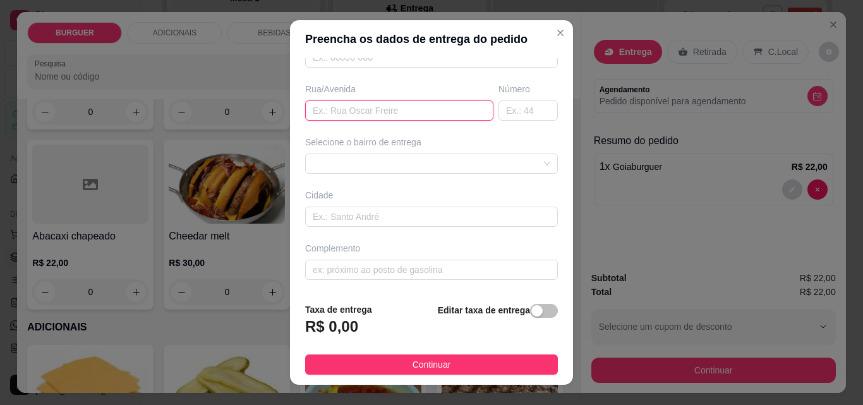
click at [315, 106] on input "text" at bounding box center [399, 110] width 188 height 20
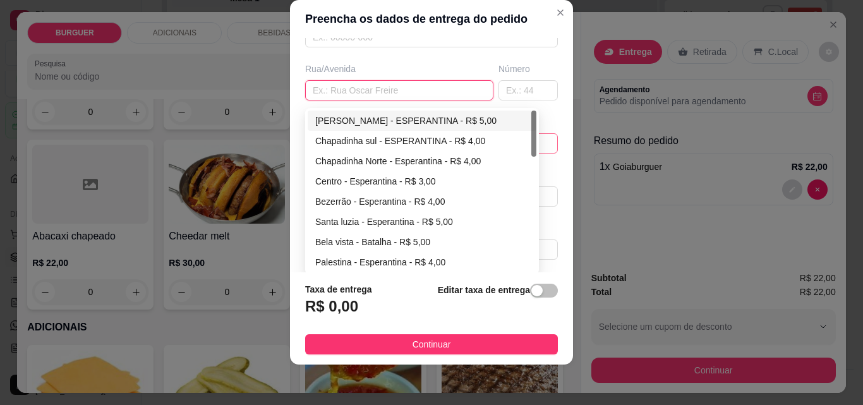
click at [325, 137] on div "67d0a9f2ac621123795caa57 67d0aa4c10a7c36e1d729bd0 [PERSON_NAME] - ESPERANTINA -…" at bounding box center [431, 143] width 253 height 20
click at [338, 177] on div "Centro - Esperantina - R$ 3,00" at bounding box center [422, 181] width 214 height 14
type input "Esperantina"
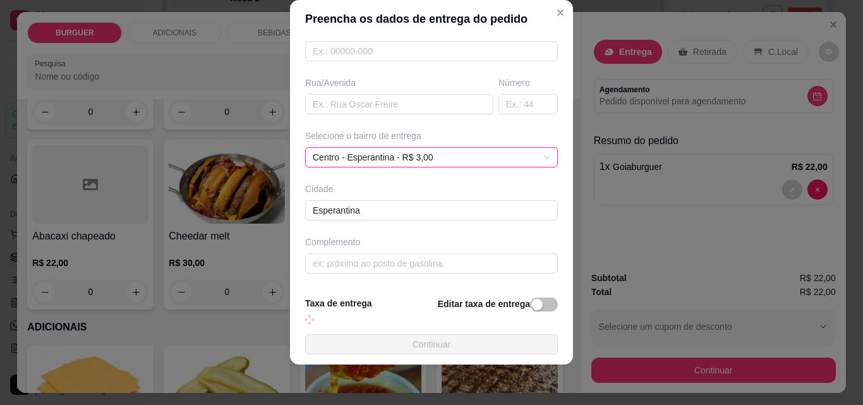
scroll to position [191, 0]
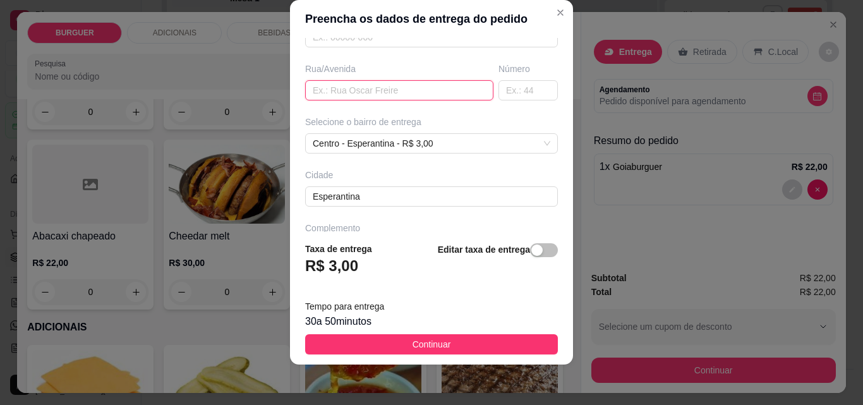
click at [314, 92] on input "text" at bounding box center [399, 90] width 188 height 20
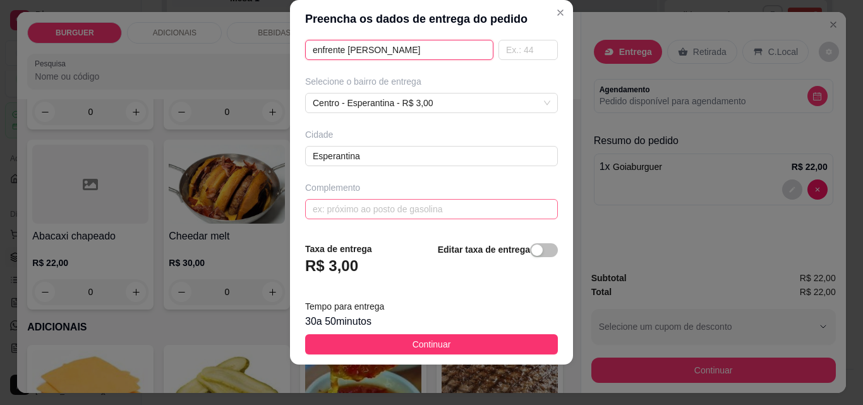
type input "enfrente ao bosco"
click at [320, 215] on input "text" at bounding box center [431, 209] width 253 height 20
type input "prédio"
click at [386, 53] on input "enfrente ao bosco" at bounding box center [399, 50] width 188 height 20
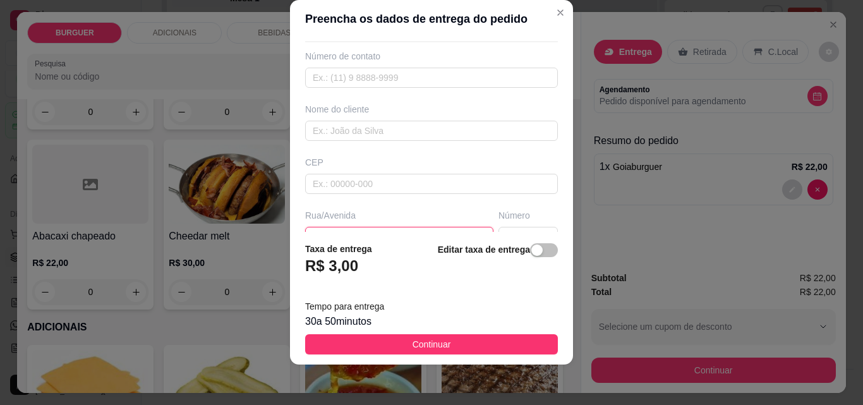
scroll to position [0, 0]
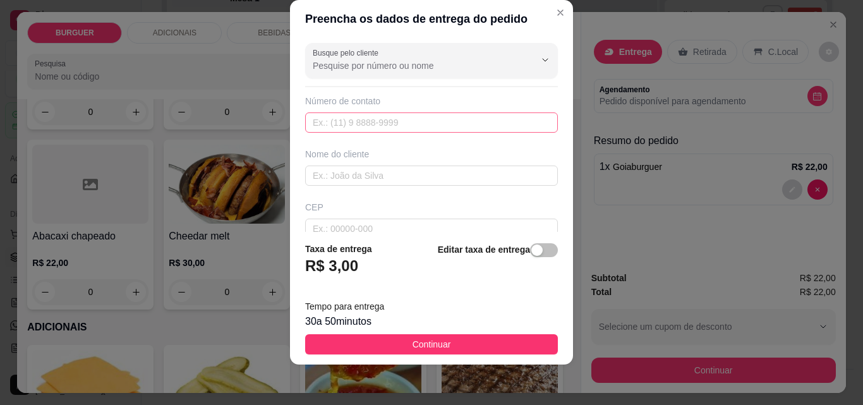
type input "enfrente ao bosco variedades"
click at [323, 126] on input "text" at bounding box center [431, 122] width 253 height 20
type input "(86) 9410-4127"
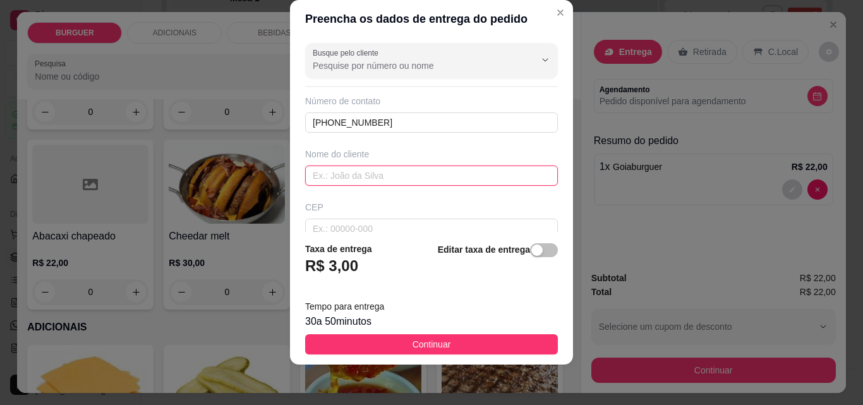
click at [329, 168] on input "text" at bounding box center [431, 176] width 253 height 20
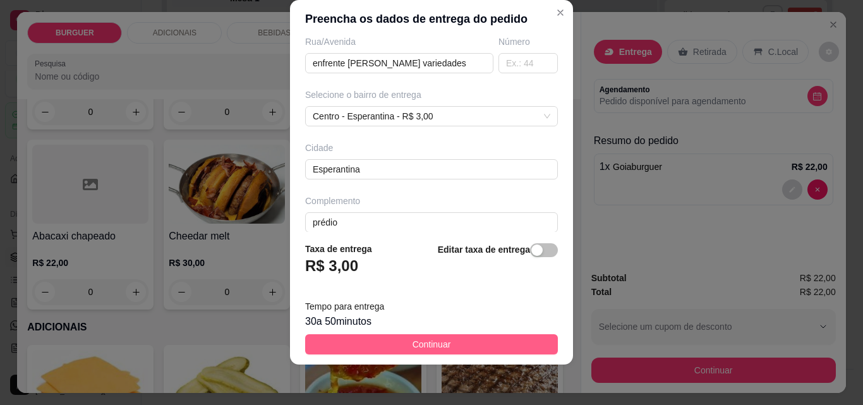
type input "Maria Clara Franco"
click at [423, 347] on span "Continuar" at bounding box center [432, 344] width 39 height 14
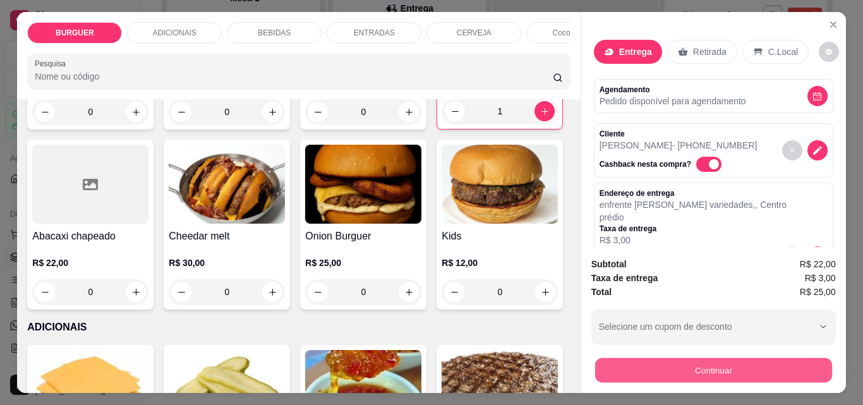
click at [741, 365] on button "Continuar" at bounding box center [713, 370] width 237 height 25
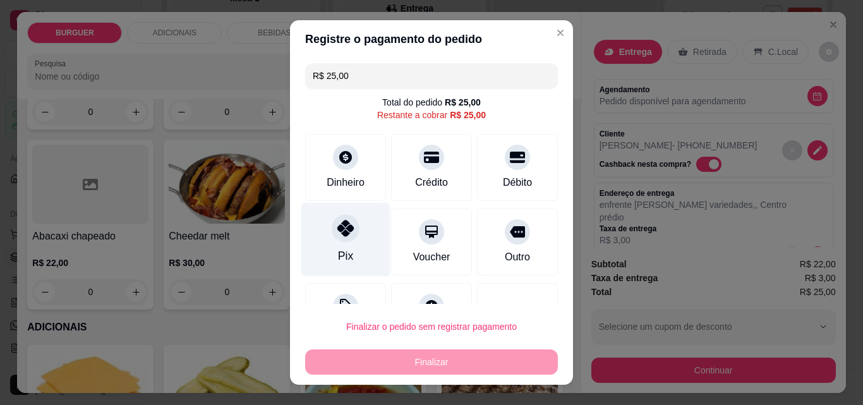
click at [337, 236] on icon at bounding box center [345, 228] width 16 height 16
type input "R$ 0,00"
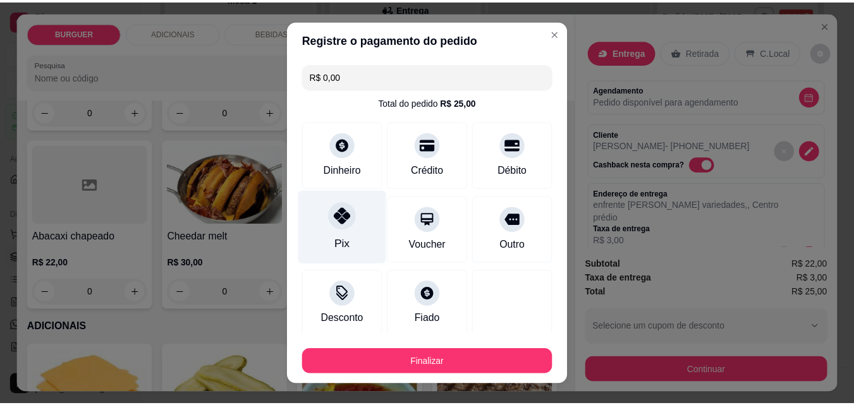
scroll to position [74, 0]
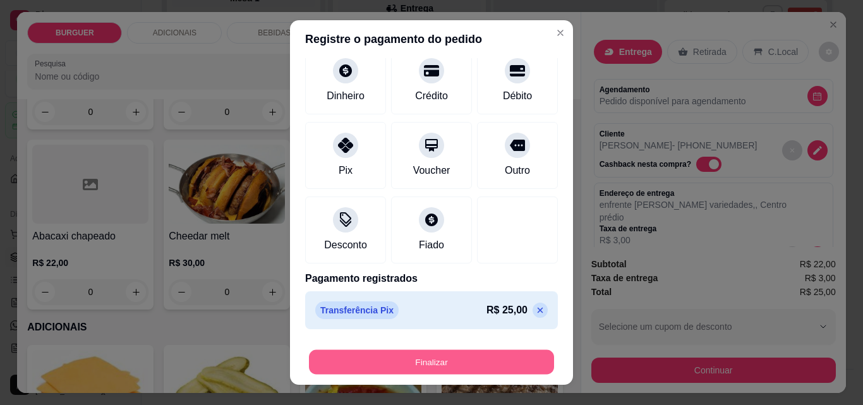
click at [512, 358] on button "Finalizar" at bounding box center [431, 362] width 245 height 25
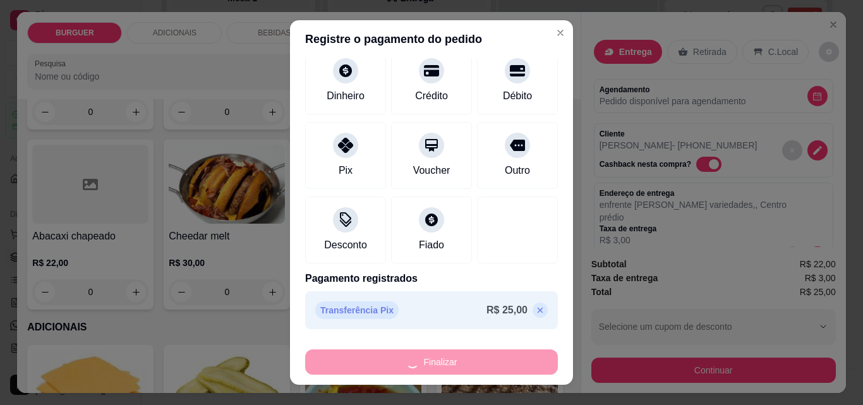
type input "0"
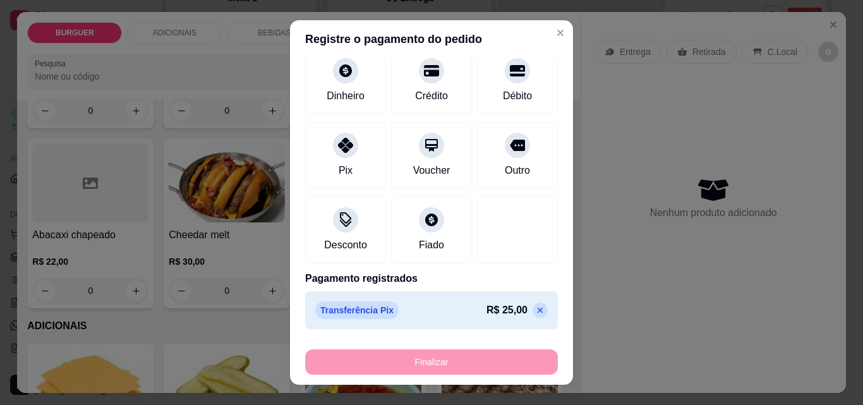
type input "-R$ 25,00"
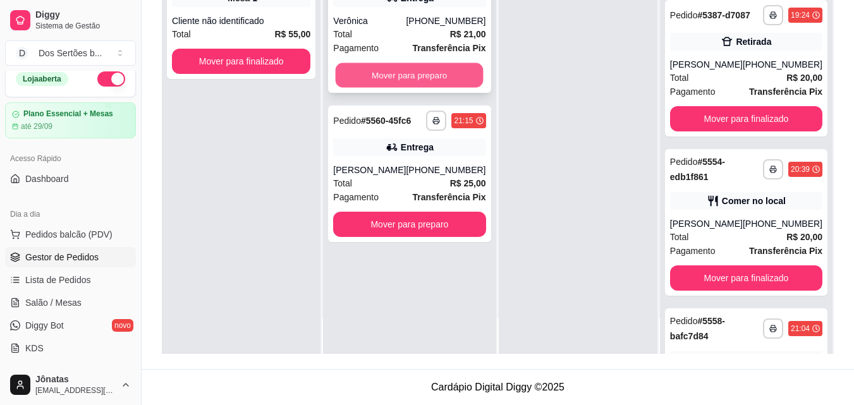
click at [383, 84] on button "Mover para preparo" at bounding box center [409, 75] width 148 height 25
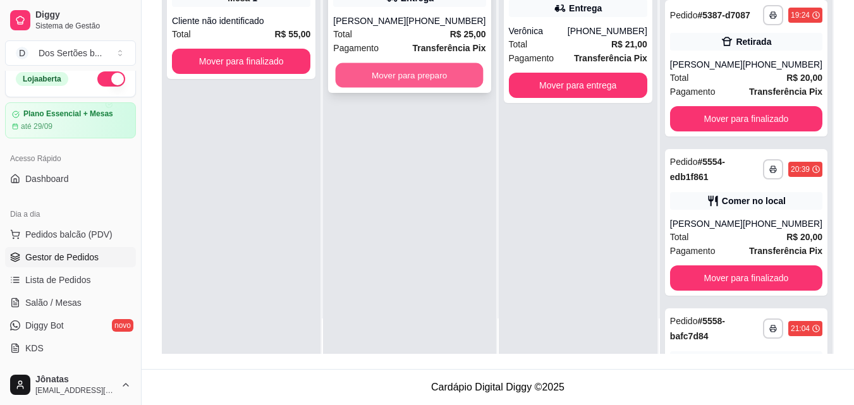
click at [416, 73] on button "Mover para preparo" at bounding box center [409, 75] width 148 height 25
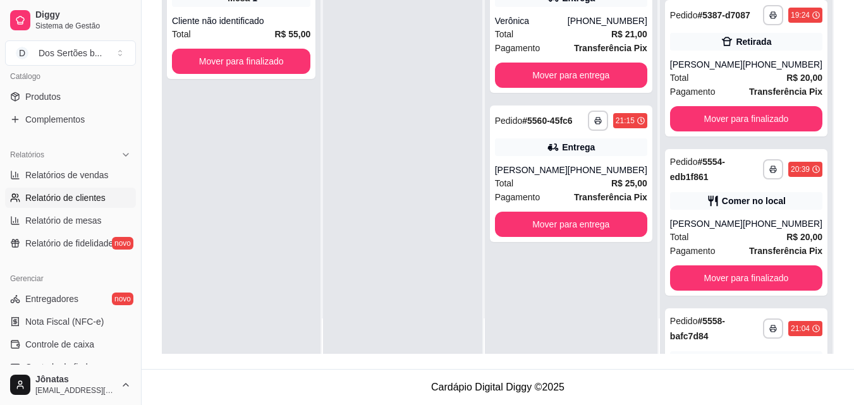
scroll to position [102, 0]
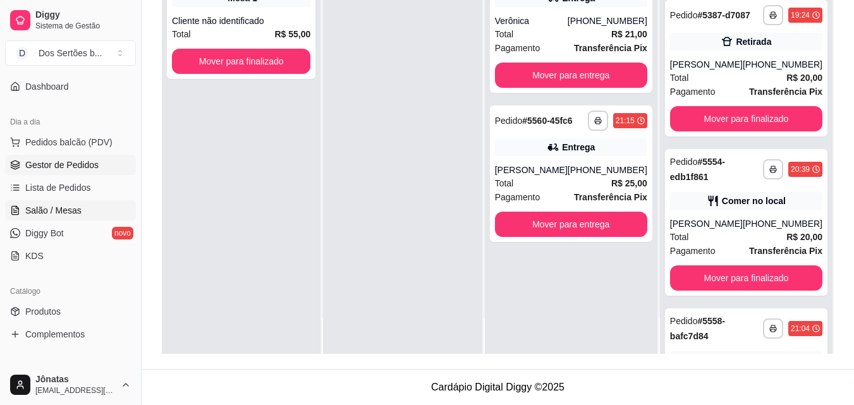
click at [55, 206] on span "Salão / Mesas" at bounding box center [53, 210] width 56 height 13
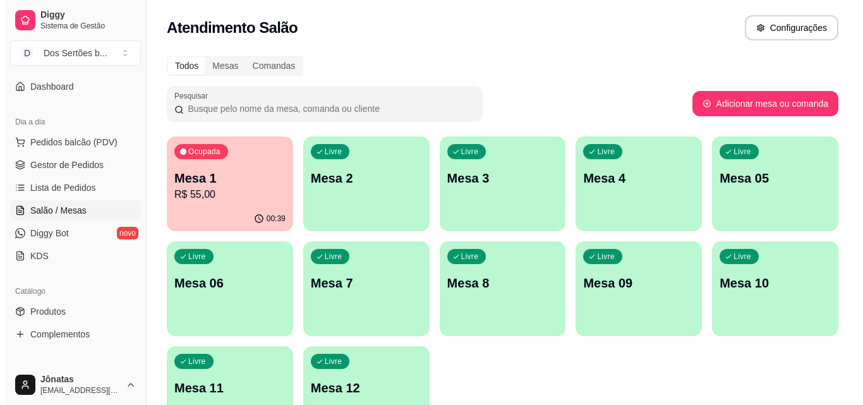
scroll to position [87, 0]
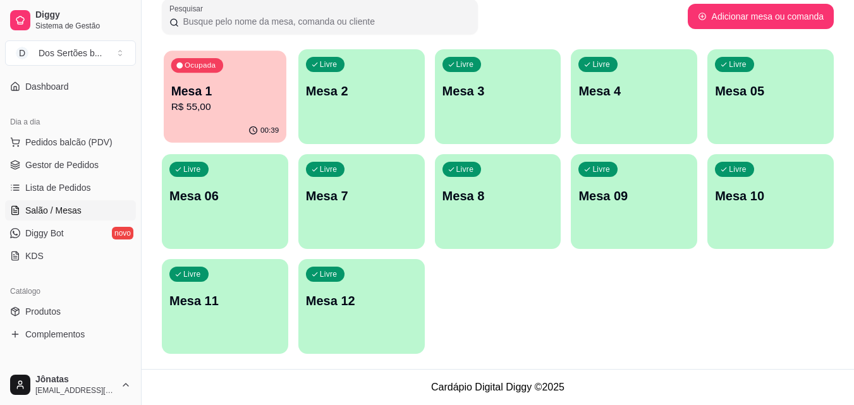
click at [228, 99] on p "Mesa 1" at bounding box center [225, 91] width 108 height 17
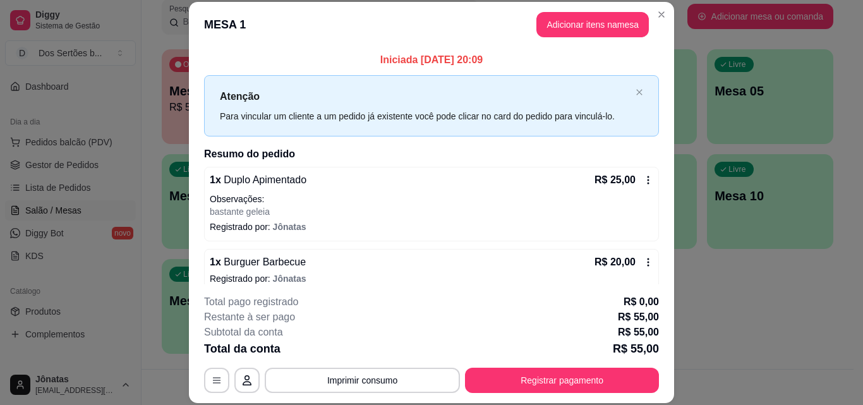
scroll to position [66, 0]
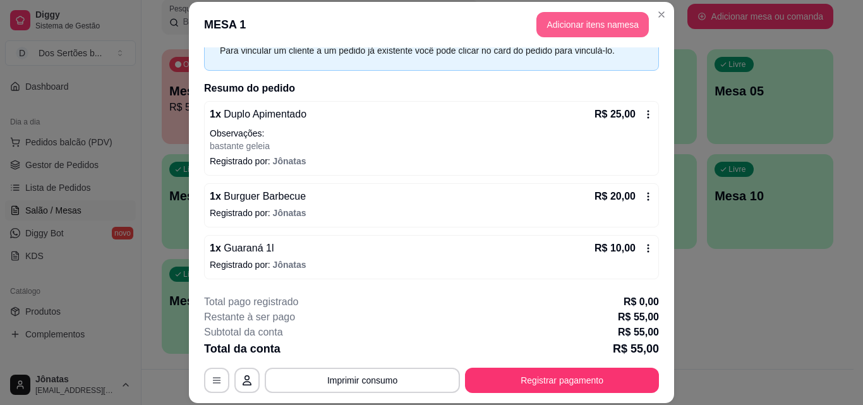
click at [543, 23] on button "Adicionar itens na mesa" at bounding box center [592, 24] width 112 height 25
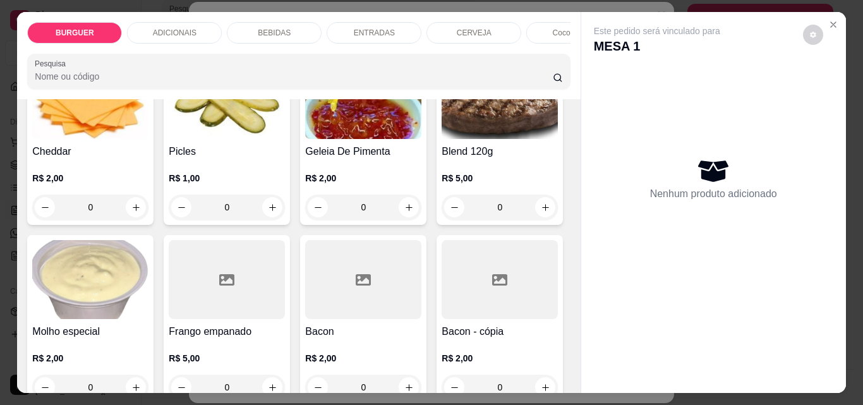
scroll to position [521, 0]
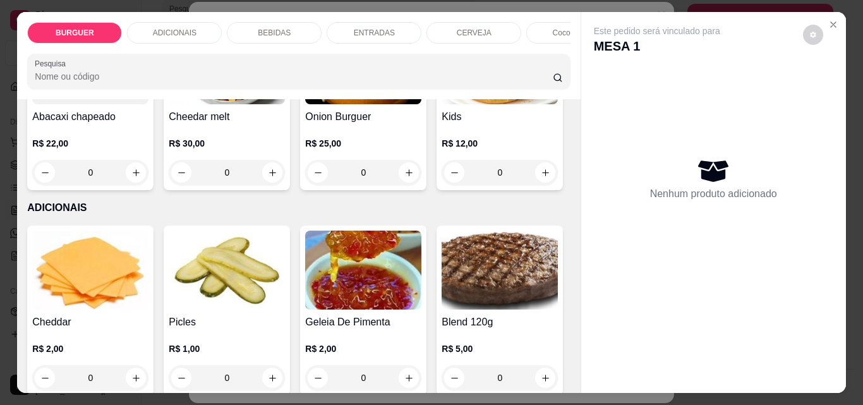
click at [351, 33] on div "ENTRADAS" at bounding box center [374, 32] width 95 height 21
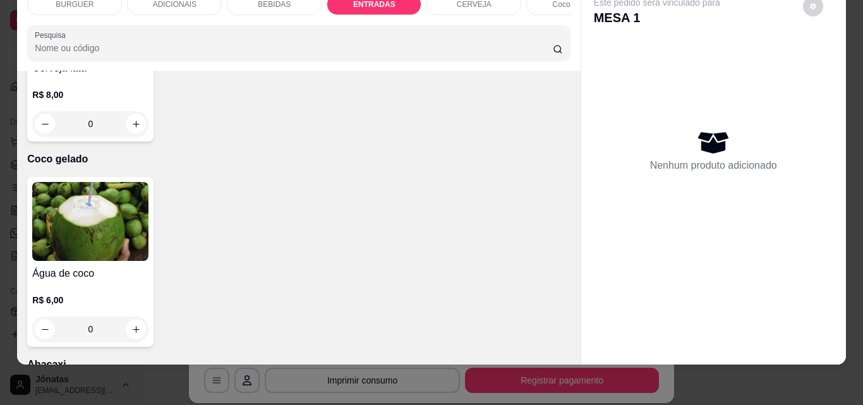
scroll to position [2572, 0]
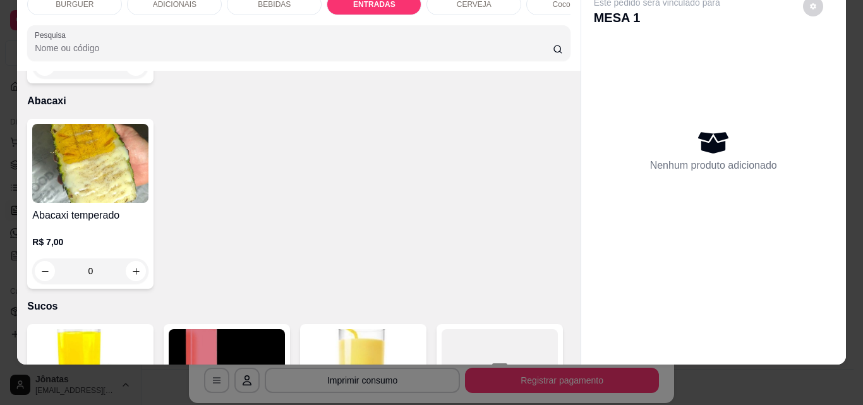
type input "1"
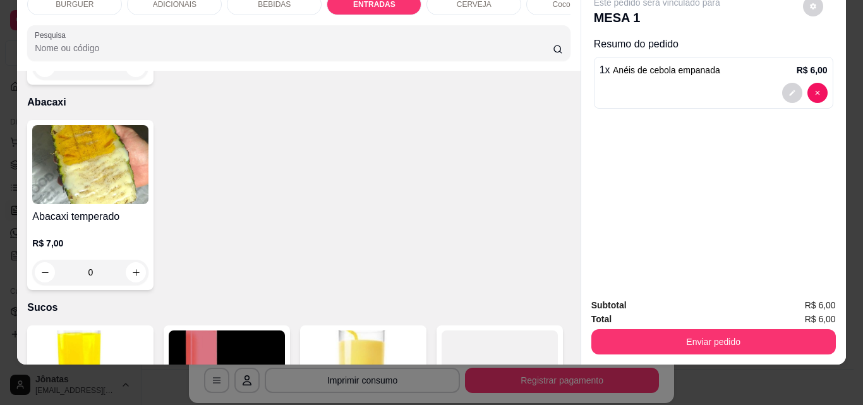
scroll to position [2573, 0]
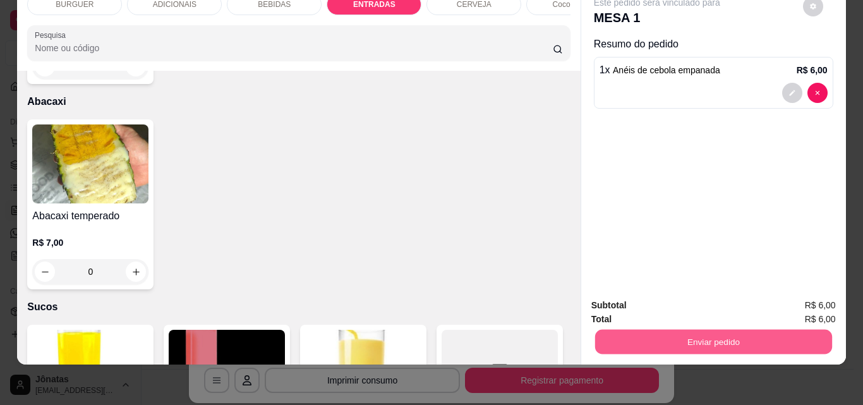
click at [643, 333] on button "Enviar pedido" at bounding box center [713, 341] width 237 height 25
click at [697, 296] on button "Registrar cliente" at bounding box center [718, 300] width 81 height 23
click at [726, 332] on button "Enviar pedido" at bounding box center [713, 341] width 237 height 25
click at [791, 295] on button "Enviar pedido" at bounding box center [802, 300] width 69 height 23
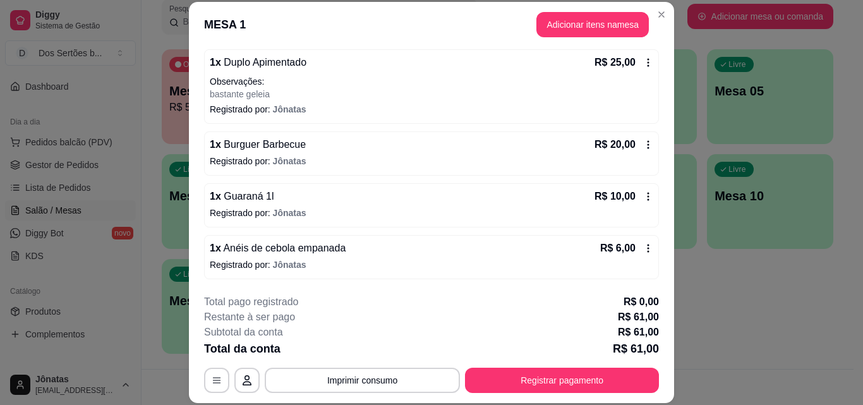
scroll to position [39, 0]
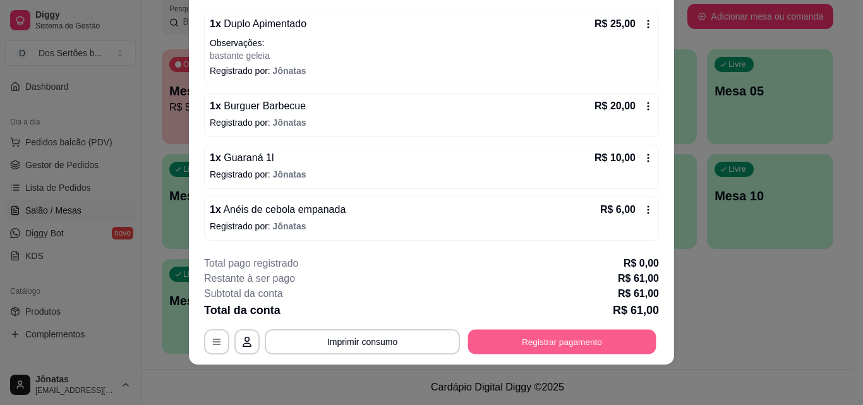
click at [507, 341] on button "Registrar pagamento" at bounding box center [562, 341] width 188 height 25
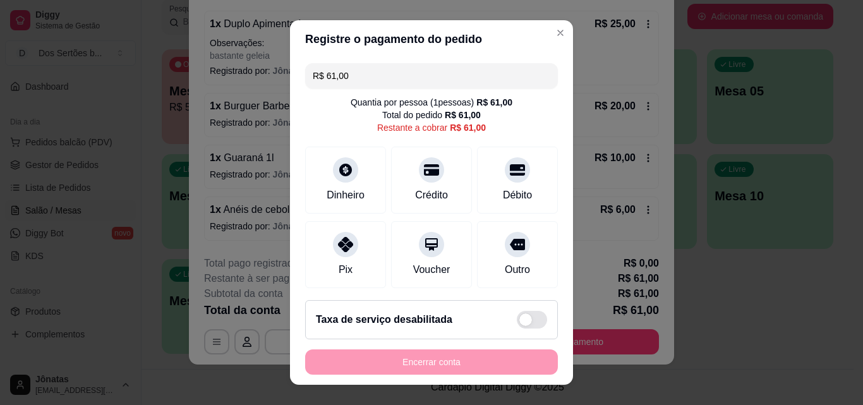
click at [545, 196] on div "R$ 61,00 Quantia por pessoa ( 1 pessoas) R$ 61,00 Total do pedido R$ 61,00 Rest…" at bounding box center [431, 174] width 283 height 232
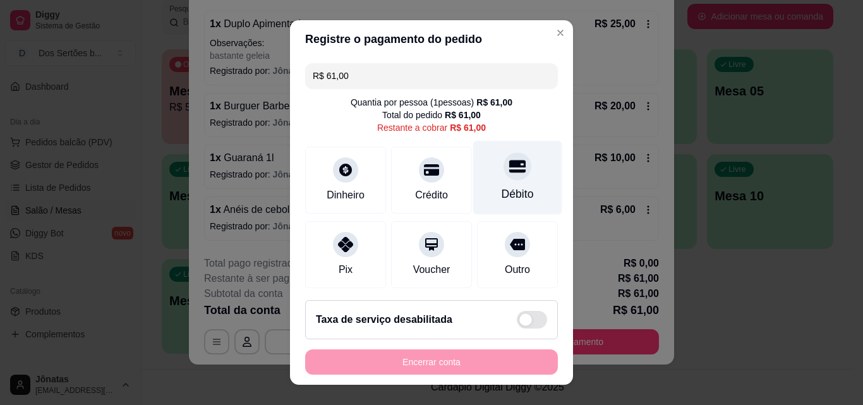
click at [522, 197] on div "Débito" at bounding box center [517, 178] width 89 height 74
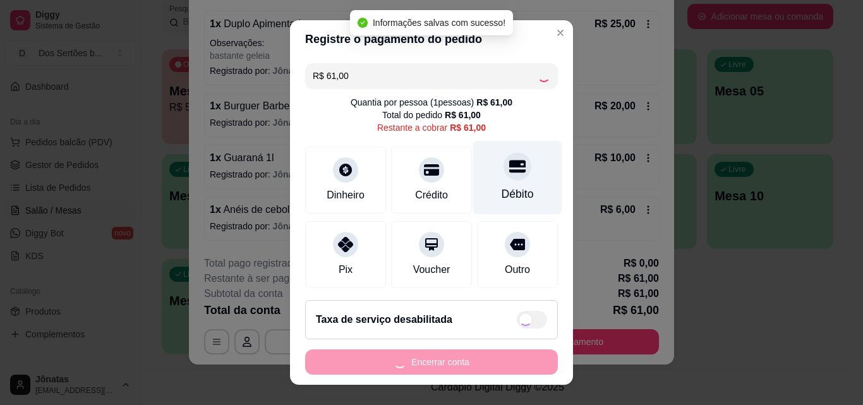
type input "R$ 0,00"
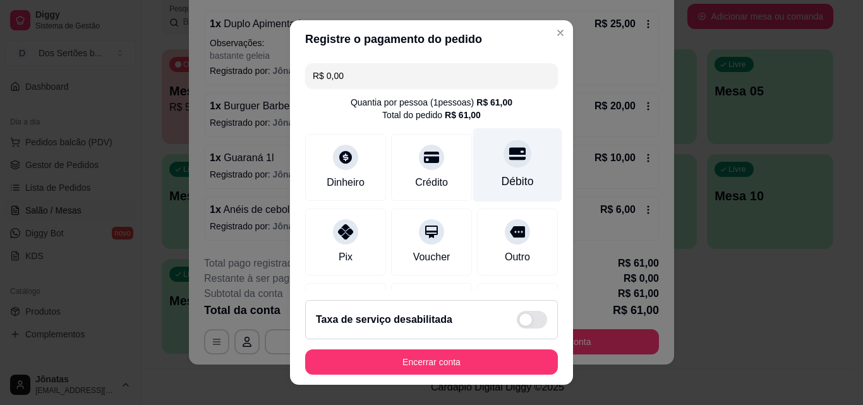
scroll to position [146, 0]
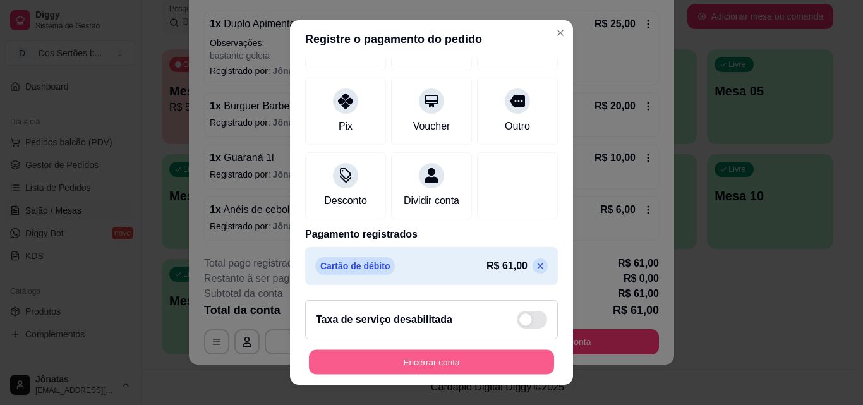
click at [463, 355] on button "Encerrar conta" at bounding box center [431, 362] width 245 height 25
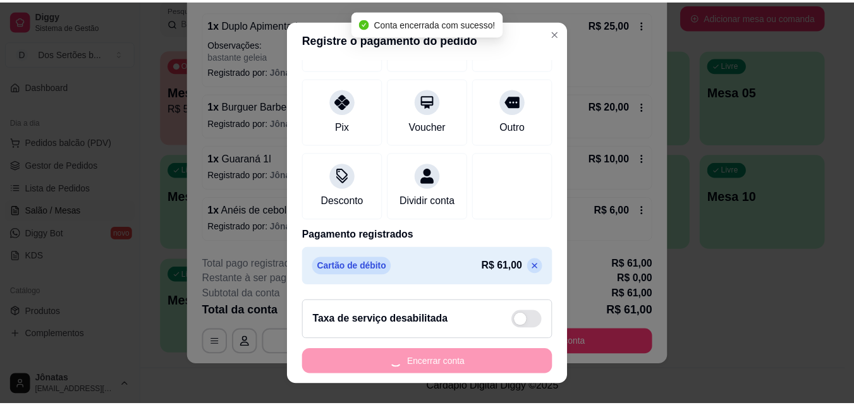
scroll to position [0, 0]
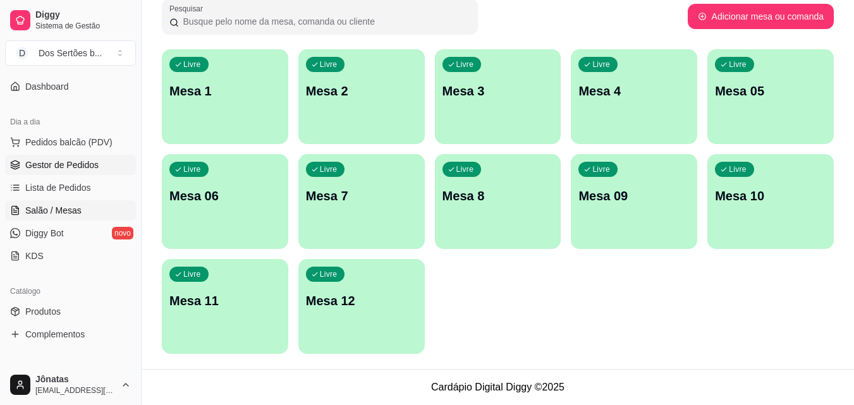
click at [16, 167] on icon at bounding box center [15, 165] width 10 height 10
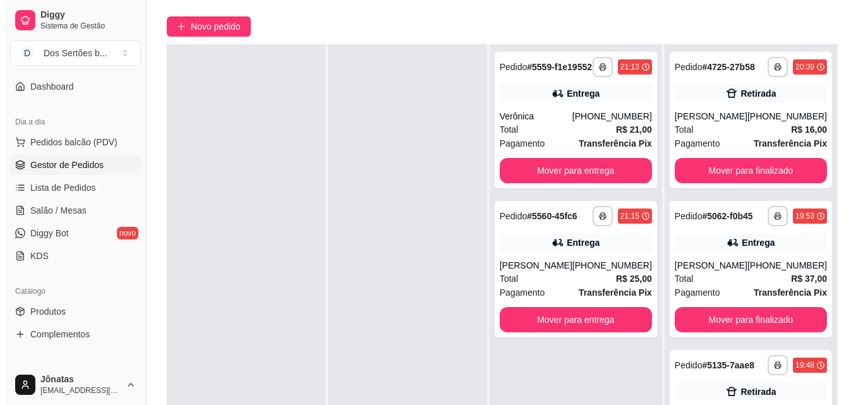
scroll to position [140, 0]
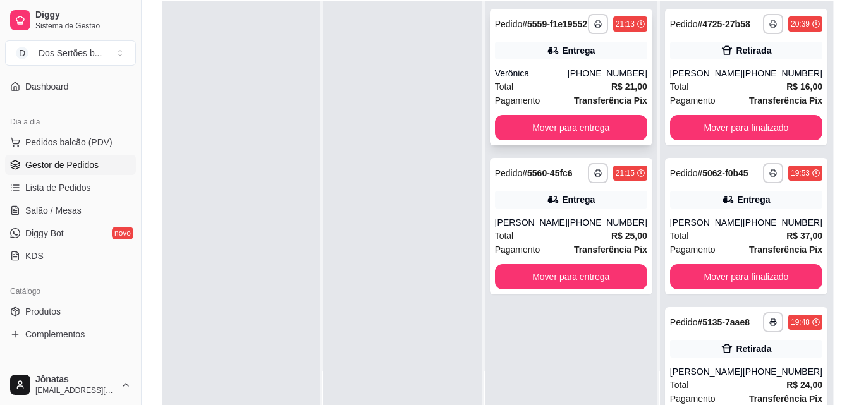
click at [567, 80] on div "Verônica" at bounding box center [531, 73] width 73 height 13
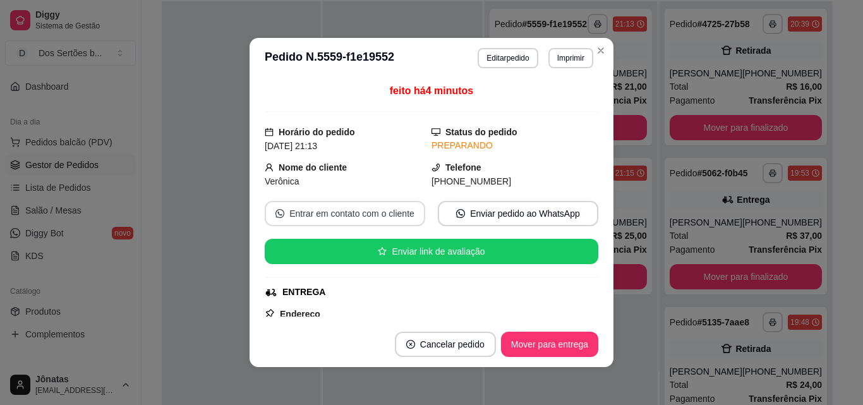
scroll to position [297, 0]
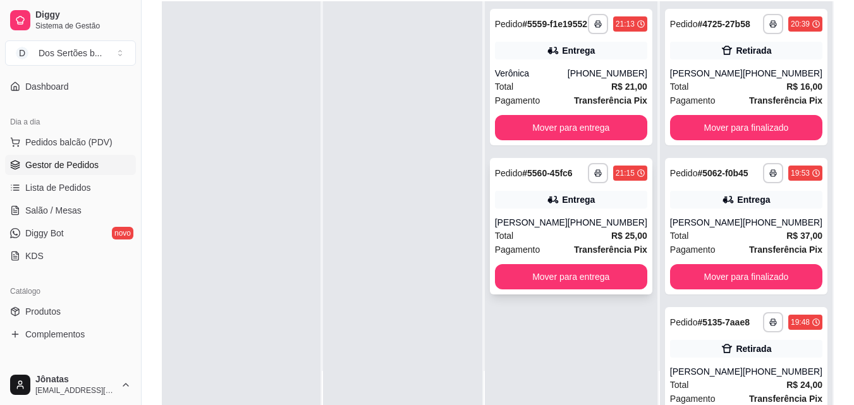
click at [529, 208] on div "Entrega" at bounding box center [571, 200] width 152 height 18
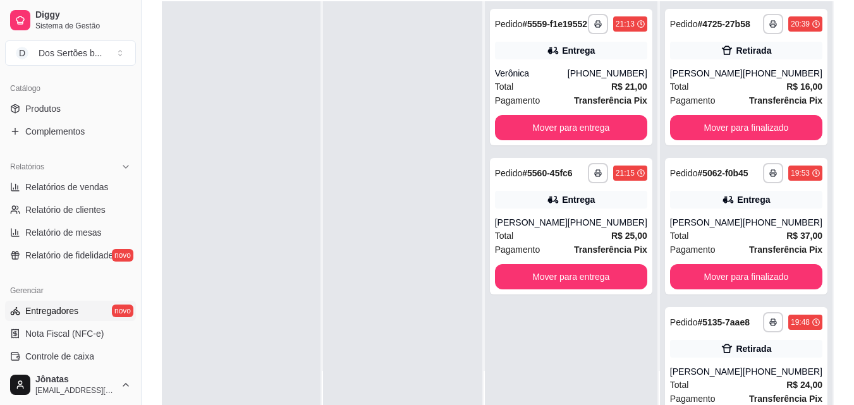
scroll to position [414, 0]
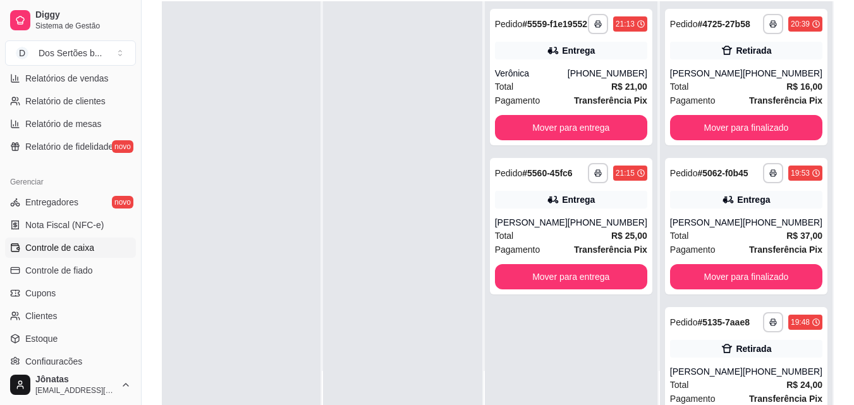
click at [57, 246] on span "Controle de caixa" at bounding box center [59, 247] width 69 height 13
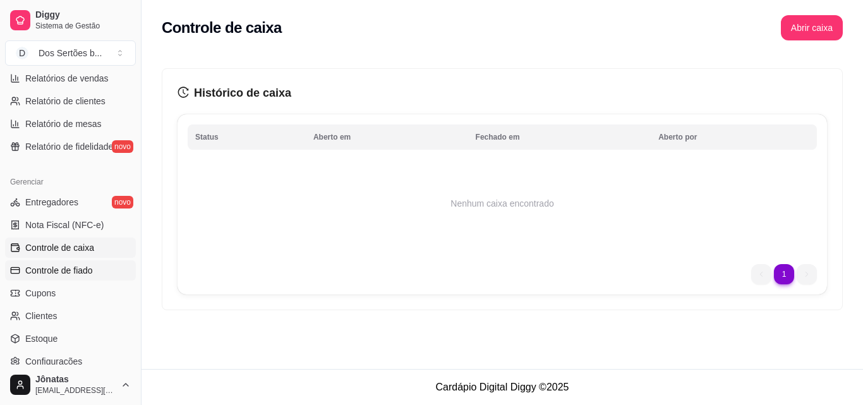
click at [52, 269] on span "Controle de fiado" at bounding box center [59, 270] width 68 height 13
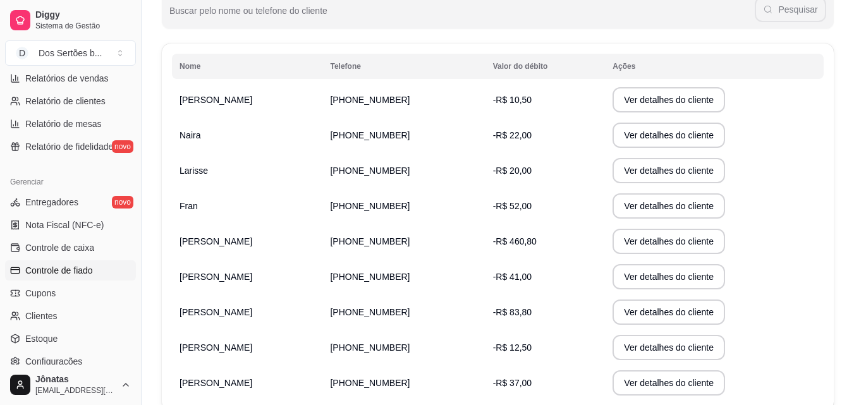
scroll to position [260, 0]
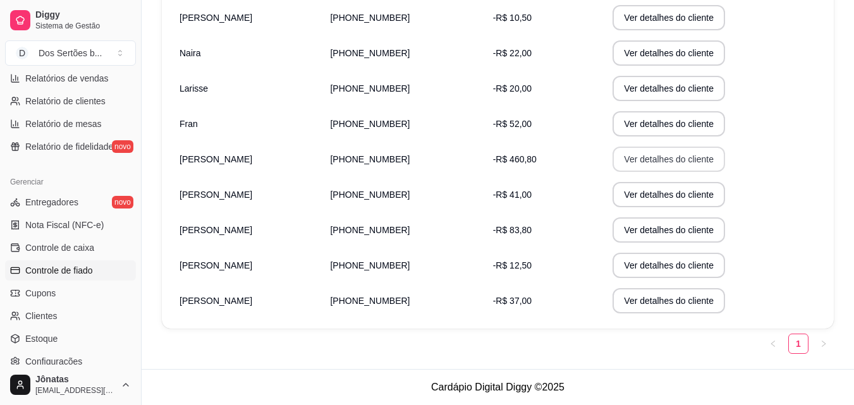
click at [634, 164] on button "Ver detalhes do cliente" at bounding box center [668, 159] width 112 height 25
click at [630, 191] on button "Ver detalhes do cliente" at bounding box center [668, 195] width 109 height 25
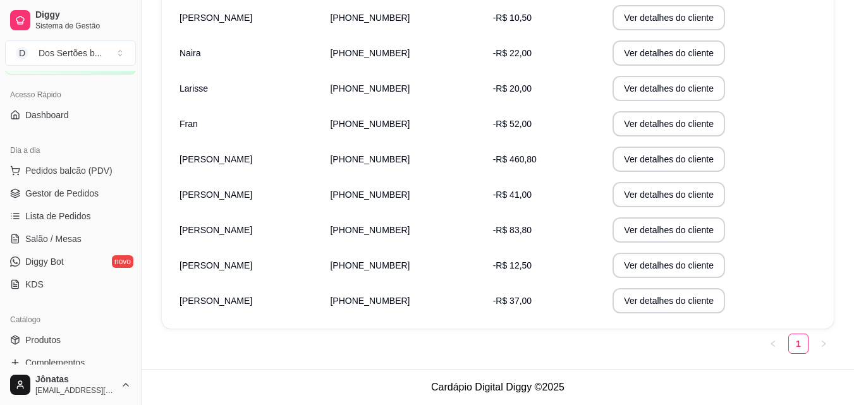
scroll to position [0, 0]
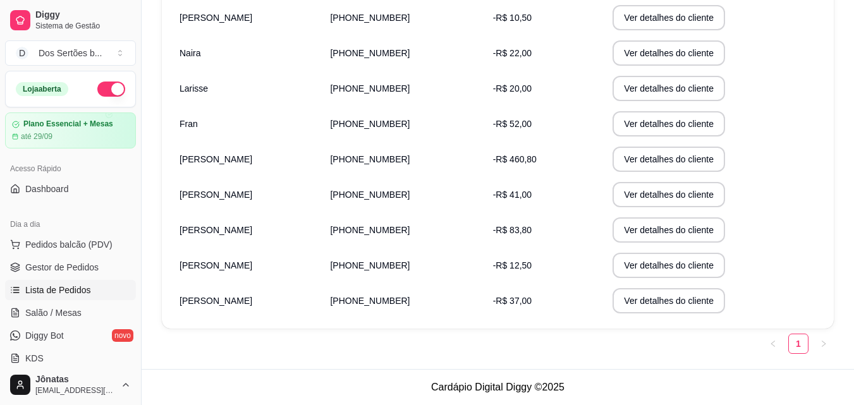
click at [76, 284] on span "Lista de Pedidos" at bounding box center [58, 290] width 66 height 13
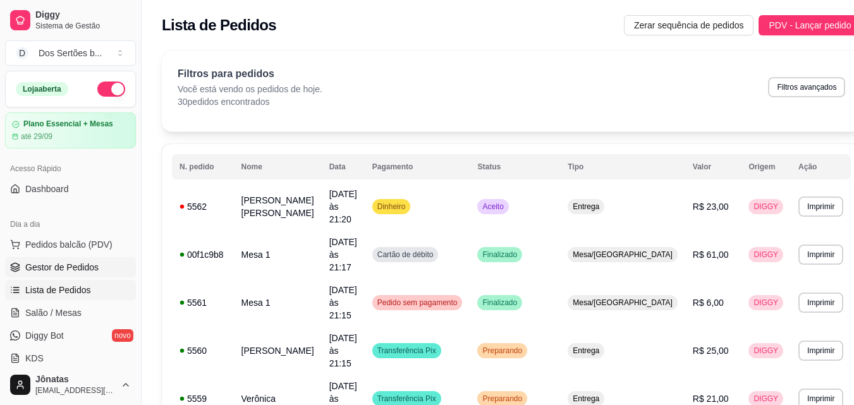
click at [78, 267] on span "Gestor de Pedidos" at bounding box center [61, 267] width 73 height 13
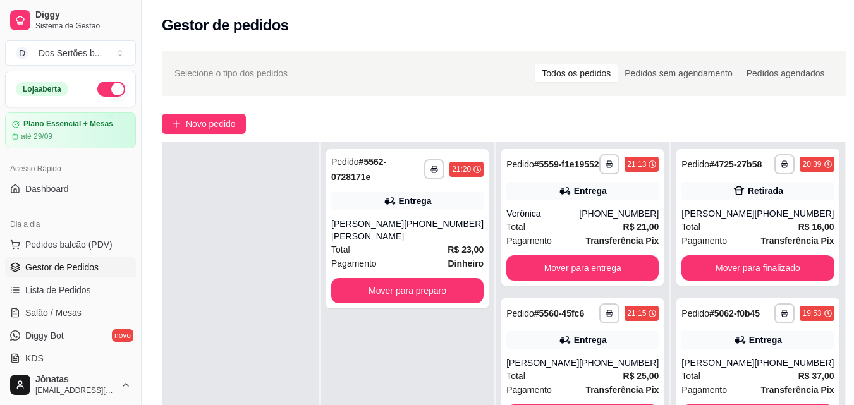
scroll to position [193, 0]
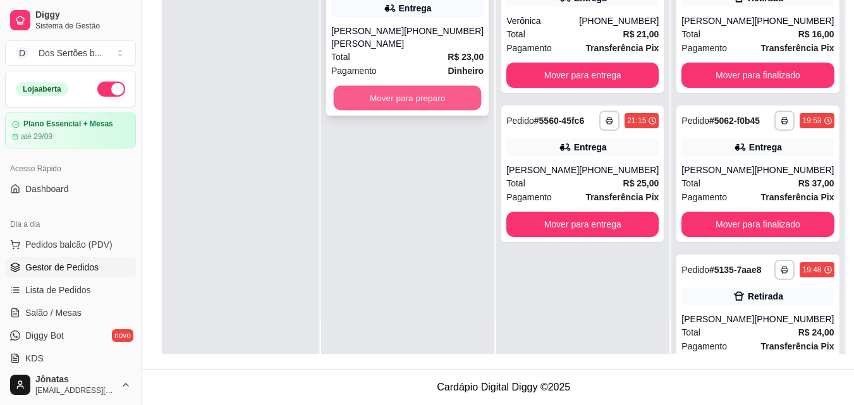
click at [405, 87] on button "Mover para preparo" at bounding box center [408, 98] width 148 height 25
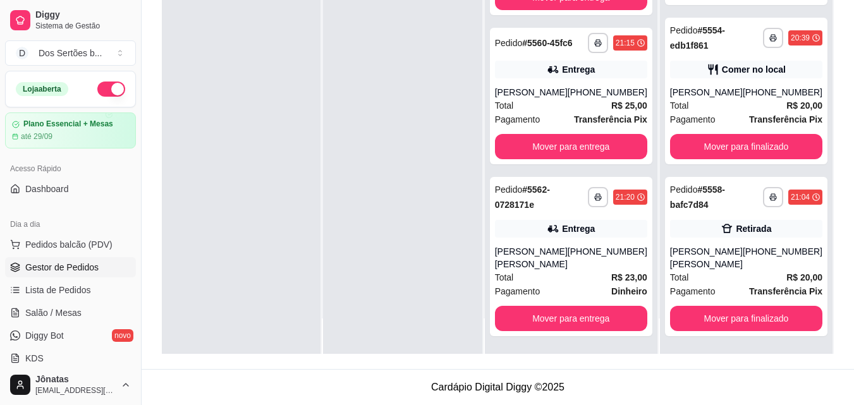
scroll to position [0, 0]
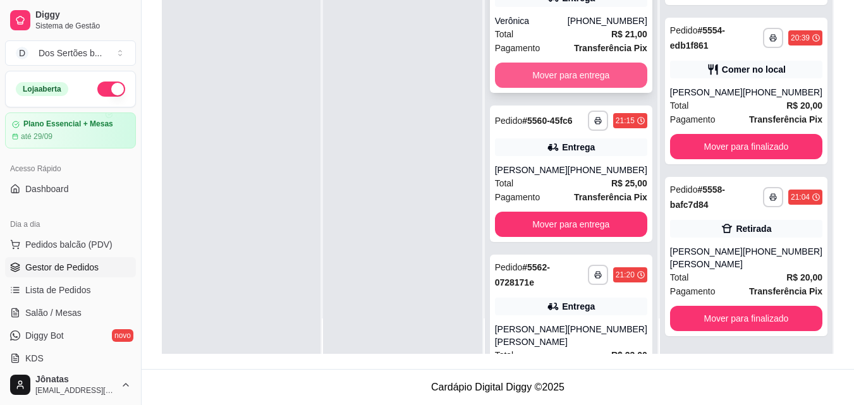
click at [531, 85] on button "Mover para entrega" at bounding box center [571, 75] width 152 height 25
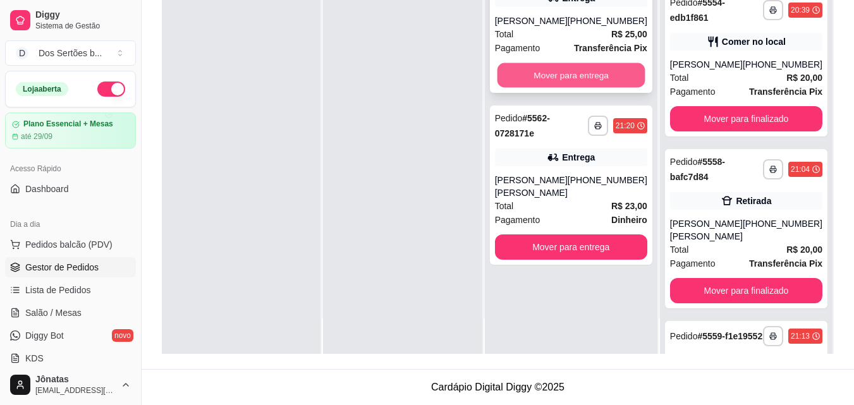
click at [548, 80] on button "Mover para entrega" at bounding box center [571, 75] width 148 height 25
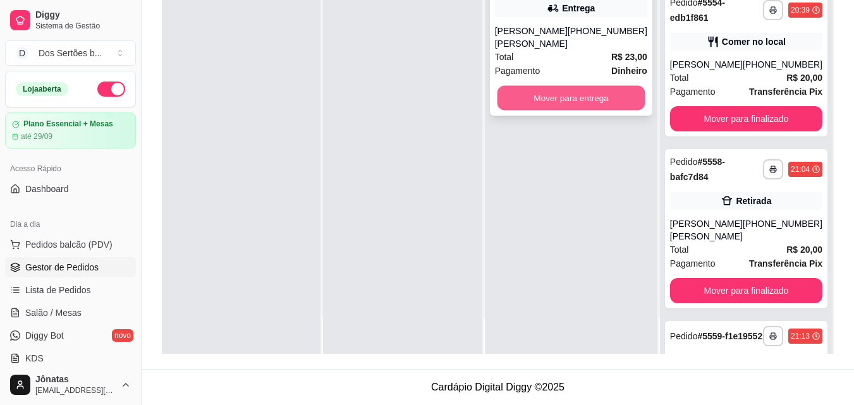
click at [562, 86] on button "Mover para entrega" at bounding box center [571, 98] width 148 height 25
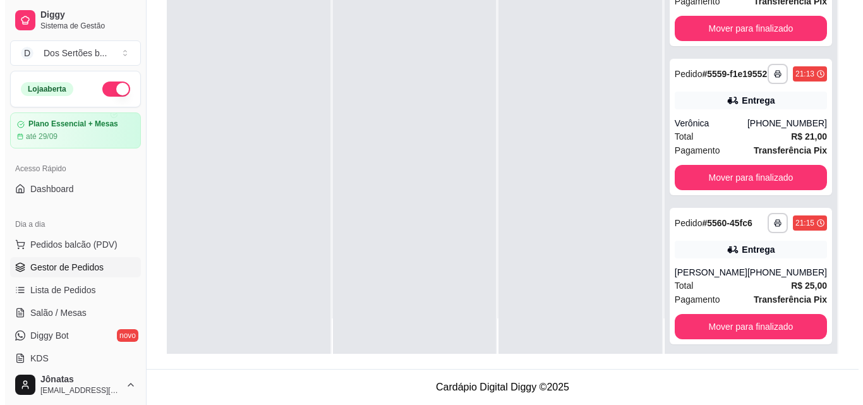
scroll to position [1041, 0]
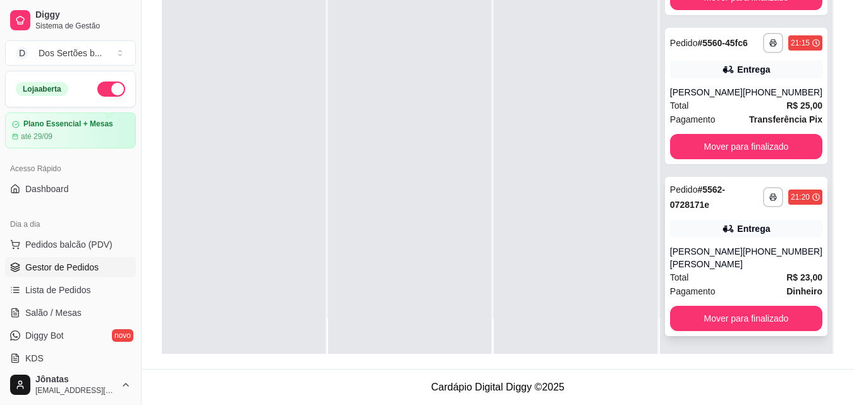
click at [711, 259] on div "Anna Beatriz" at bounding box center [706, 257] width 73 height 25
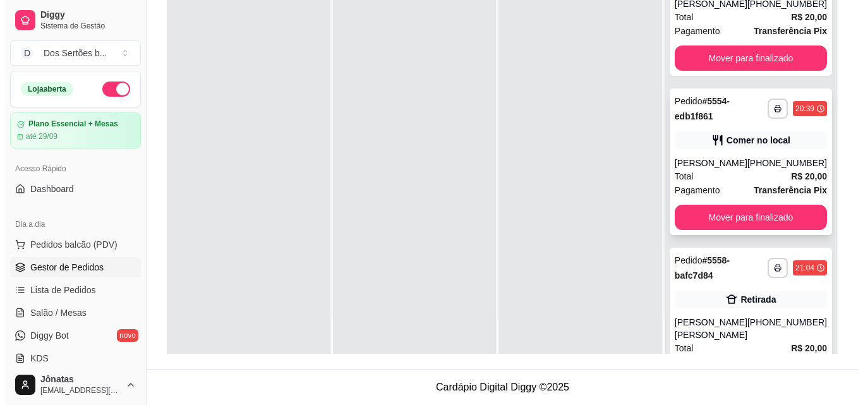
scroll to position [577, 0]
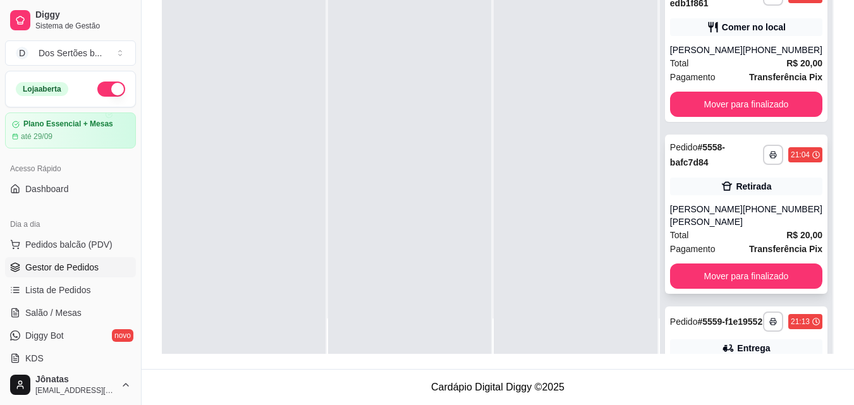
click at [699, 195] on div "Retirada" at bounding box center [746, 187] width 152 height 18
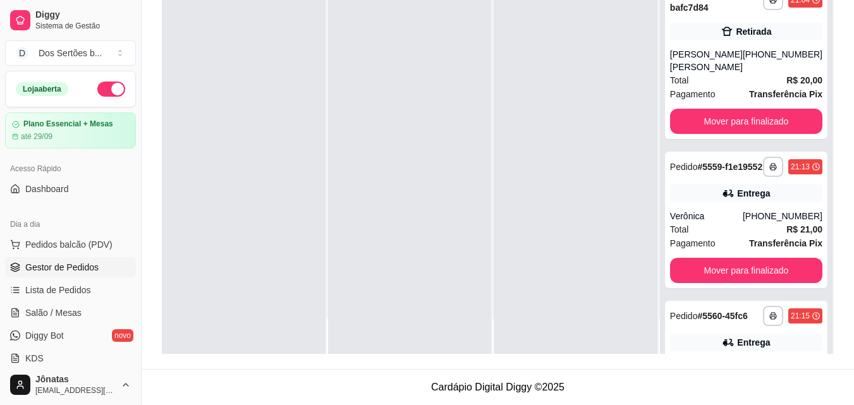
scroll to position [764, 0]
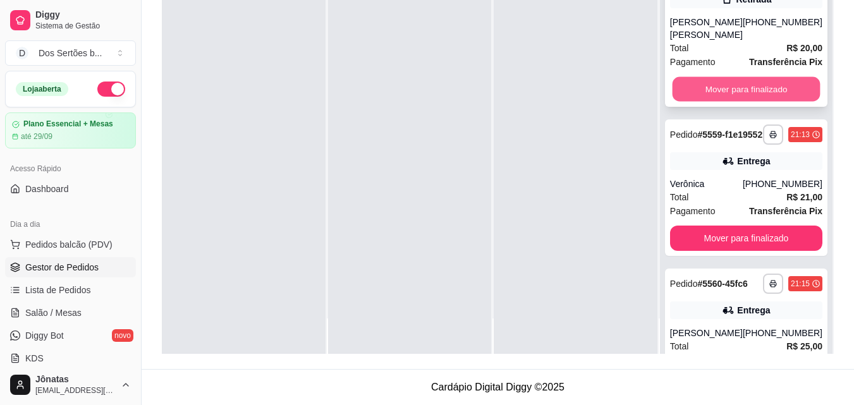
click at [762, 102] on button "Mover para finalizado" at bounding box center [746, 89] width 148 height 25
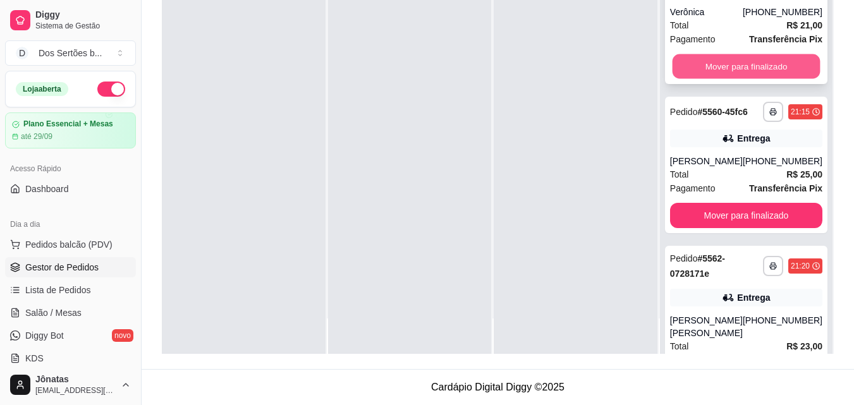
click at [737, 79] on button "Mover para finalizado" at bounding box center [746, 66] width 148 height 25
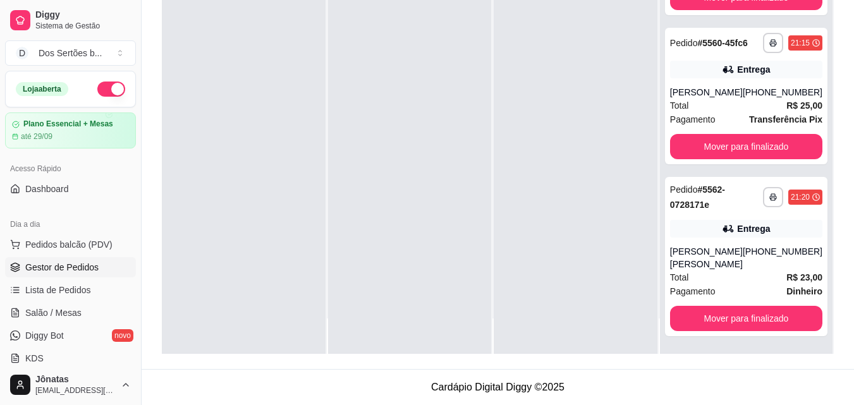
scroll to position [722, 0]
click at [766, 159] on button "Mover para finalizado" at bounding box center [746, 146] width 152 height 25
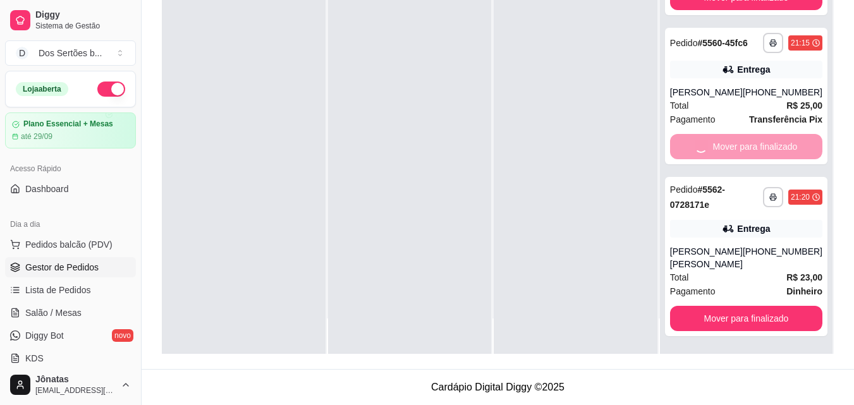
scroll to position [563, 0]
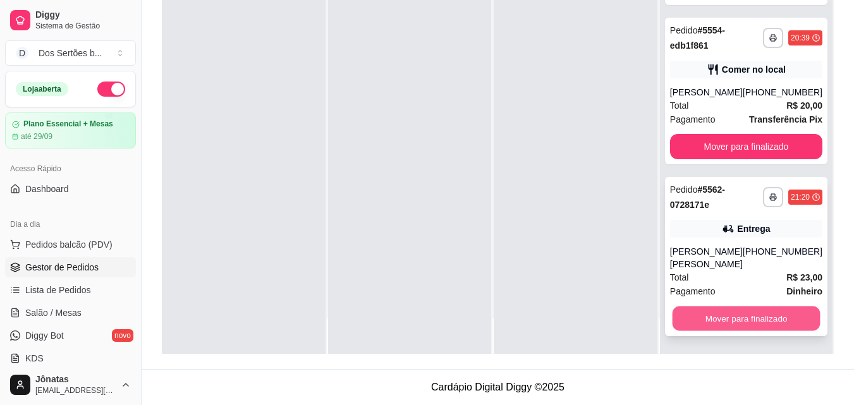
click at [700, 315] on button "Mover para finalizado" at bounding box center [746, 318] width 148 height 25
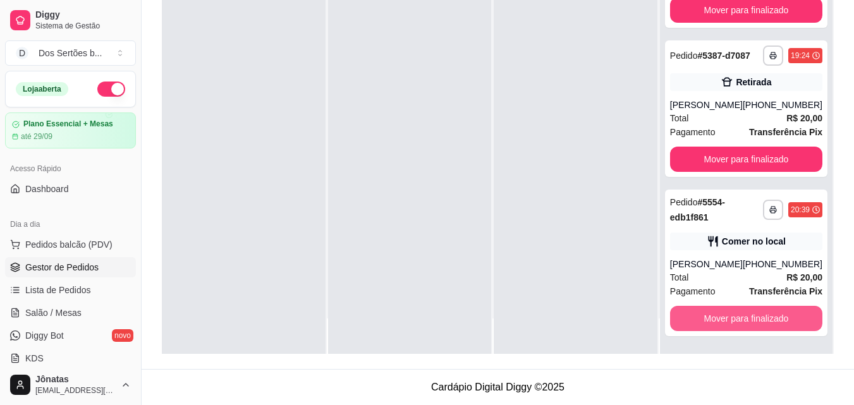
scroll to position [404, 0]
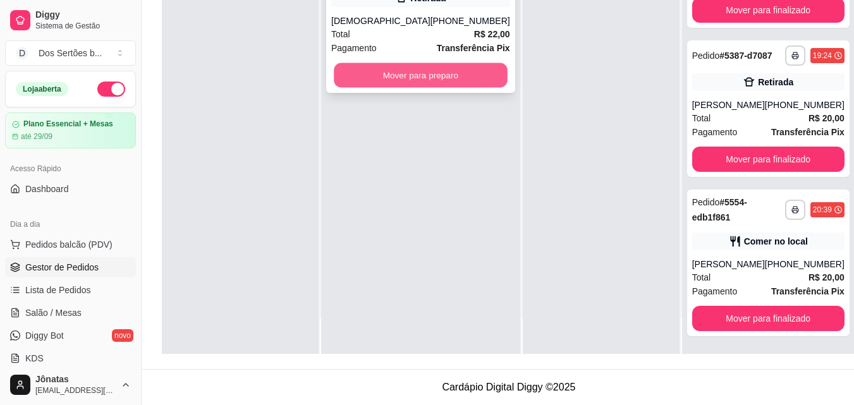
click at [382, 88] on button "Mover para preparo" at bounding box center [420, 75] width 173 height 25
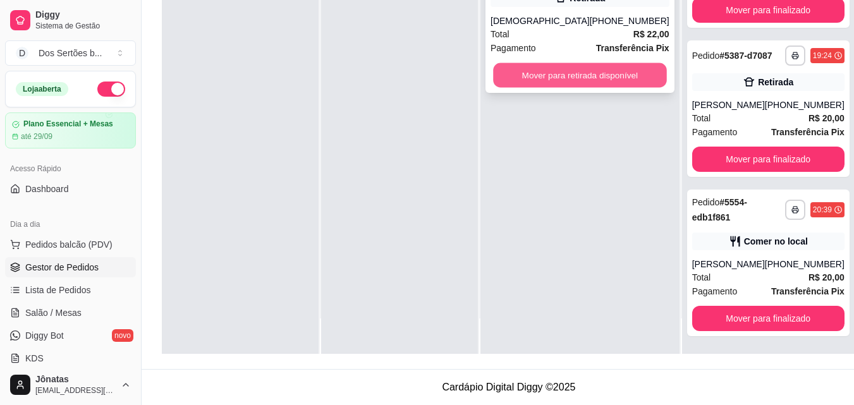
click at [567, 88] on button "Mover para retirada disponível" at bounding box center [579, 75] width 173 height 25
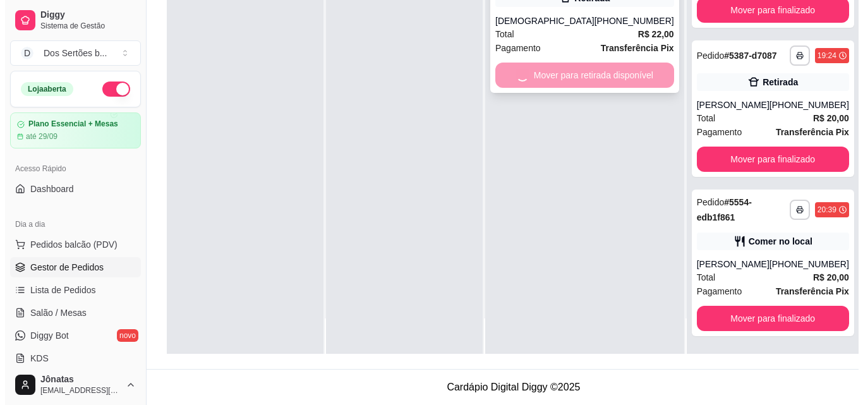
scroll to position [563, 0]
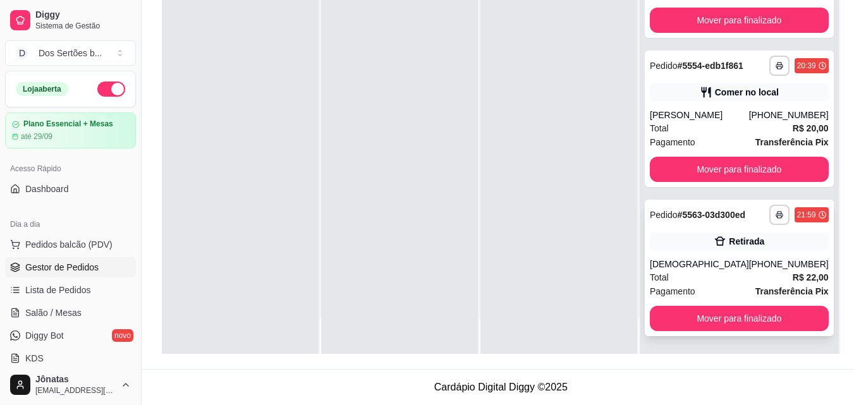
click at [725, 257] on div "**********" at bounding box center [738, 268] width 189 height 136
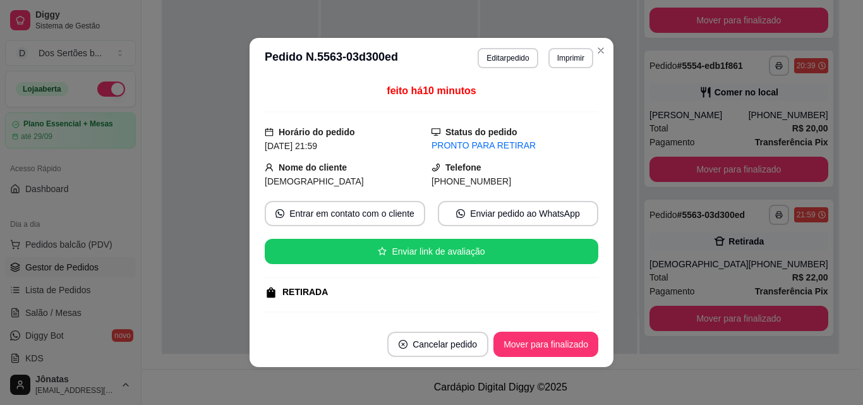
scroll to position [198, 0]
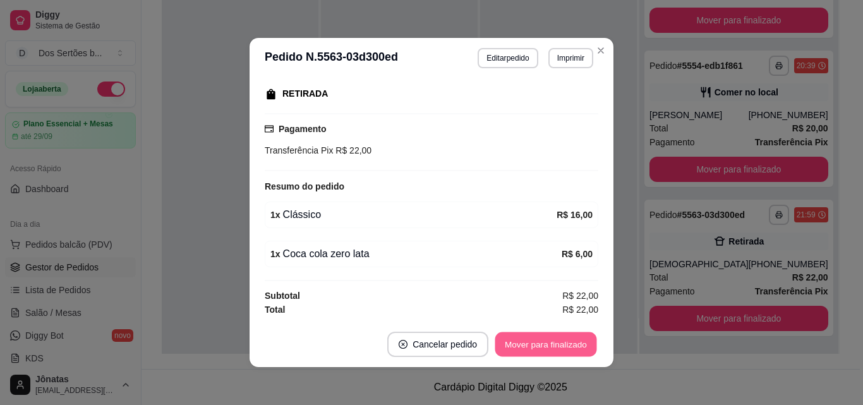
click at [519, 346] on button "Mover para finalizado" at bounding box center [546, 344] width 102 height 25
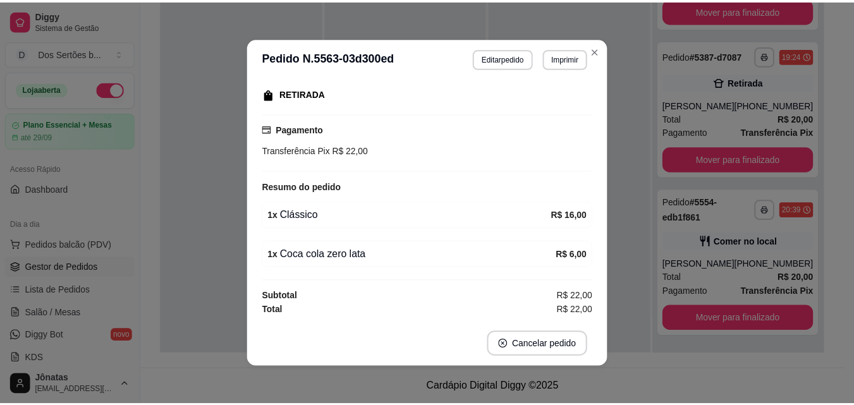
scroll to position [169, 0]
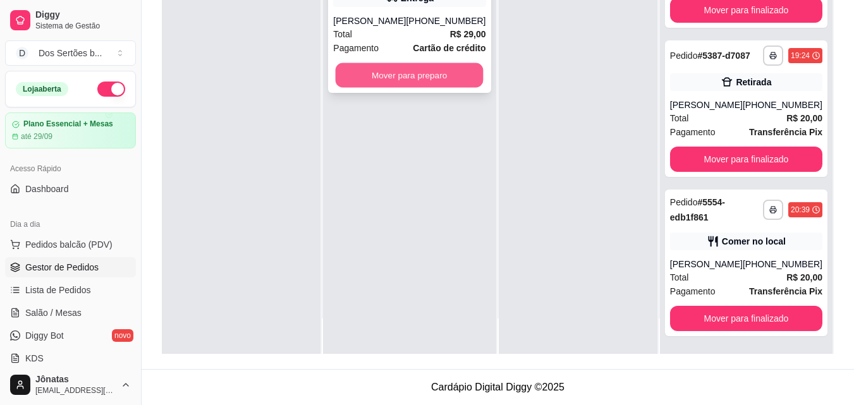
click at [368, 88] on button "Mover para preparo" at bounding box center [409, 75] width 148 height 25
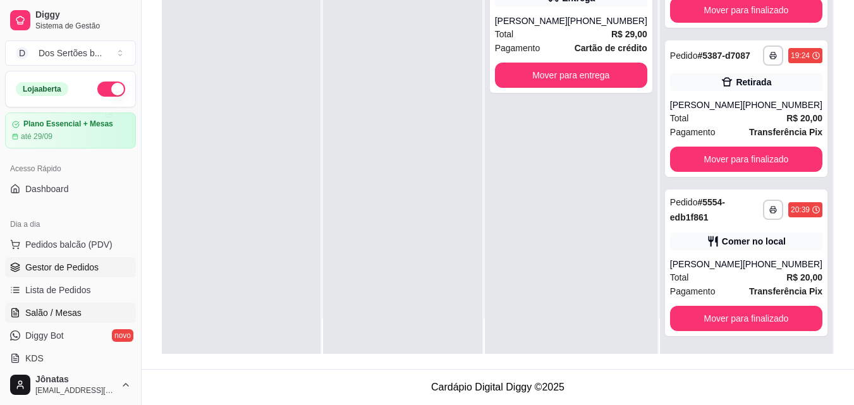
click at [52, 305] on link "Salão / Mesas" at bounding box center [70, 313] width 131 height 20
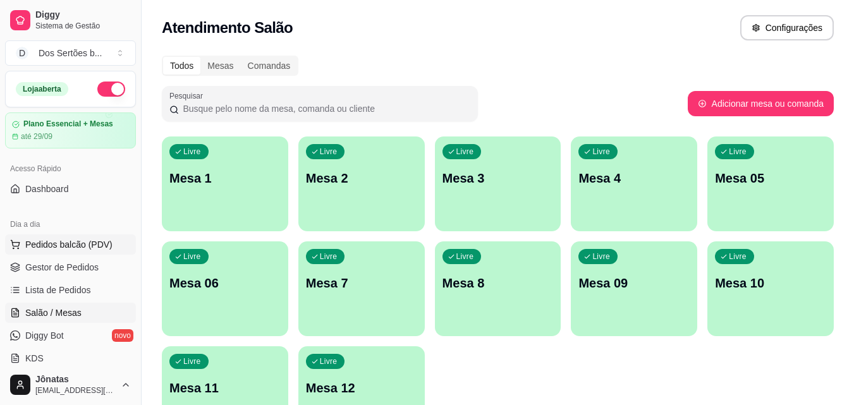
click at [85, 243] on span "Pedidos balcão (PDV)" at bounding box center [68, 244] width 87 height 13
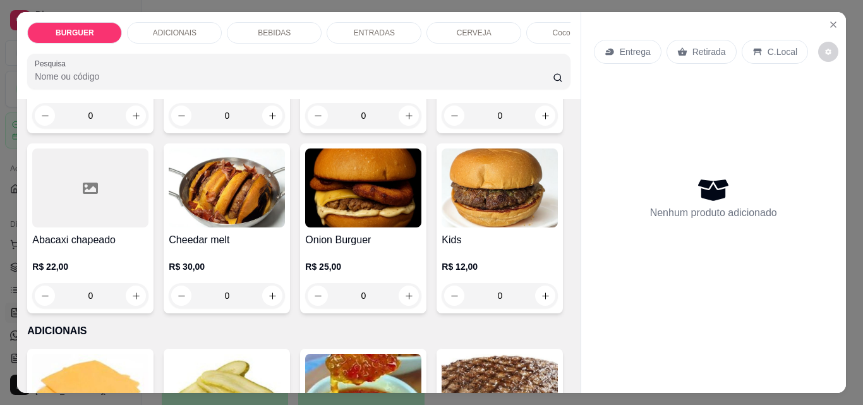
scroll to position [611, 0]
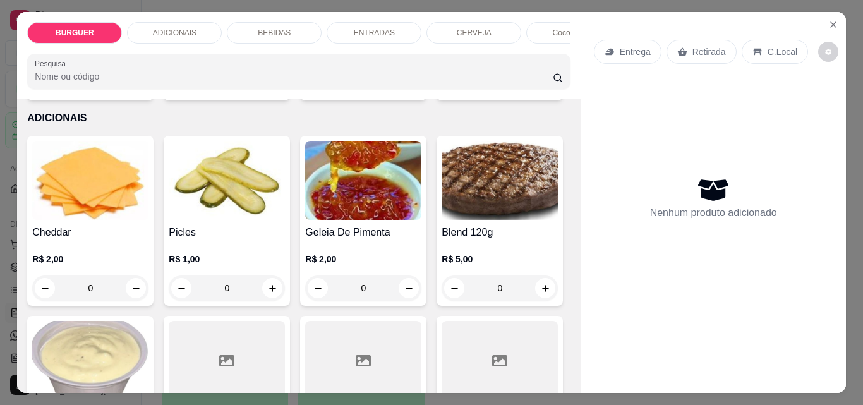
click at [541, 88] on icon "increase-product-quantity" at bounding box center [545, 82] width 9 height 9
type input "1"
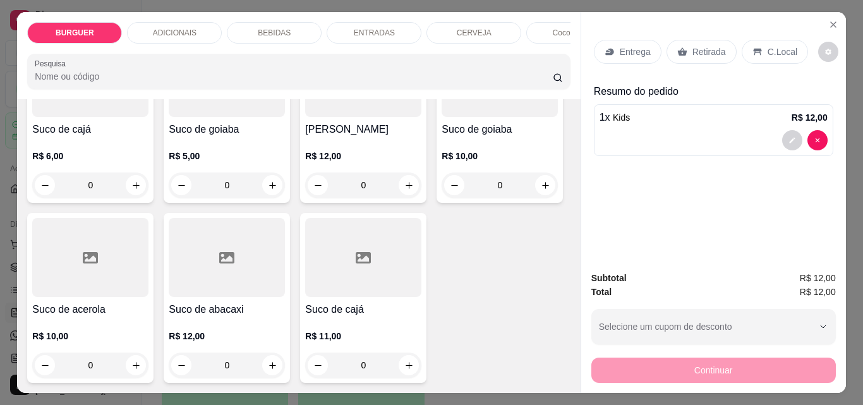
scroll to position [3725, 0]
click at [541, 10] on icon "increase-product-quantity" at bounding box center [545, 5] width 9 height 9
type input "1"
click at [757, 52] on div "C.Local" at bounding box center [775, 52] width 66 height 24
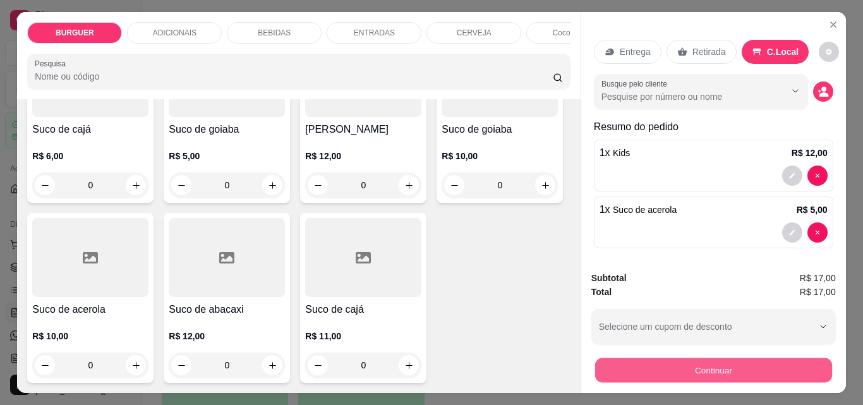
click at [691, 366] on button "Continuar" at bounding box center [713, 370] width 237 height 25
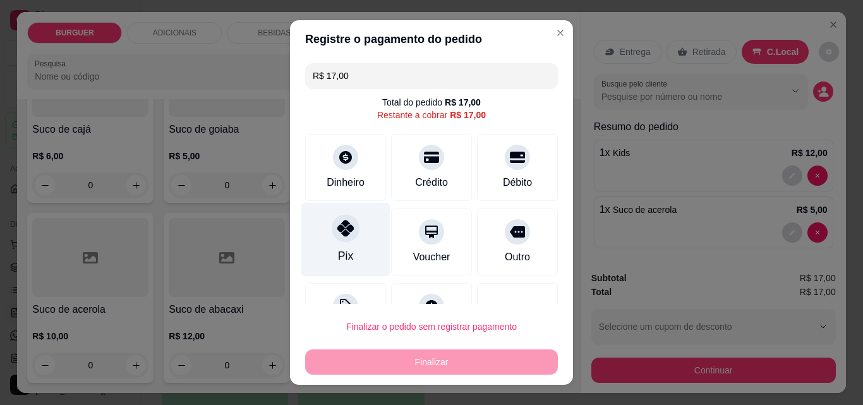
click at [337, 236] on icon at bounding box center [345, 228] width 16 height 16
type input "R$ 0,00"
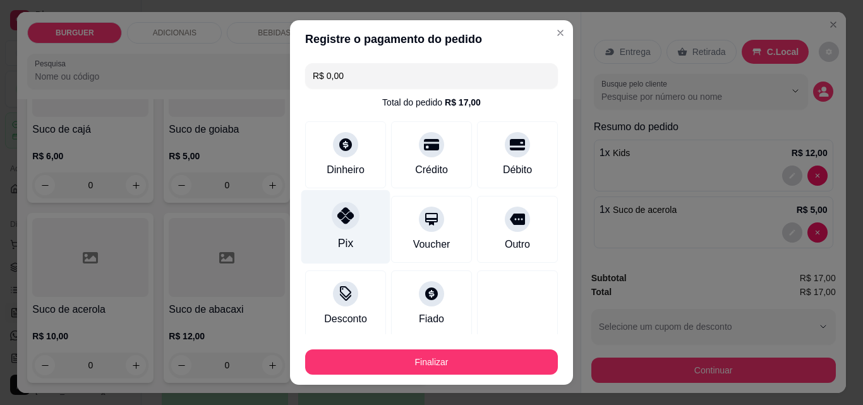
scroll to position [74, 0]
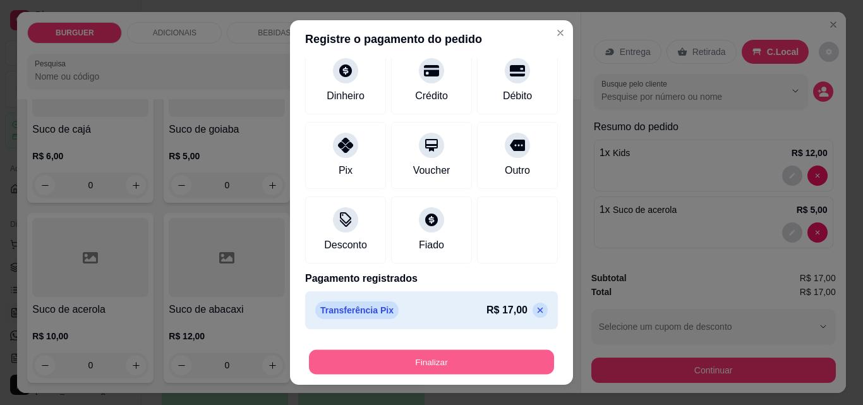
click at [410, 362] on button "Finalizar" at bounding box center [431, 362] width 245 height 25
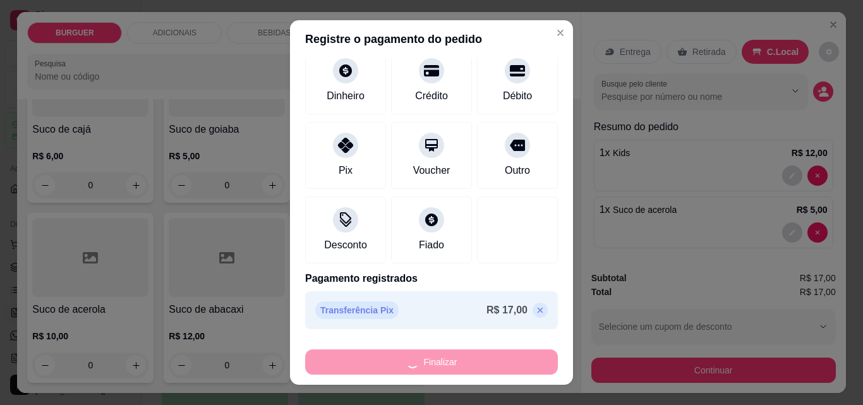
type input "0"
type input "-R$ 17,00"
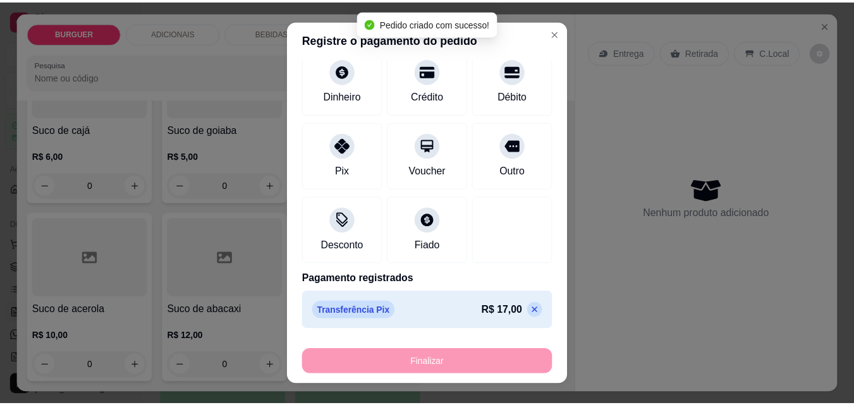
scroll to position [3724, 0]
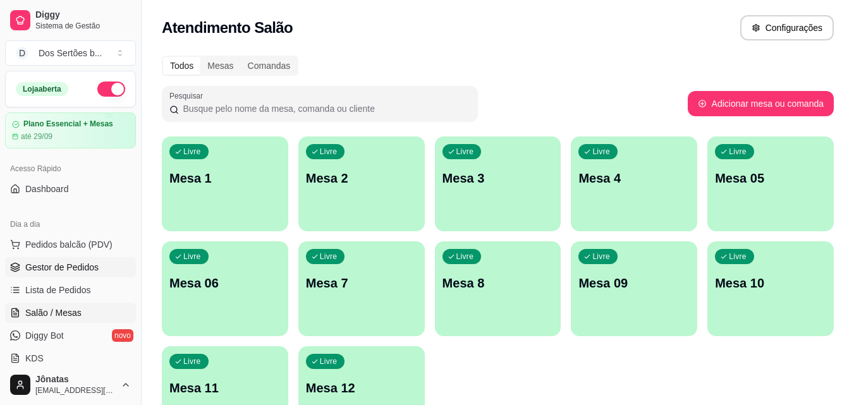
click at [84, 263] on span "Gestor de Pedidos" at bounding box center [61, 267] width 73 height 13
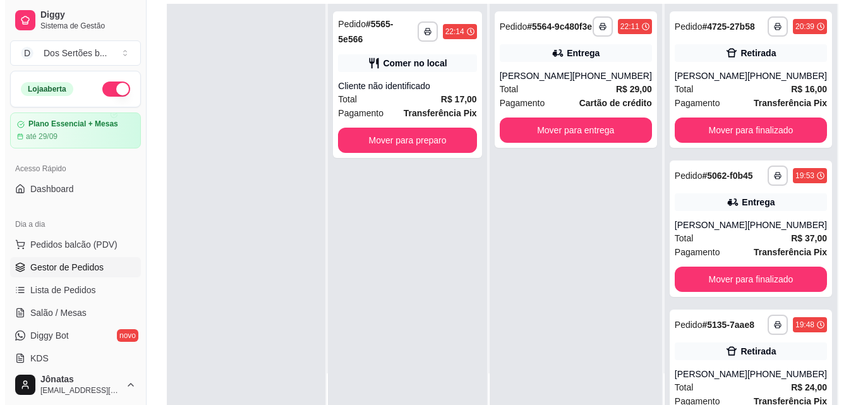
scroll to position [147, 0]
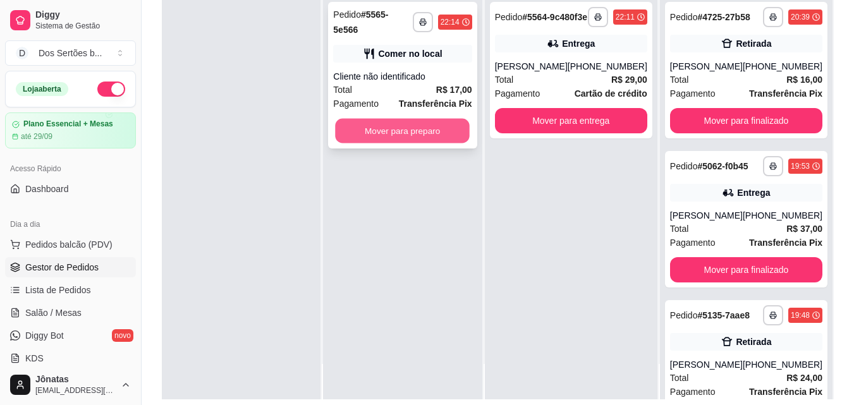
click at [397, 123] on button "Mover para preparo" at bounding box center [402, 131] width 135 height 25
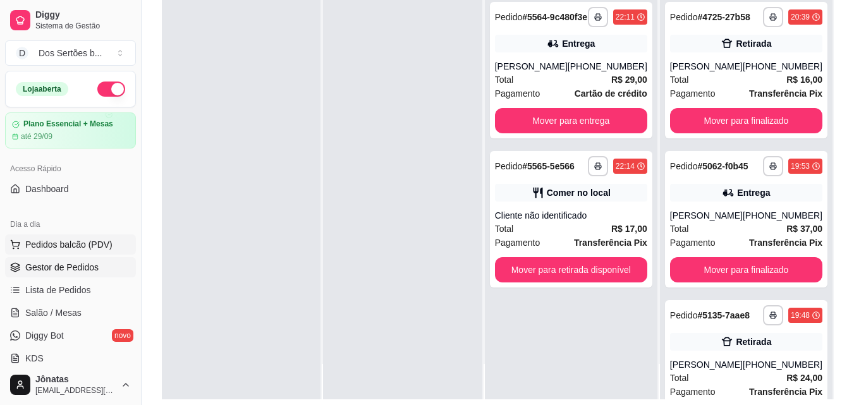
click at [79, 245] on span "Pedidos balcão (PDV)" at bounding box center [68, 244] width 87 height 13
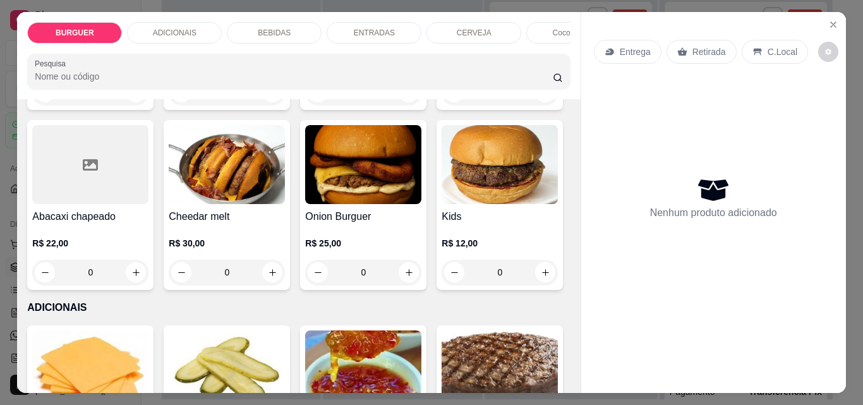
scroll to position [294, 0]
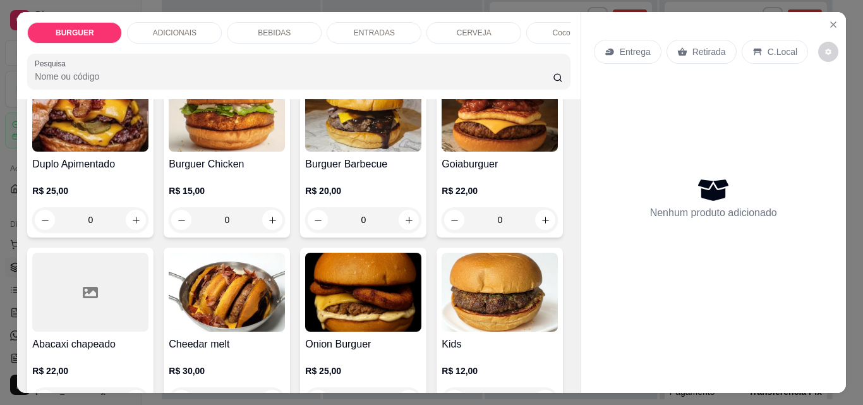
click at [542, 43] on icon "increase-product-quantity" at bounding box center [545, 40] width 6 height 6
type input "1"
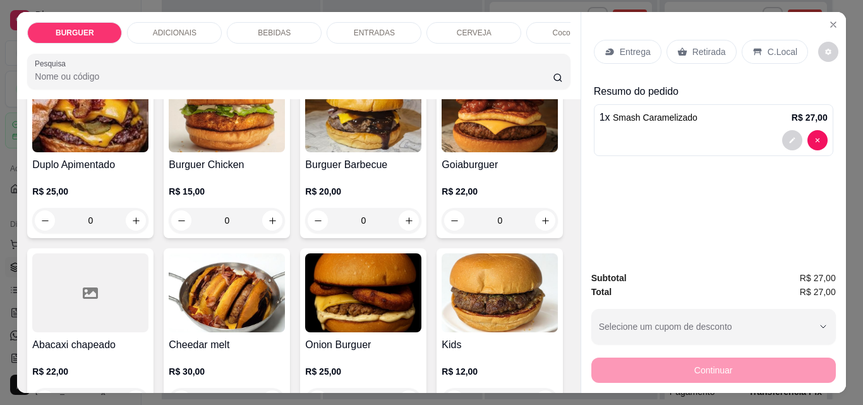
click at [183, 28] on p "ADICIONAIS" at bounding box center [175, 33] width 44 height 10
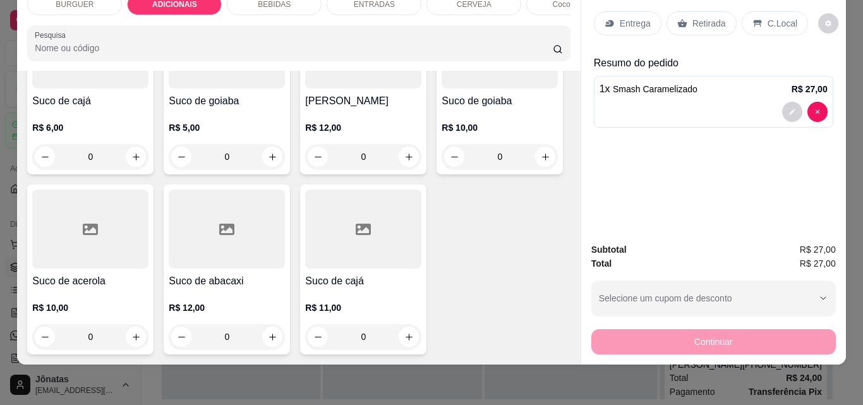
scroll to position [3755, 0]
type input "1"
click at [632, 17] on p "Entrega" at bounding box center [635, 23] width 31 height 13
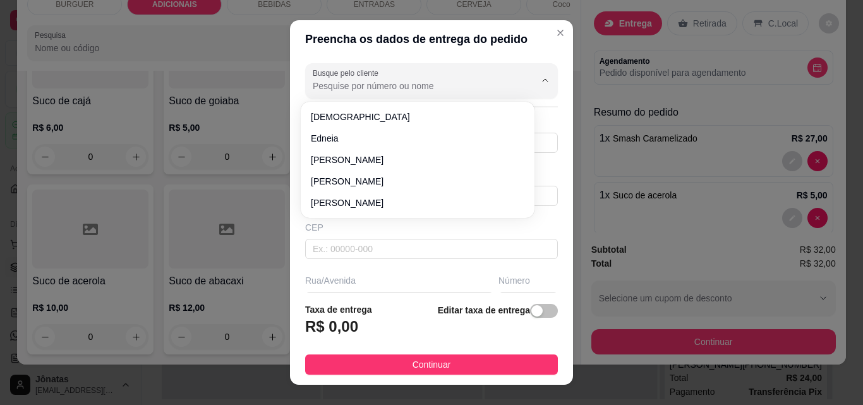
click at [332, 85] on input "Busque pelo cliente" at bounding box center [414, 86] width 202 height 13
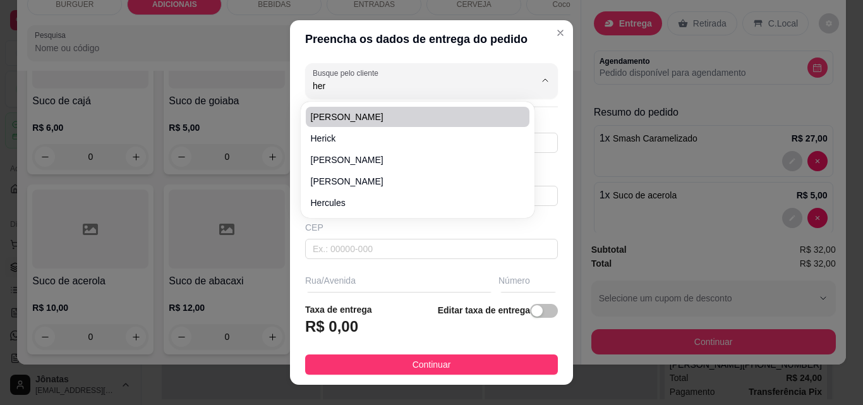
click at [359, 118] on span "Heryson" at bounding box center [411, 117] width 201 height 13
type input "Heryson"
type input "86999984817"
type input "Heryson"
type input "64180000"
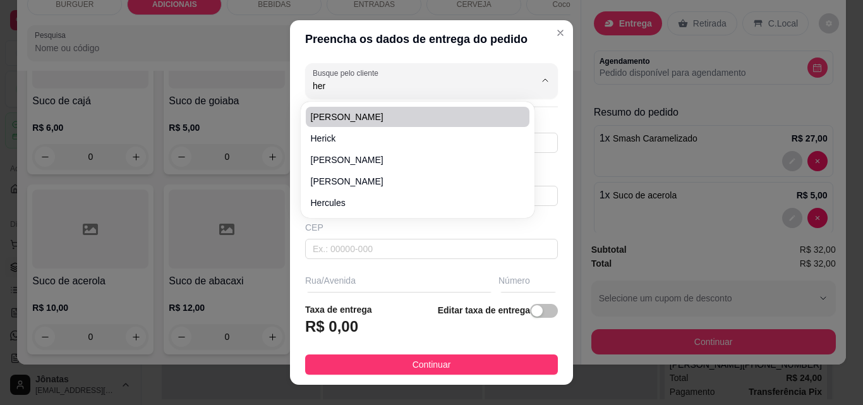
type input "Rua São José 1210"
type input "1210"
type input "Esperantina"
type input "Casa"
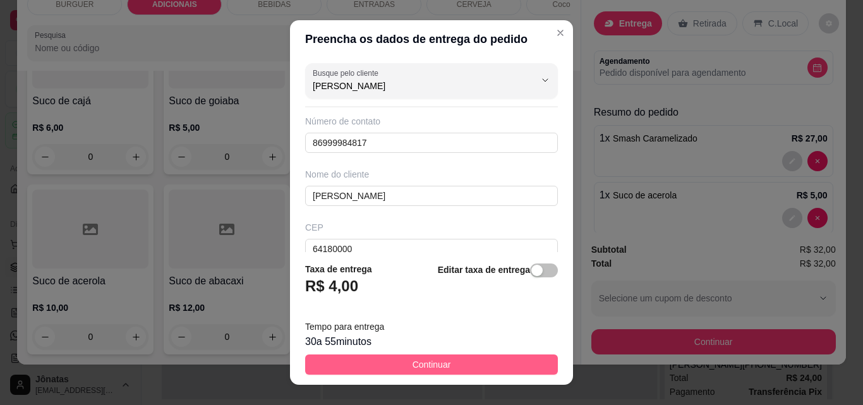
type input "Heryson"
click at [421, 359] on span "Continuar" at bounding box center [432, 365] width 39 height 14
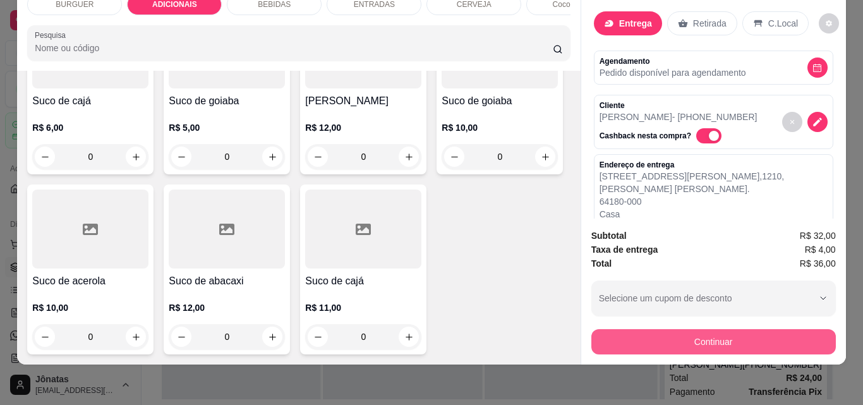
click at [635, 329] on button "Continuar" at bounding box center [713, 341] width 245 height 25
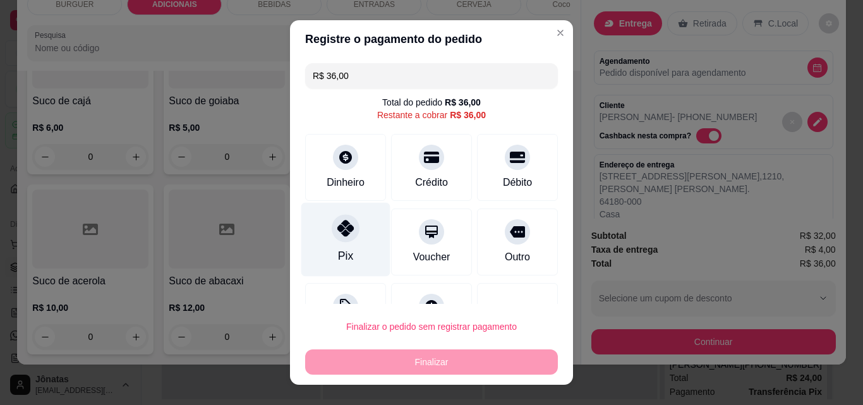
click at [325, 240] on div "Pix" at bounding box center [345, 240] width 89 height 74
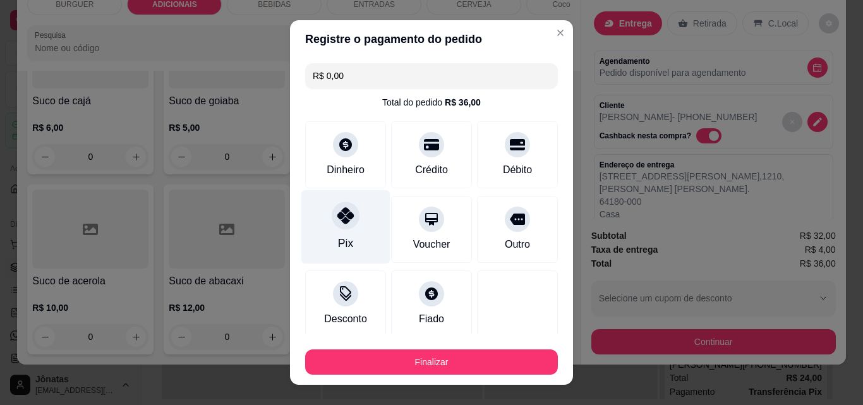
scroll to position [74, 0]
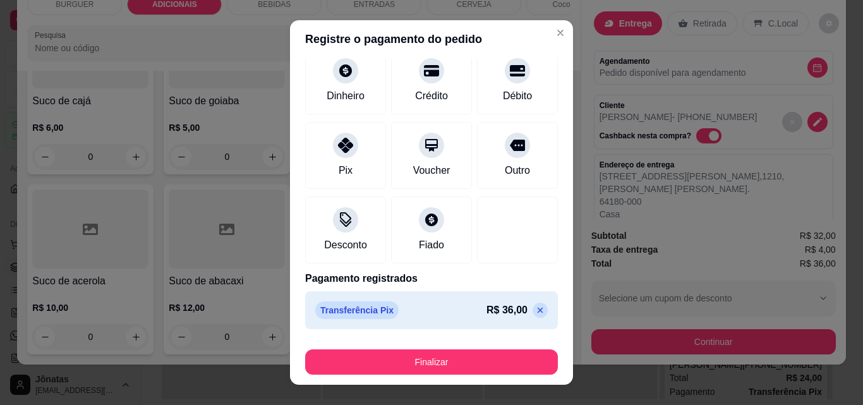
click at [538, 312] on icon at bounding box center [541, 311] width 6 height 6
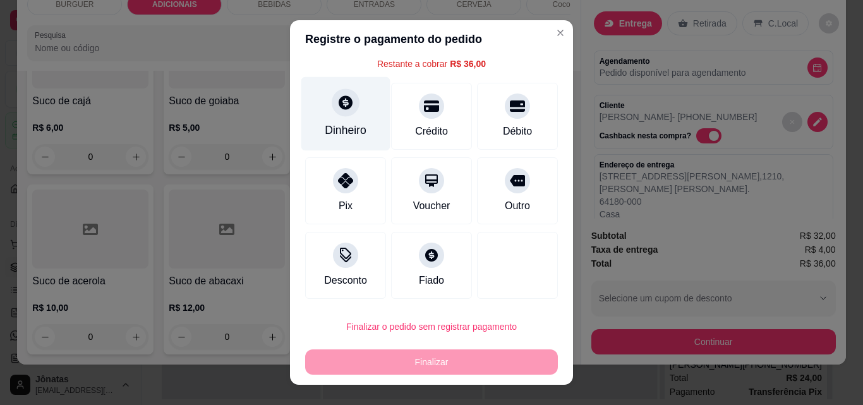
click at [349, 119] on div "Dinheiro" at bounding box center [345, 114] width 89 height 74
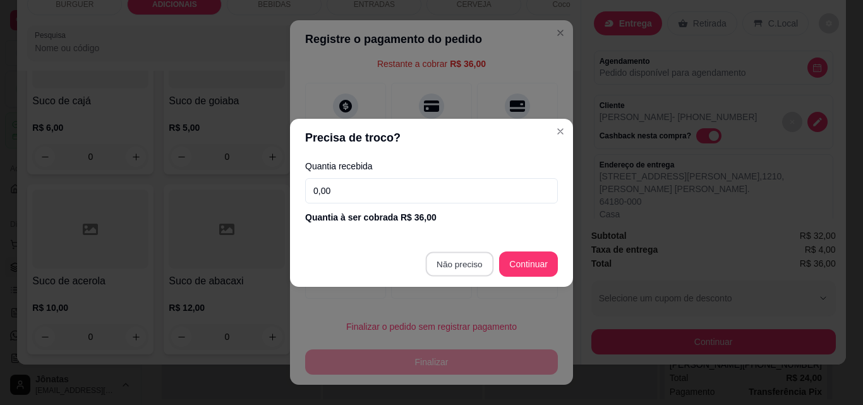
type input "R$ 0,00"
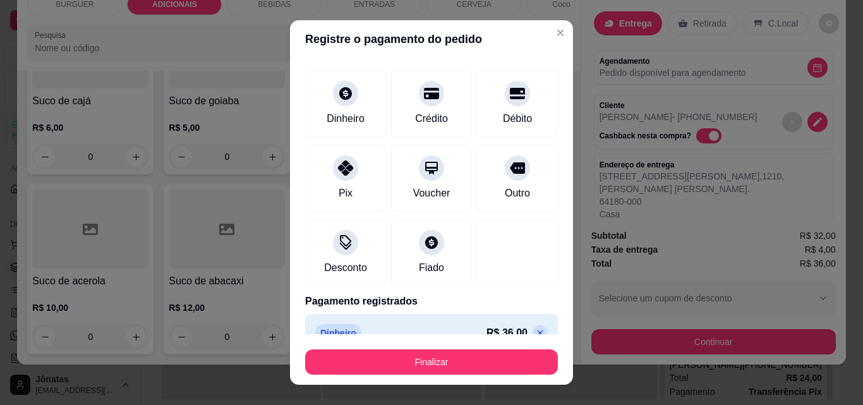
scroll to position [74, 0]
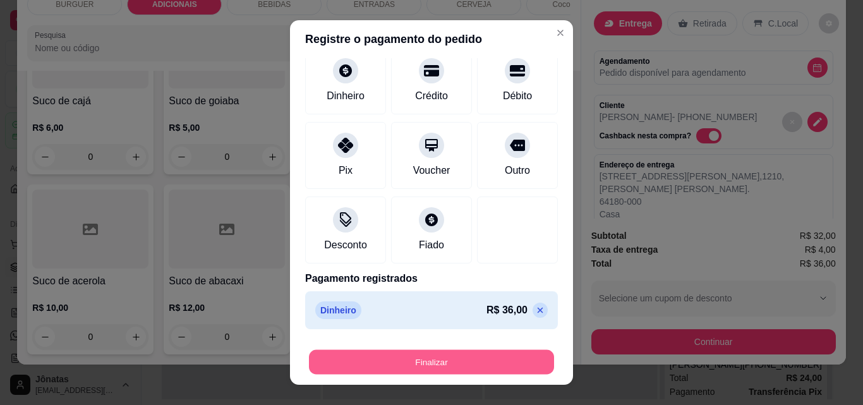
click at [480, 365] on button "Finalizar" at bounding box center [431, 362] width 245 height 25
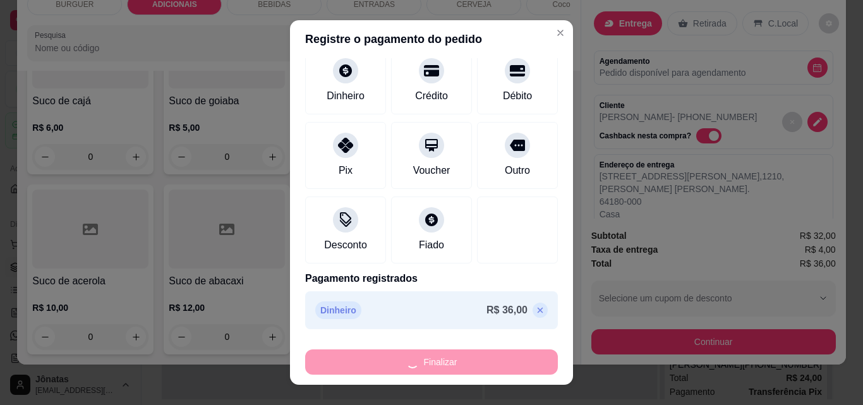
type input "0"
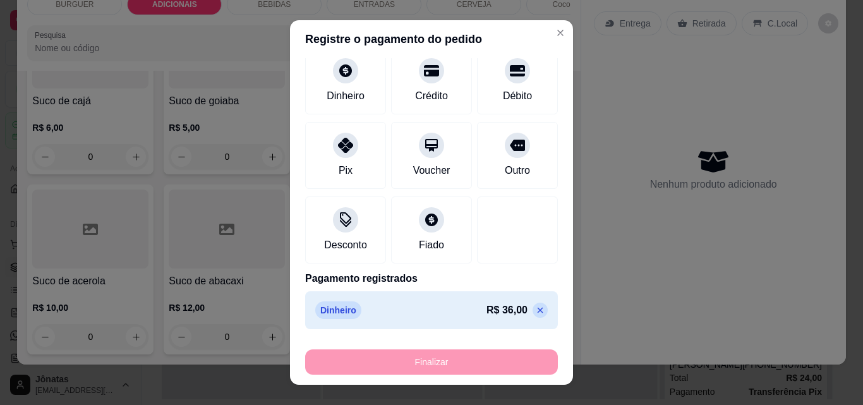
type input "-R$ 36,00"
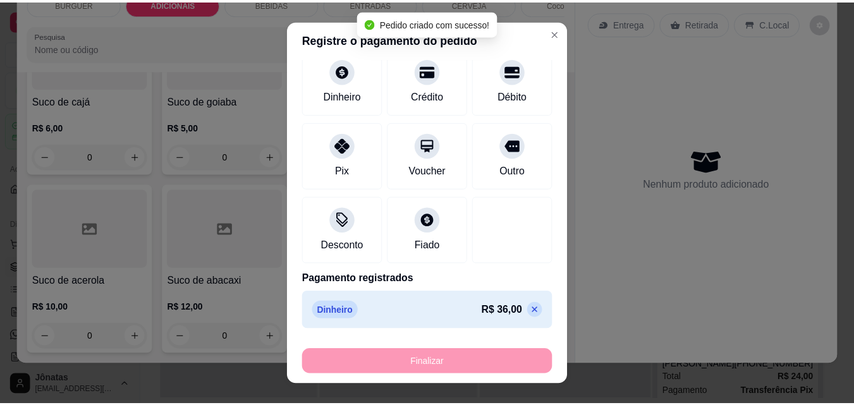
scroll to position [3754, 0]
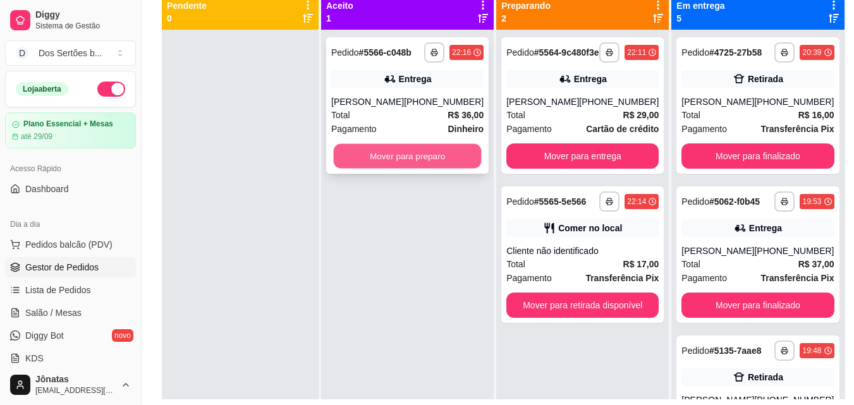
click at [414, 156] on button "Mover para preparo" at bounding box center [408, 156] width 148 height 25
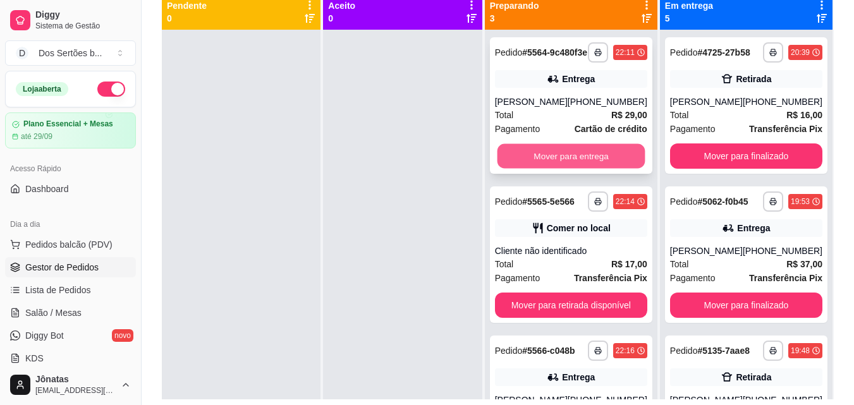
click at [557, 166] on button "Mover para entrega" at bounding box center [571, 156] width 148 height 25
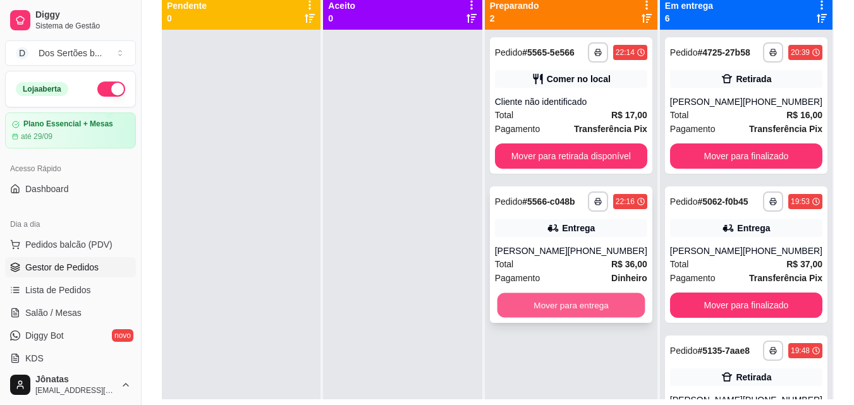
click at [551, 310] on button "Mover para entrega" at bounding box center [571, 305] width 148 height 25
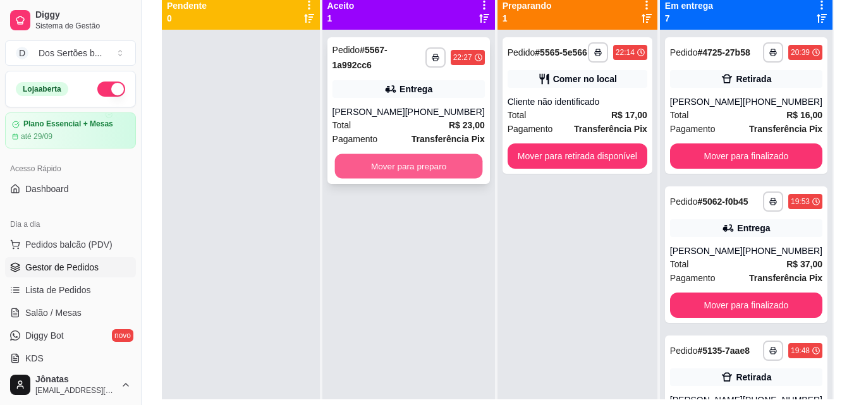
click at [371, 161] on button "Mover para preparo" at bounding box center [408, 166] width 148 height 25
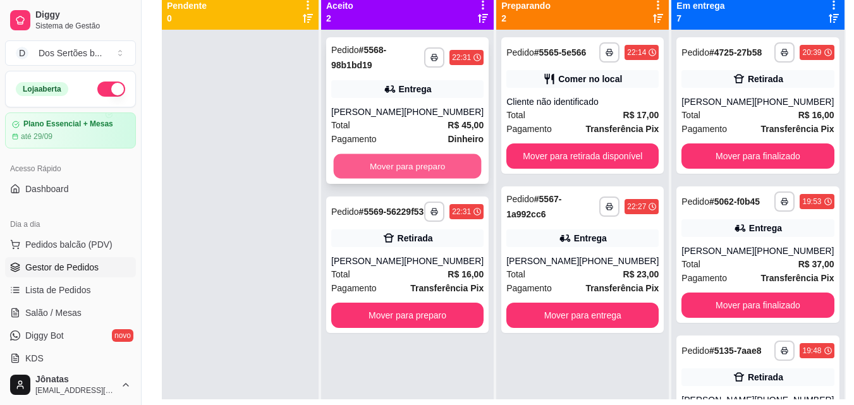
click at [370, 160] on button "Mover para preparo" at bounding box center [408, 166] width 148 height 25
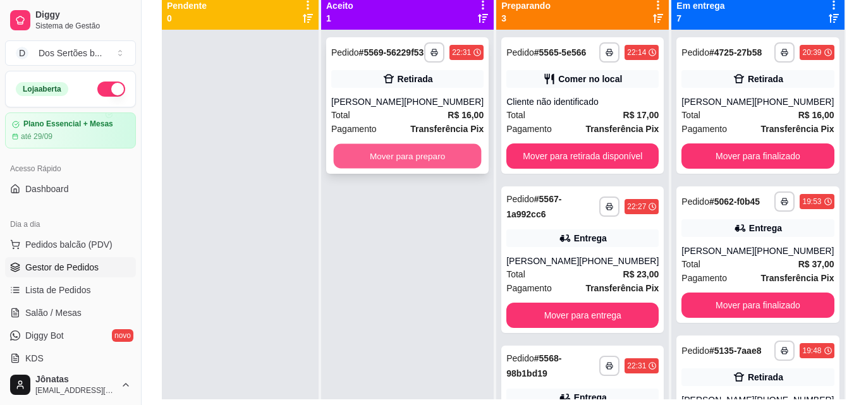
click at [410, 161] on button "Mover para preparo" at bounding box center [408, 156] width 148 height 25
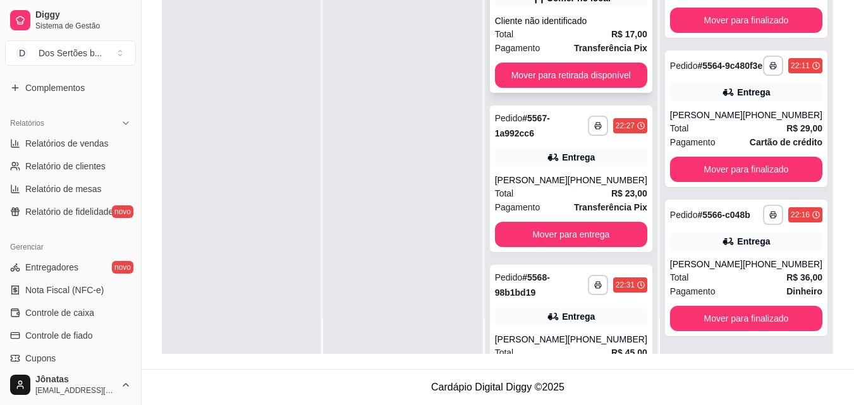
click at [600, 53] on strong "Transferência Pix" at bounding box center [610, 48] width 73 height 10
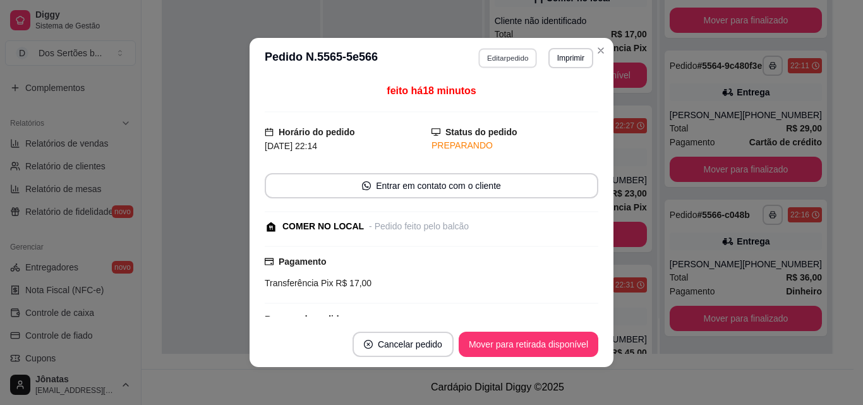
click at [500, 55] on button "Editar pedido" at bounding box center [508, 58] width 59 height 20
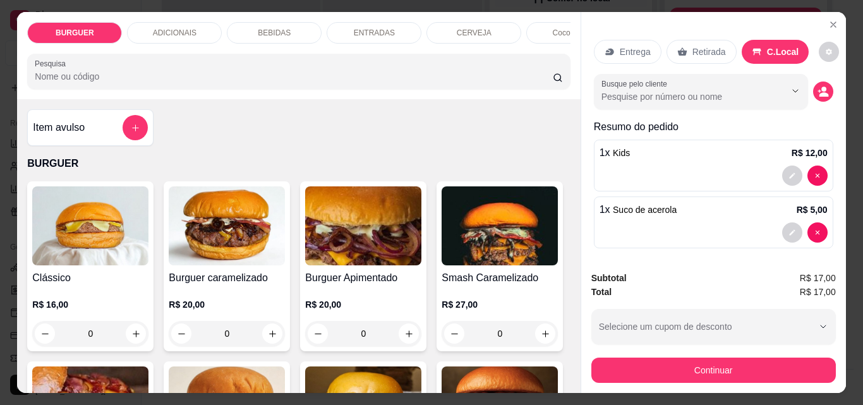
scroll to position [5, 0]
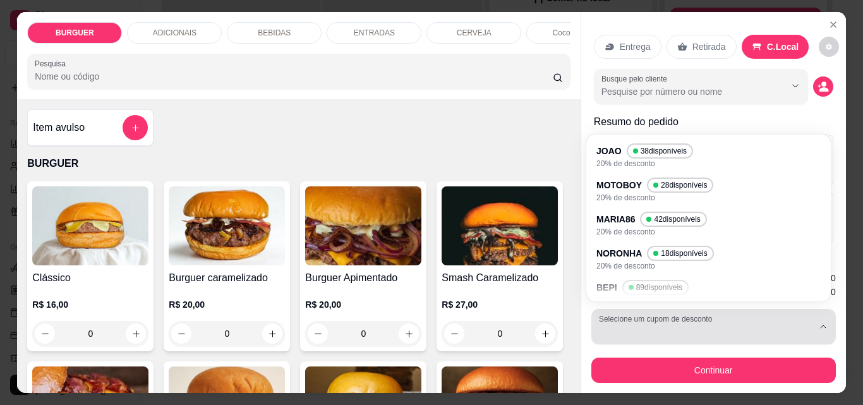
click at [672, 318] on button "Selecione um cupom de desconto" at bounding box center [713, 326] width 245 height 35
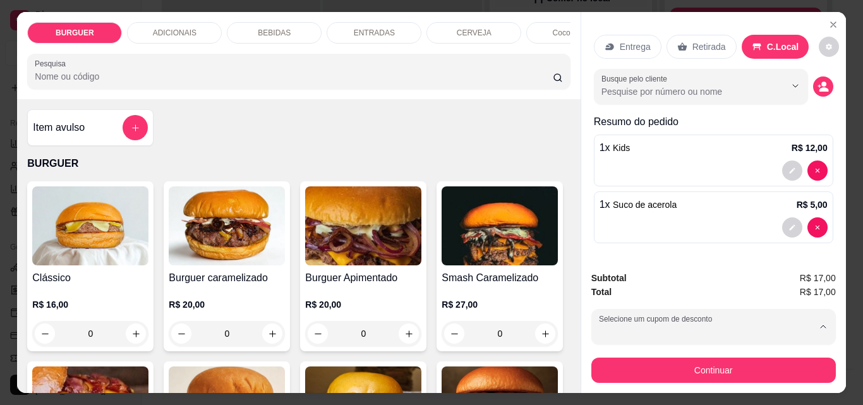
click at [661, 252] on span "18 disponíveis" at bounding box center [685, 254] width 49 height 9
type input "68766cf2e29708dea30ba981"
select select "68766cf2e29708dea30ba981"
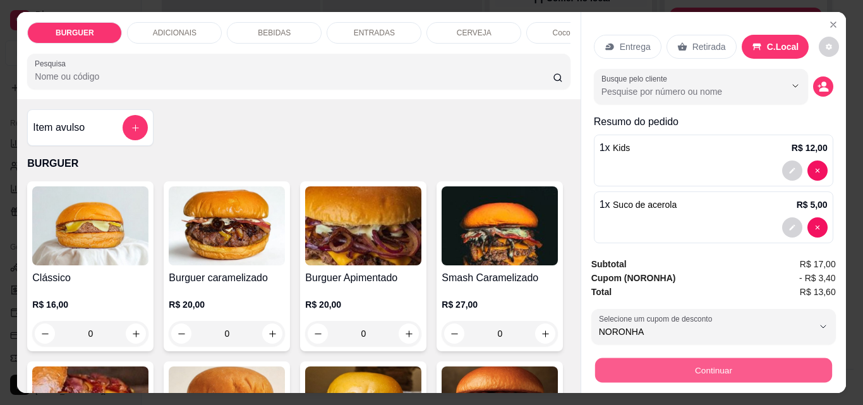
click at [639, 361] on button "Continuar" at bounding box center [713, 370] width 237 height 25
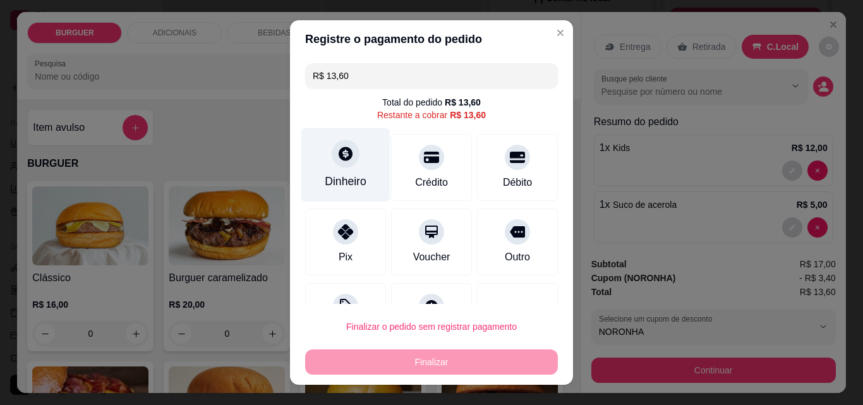
click at [334, 144] on div at bounding box center [346, 154] width 28 height 28
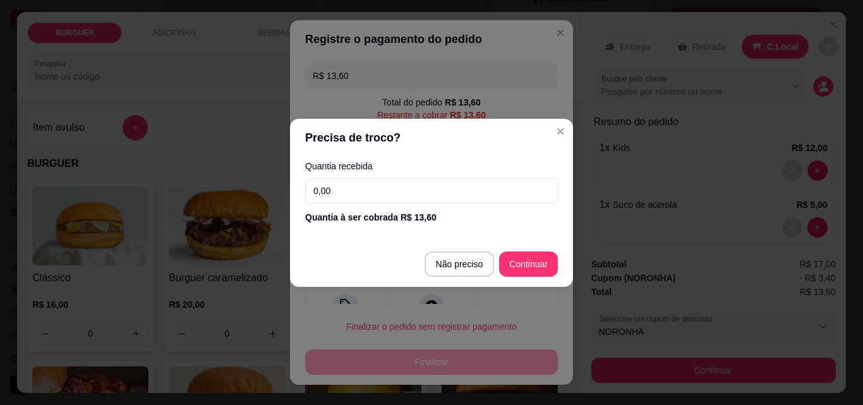
click at [335, 191] on input "0,00" at bounding box center [431, 190] width 253 height 25
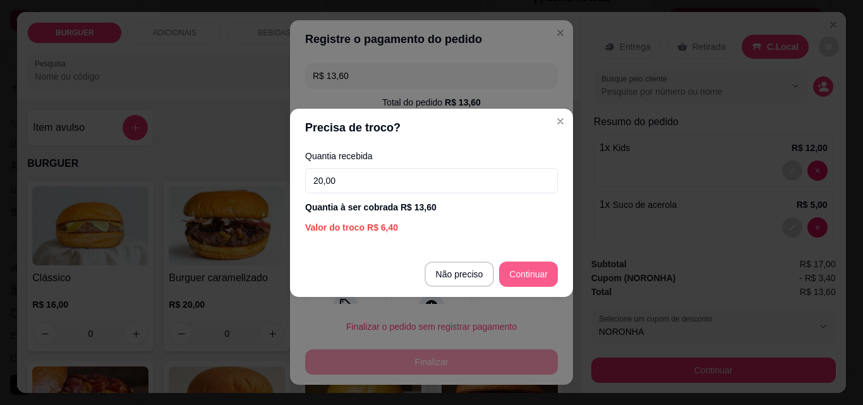
type input "20,00"
type input "R$ 0,00"
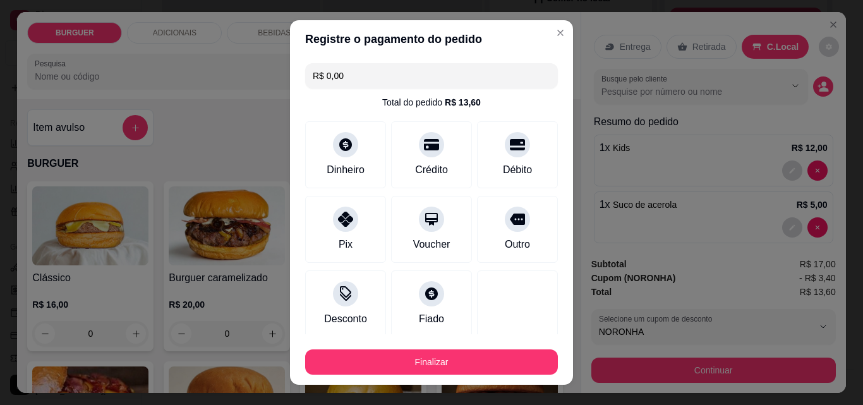
scroll to position [74, 0]
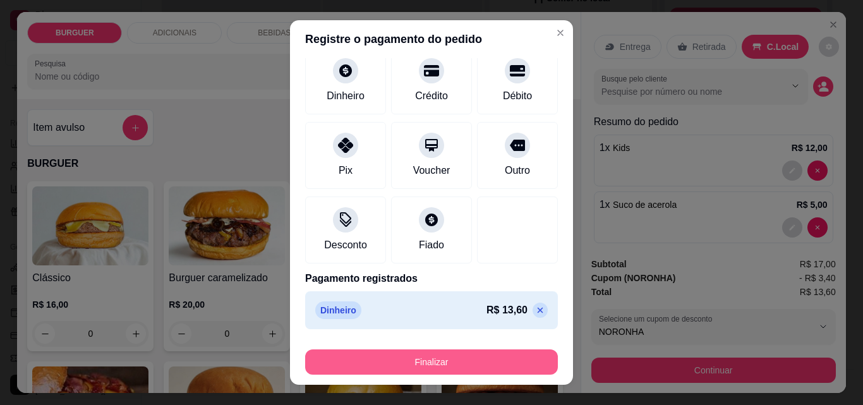
click at [504, 352] on button "Finalizar" at bounding box center [431, 361] width 253 height 25
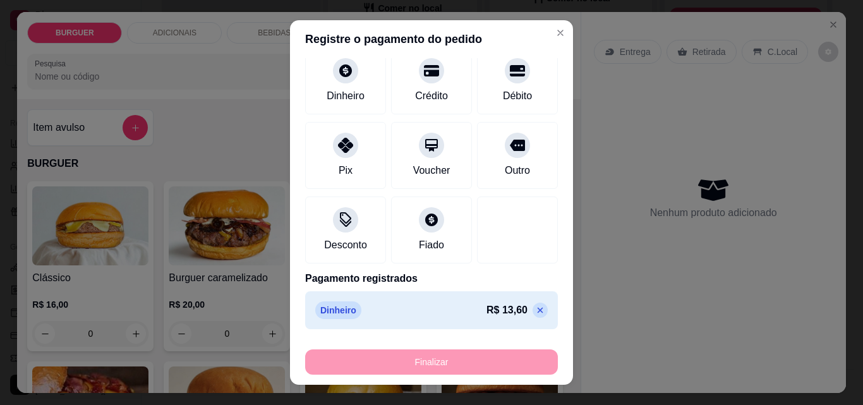
type input "0"
type input "-R$ 13,60"
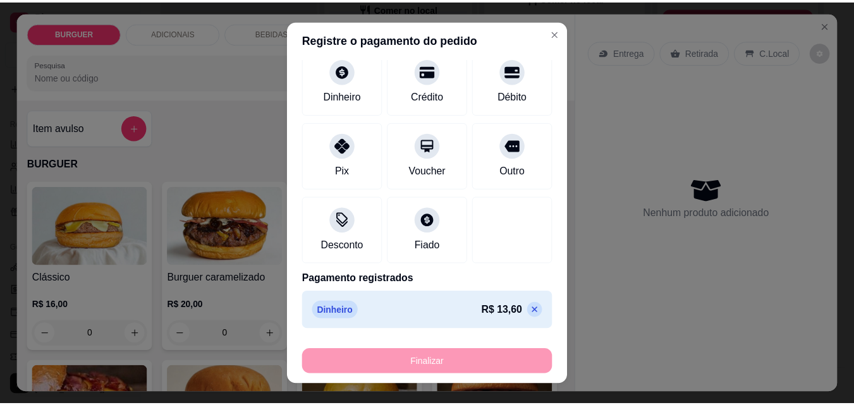
scroll to position [0, 0]
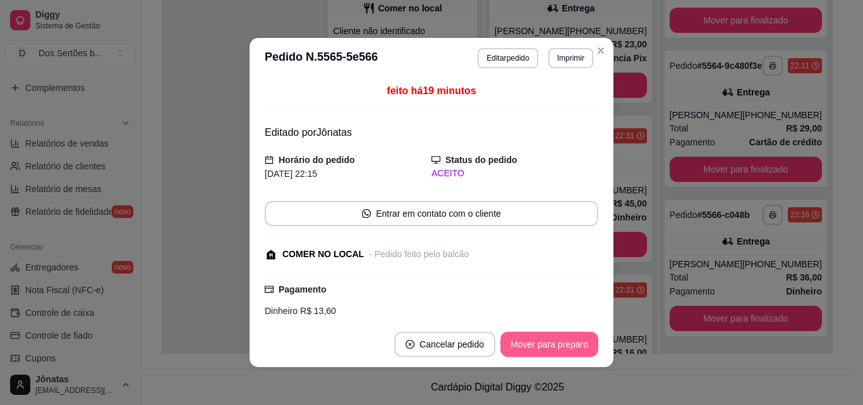
click at [536, 342] on button "Mover para preparo" at bounding box center [549, 344] width 98 height 25
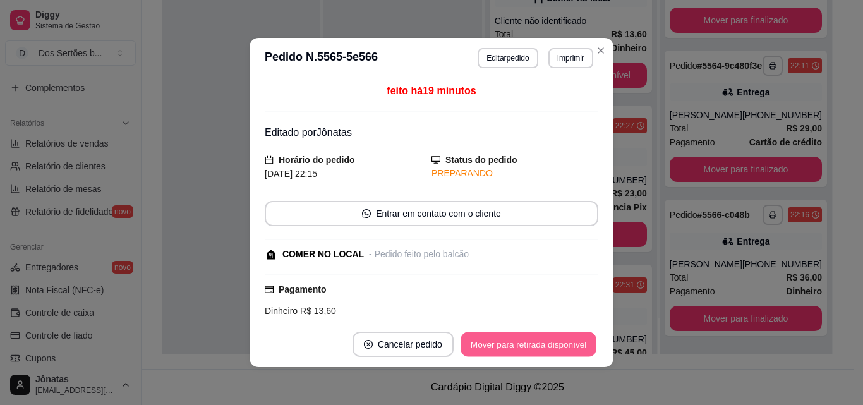
click at [536, 342] on button "Mover para retirada disponível" at bounding box center [528, 344] width 135 height 25
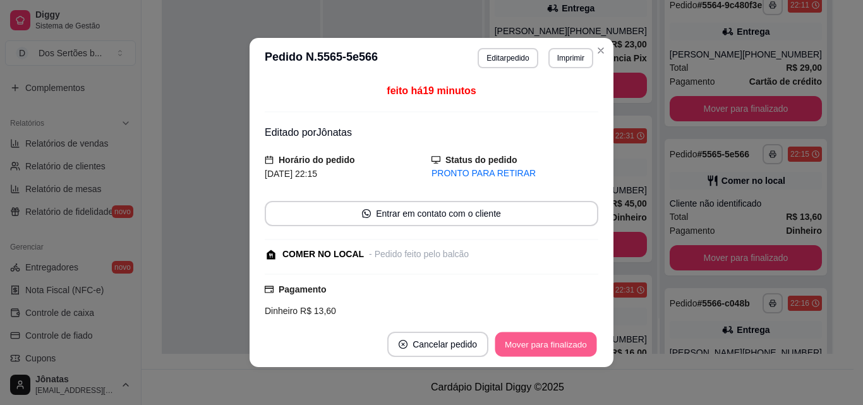
click at [536, 342] on button "Mover para finalizado" at bounding box center [546, 344] width 102 height 25
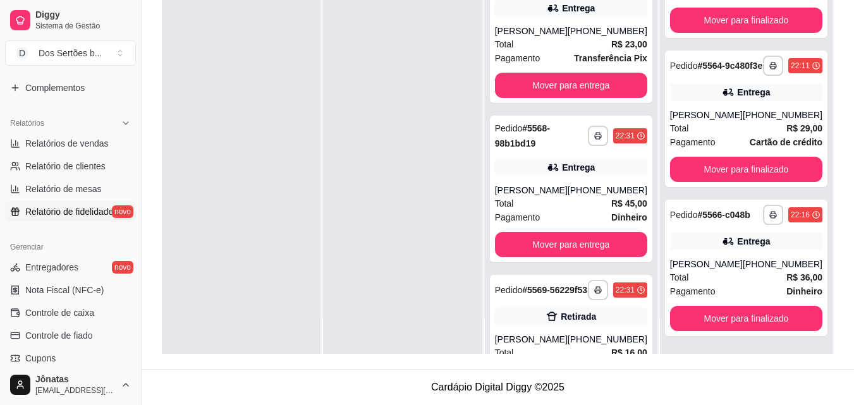
scroll to position [504, 0]
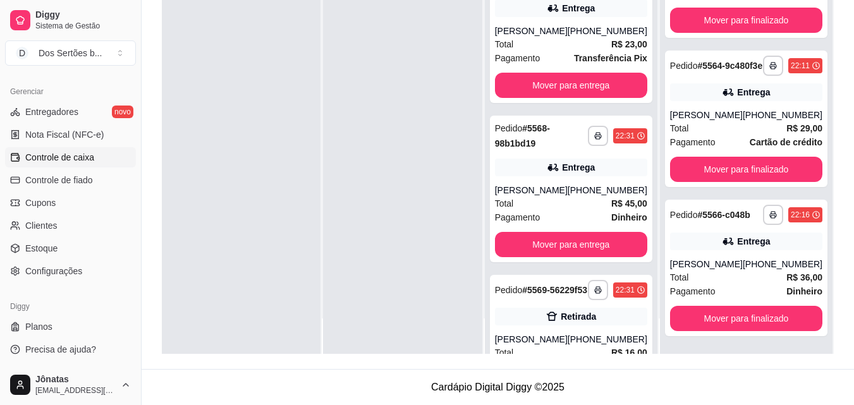
click at [66, 157] on span "Controle de caixa" at bounding box center [59, 157] width 69 height 13
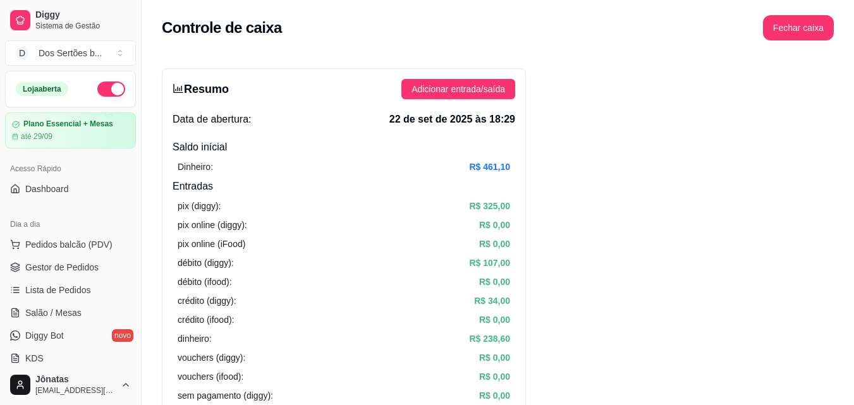
click at [98, 85] on button "button" at bounding box center [111, 89] width 28 height 15
drag, startPoint x: 95, startPoint y: 85, endPoint x: 82, endPoint y: 118, distance: 36.0
click at [97, 89] on button "button" at bounding box center [111, 89] width 28 height 15
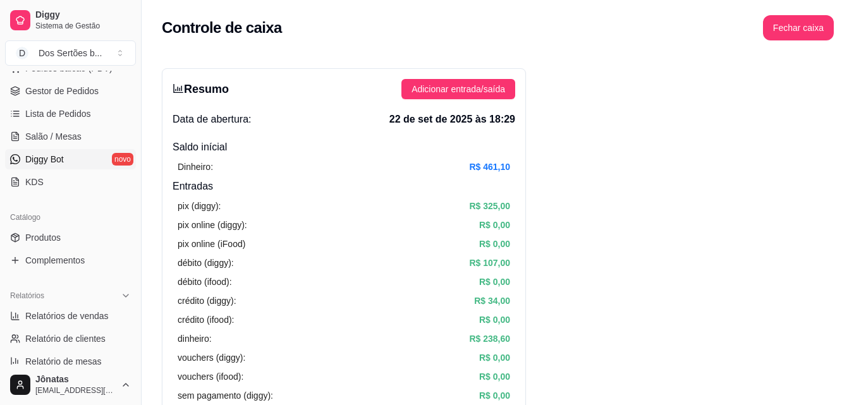
scroll to position [22, 0]
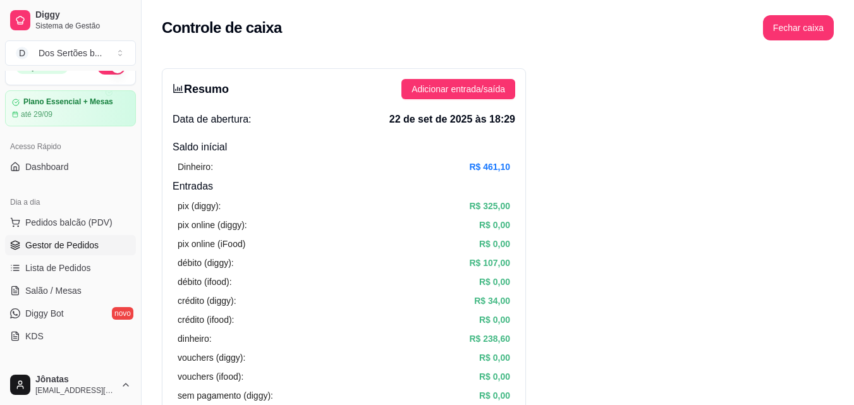
click at [95, 247] on span "Gestor de Pedidos" at bounding box center [61, 245] width 73 height 13
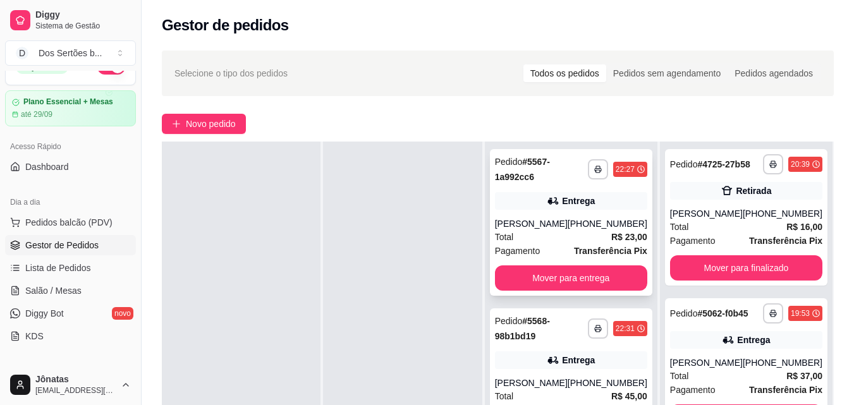
scroll to position [85, 0]
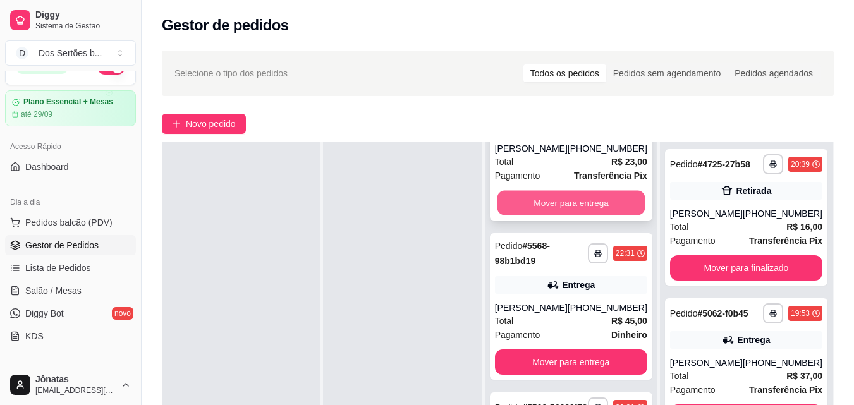
click at [562, 195] on button "Mover para entrega" at bounding box center [571, 203] width 148 height 25
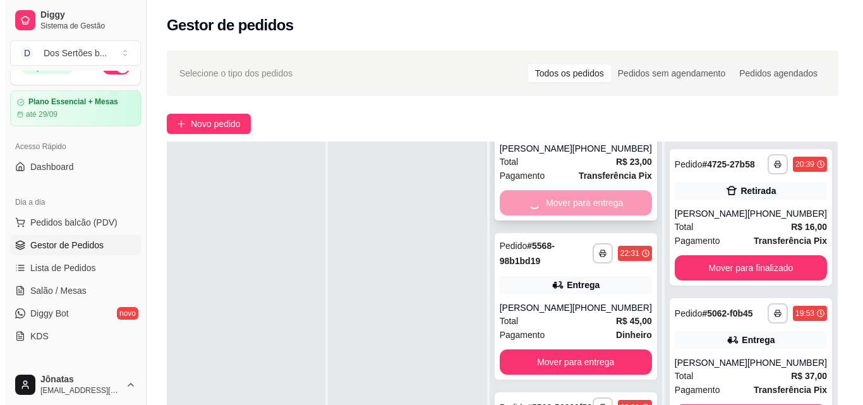
scroll to position [0, 0]
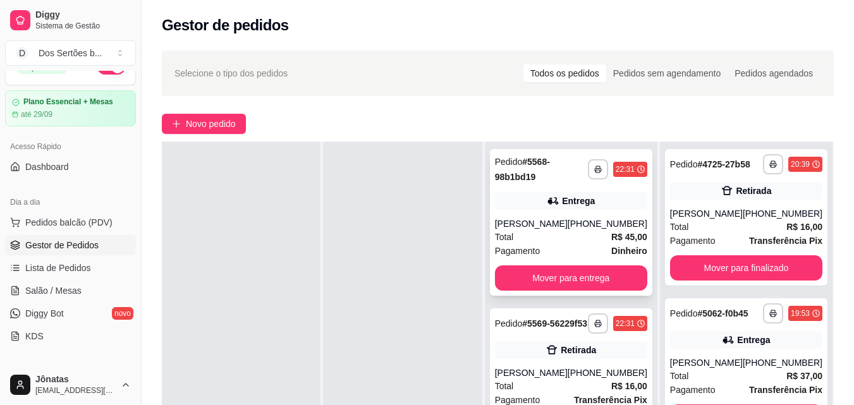
click at [568, 241] on div "Total R$ 45,00" at bounding box center [571, 237] width 152 height 14
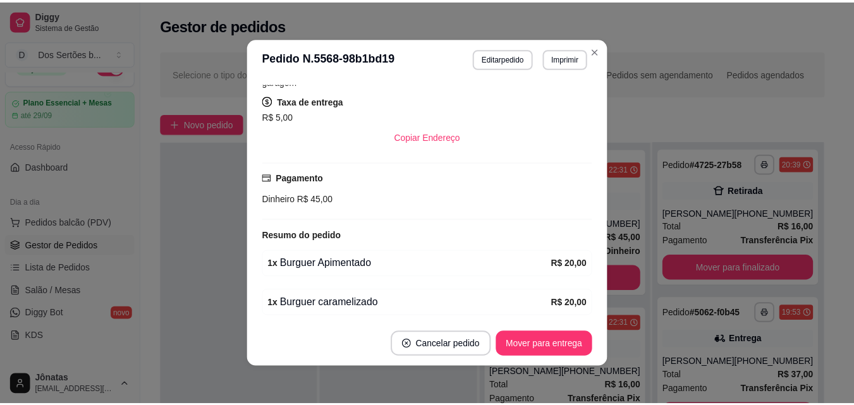
scroll to position [312, 0]
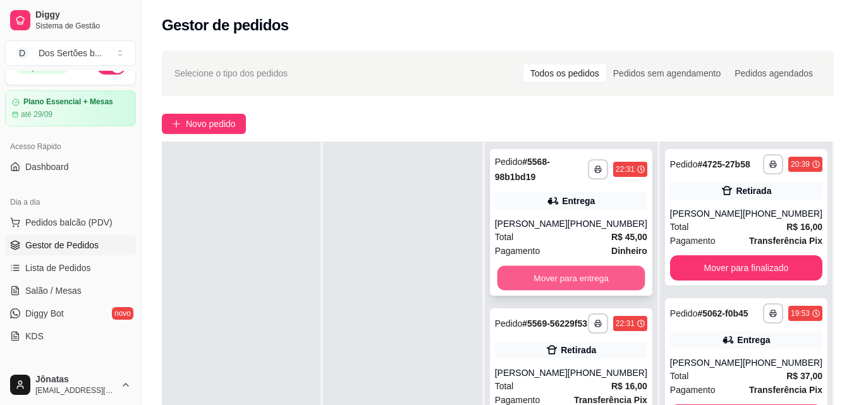
click at [620, 267] on button "Mover para entrega" at bounding box center [571, 278] width 148 height 25
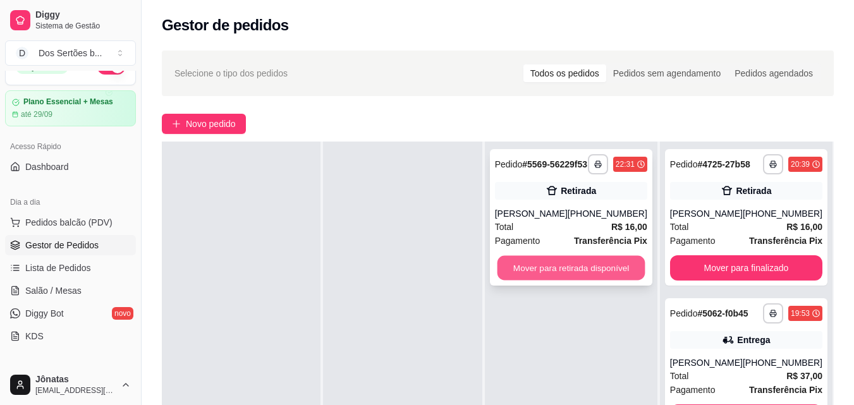
click at [553, 280] on button "Mover para retirada disponível" at bounding box center [571, 268] width 148 height 25
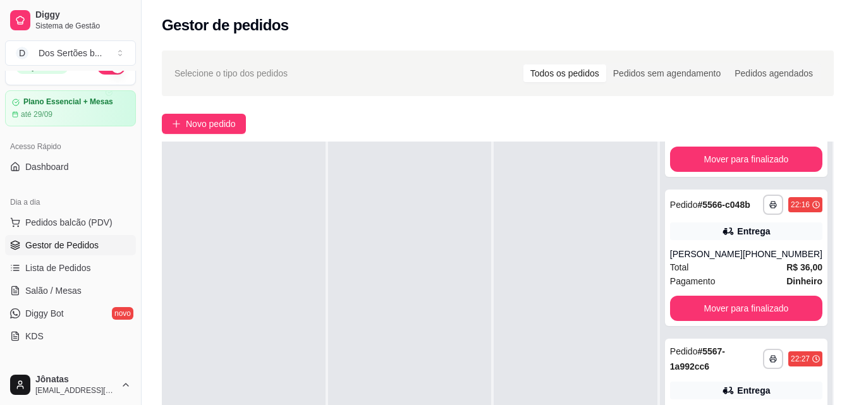
scroll to position [866, 0]
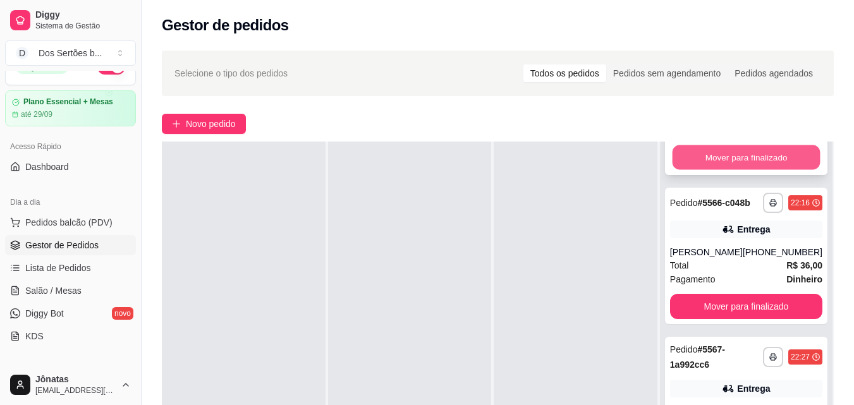
click at [718, 170] on button "Mover para finalizado" at bounding box center [746, 157] width 148 height 25
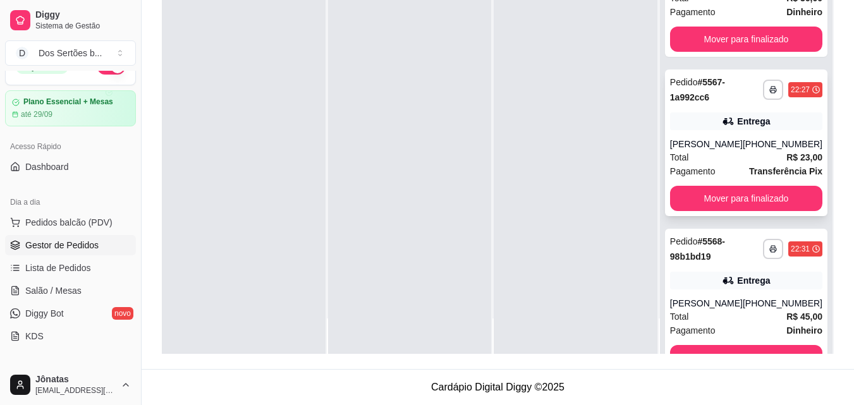
scroll to position [799, 0]
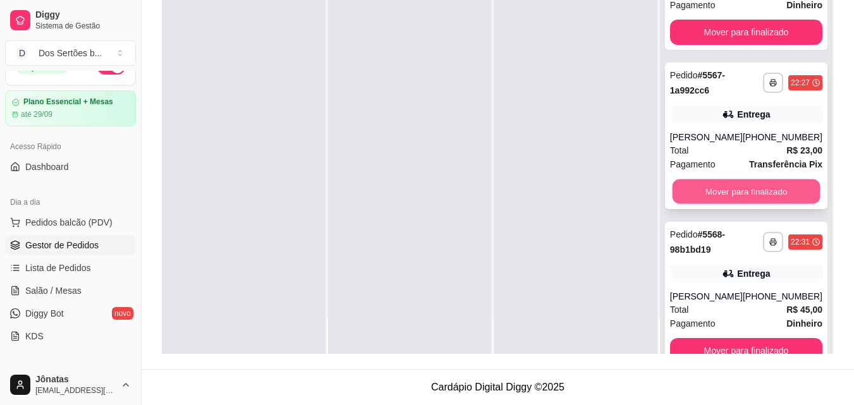
click at [713, 204] on button "Mover para finalizado" at bounding box center [746, 191] width 148 height 25
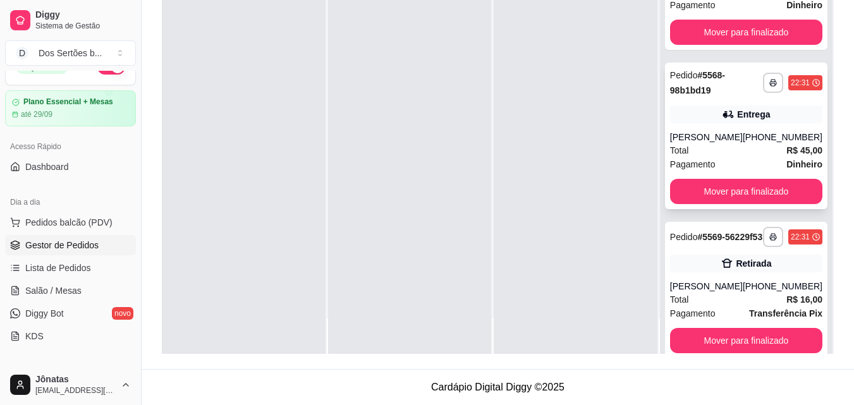
scroll to position [881, 0]
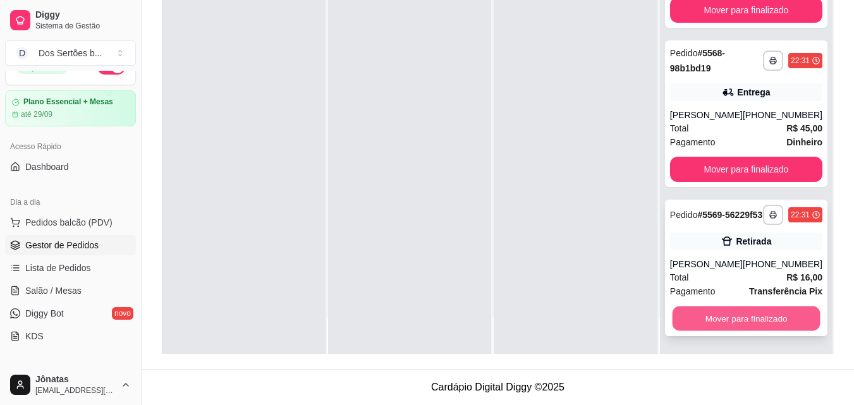
click at [739, 319] on button "Mover para finalizado" at bounding box center [746, 318] width 148 height 25
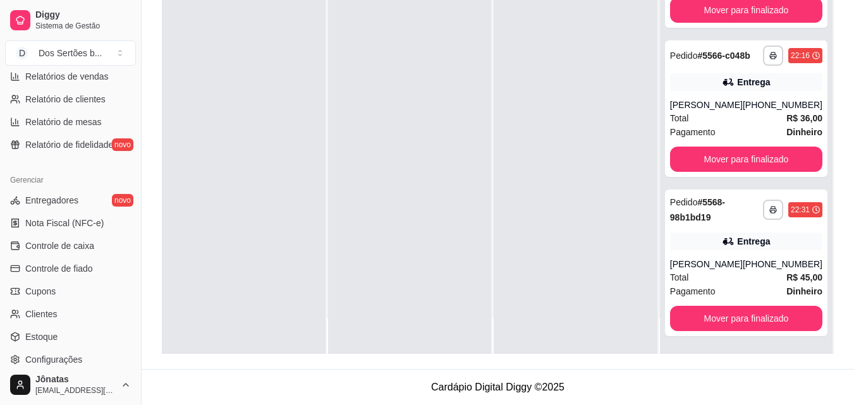
scroll to position [504, 0]
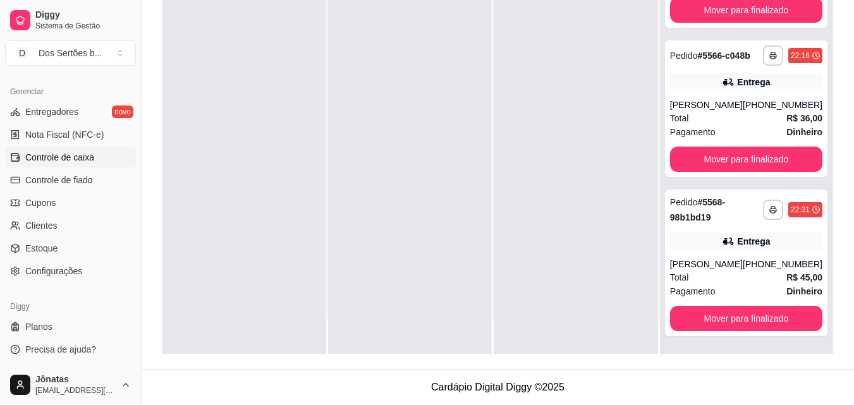
click at [46, 160] on span "Controle de caixa" at bounding box center [59, 157] width 69 height 13
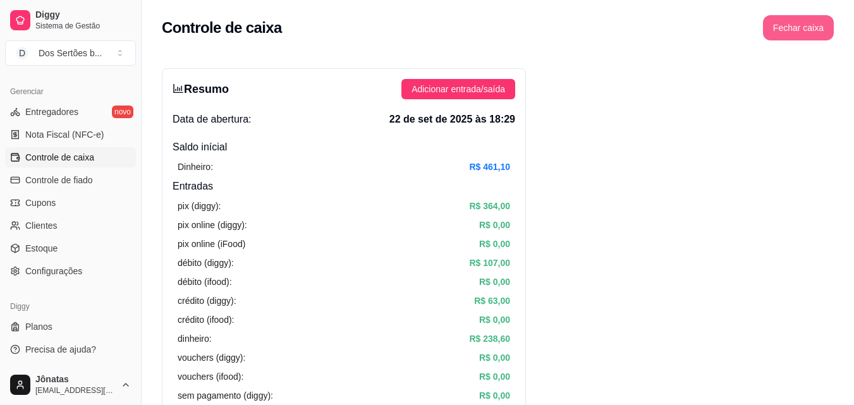
click at [786, 32] on button "Fechar caixa" at bounding box center [798, 27] width 71 height 25
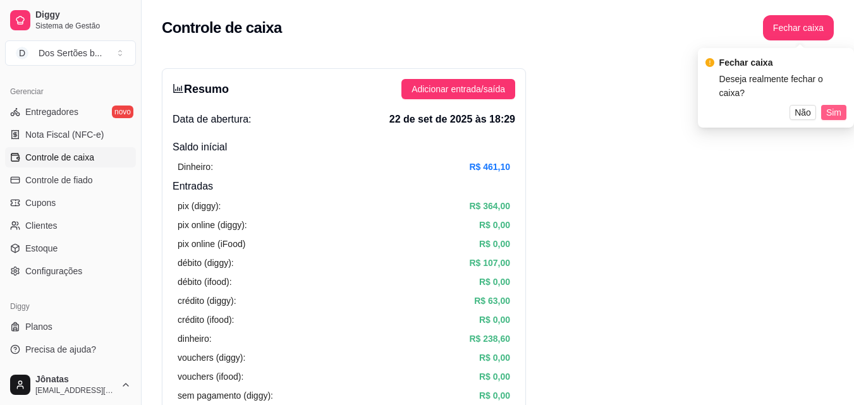
click at [828, 106] on span "Sim" at bounding box center [833, 113] width 15 height 14
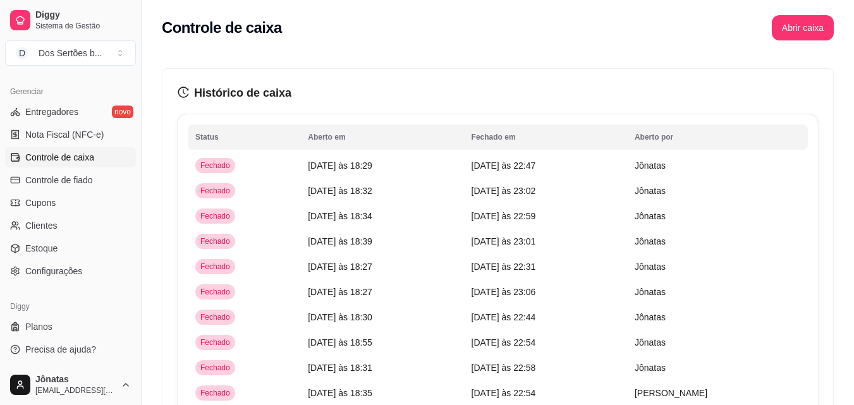
scroll to position [2, 0]
